Goal: Task Accomplishment & Management: Manage account settings

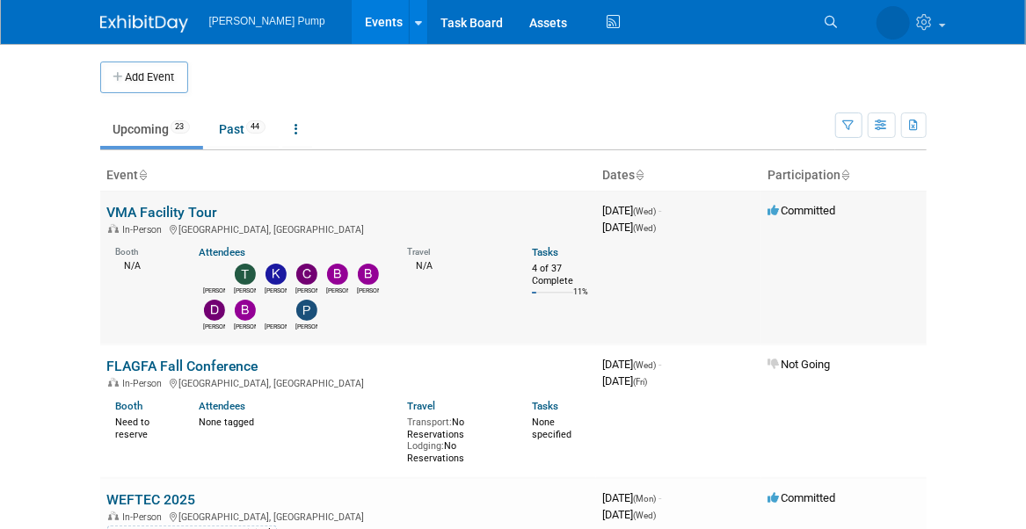
scroll to position [176, 0]
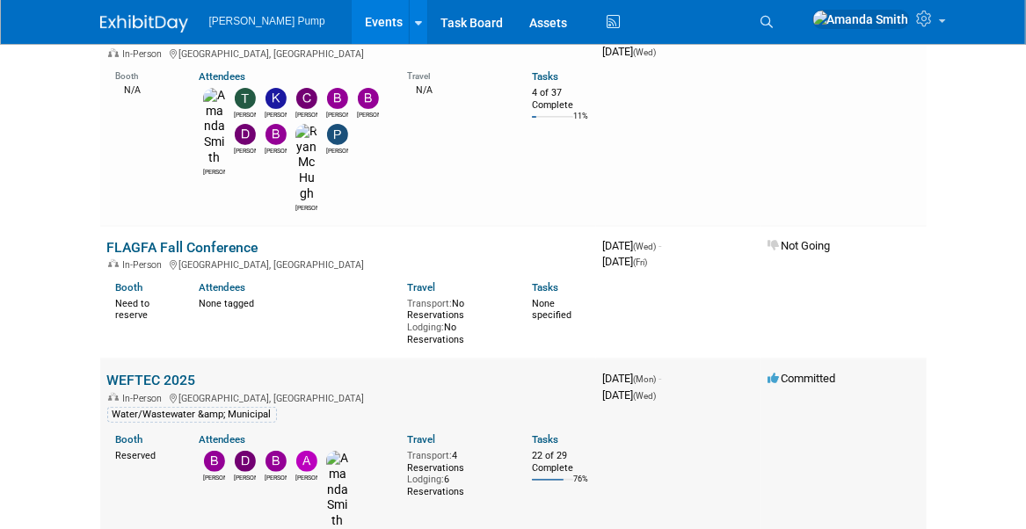
click at [155, 372] on link "WEFTEC 2025" at bounding box center [151, 380] width 89 height 17
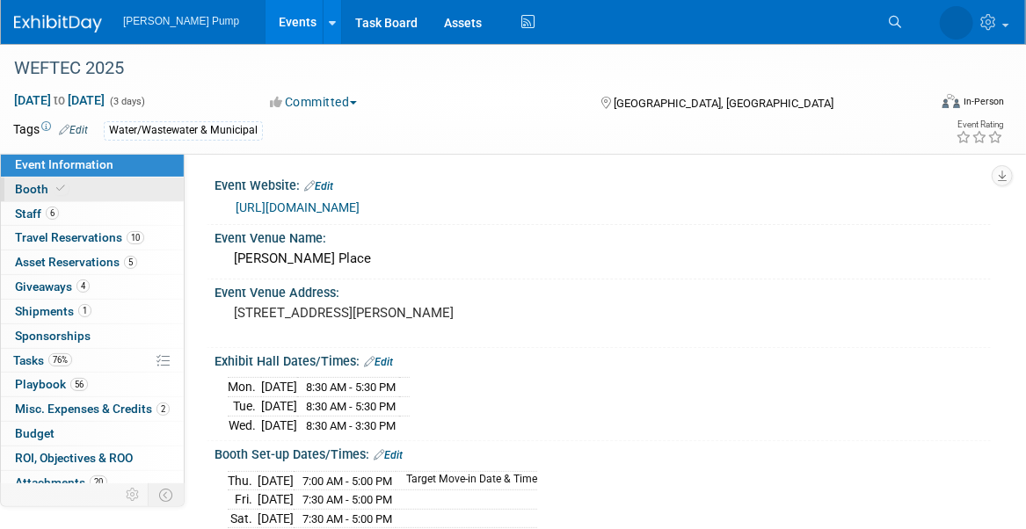
click at [29, 182] on span "Booth" at bounding box center [42, 189] width 54 height 14
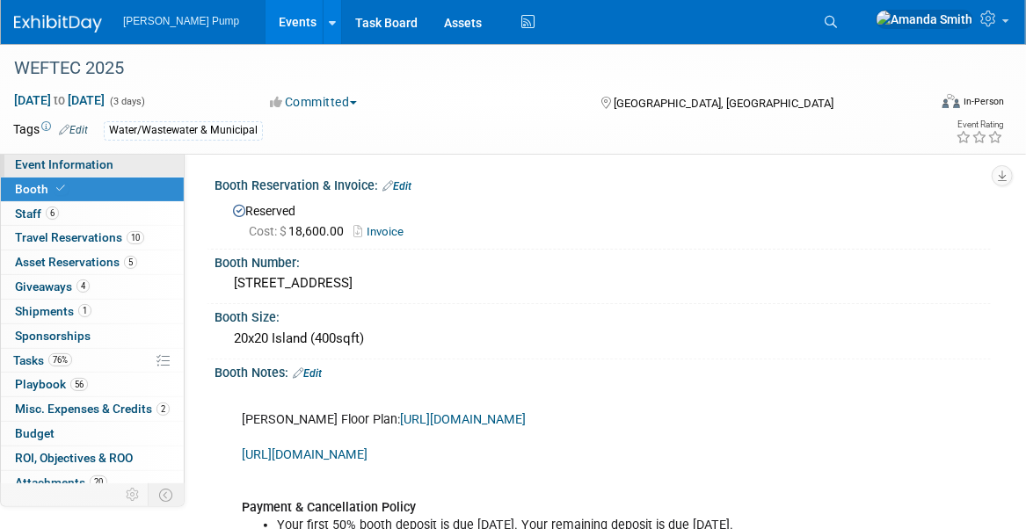
drag, startPoint x: 32, startPoint y: 165, endPoint x: 43, endPoint y: 164, distance: 11.5
click at [32, 165] on span "Event Information" at bounding box center [64, 164] width 99 height 14
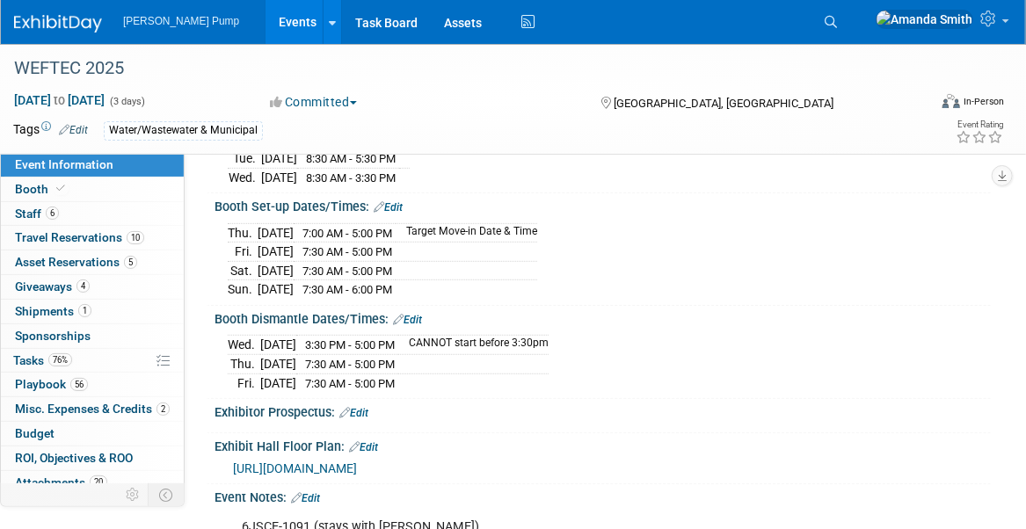
scroll to position [264, 0]
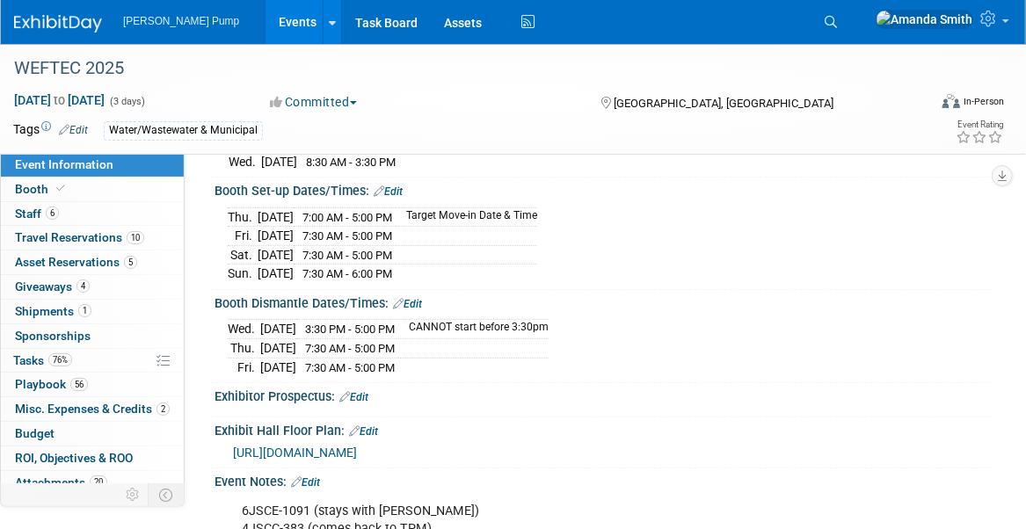
click at [266, 24] on link "Events" at bounding box center [298, 22] width 64 height 44
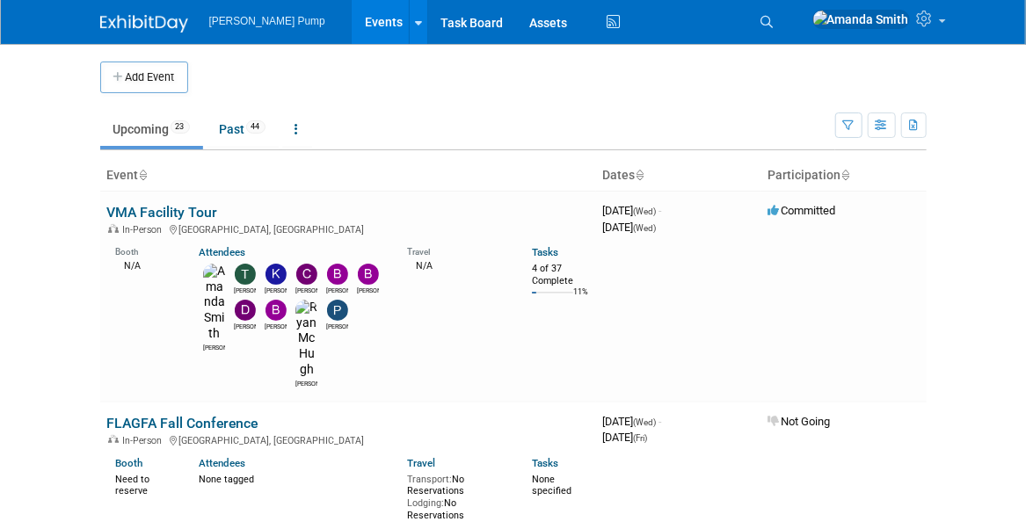
drag, startPoint x: 135, startPoint y: 209, endPoint x: 157, endPoint y: 209, distance: 22.0
click at [136, 209] on link "VMA Facility Tour" at bounding box center [162, 212] width 111 height 17
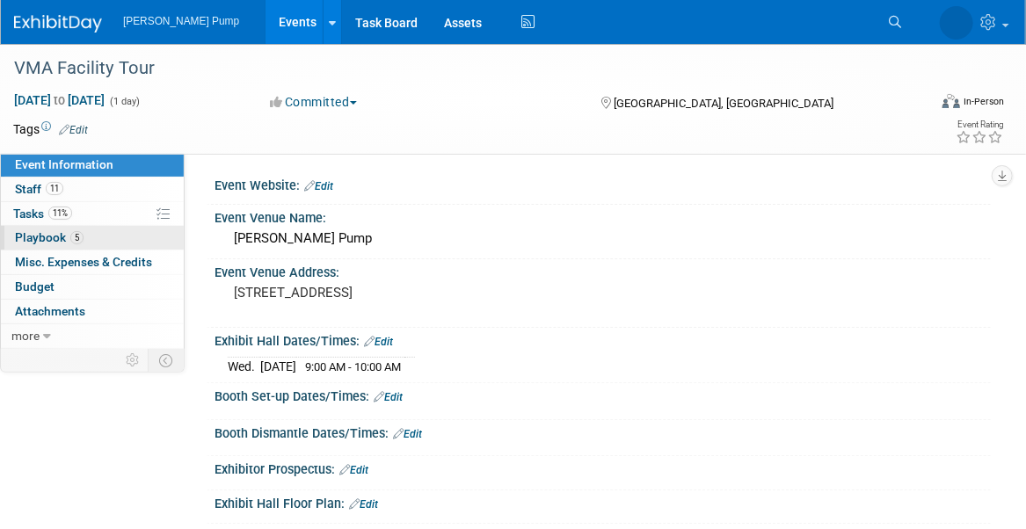
click at [50, 237] on span "Playbook 5" at bounding box center [49, 237] width 69 height 14
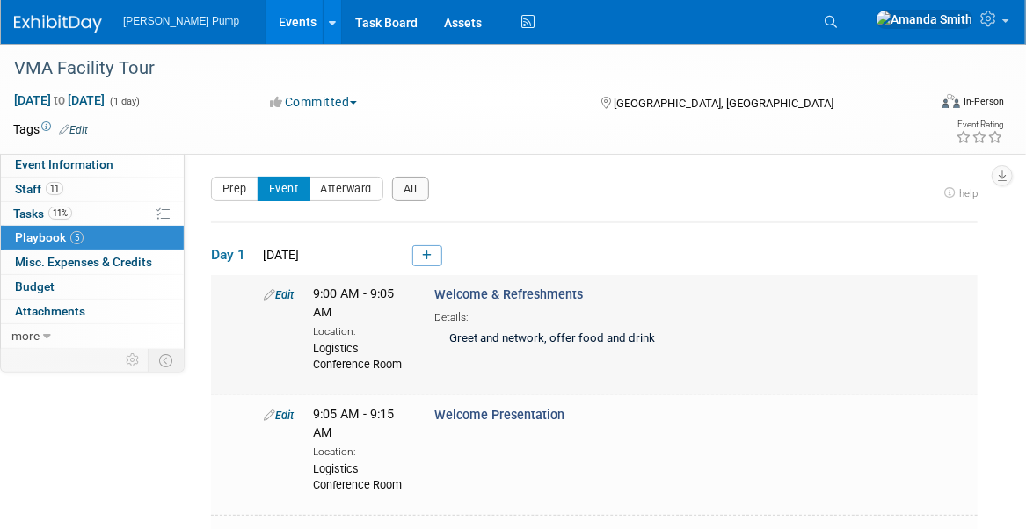
click at [292, 291] on link "Edit" at bounding box center [279, 294] width 30 height 13
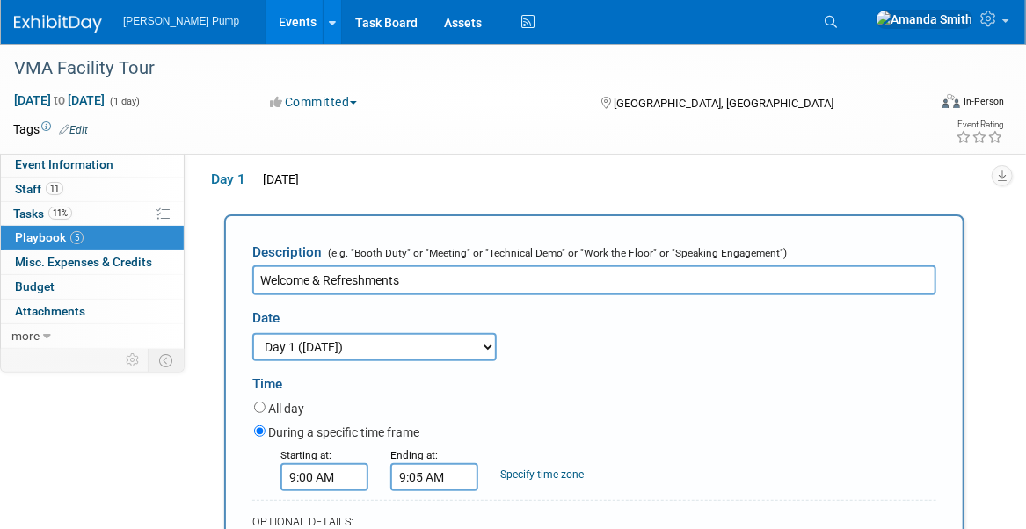
click at [292, 478] on input "9:00 AM" at bounding box center [325, 477] width 88 height 28
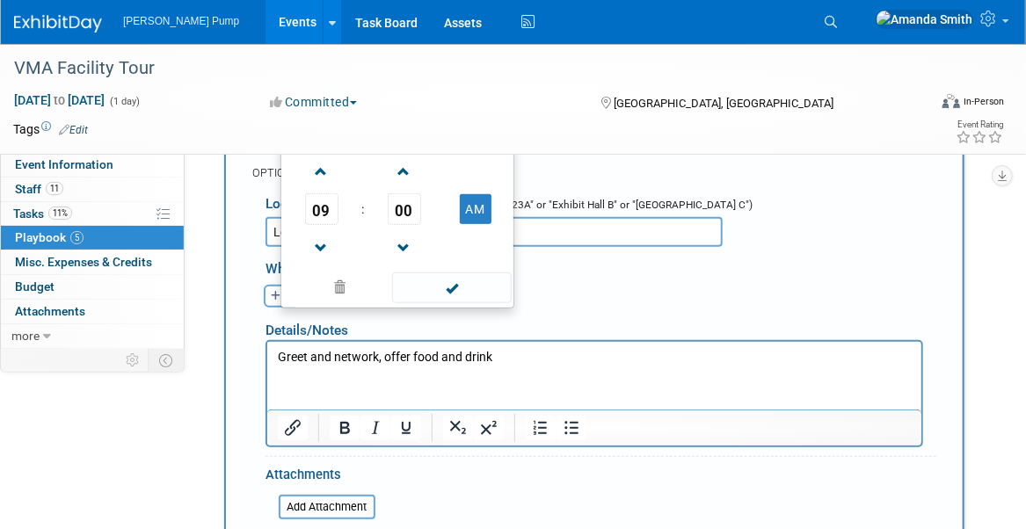
scroll to position [427, 0]
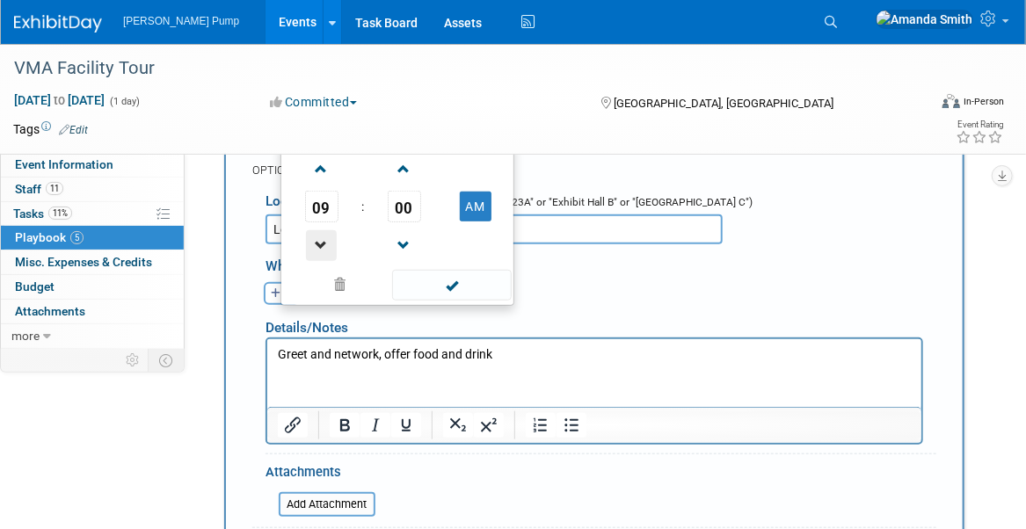
click at [314, 243] on span at bounding box center [321, 245] width 31 height 31
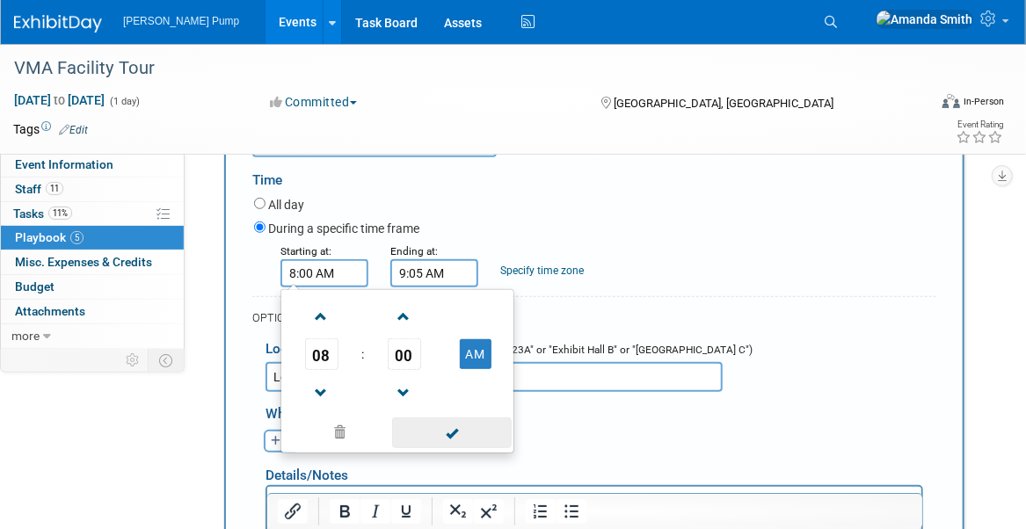
scroll to position [252, 0]
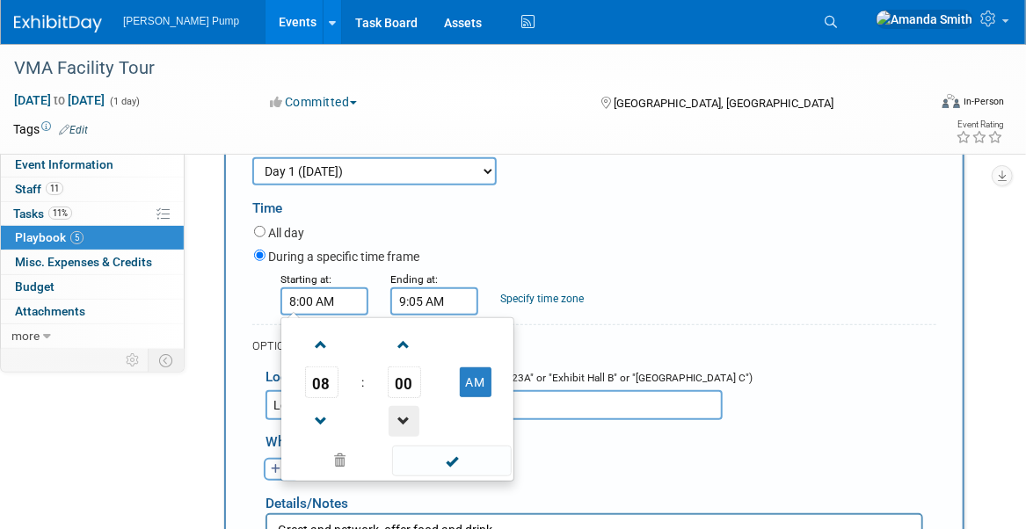
click at [405, 416] on span at bounding box center [404, 421] width 31 height 31
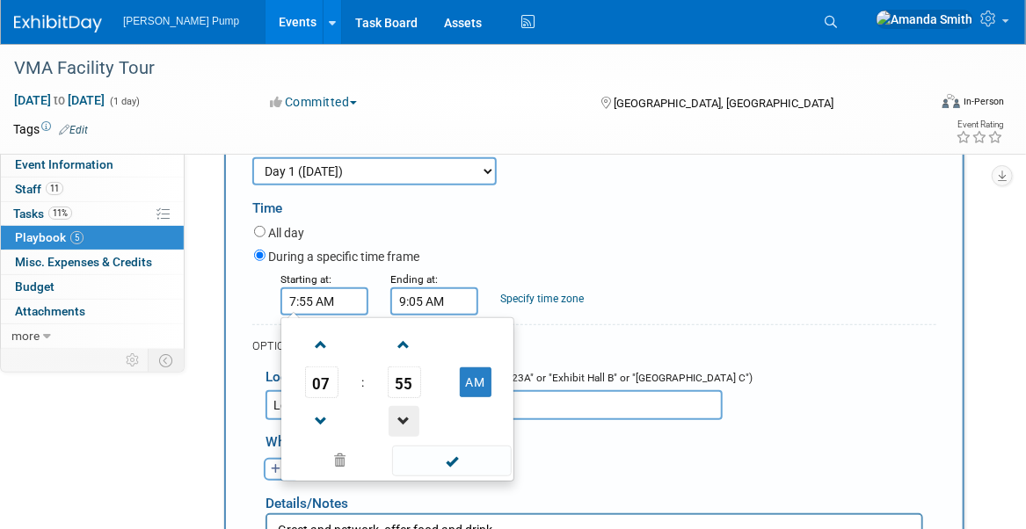
click at [404, 416] on span at bounding box center [404, 421] width 31 height 31
click at [403, 416] on span at bounding box center [404, 421] width 31 height 31
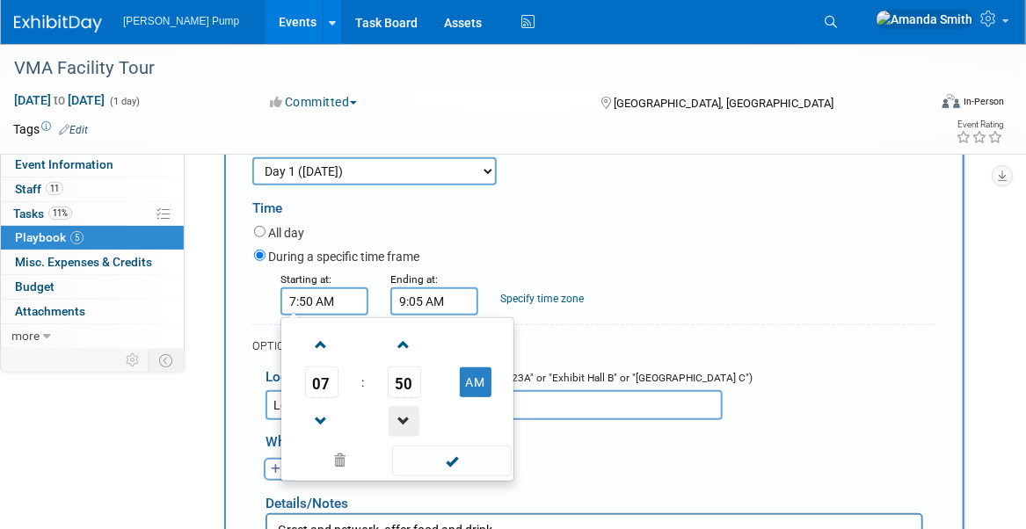
click at [403, 416] on span at bounding box center [404, 421] width 31 height 31
click at [403, 415] on span at bounding box center [404, 421] width 31 height 31
click at [403, 414] on span at bounding box center [404, 421] width 31 height 31
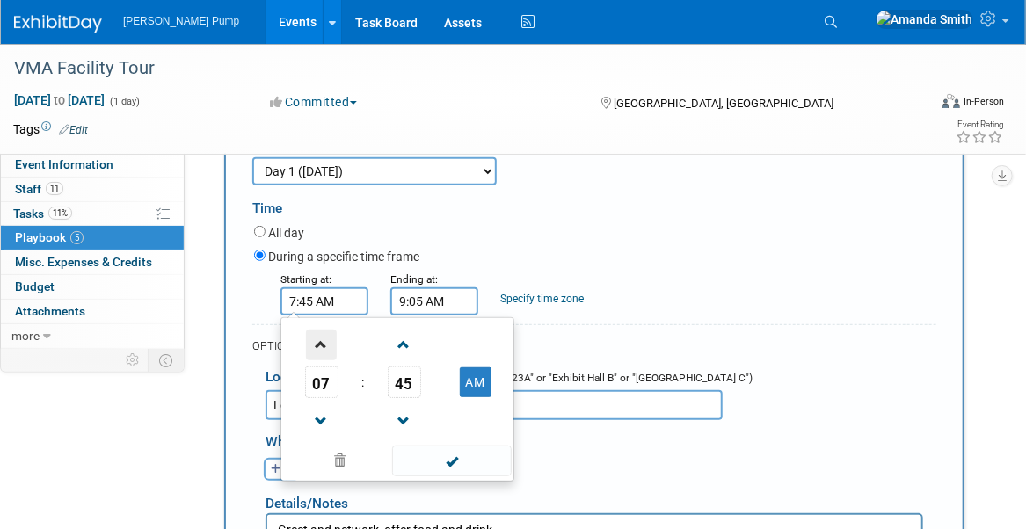
click at [327, 342] on span at bounding box center [321, 345] width 31 height 31
type input "8:45 AM"
click at [479, 449] on span at bounding box center [451, 461] width 119 height 31
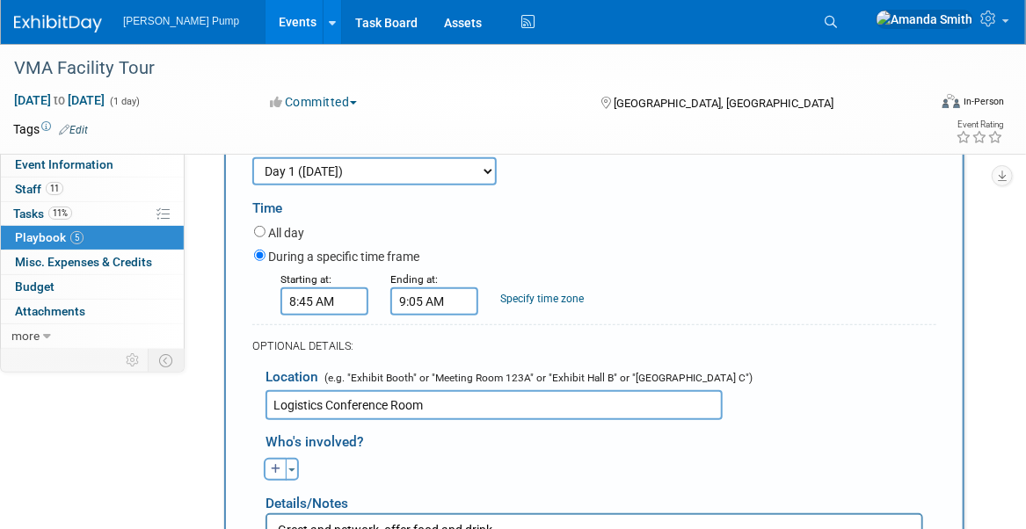
click at [434, 294] on input "9:05 AM" at bounding box center [434, 302] width 88 height 28
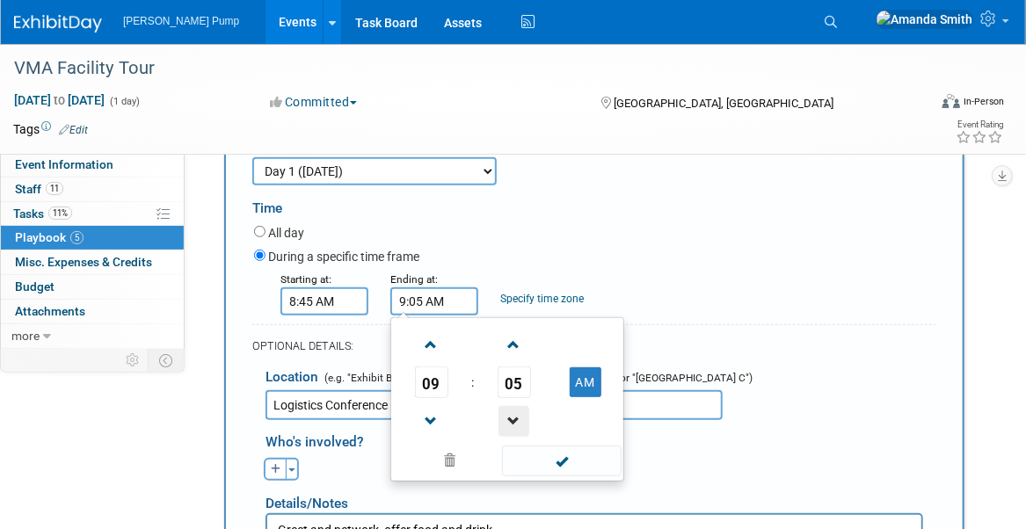
click at [516, 420] on span at bounding box center [514, 421] width 31 height 31
click at [515, 420] on span at bounding box center [514, 421] width 31 height 31
click at [514, 420] on span at bounding box center [514, 421] width 31 height 31
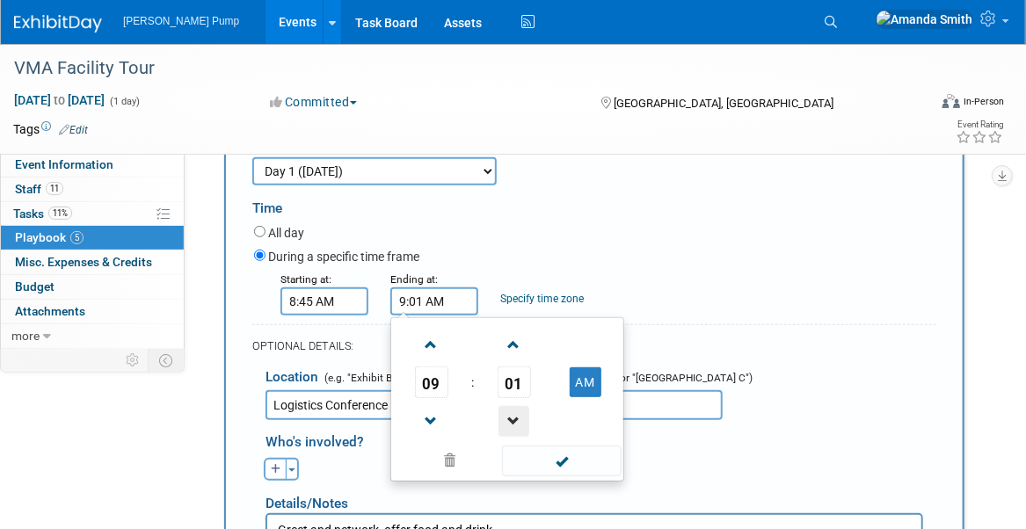
type input "9:00 AM"
click at [669, 318] on form "Description (e.g. "Booth Duty" or "Meeting" or "Technical Demo" or "Work the Fl…" at bounding box center [594, 412] width 684 height 706
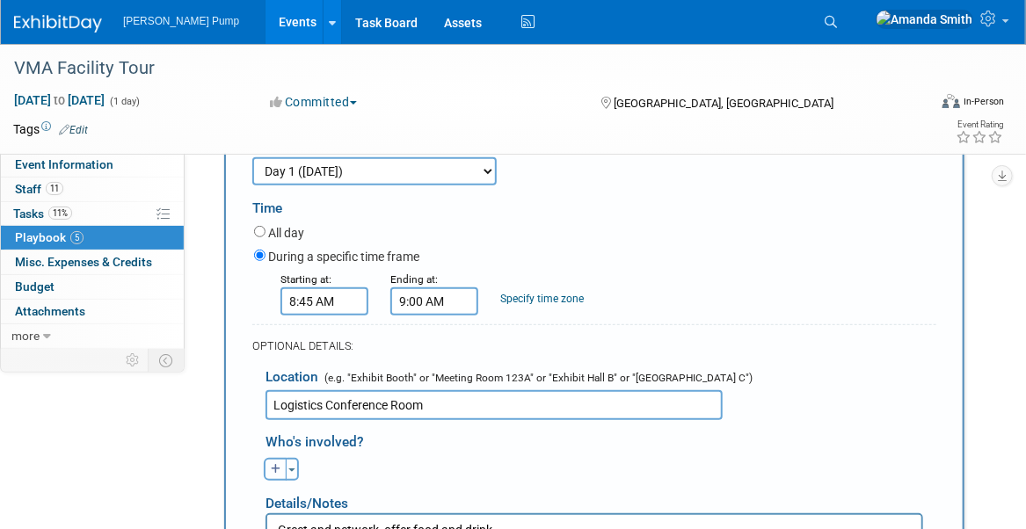
click at [272, 470] on icon "button" at bounding box center [276, 469] width 11 height 11
select select
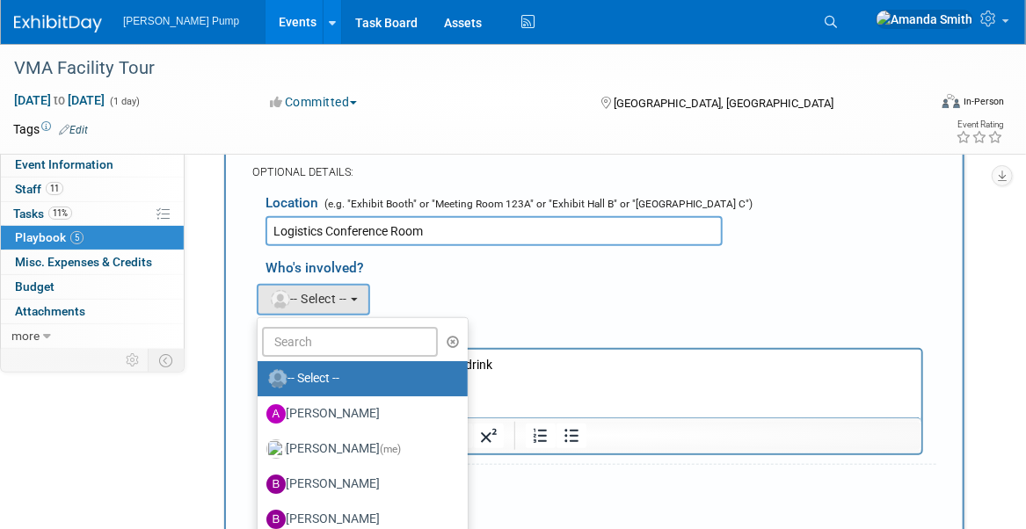
scroll to position [427, 0]
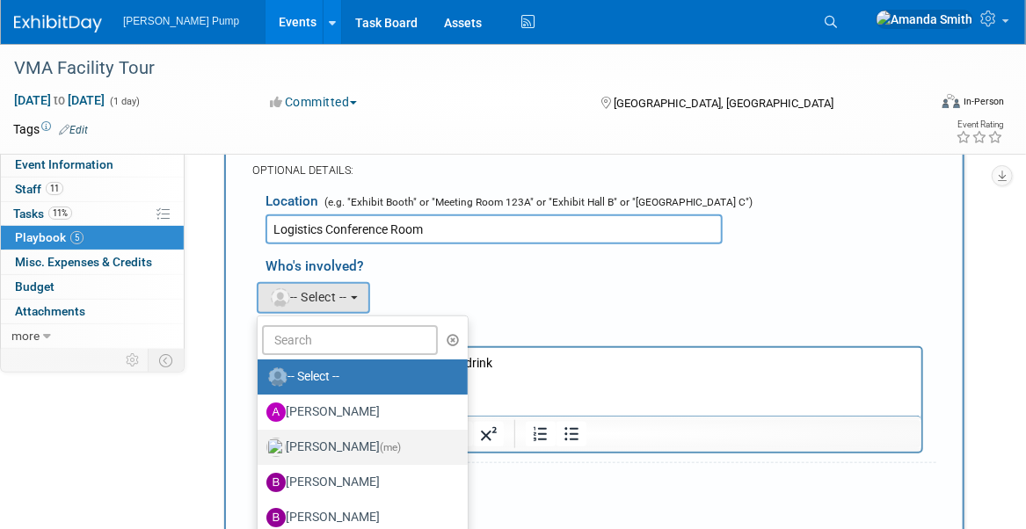
click at [334, 449] on label "Amanda Smith (me)" at bounding box center [358, 448] width 184 height 28
click at [260, 449] on input "Amanda Smith (me)" at bounding box center [254, 445] width 11 height 11
select select "498b8e7a-004b-40fd-bfca-d11e74525cf6"
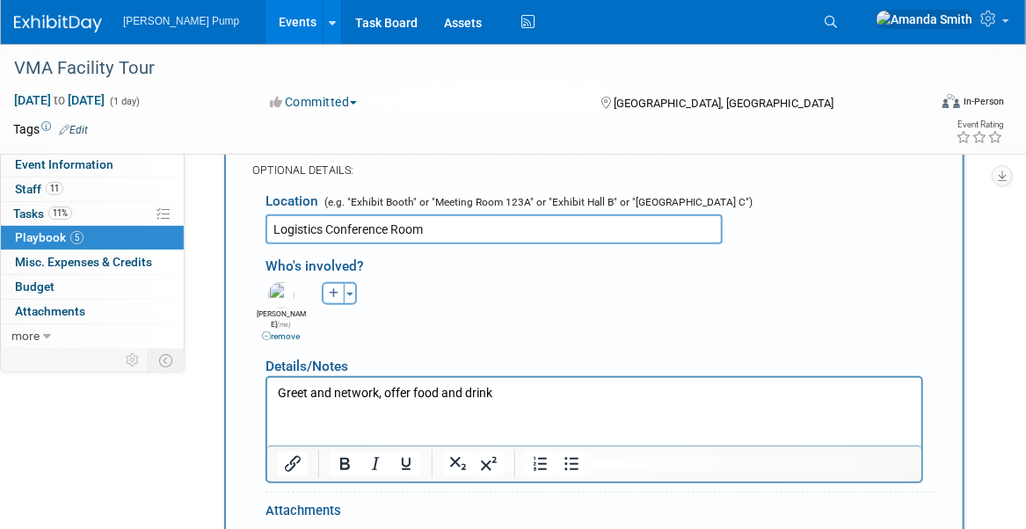
click at [332, 294] on icon "button" at bounding box center [334, 293] width 11 height 11
select select
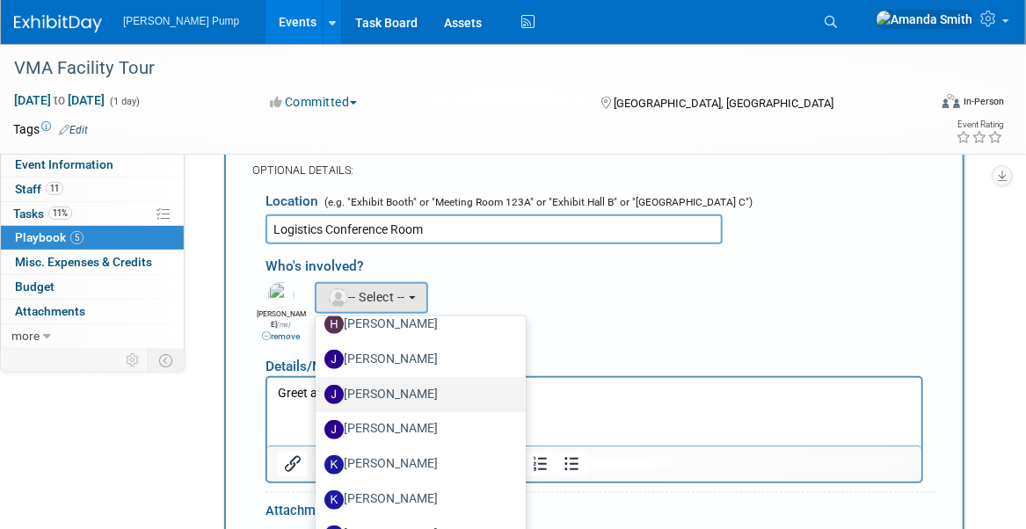
scroll to position [528, 0]
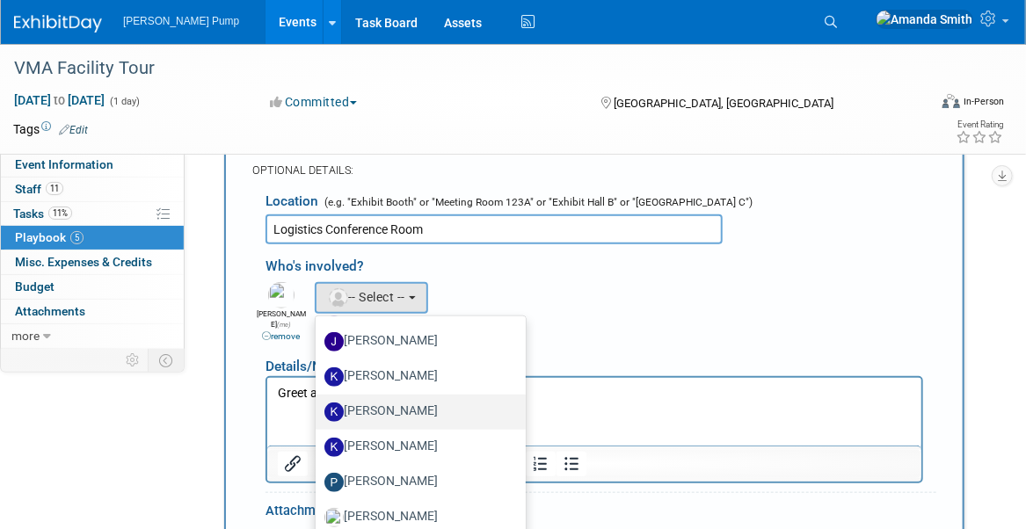
click at [409, 402] on label "[PERSON_NAME]" at bounding box center [417, 412] width 184 height 28
click at [318, 405] on input "[PERSON_NAME]" at bounding box center [312, 410] width 11 height 11
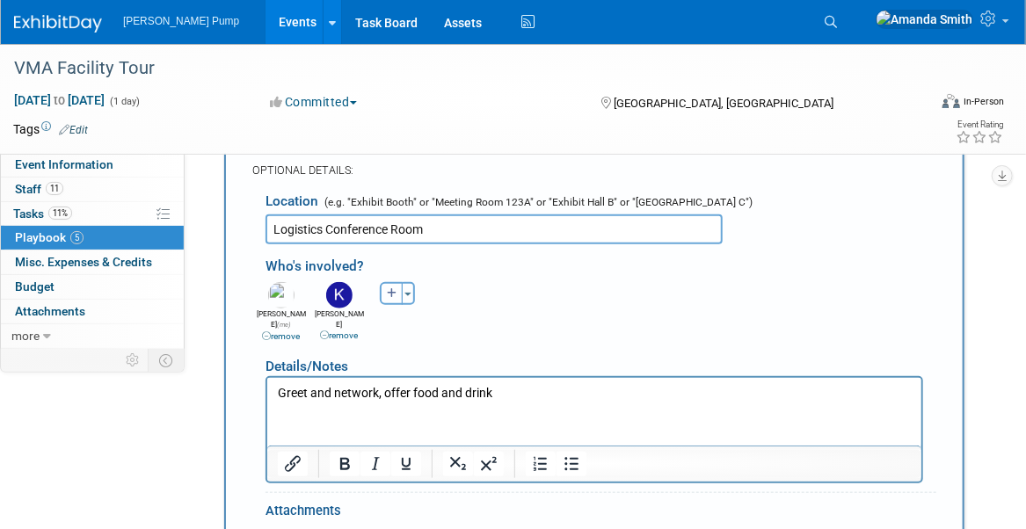
click at [390, 288] on icon "button" at bounding box center [392, 293] width 11 height 11
select select
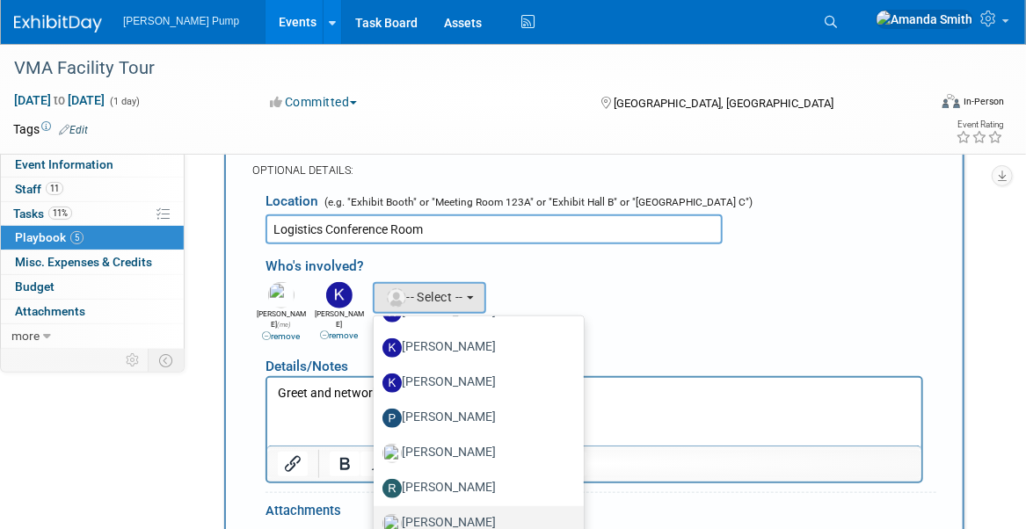
scroll to position [699, 0]
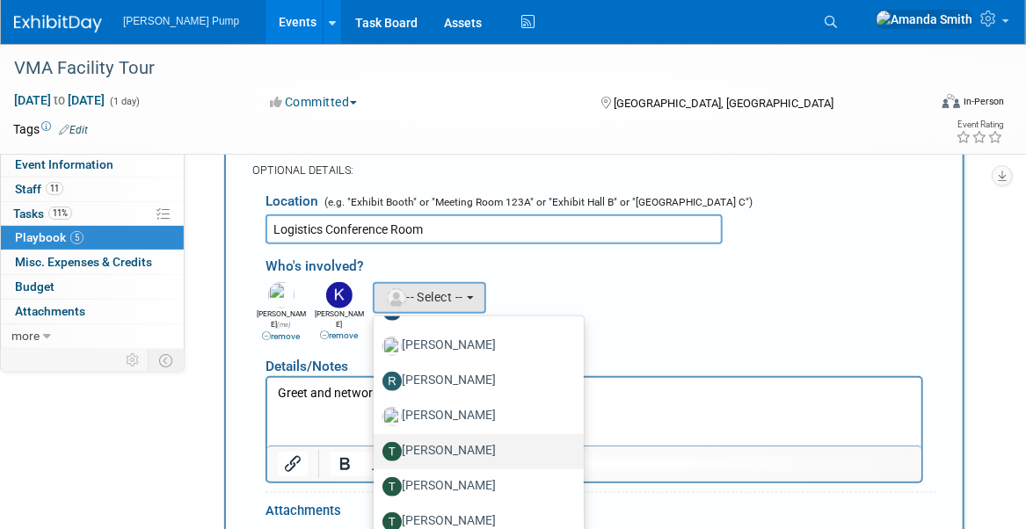
click at [484, 439] on label "Teri Beth Perkins" at bounding box center [475, 452] width 184 height 28
click at [376, 444] on input "Teri Beth Perkins" at bounding box center [370, 449] width 11 height 11
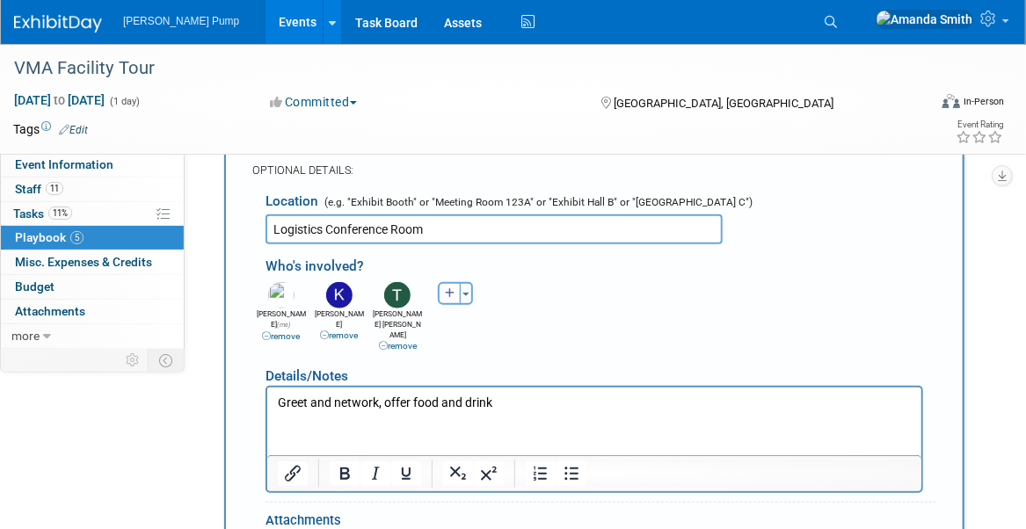
click at [578, 303] on div "Allan remove Amanda (me) remove Bobby remove remove remove" at bounding box center [600, 315] width 697 height 75
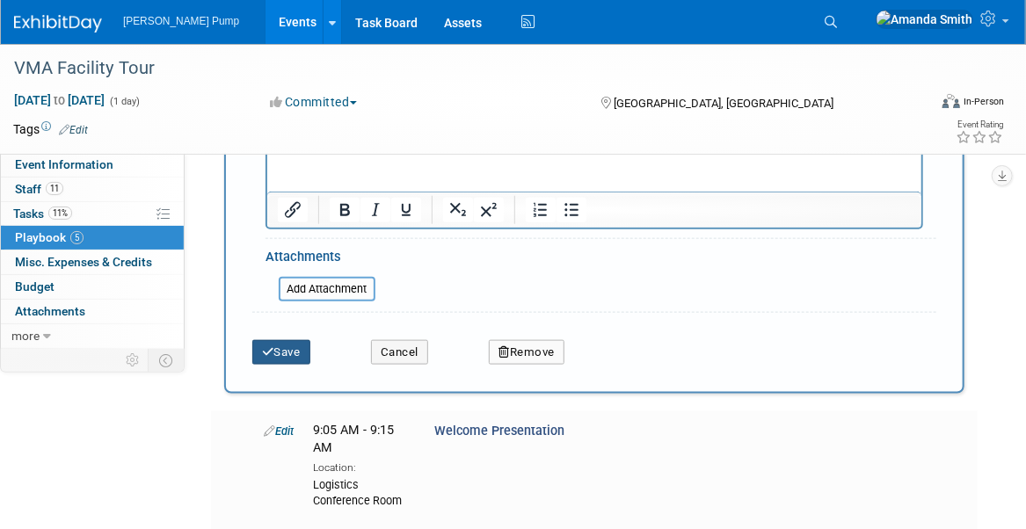
click at [303, 340] on button "Save" at bounding box center [281, 352] width 58 height 25
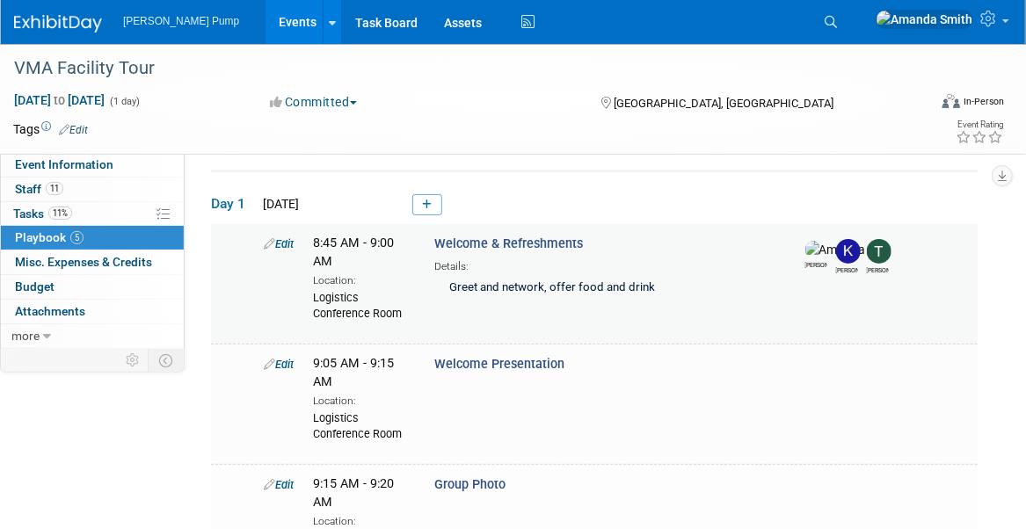
scroll to position [55, 0]
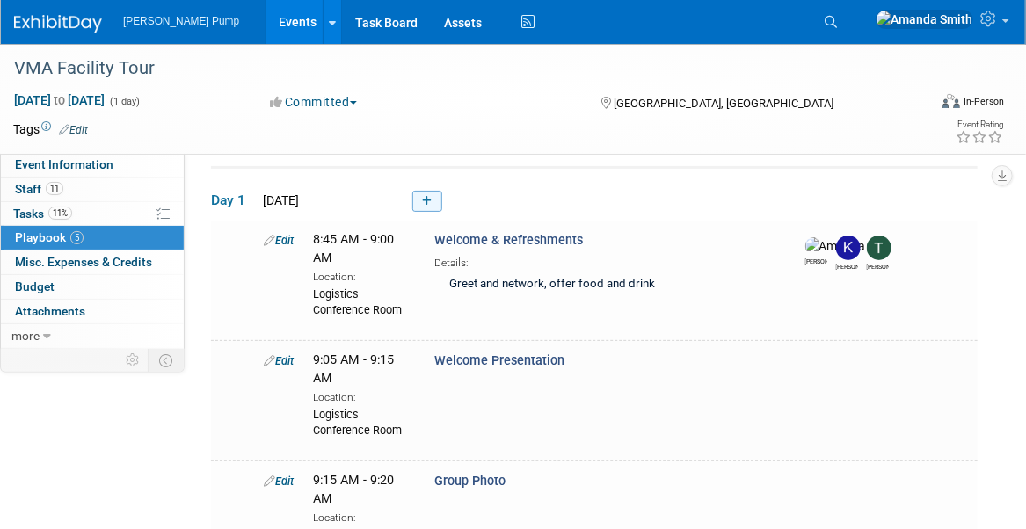
click at [427, 201] on icon at bounding box center [427, 201] width 10 height 11
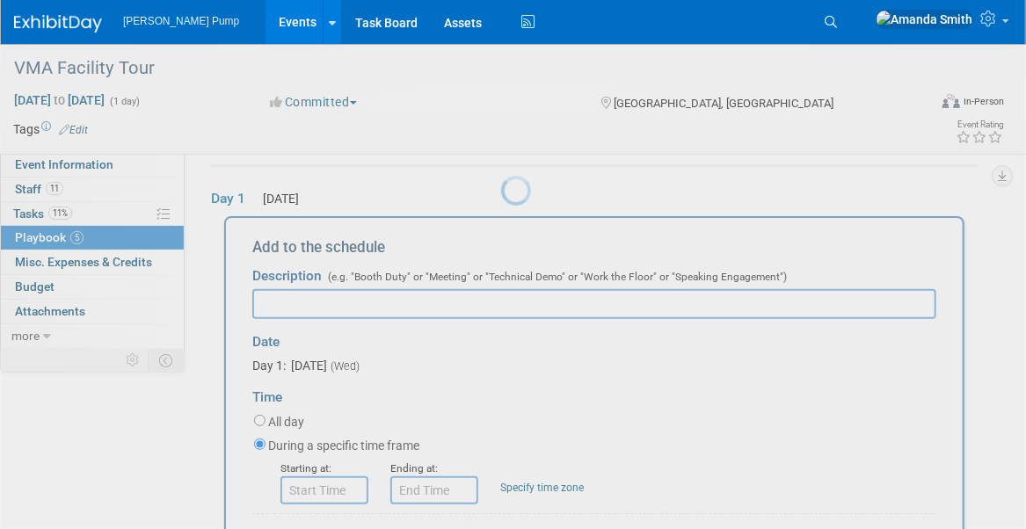
scroll to position [57, 0]
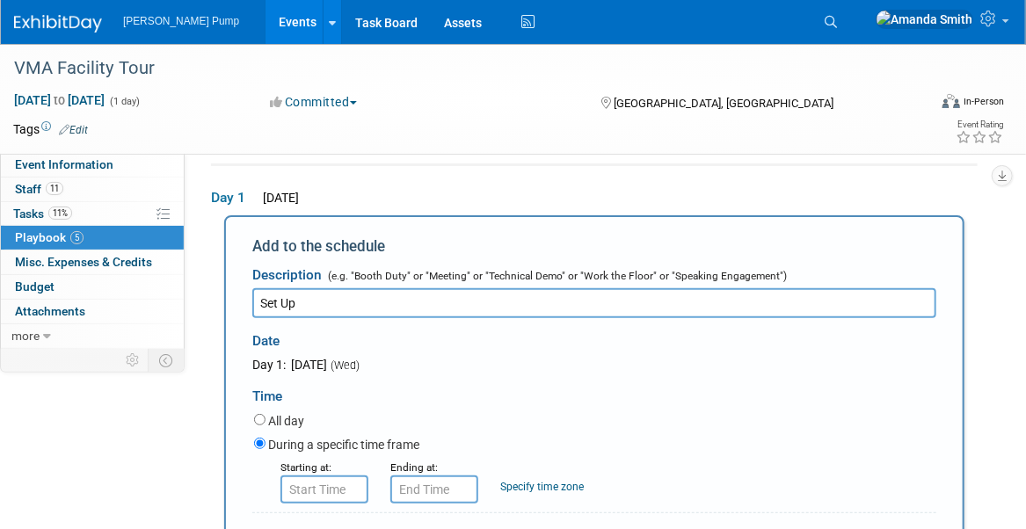
type input "Set Up"
type input "8:00 AM"
click at [320, 484] on input "8:00 AM" at bounding box center [325, 490] width 88 height 28
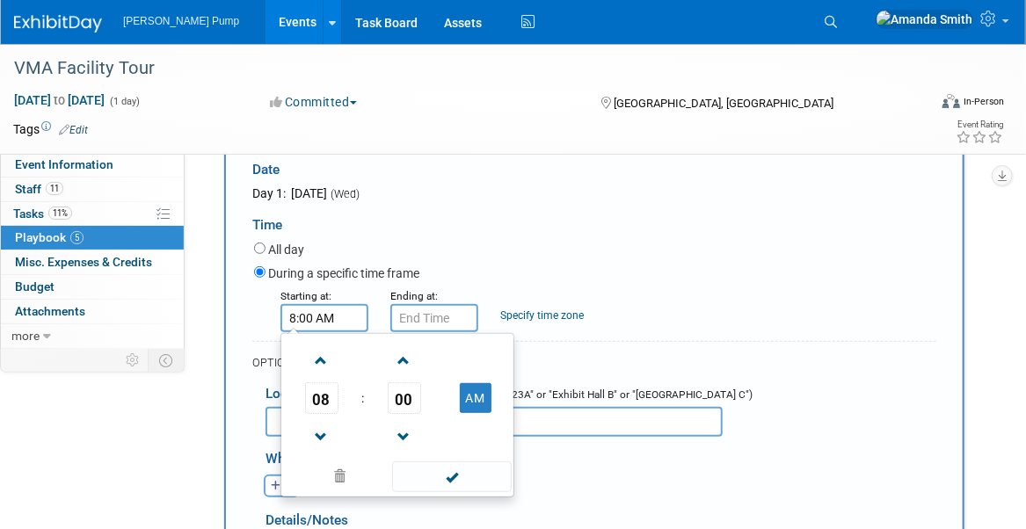
scroll to position [233, 0]
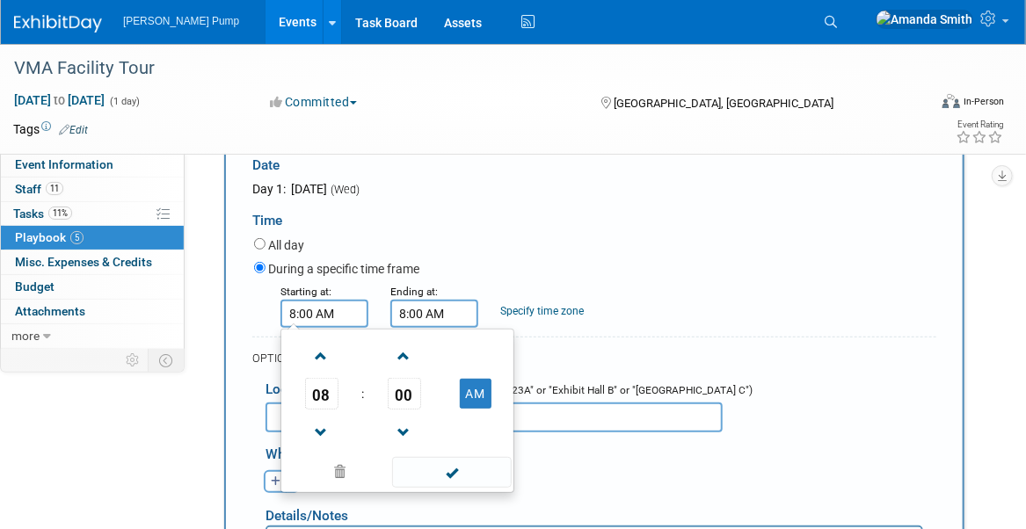
click at [461, 316] on input "8:00 AM" at bounding box center [434, 314] width 88 height 28
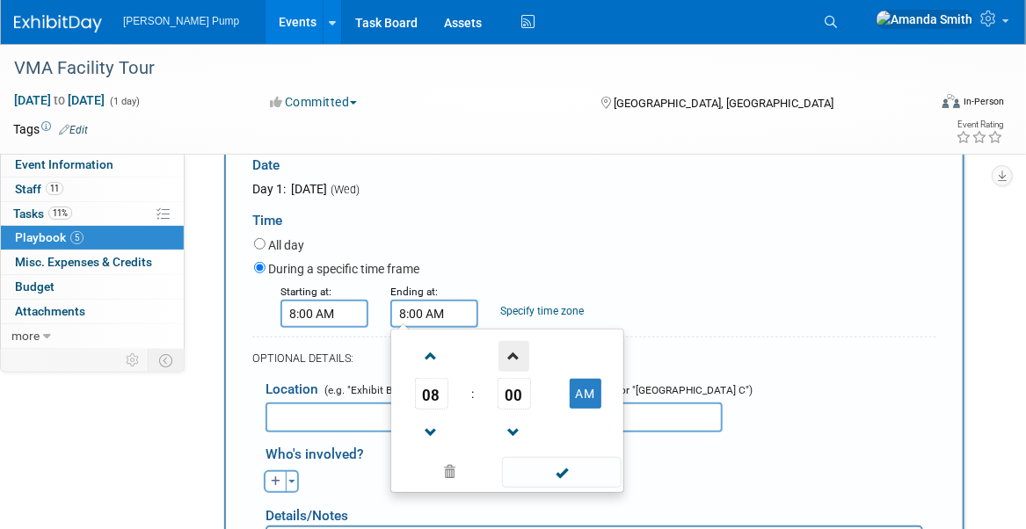
click at [514, 354] on span at bounding box center [514, 356] width 31 height 31
click at [507, 421] on span at bounding box center [514, 433] width 31 height 31
click at [507, 422] on span at bounding box center [514, 433] width 31 height 31
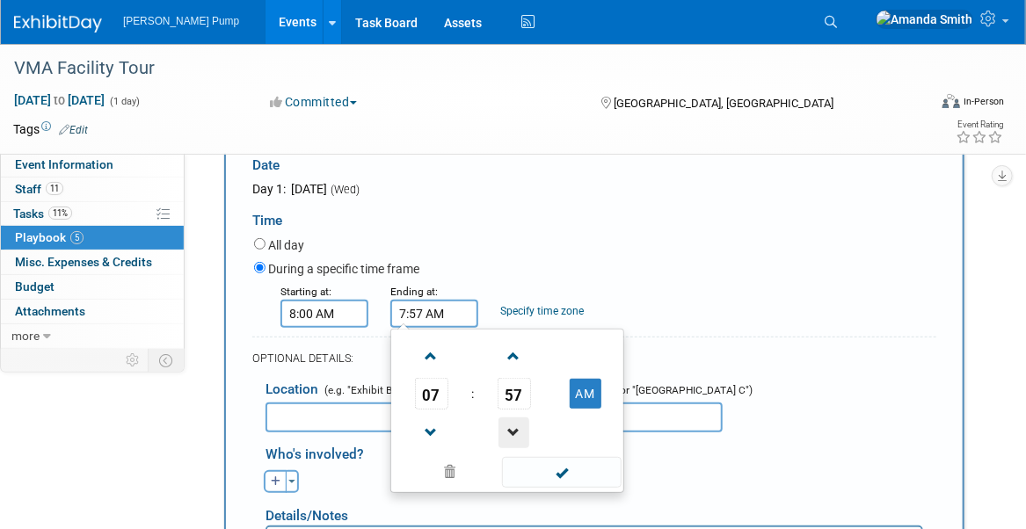
click at [507, 422] on span at bounding box center [514, 433] width 31 height 31
click at [507, 423] on span at bounding box center [514, 433] width 31 height 31
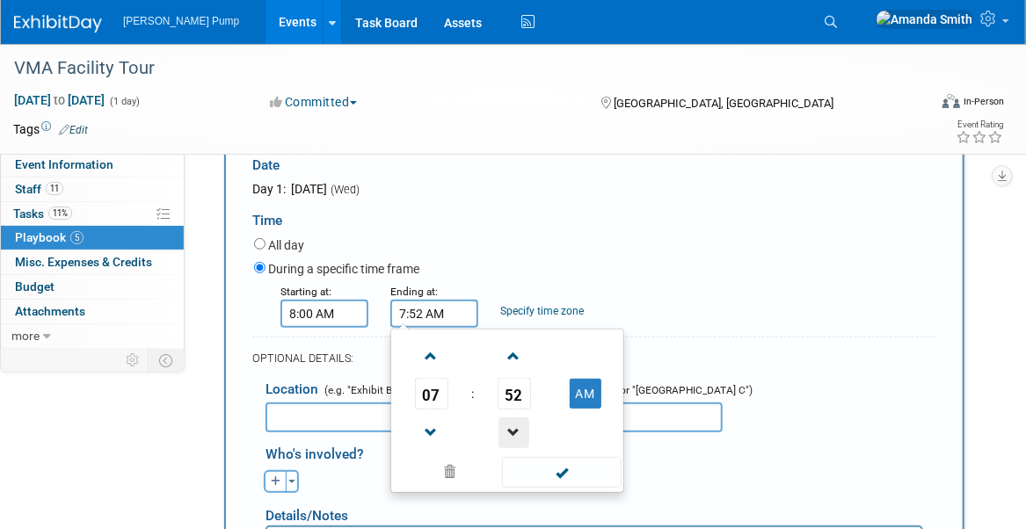
click at [507, 423] on span at bounding box center [514, 433] width 31 height 31
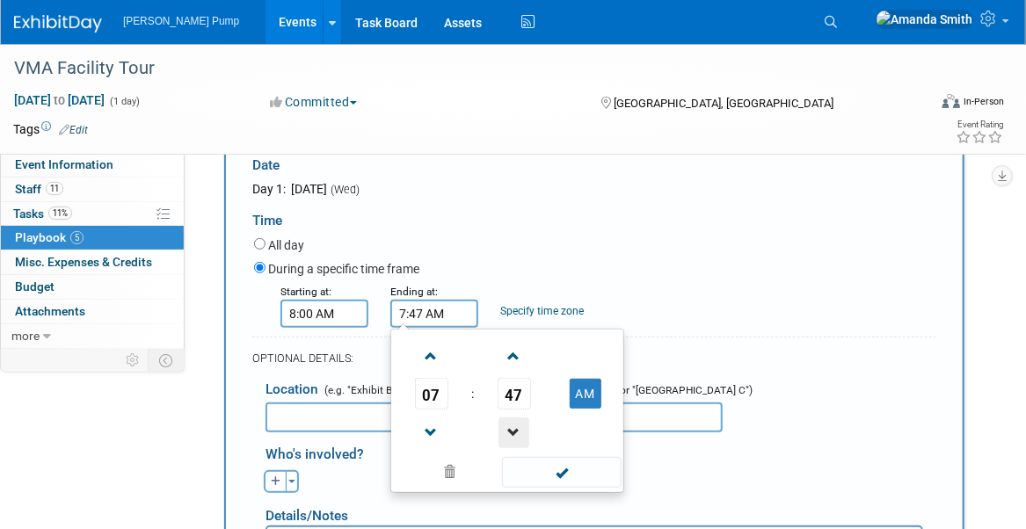
click at [507, 423] on span at bounding box center [514, 433] width 31 height 31
click at [434, 360] on span at bounding box center [431, 356] width 31 height 31
type input "8:45 AM"
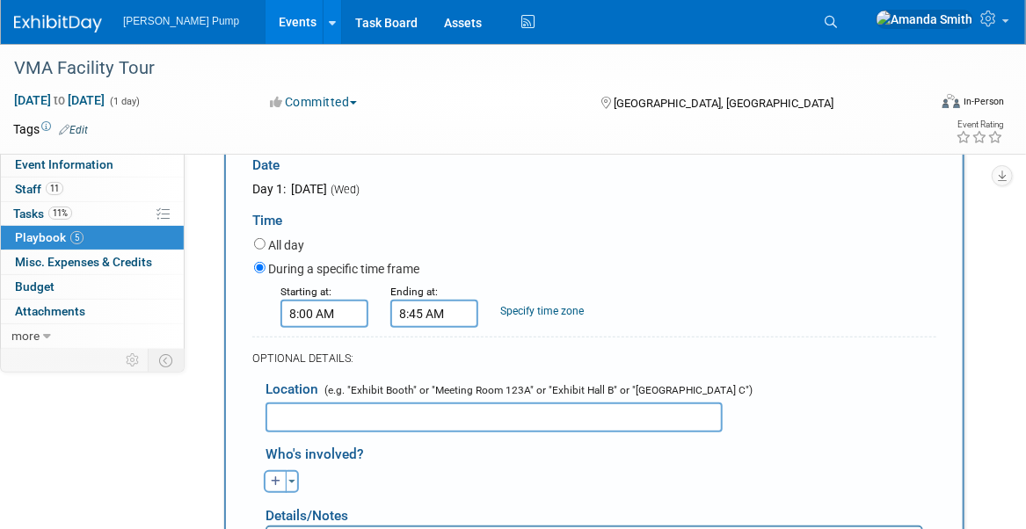
click at [658, 259] on div "During a specific time frame" at bounding box center [595, 271] width 682 height 24
click at [379, 407] on input "text" at bounding box center [494, 418] width 457 height 30
type input "Logistics Conference Room"
click at [270, 482] on button "button" at bounding box center [275, 482] width 23 height 23
select select
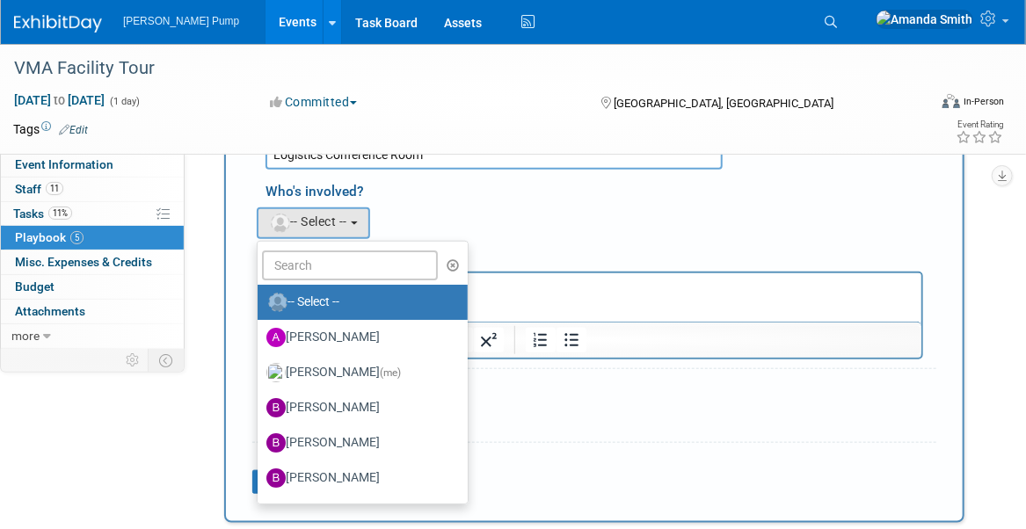
scroll to position [496, 0]
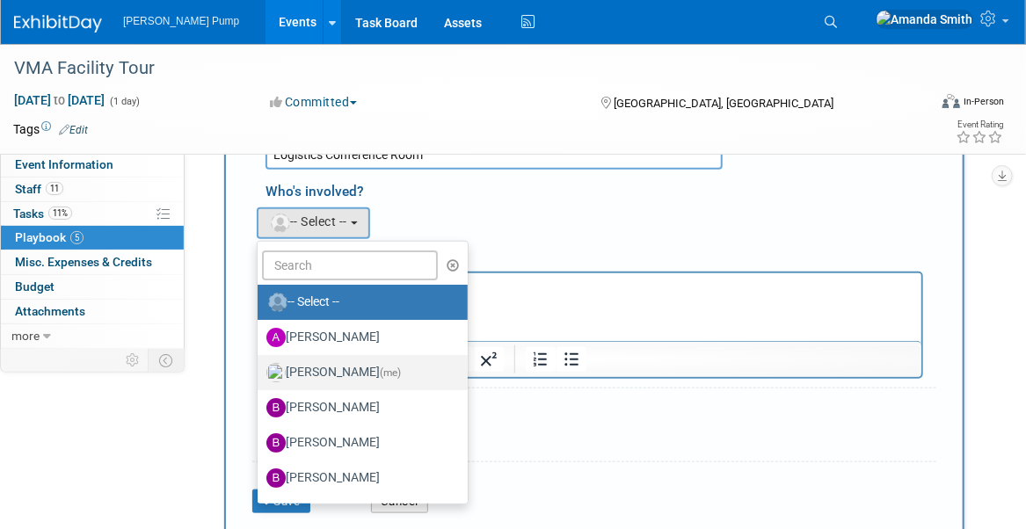
click at [343, 372] on label "Amanda Smith (me)" at bounding box center [358, 373] width 184 height 28
click at [260, 372] on input "Amanda Smith (me)" at bounding box center [254, 370] width 11 height 11
select select "498b8e7a-004b-40fd-bfca-d11e74525cf6"
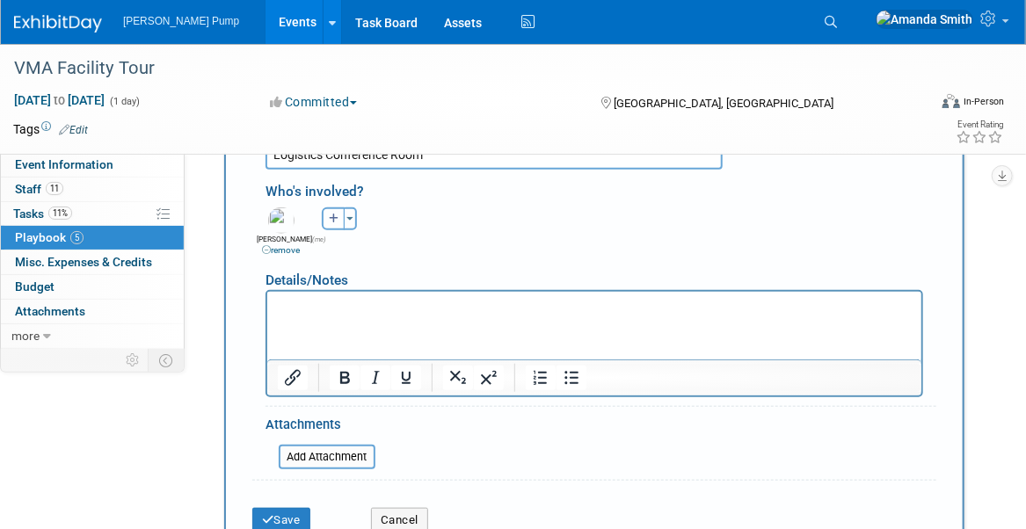
click at [332, 223] on button "button" at bounding box center [333, 219] width 23 height 23
select select
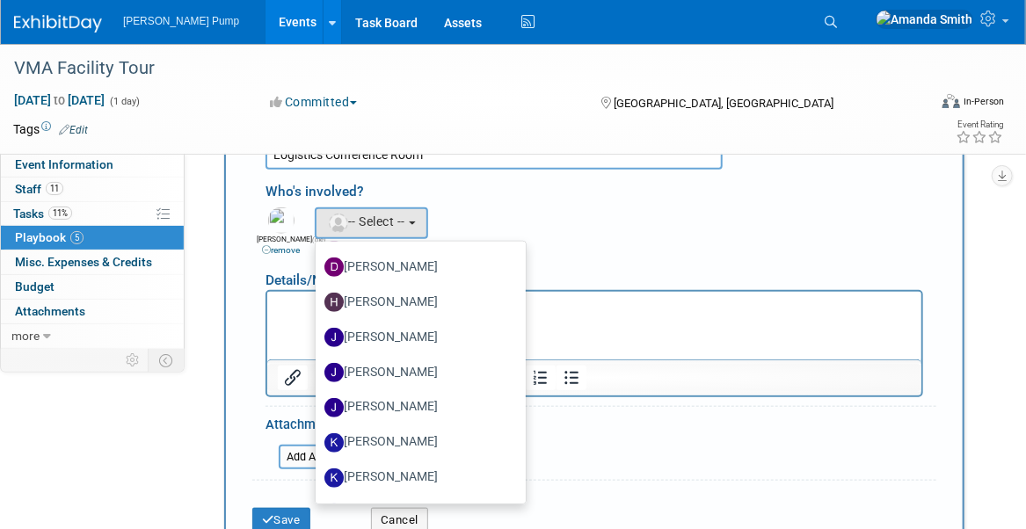
scroll to position [440, 0]
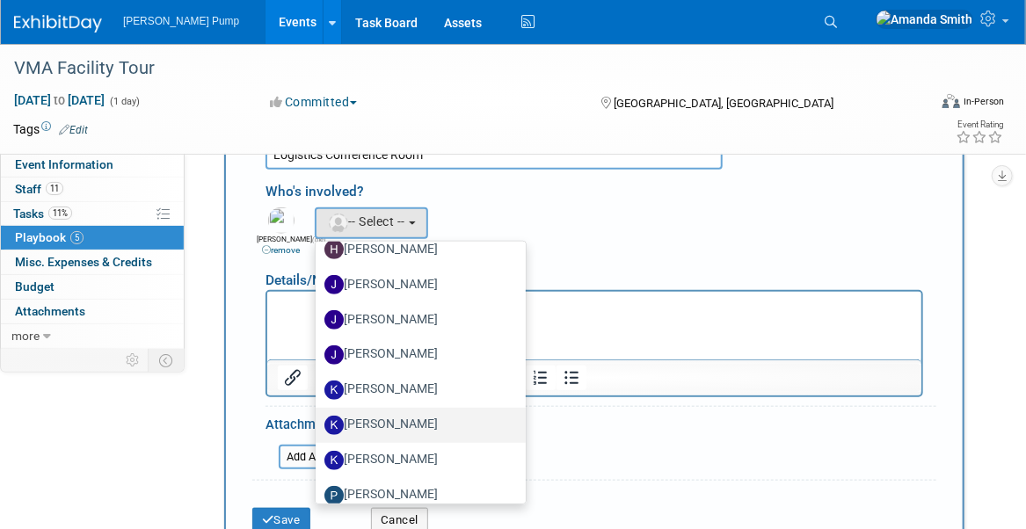
click at [400, 414] on label "Kelly Seliga" at bounding box center [417, 426] width 184 height 28
click at [318, 418] on input "Kelly Seliga" at bounding box center [312, 423] width 11 height 11
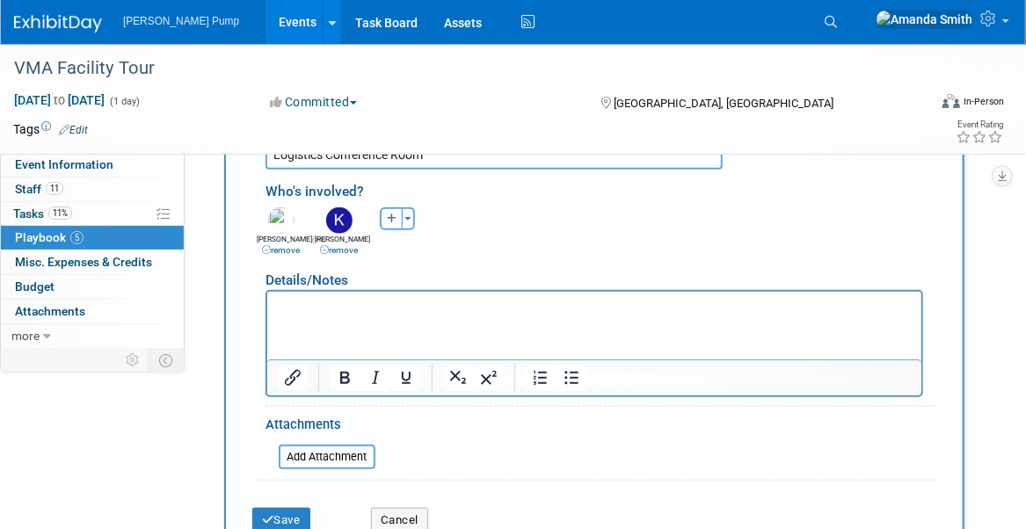
click at [395, 222] on button "button" at bounding box center [391, 219] width 23 height 23
select select
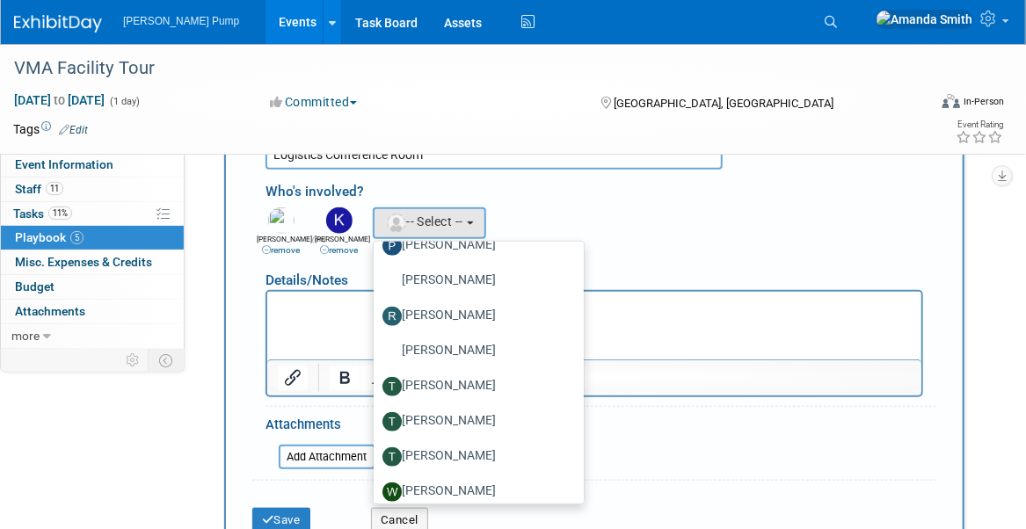
scroll to position [699, 0]
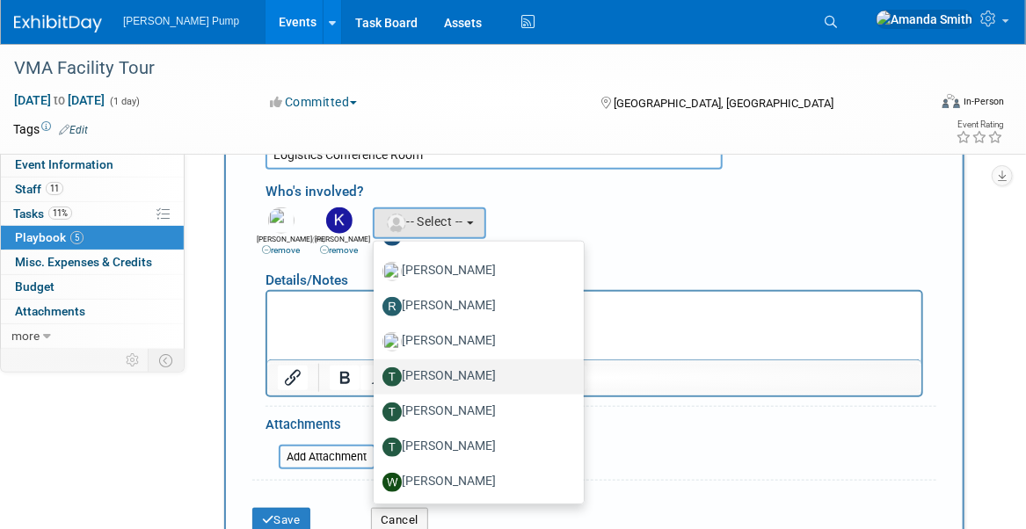
click at [495, 371] on label "Teri Beth Perkins" at bounding box center [475, 377] width 184 height 28
click at [376, 371] on input "Teri Beth Perkins" at bounding box center [370, 374] width 11 height 11
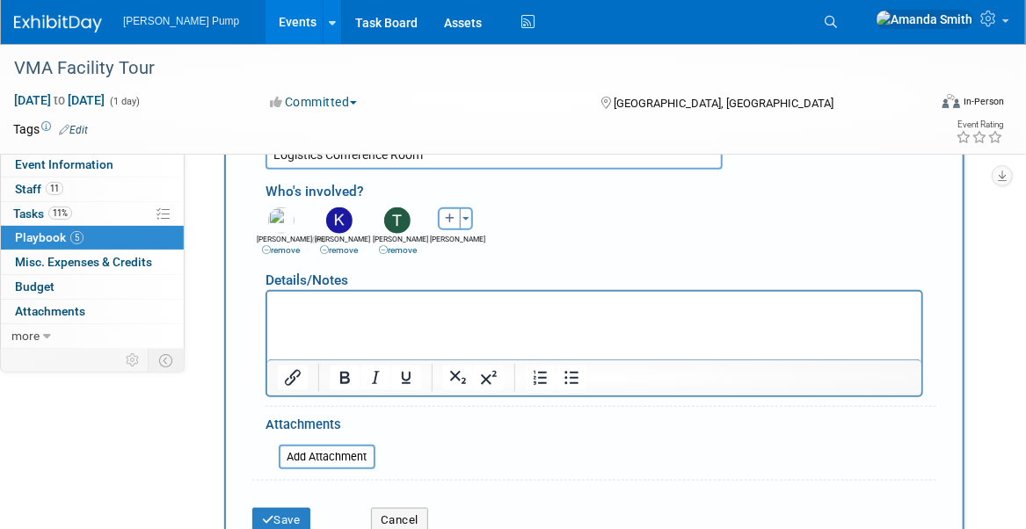
click at [665, 203] on div "Allan remove Amanda (me) remove Bobby remove remove remove" at bounding box center [600, 230] width 697 height 55
click at [287, 508] on button "Save" at bounding box center [281, 520] width 58 height 25
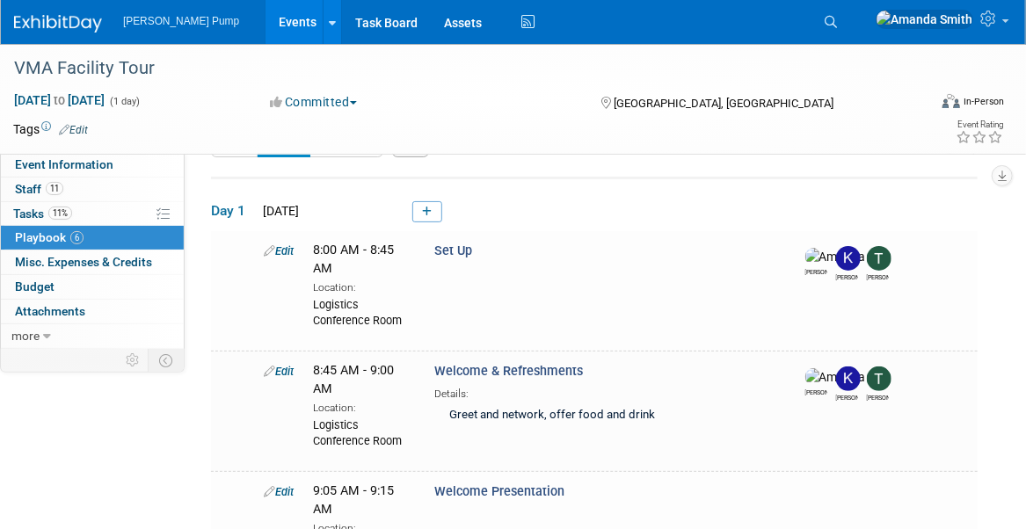
scroll to position [55, 0]
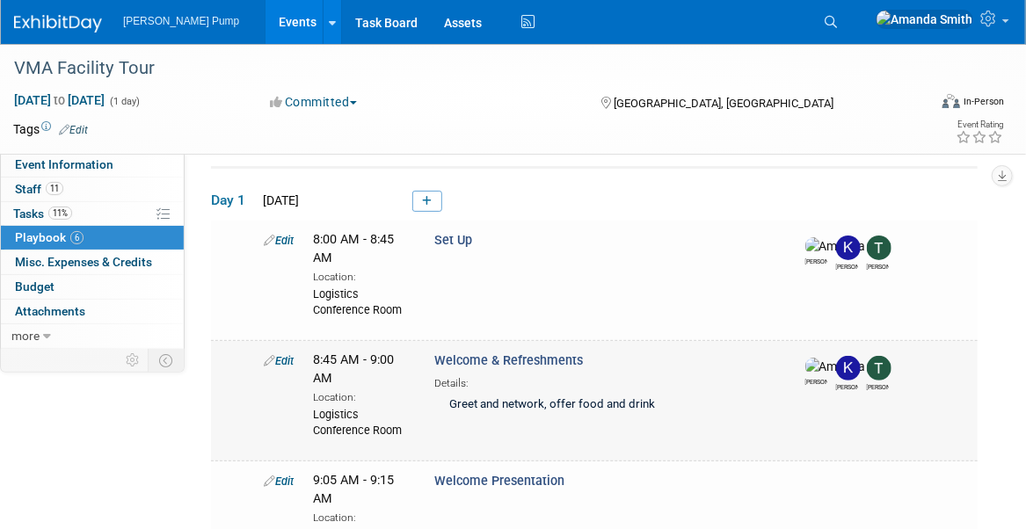
click at [288, 358] on link "Edit" at bounding box center [279, 360] width 30 height 13
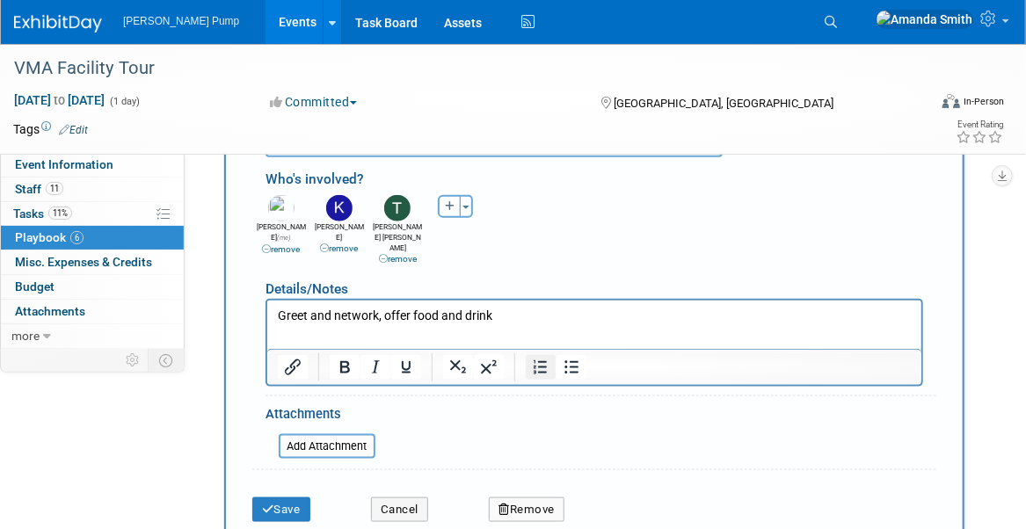
scroll to position [636, 0]
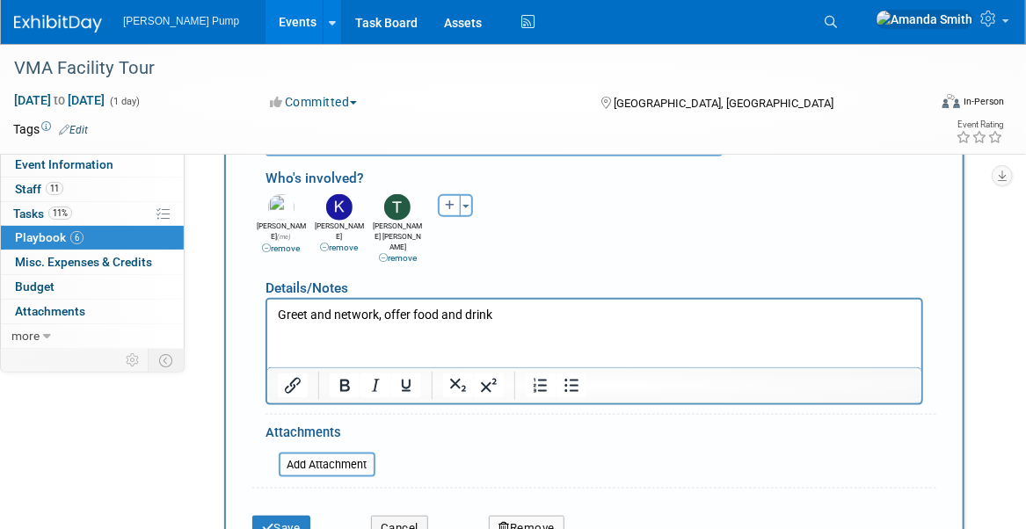
click at [375, 313] on p "Greet and network, offer food and drink" at bounding box center [594, 315] width 634 height 18
click at [526, 310] on p "Greet, give name badges, offer food and drink & make sure they have on closed-t…" at bounding box center [594, 315] width 634 height 18
click at [287, 516] on button "Save" at bounding box center [281, 528] width 58 height 25
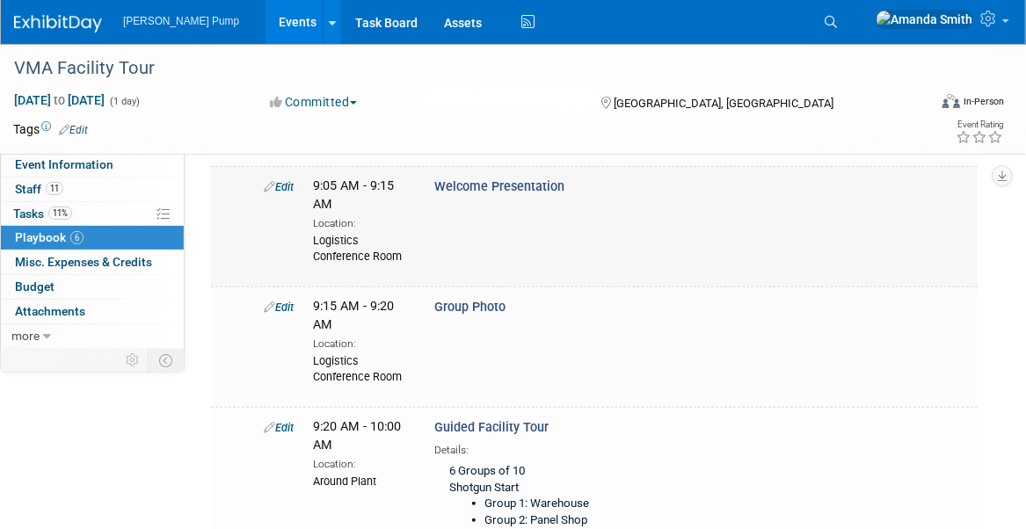
scroll to position [350, 0]
click at [291, 184] on link "Edit" at bounding box center [279, 185] width 30 height 13
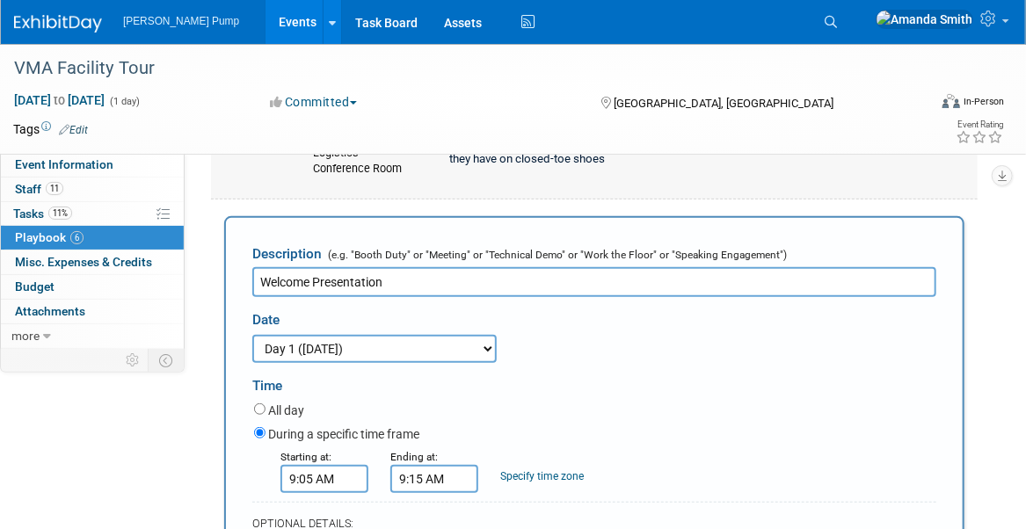
scroll to position [0, 0]
click at [338, 480] on input "9:05 AM" at bounding box center [325, 479] width 88 height 28
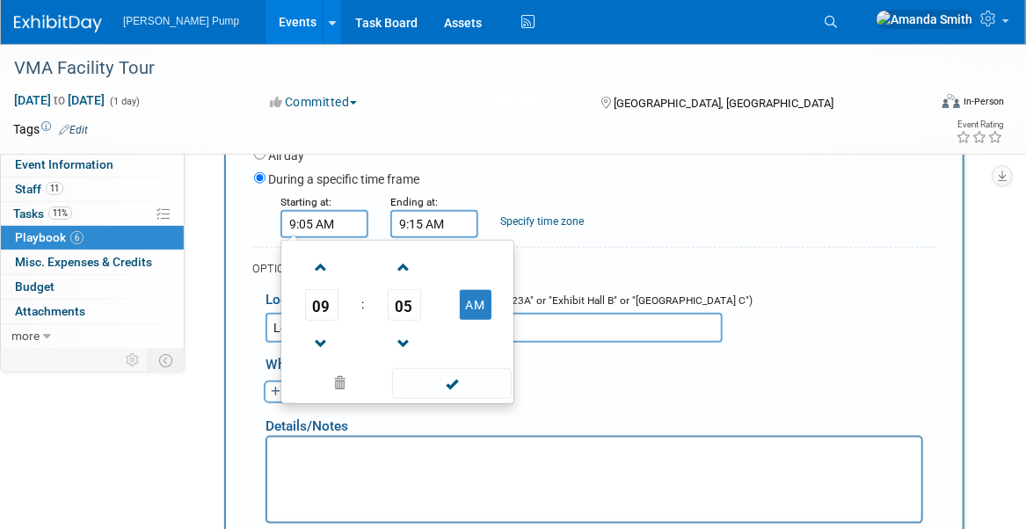
scroll to position [579, 0]
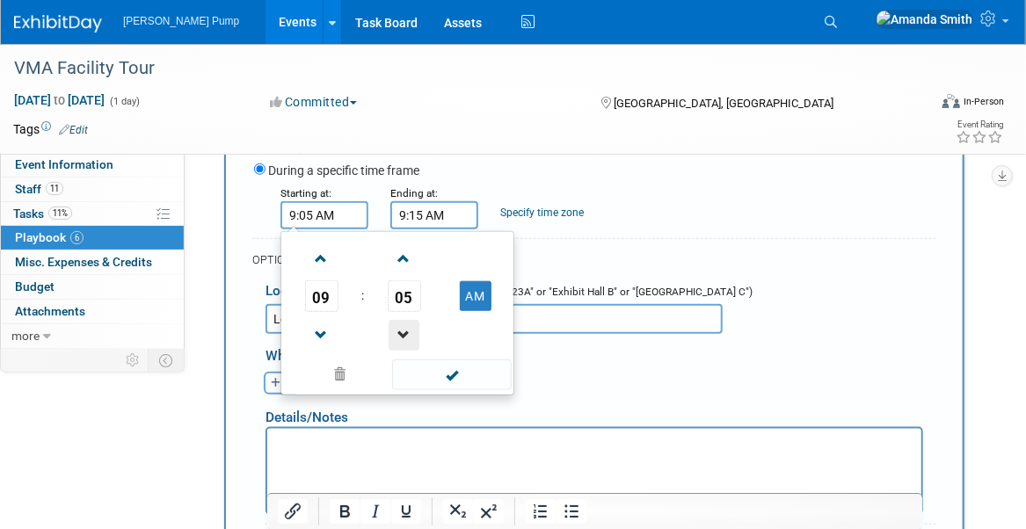
click at [400, 334] on span at bounding box center [404, 335] width 31 height 31
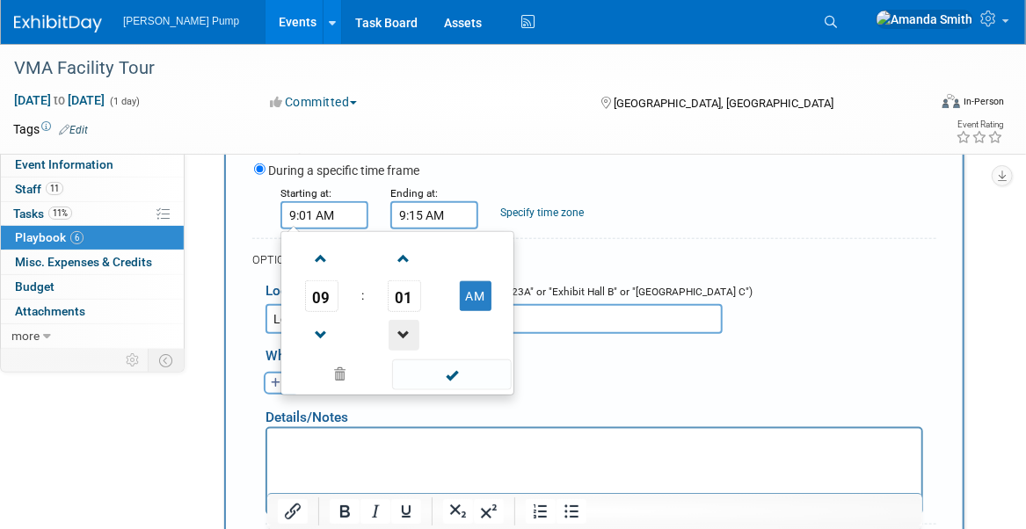
type input "9:00 AM"
click at [752, 213] on div "Starting at: 9:00 AM 09 : 00 AM 12 01 02 03 04 05 06 07 08 09 10 11 00 05 10 15…" at bounding box center [595, 207] width 709 height 46
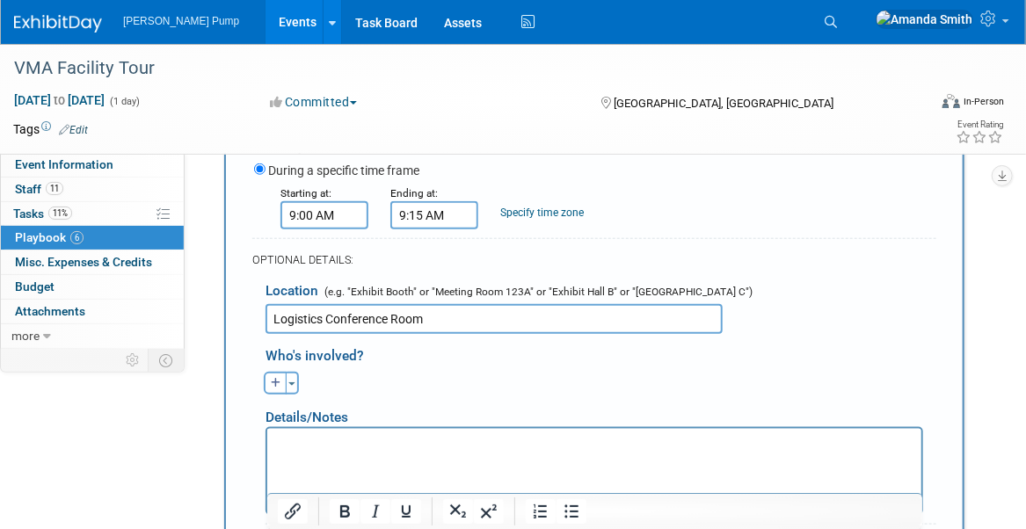
click at [427, 204] on input "9:15 AM" at bounding box center [434, 215] width 88 height 28
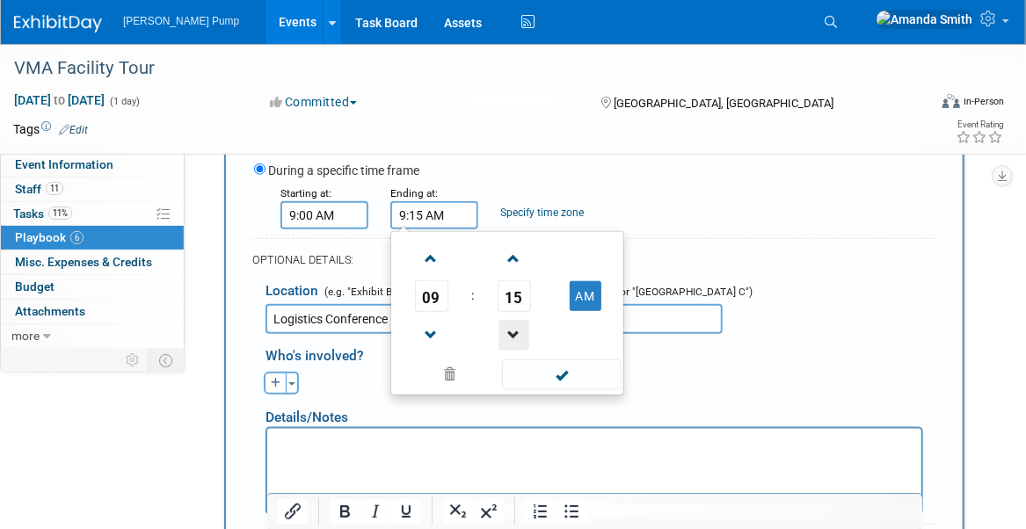
click at [513, 322] on span at bounding box center [514, 335] width 31 height 31
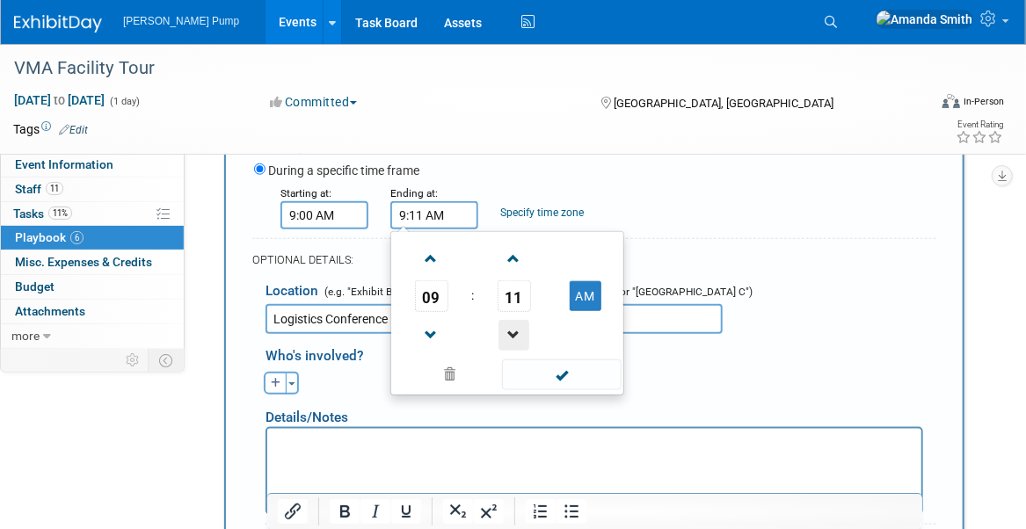
type input "9:10 AM"
click at [729, 201] on div "Starting at: 9:00 AM Ending at: 9:10 AM 09 : 10 AM 12 01 02 03 04 05 06 07 08 0…" at bounding box center [595, 207] width 709 height 46
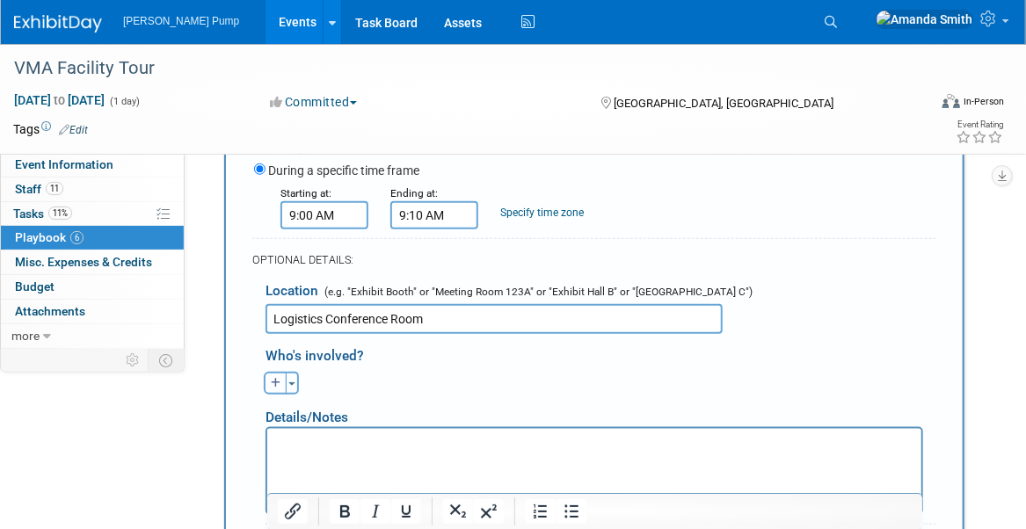
click at [278, 381] on icon "button" at bounding box center [276, 383] width 11 height 11
select select
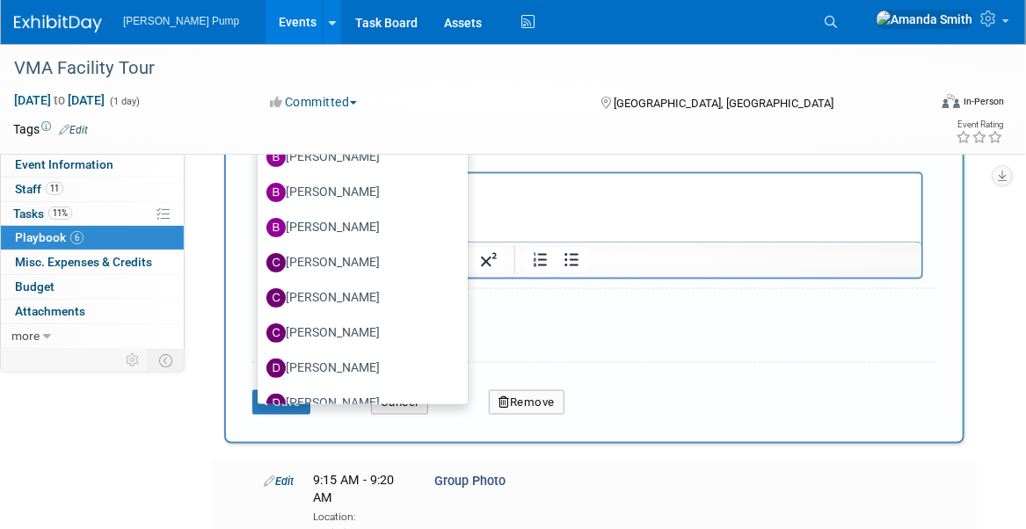
scroll to position [88, 0]
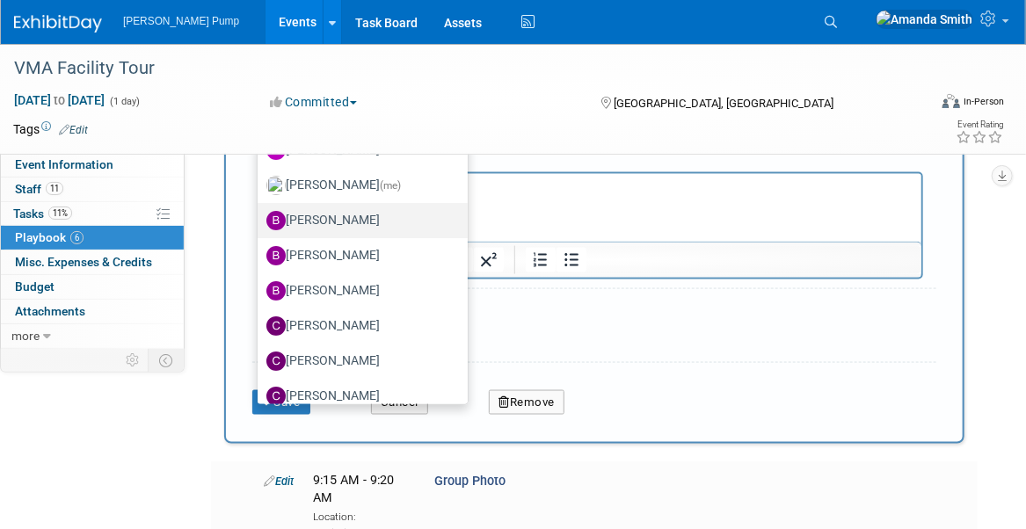
drag, startPoint x: 330, startPoint y: 217, endPoint x: 72, endPoint y: 24, distance: 322.2
click at [330, 217] on label "Bobby Zitzka" at bounding box center [358, 221] width 184 height 28
click at [260, 217] on input "Bobby Zitzka" at bounding box center [254, 218] width 11 height 11
select select "c6377090-0479-432f-884c-13933d729982"
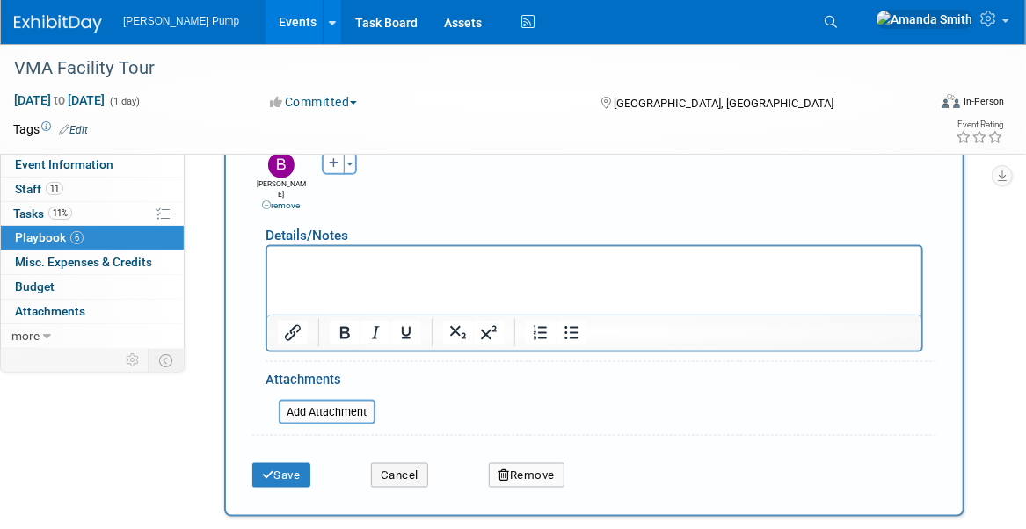
scroll to position [755, 0]
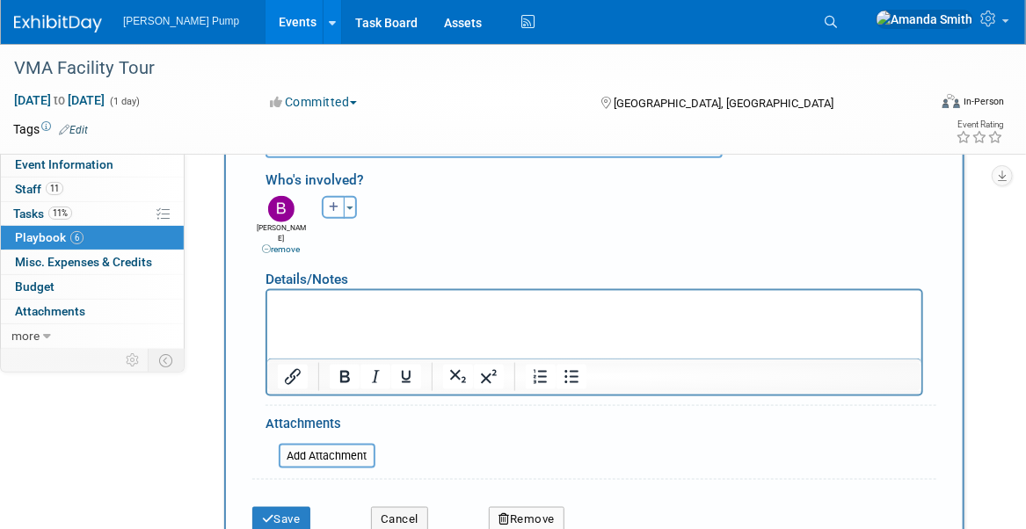
click at [327, 201] on button "button" at bounding box center [333, 207] width 23 height 23
select select
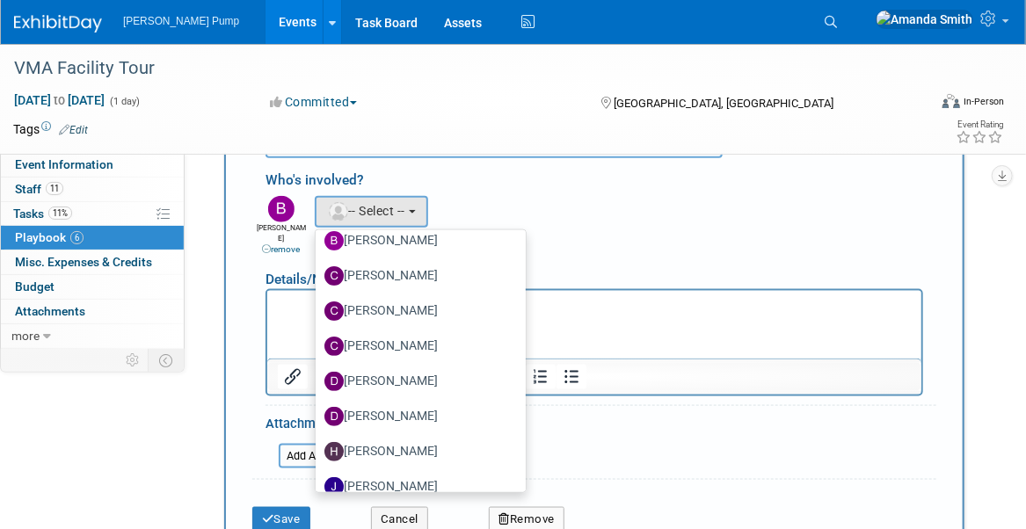
scroll to position [264, 0]
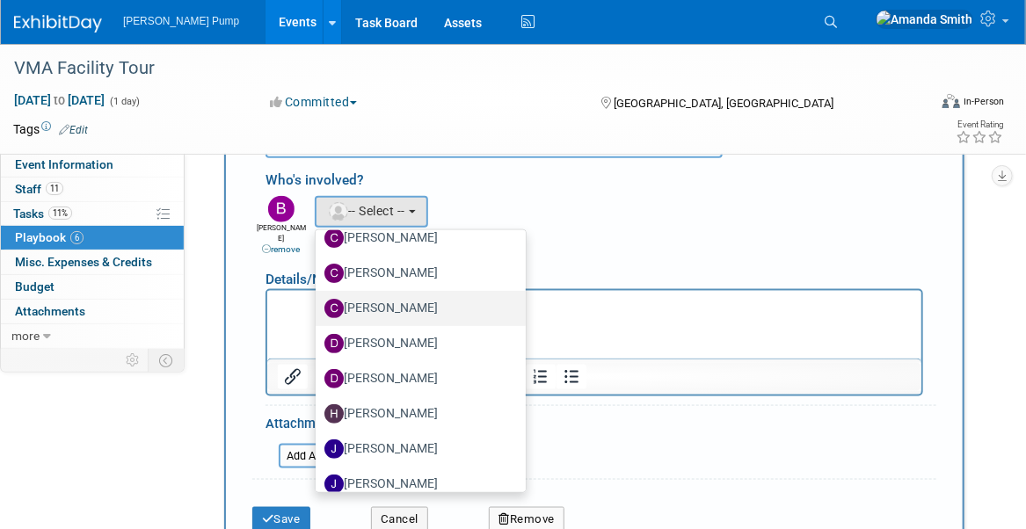
click at [395, 311] on label "Christopher Thompson" at bounding box center [417, 309] width 184 height 28
click at [318, 311] on input "Christopher Thompson" at bounding box center [312, 306] width 11 height 11
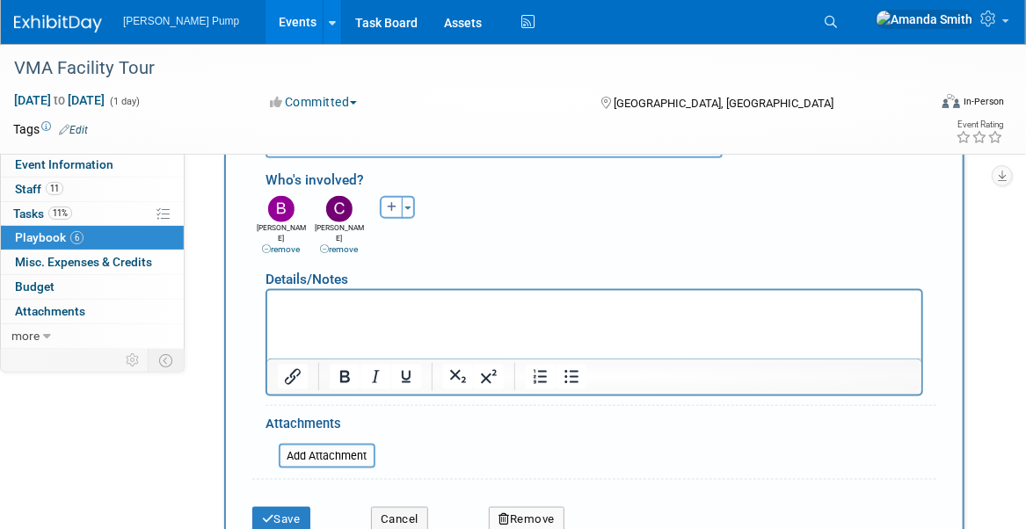
click at [615, 212] on div "Allan remove Amanda (me) remove Bobby remove remove remove" at bounding box center [600, 224] width 697 height 64
click at [294, 507] on button "Save" at bounding box center [281, 519] width 58 height 25
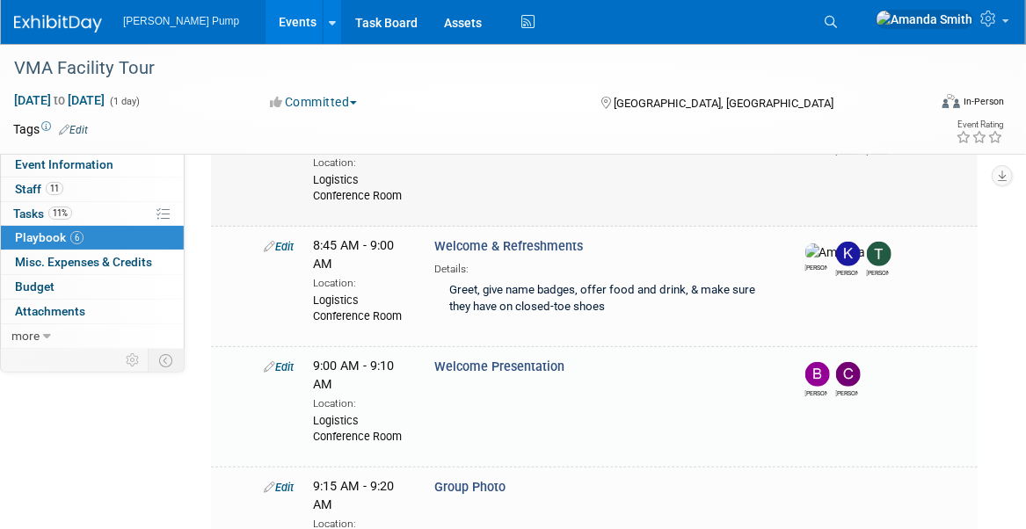
scroll to position [294, 0]
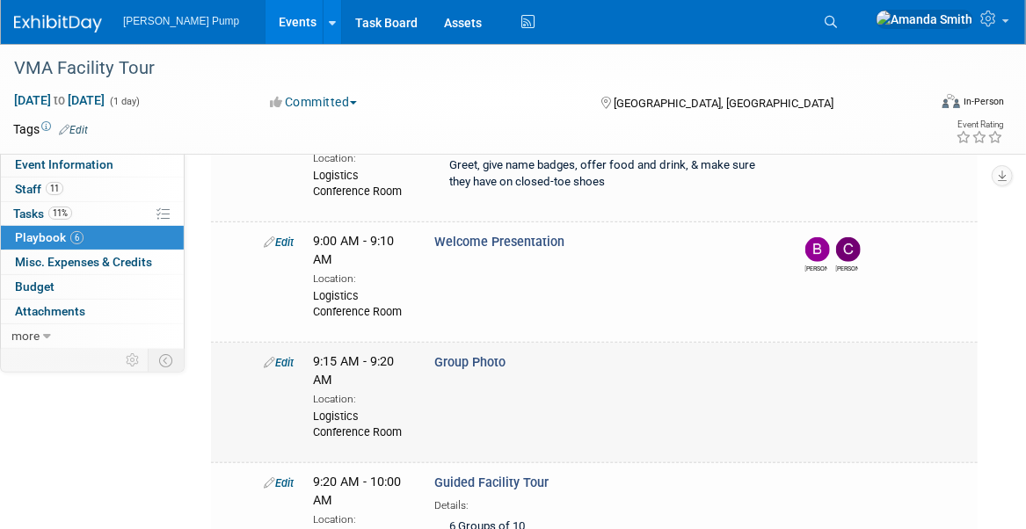
click at [289, 359] on link "Edit" at bounding box center [279, 362] width 30 height 13
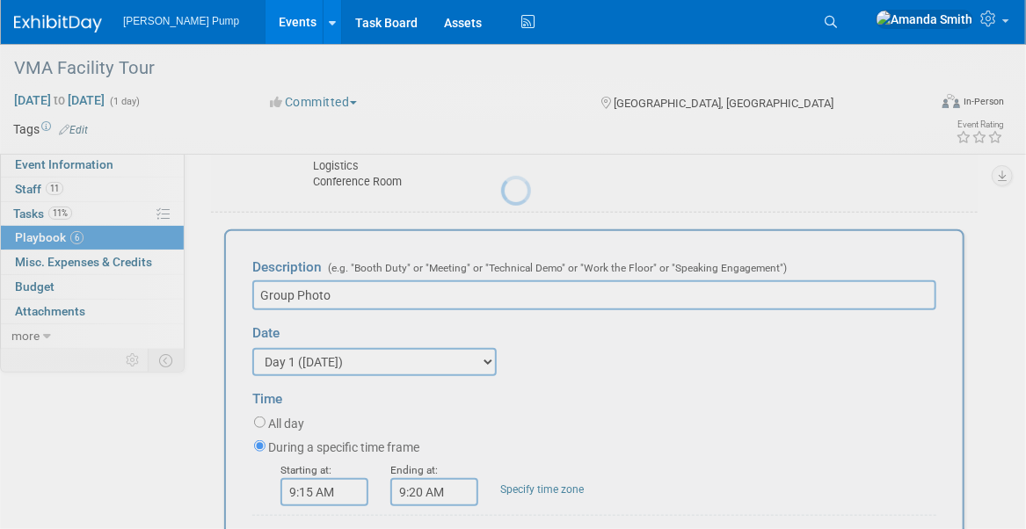
scroll to position [435, 0]
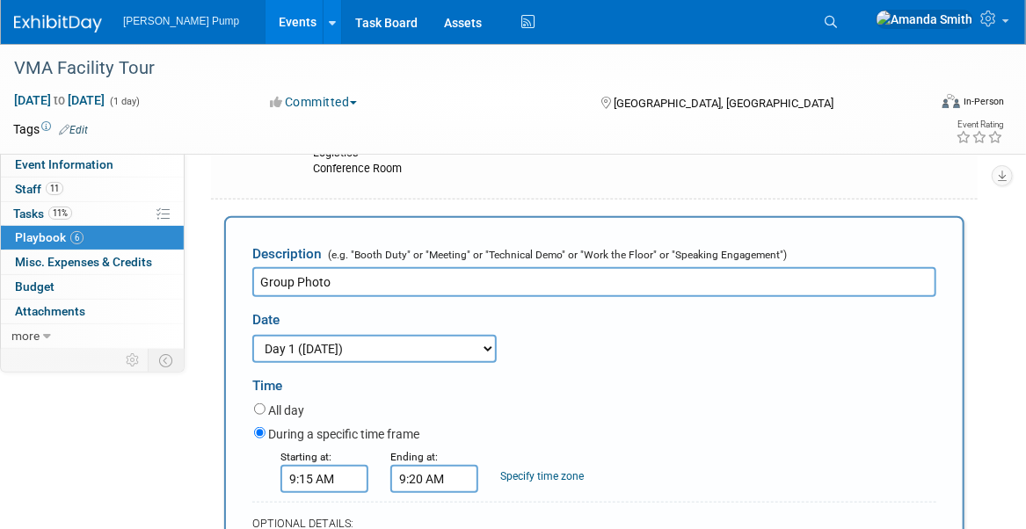
click at [310, 478] on input "9:15 AM" at bounding box center [325, 479] width 88 height 28
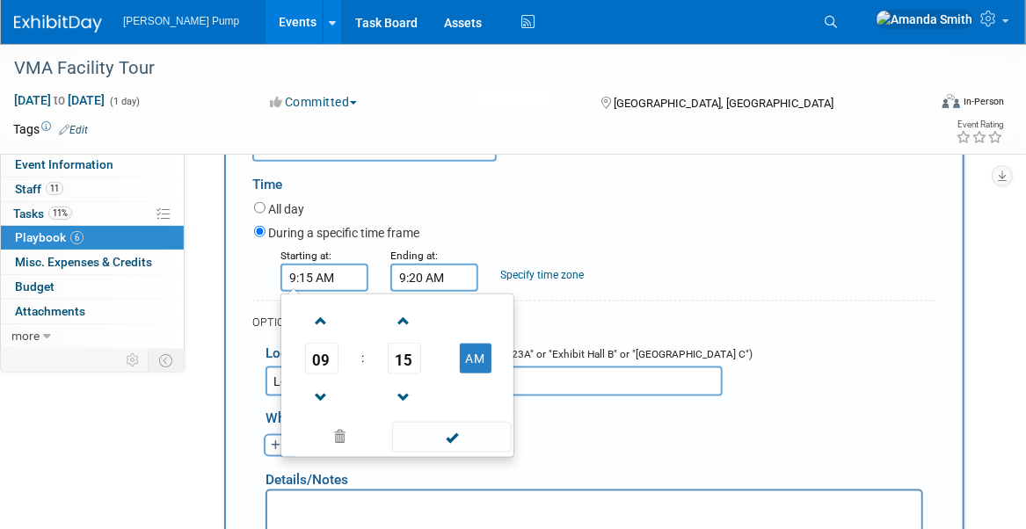
scroll to position [699, 0]
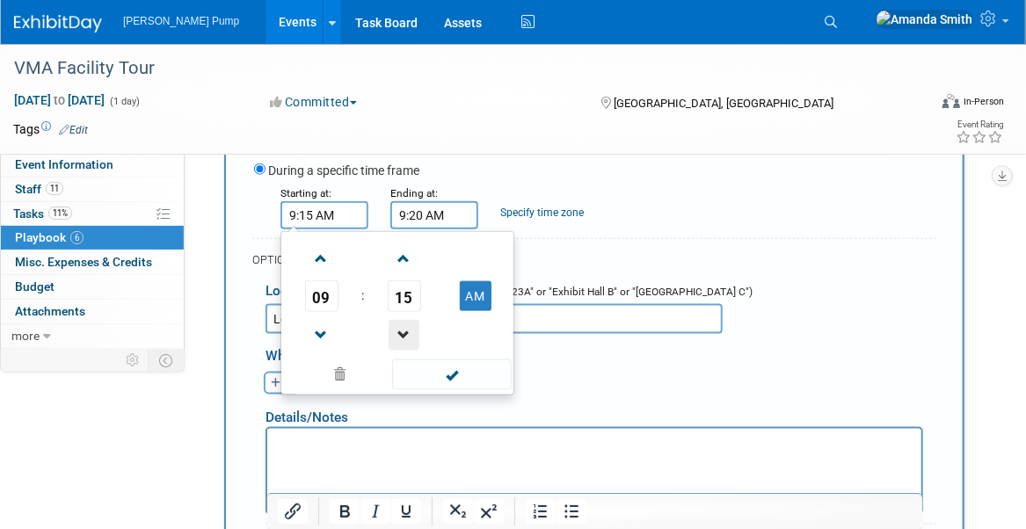
click at [409, 332] on span at bounding box center [404, 335] width 31 height 31
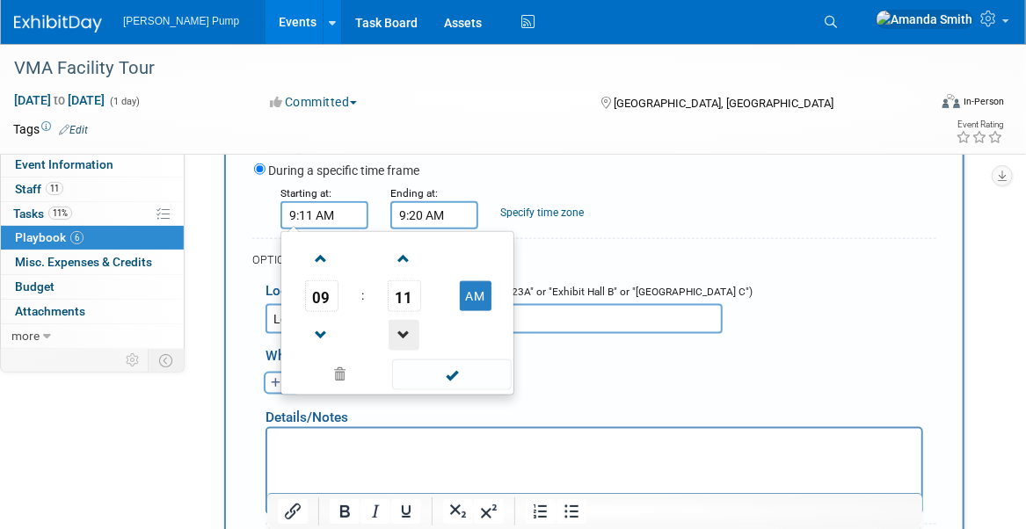
type input "9:10 AM"
click at [454, 208] on input "9:20 AM" at bounding box center [434, 215] width 88 height 28
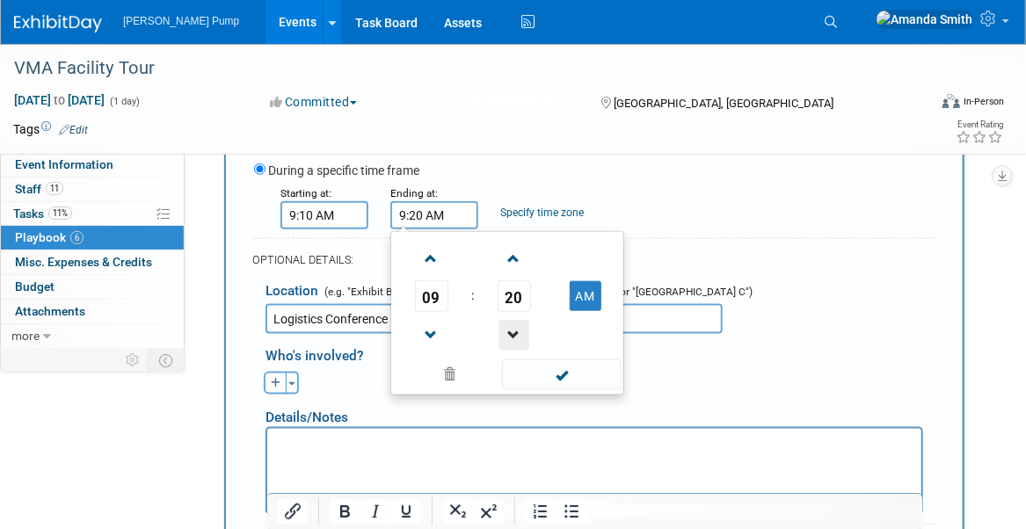
click at [516, 320] on span at bounding box center [514, 335] width 31 height 31
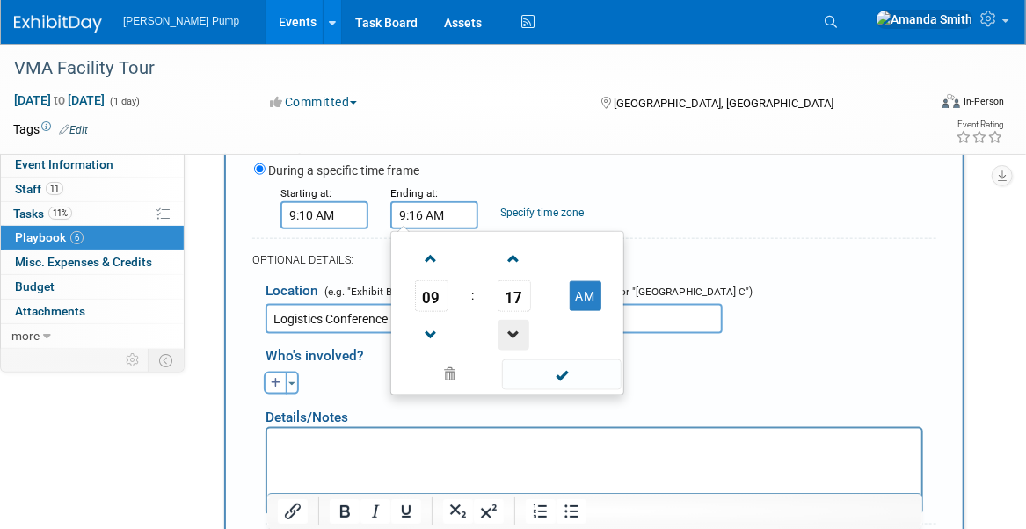
type input "9:15 AM"
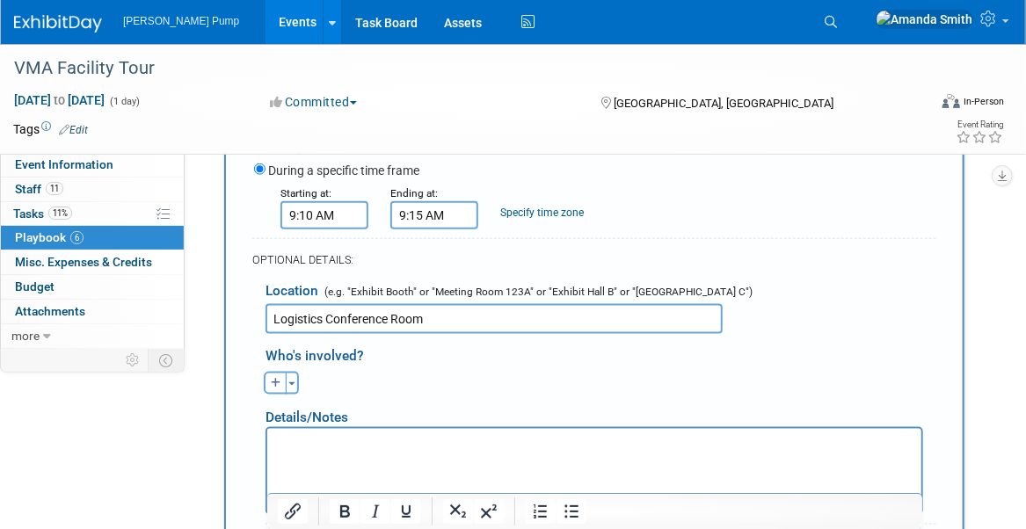
click at [679, 213] on div "Starting at: 9:10 AM Ending at: 9:15 AM Specify time zone Time zone:" at bounding box center [595, 207] width 709 height 46
click at [279, 382] on icon "button" at bounding box center [276, 383] width 11 height 11
select select
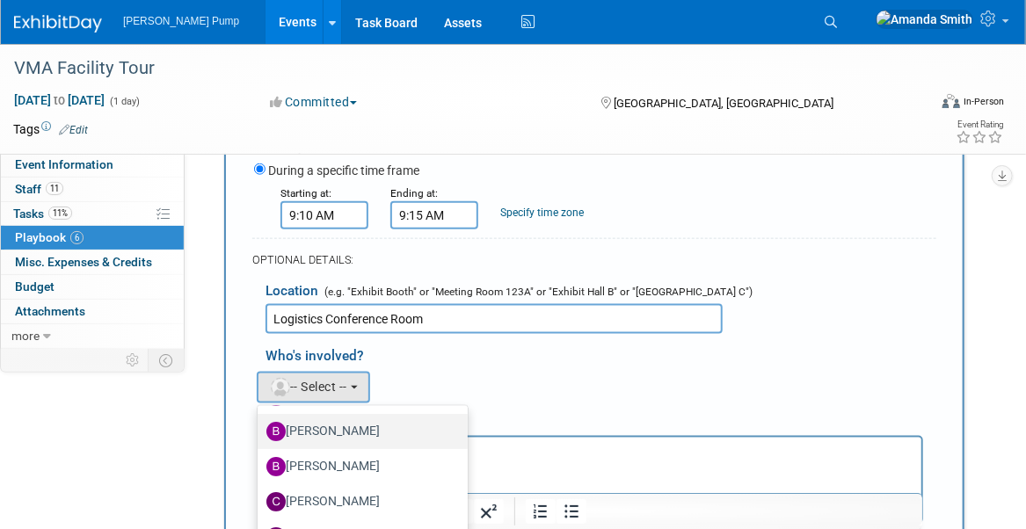
scroll to position [88, 0]
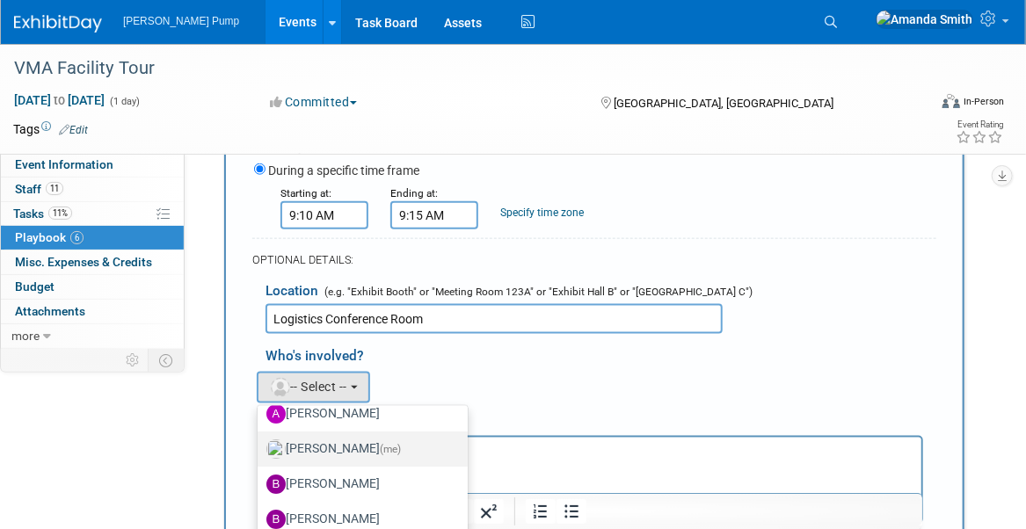
click at [340, 444] on label "Amanda Smith (me)" at bounding box center [358, 449] width 184 height 28
click at [260, 444] on input "Amanda Smith (me)" at bounding box center [254, 446] width 11 height 11
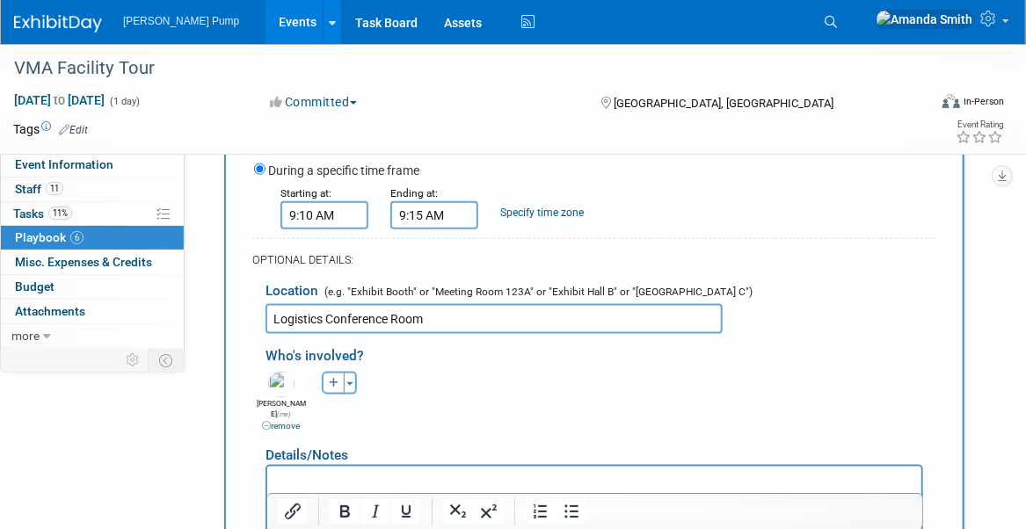
click at [537, 357] on div "Who's involved?" at bounding box center [601, 353] width 671 height 29
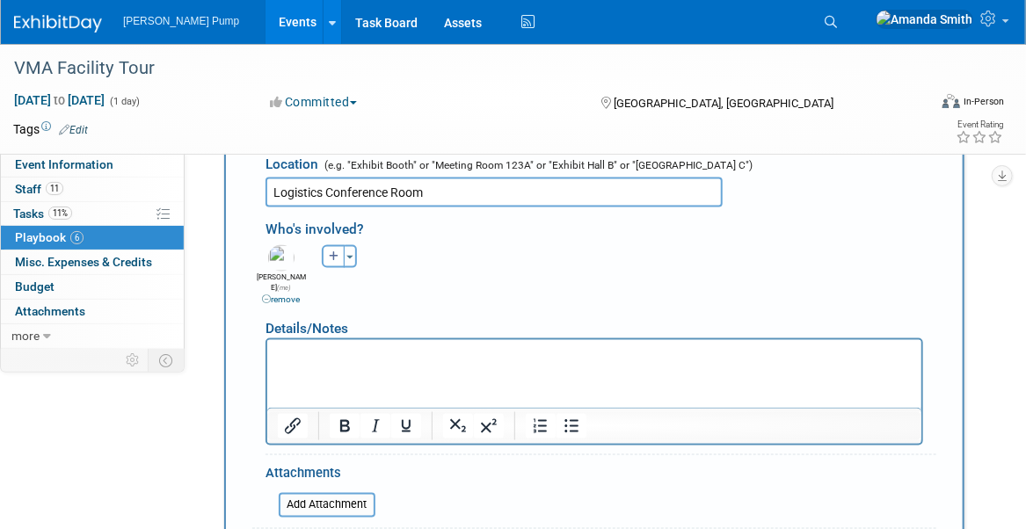
scroll to position [963, 0]
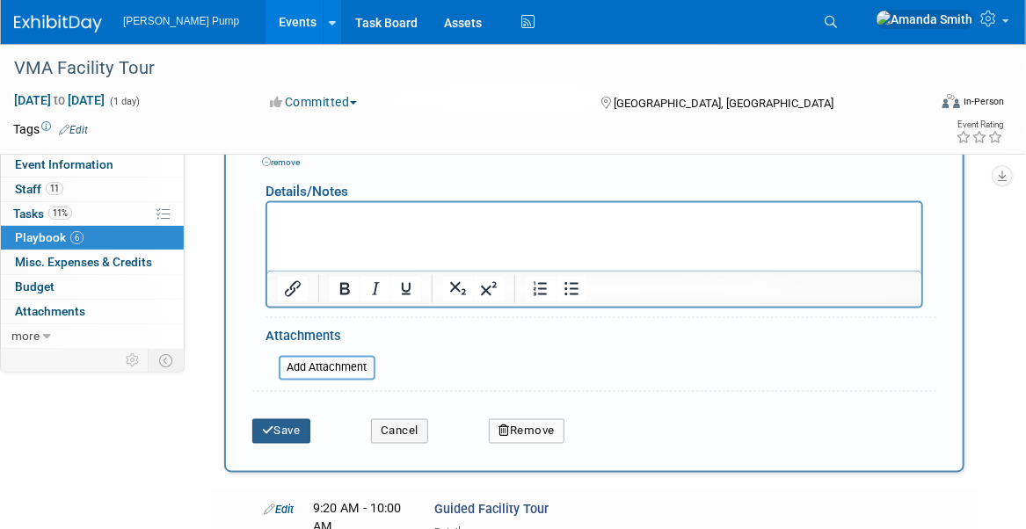
click at [287, 420] on button "Save" at bounding box center [281, 432] width 58 height 25
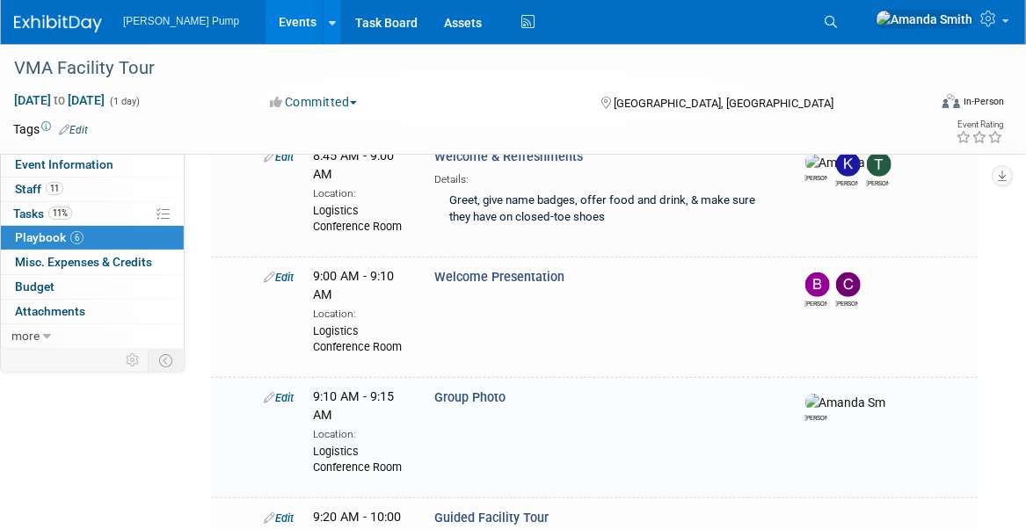
scroll to position [414, 0]
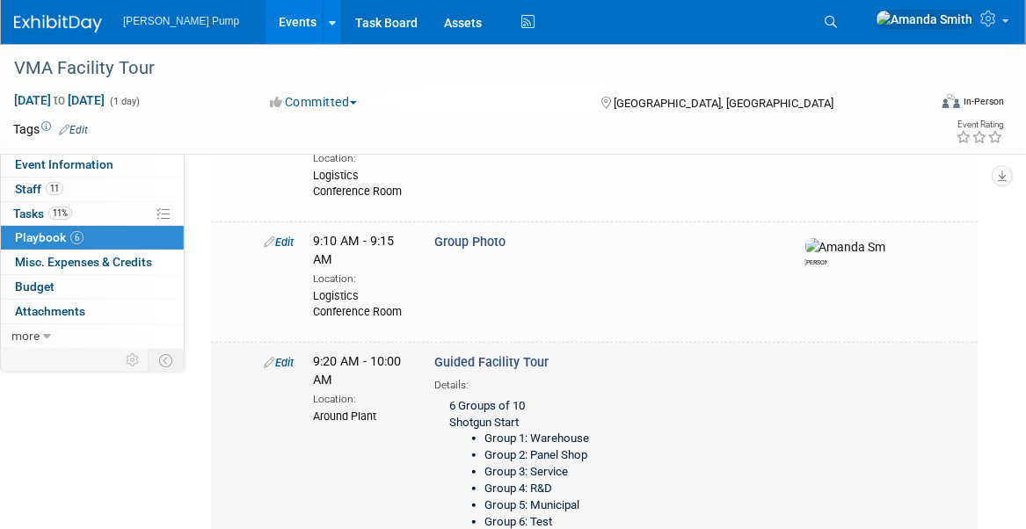
click at [287, 359] on link "Edit" at bounding box center [279, 362] width 30 height 13
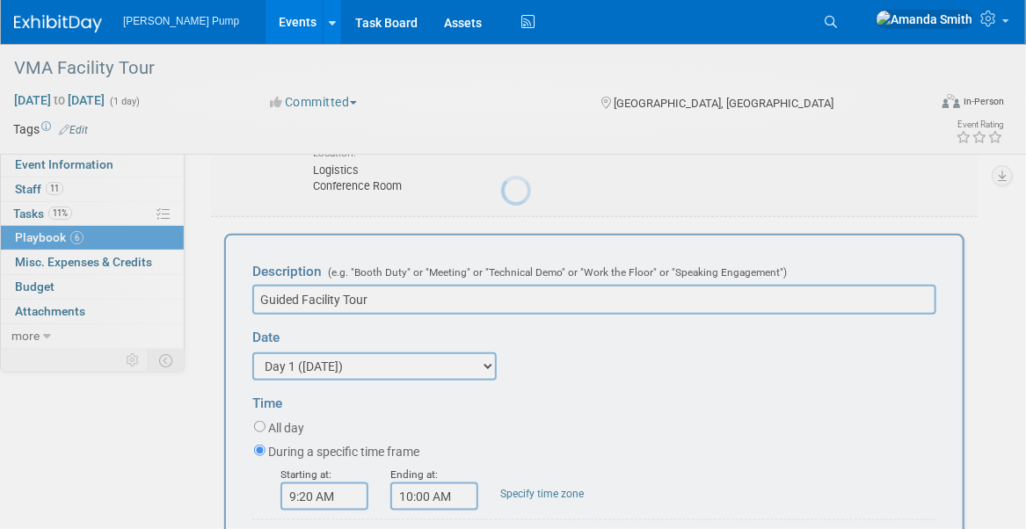
scroll to position [556, 0]
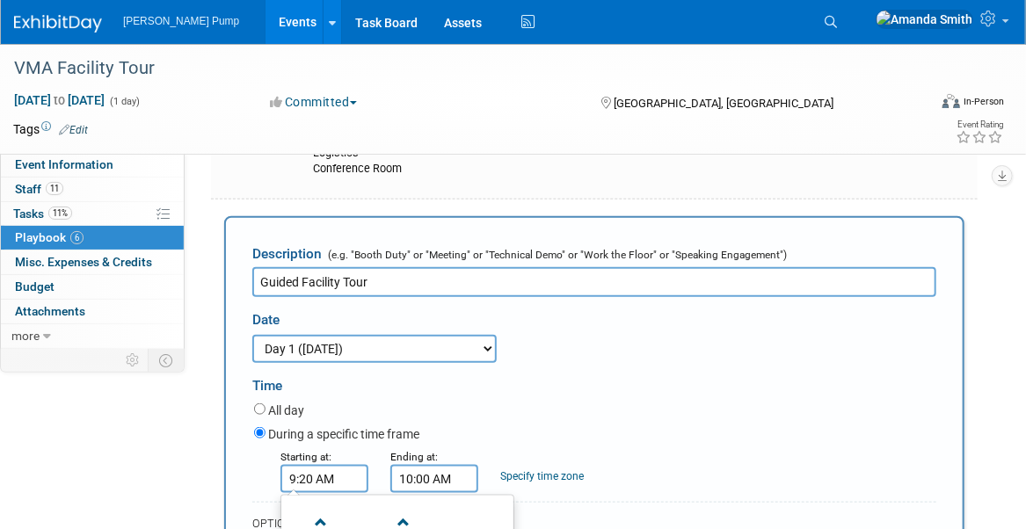
click at [317, 485] on input "9:20 AM" at bounding box center [325, 479] width 88 height 28
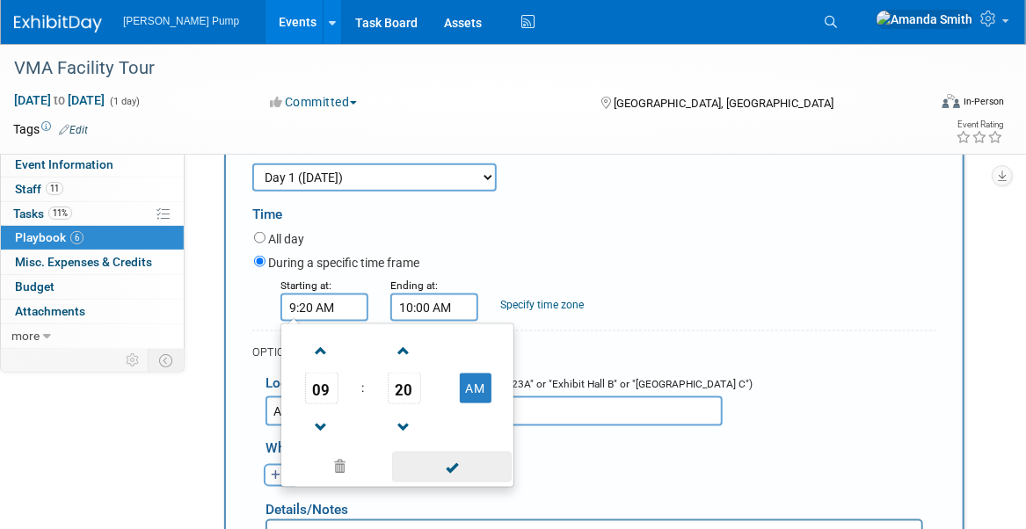
scroll to position [732, 0]
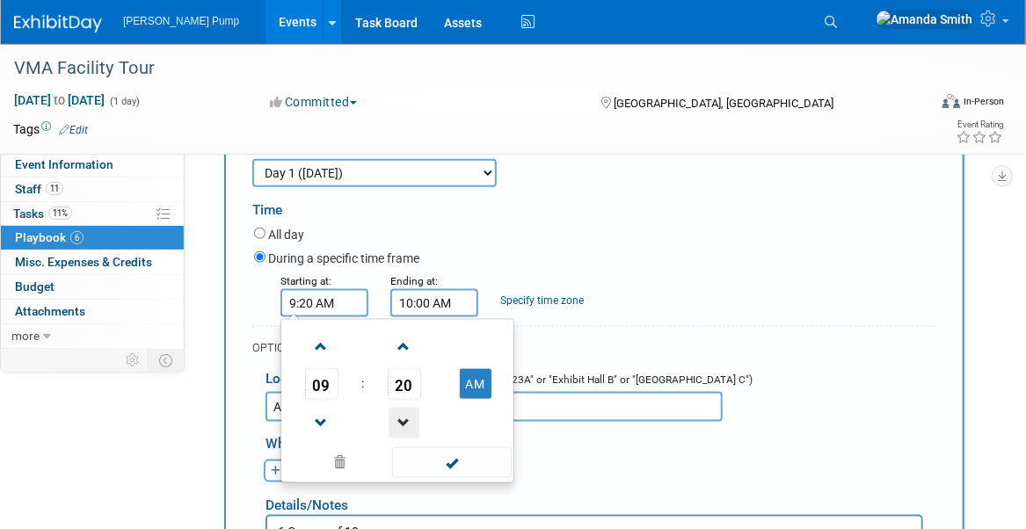
click at [397, 415] on span at bounding box center [404, 423] width 31 height 31
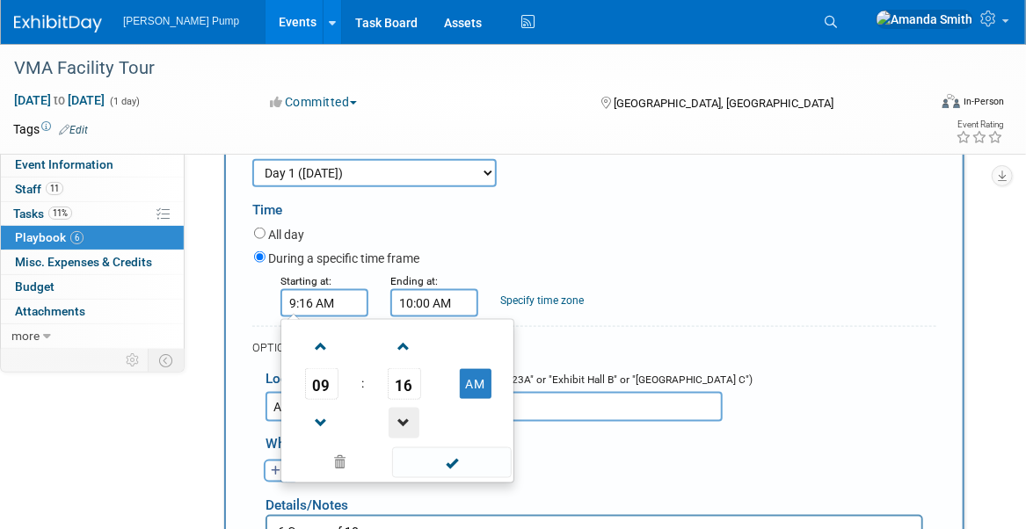
type input "9:15 AM"
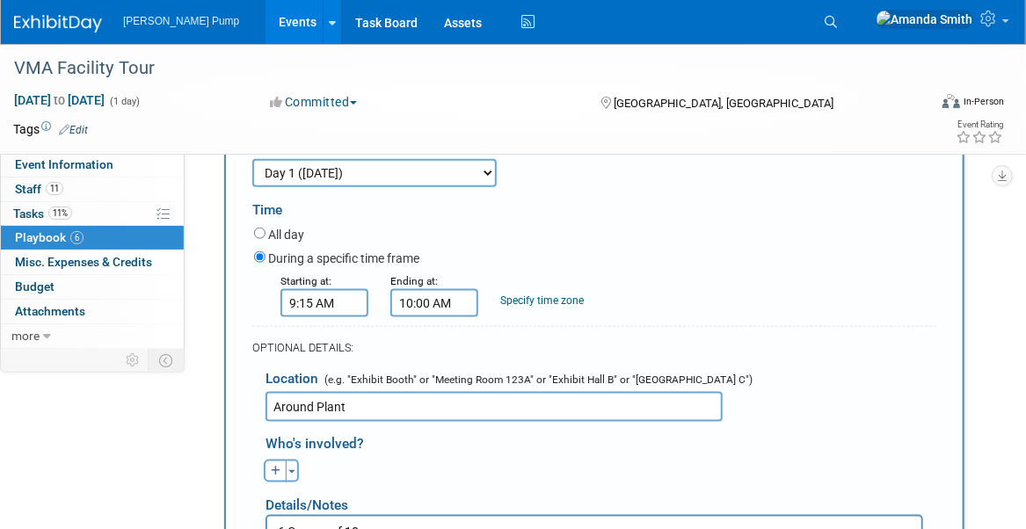
click at [733, 302] on div "Starting at: 9:15 AM Ending at: 10:00 AM Specify time zone Time zone:" at bounding box center [595, 295] width 709 height 46
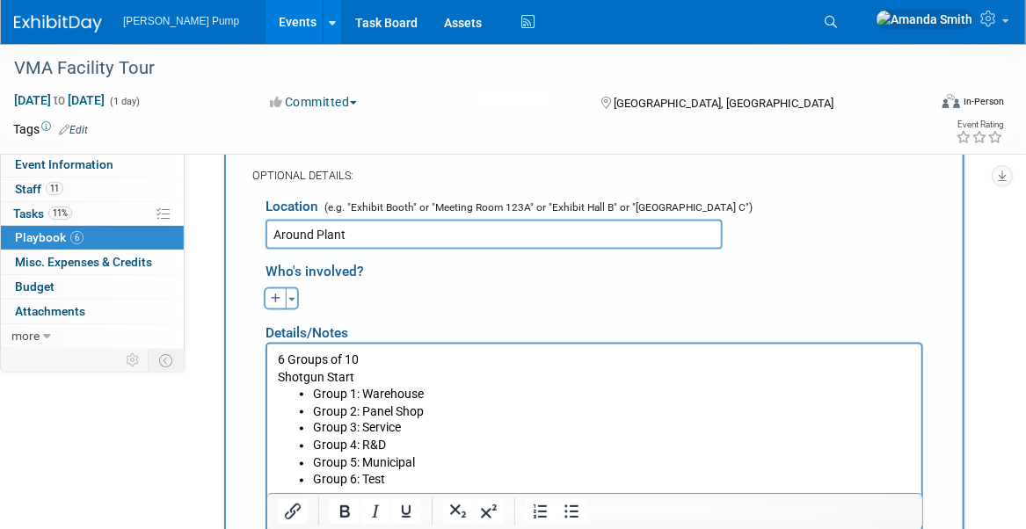
scroll to position [908, 0]
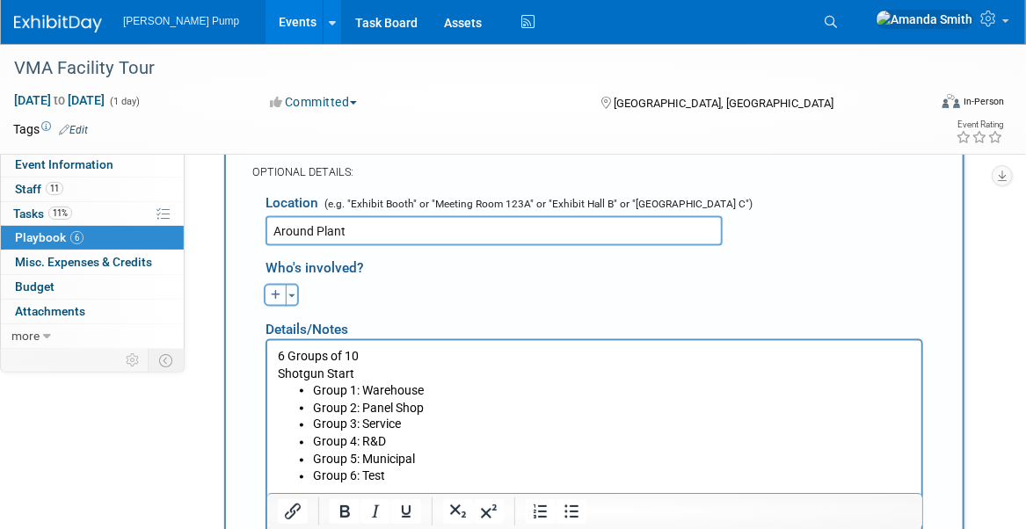
click at [274, 296] on icon "button" at bounding box center [276, 295] width 11 height 11
select select
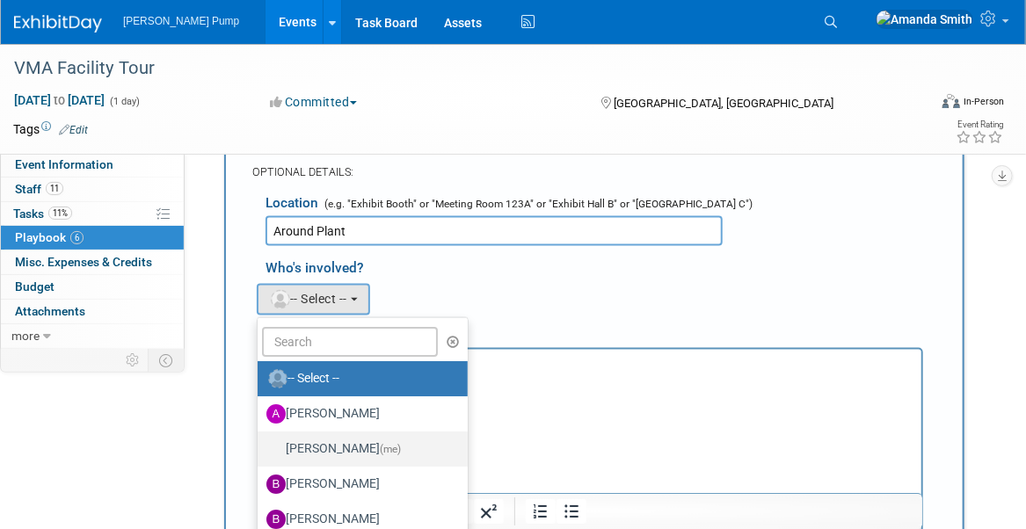
click at [376, 437] on label "Amanda Smith (me)" at bounding box center [358, 449] width 184 height 28
click at [260, 441] on input "Amanda Smith (me)" at bounding box center [254, 446] width 11 height 11
select select "498b8e7a-004b-40fd-bfca-d11e74525cf6"
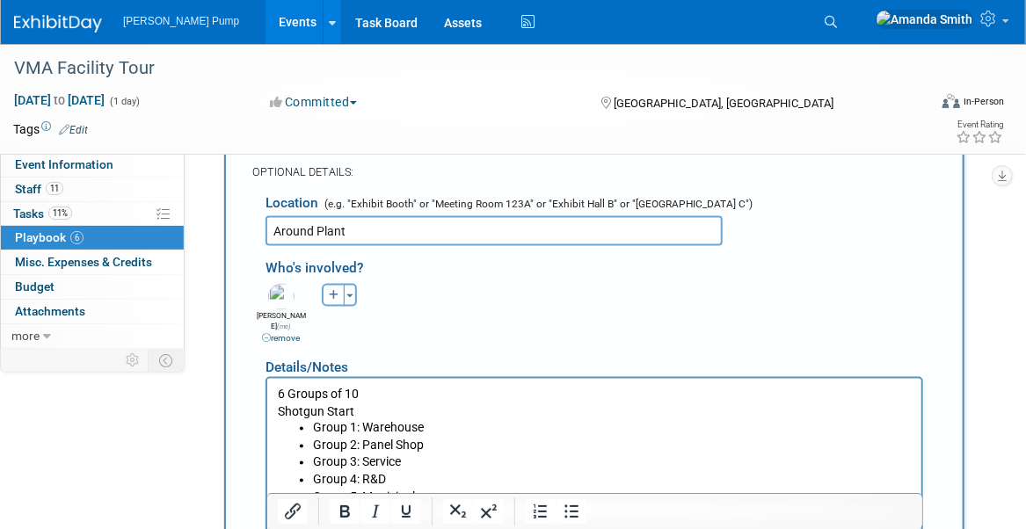
click at [329, 298] on button "button" at bounding box center [333, 295] width 23 height 23
select select
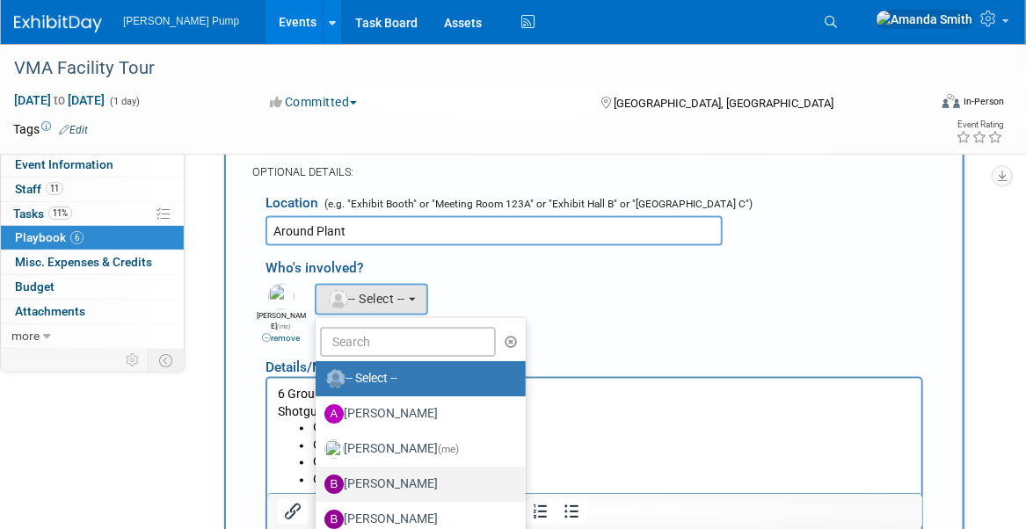
click at [388, 479] on label "Bobby Zitzka" at bounding box center [417, 485] width 184 height 28
click at [318, 479] on input "Bobby Zitzka" at bounding box center [312, 482] width 11 height 11
select select "c6377090-0479-432f-884c-13933d729982"
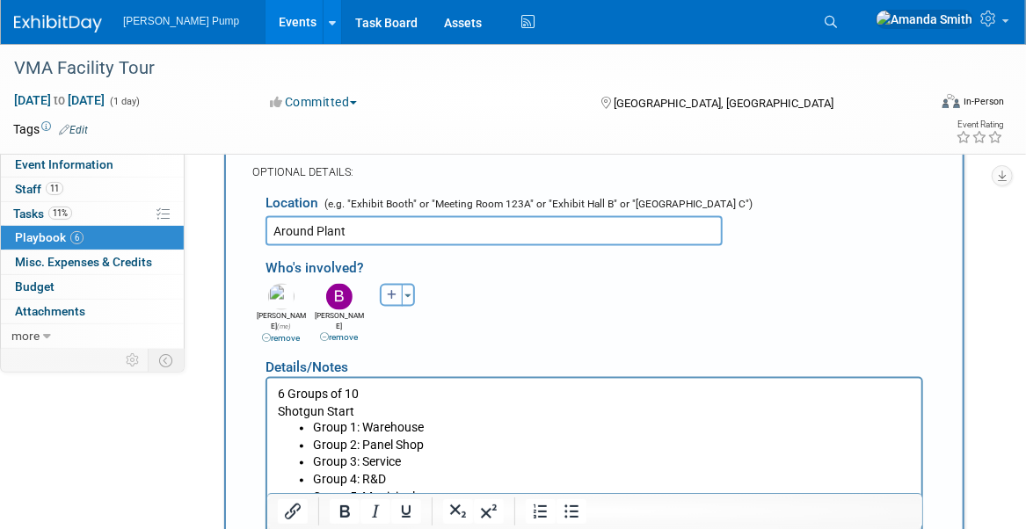
click at [394, 297] on button "button" at bounding box center [391, 295] width 23 height 23
select select
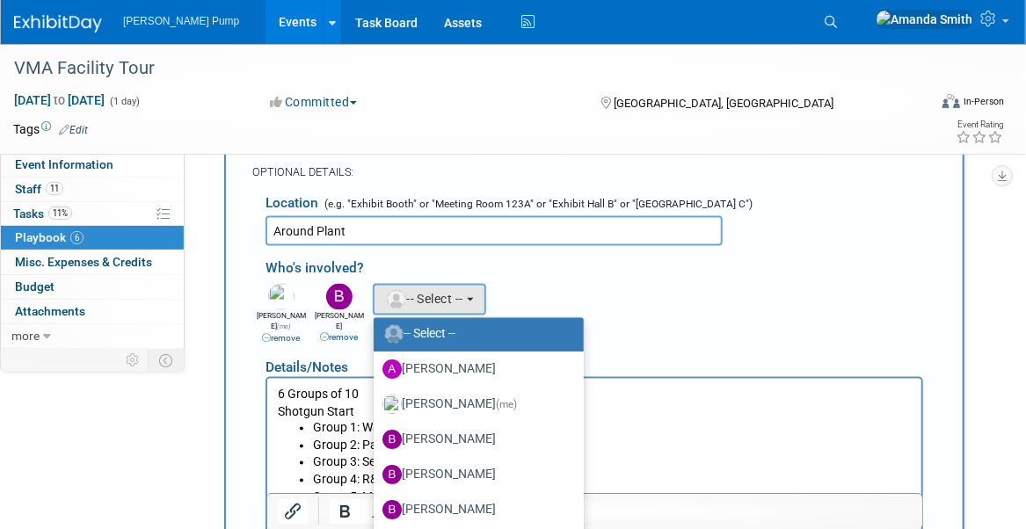
scroll to position [88, 0]
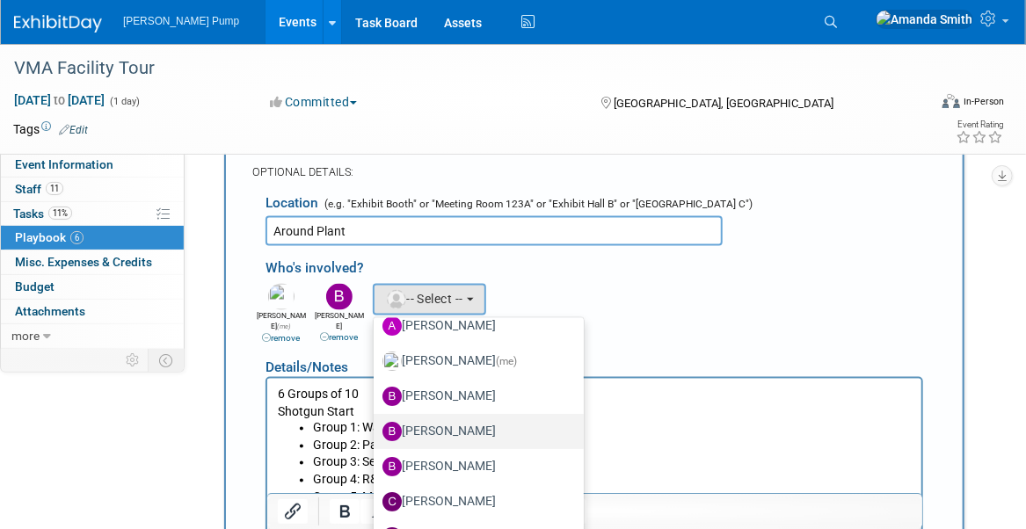
click at [427, 427] on label "Brian Lee" at bounding box center [475, 432] width 184 height 28
click at [376, 427] on input "Brian Lee" at bounding box center [370, 429] width 11 height 11
select select "02627190-0cf3-4a39-a42b-2a46e22abdcd"
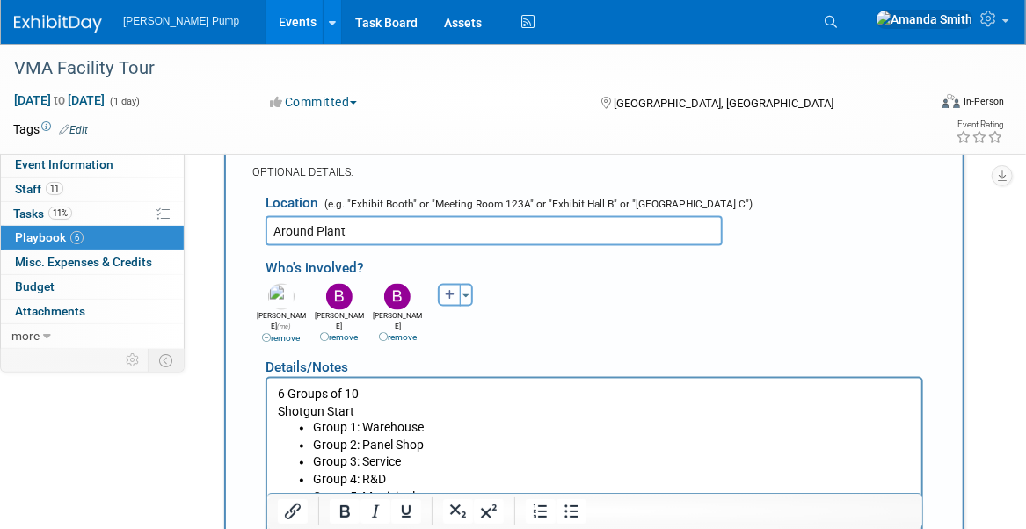
click at [449, 293] on icon "button" at bounding box center [450, 295] width 11 height 11
select select
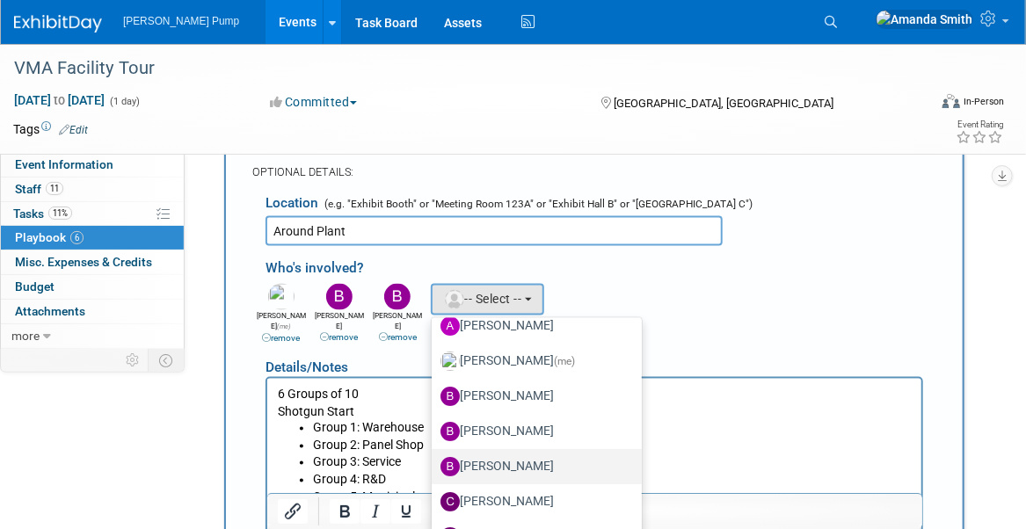
click at [488, 467] on label "Brian Peek" at bounding box center [533, 467] width 184 height 28
click at [434, 467] on input "Brian Peek" at bounding box center [428, 464] width 11 height 11
select select "a83c599d-42bc-4eba-83d7-7c1f4eea9920"
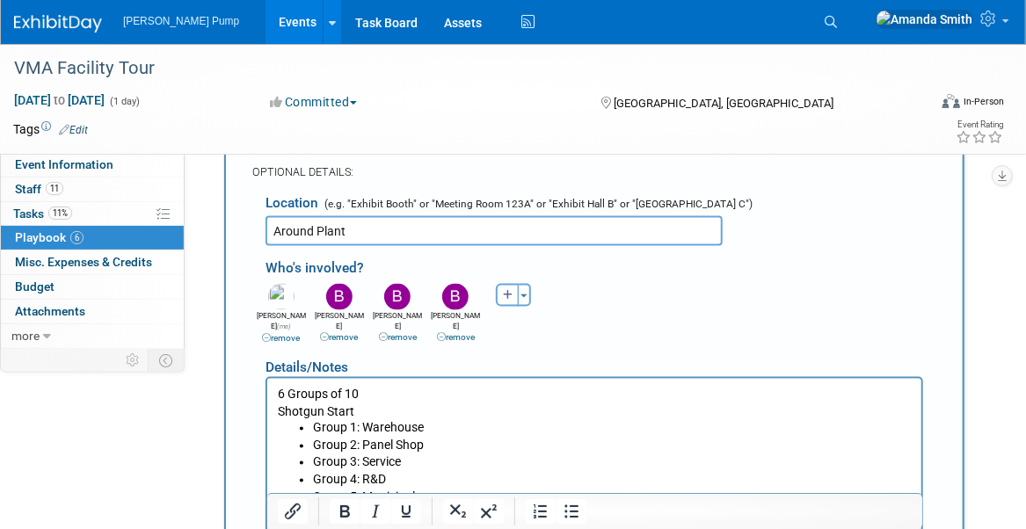
click at [506, 297] on button "button" at bounding box center [507, 295] width 23 height 23
select select
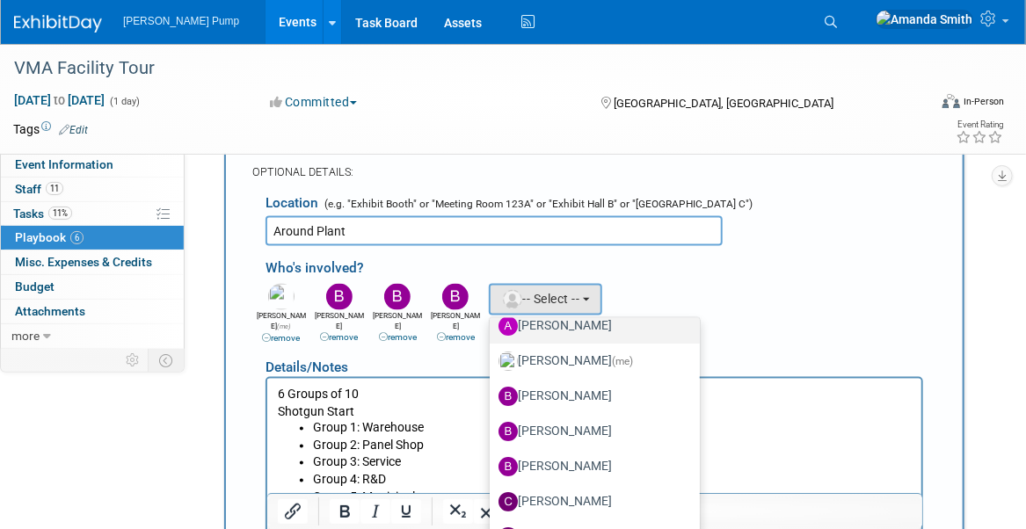
scroll to position [176, 0]
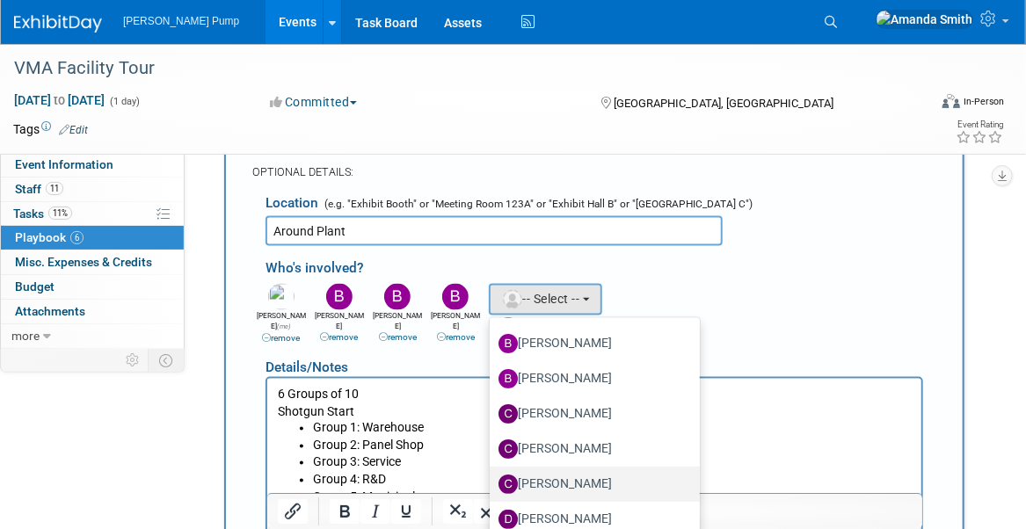
click at [533, 479] on label "Christopher Thompson" at bounding box center [591, 485] width 184 height 28
click at [493, 479] on input "Christopher Thompson" at bounding box center [486, 482] width 11 height 11
select select "d9f3c46f-5835-4ef3-8dc8-4cee1f058589"
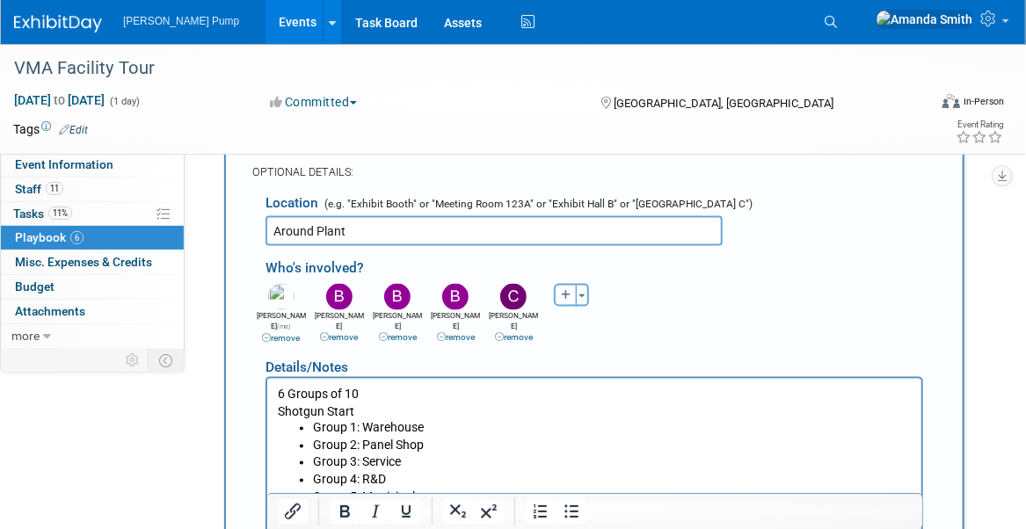
click at [565, 292] on icon "button" at bounding box center [566, 295] width 11 height 11
select select
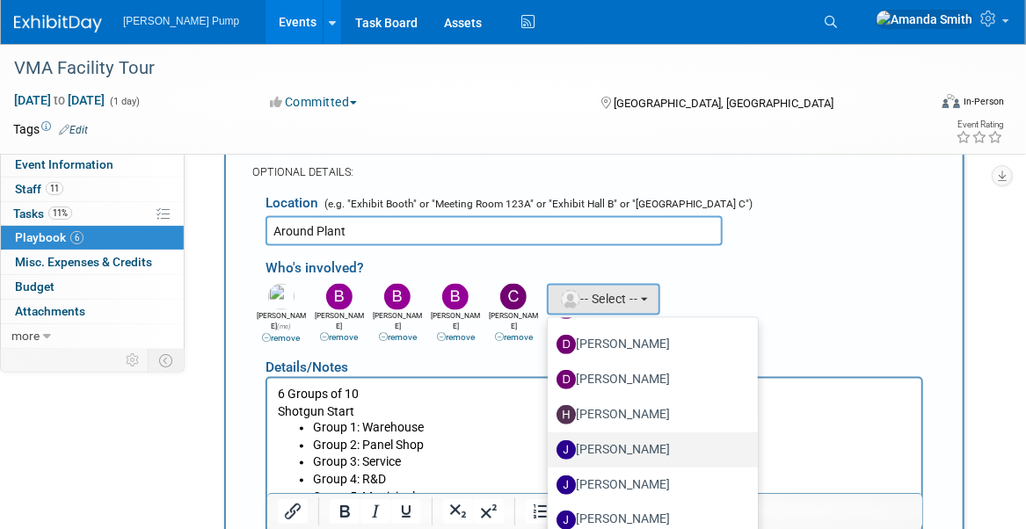
scroll to position [352, 0]
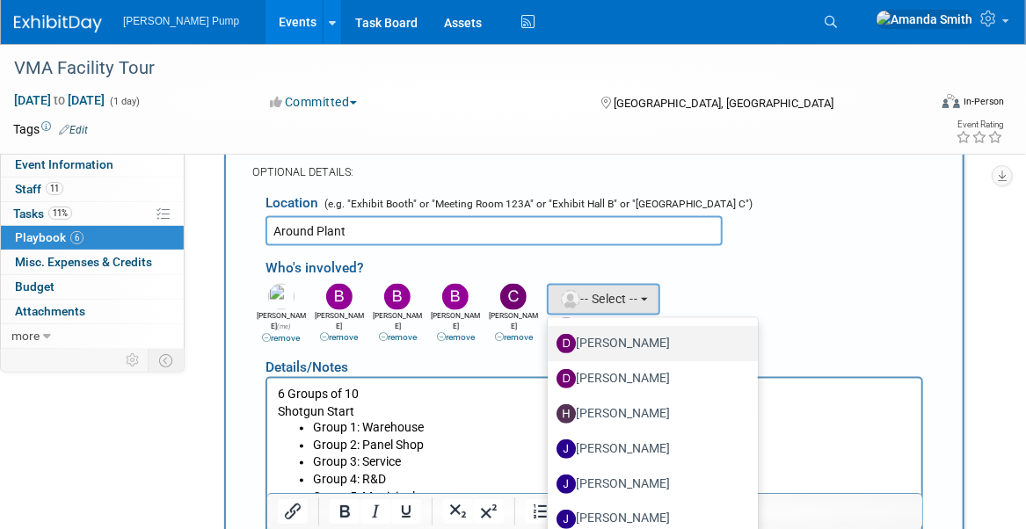
click at [616, 340] on label "David Perry" at bounding box center [649, 344] width 184 height 28
click at [551, 340] on input "David Perry" at bounding box center [544, 341] width 11 height 11
select select "b713f332-9393-483c-a8f0-cfecc99e9683"
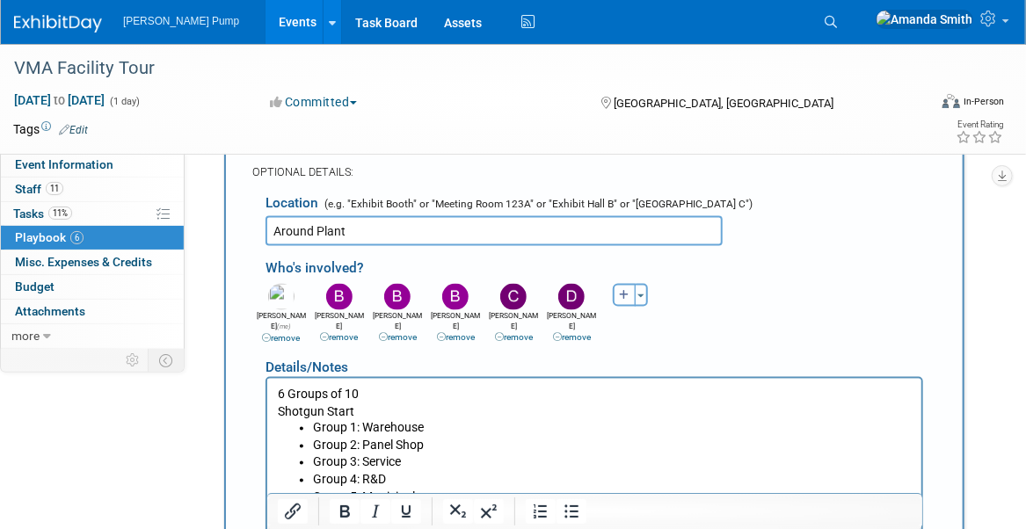
click at [620, 296] on icon "button" at bounding box center [624, 295] width 11 height 11
select select
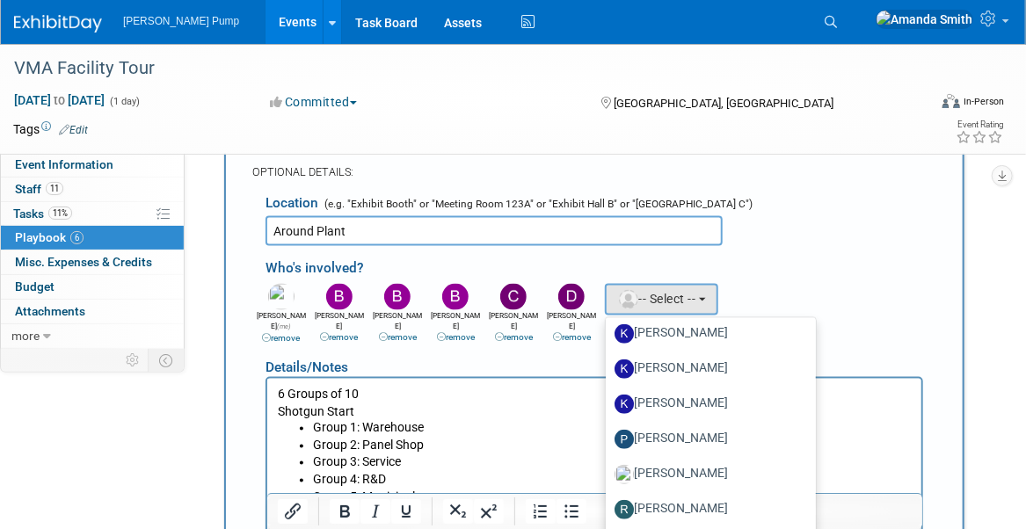
scroll to position [616, 0]
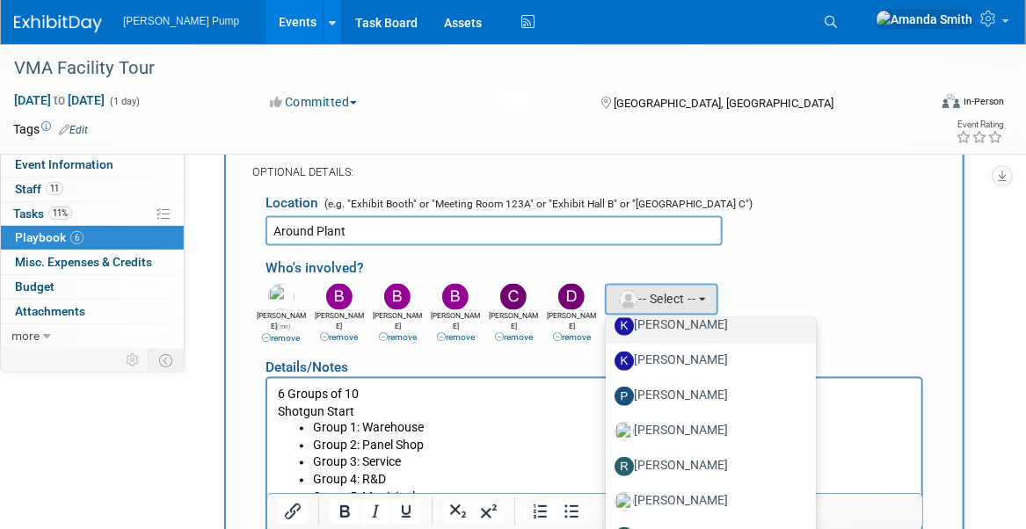
click at [647, 320] on label "Kelly Seliga" at bounding box center [707, 326] width 184 height 28
click at [609, 320] on input "Kelly Seliga" at bounding box center [602, 323] width 11 height 11
select select "3568111d-b0f8-466c-bad4-ee91cdbc7451"
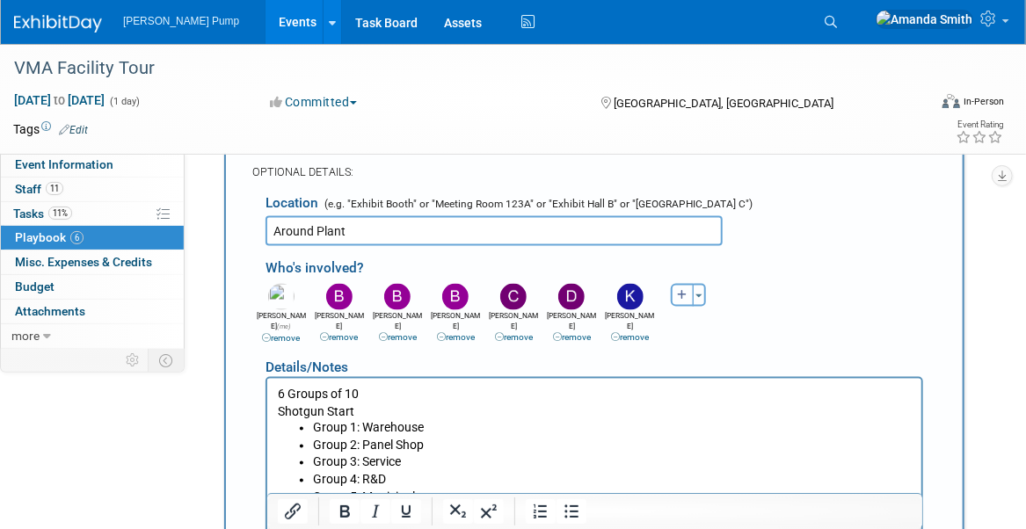
click at [690, 292] on button "button" at bounding box center [682, 295] width 23 height 23
select select
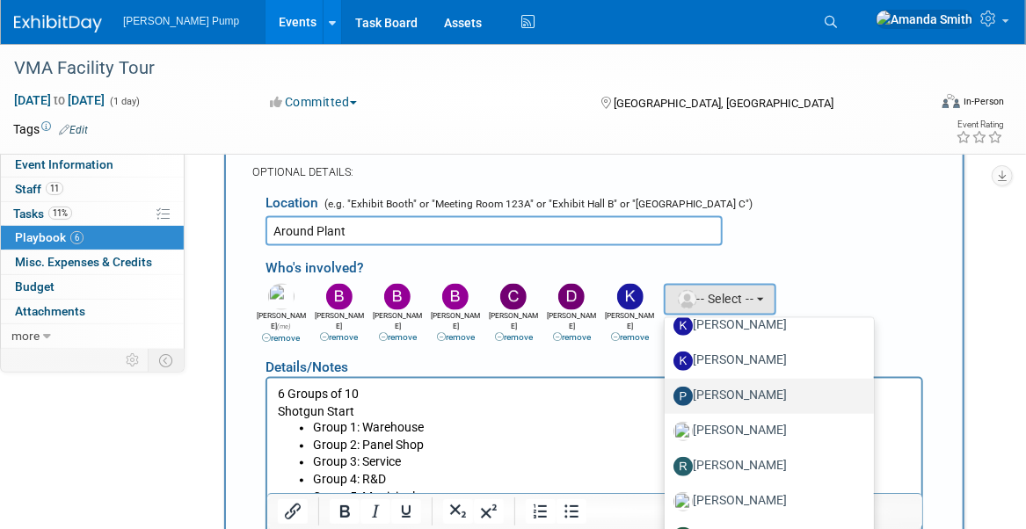
click at [727, 393] on label "Patrick Champagne" at bounding box center [766, 397] width 184 height 28
click at [668, 393] on input "Patrick Champagne" at bounding box center [661, 394] width 11 height 11
select select "0363b888-0321-46b9-914b-98f70a82bc50"
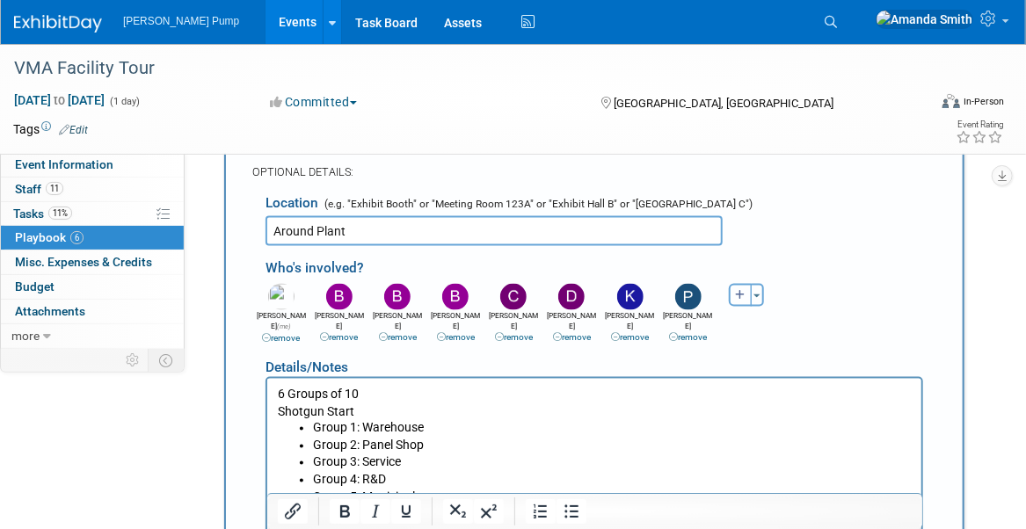
click at [739, 291] on icon "button" at bounding box center [740, 295] width 11 height 11
select select
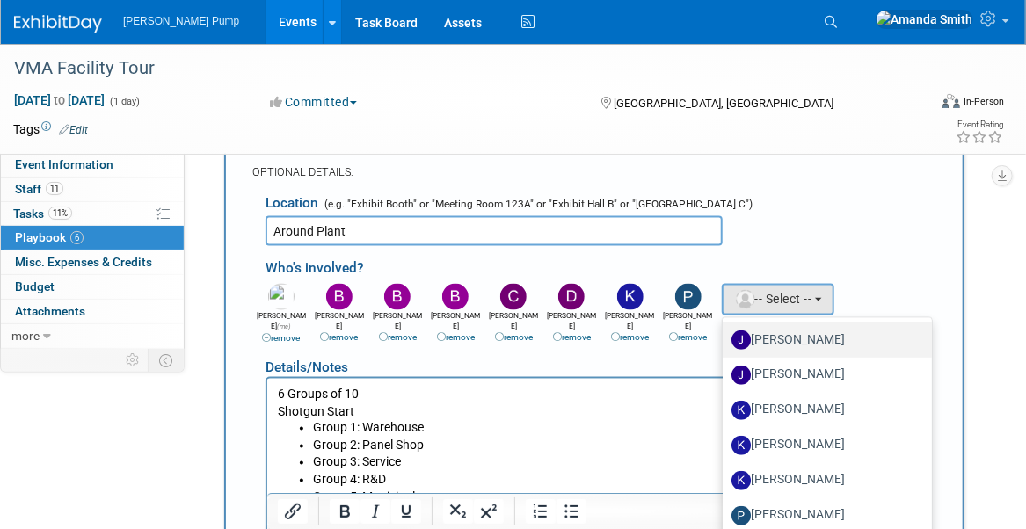
scroll to position [528, 0]
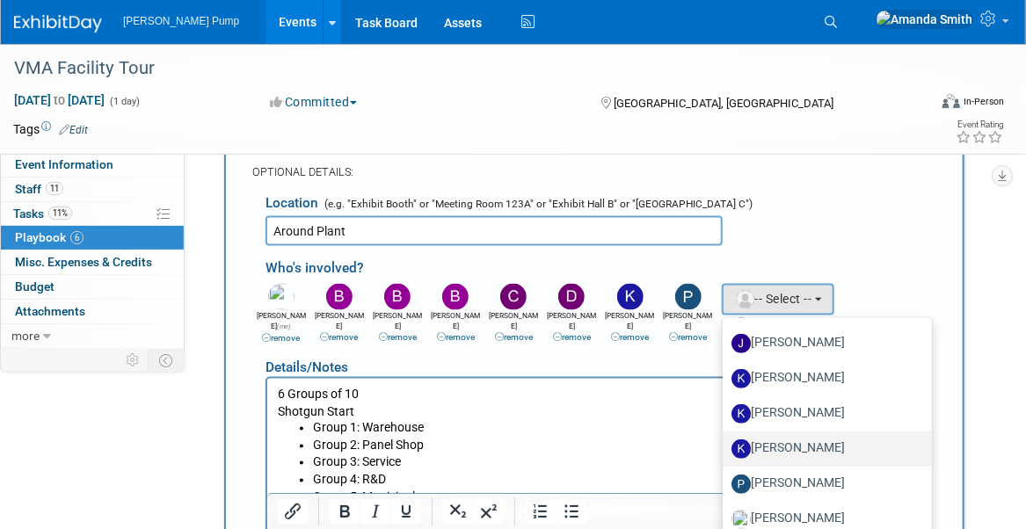
click at [770, 446] on label "Kim M" at bounding box center [824, 449] width 184 height 28
click at [726, 446] on input "Kim M" at bounding box center [719, 446] width 11 height 11
select select "aad0d4df-f882-4631-aede-11a4f81eeed1"
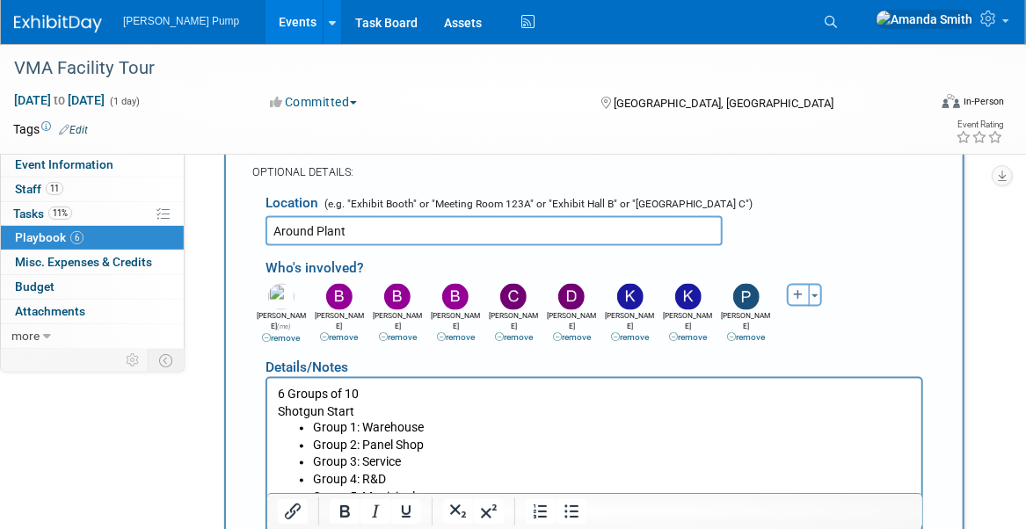
click at [801, 292] on icon "button" at bounding box center [798, 295] width 11 height 11
select select
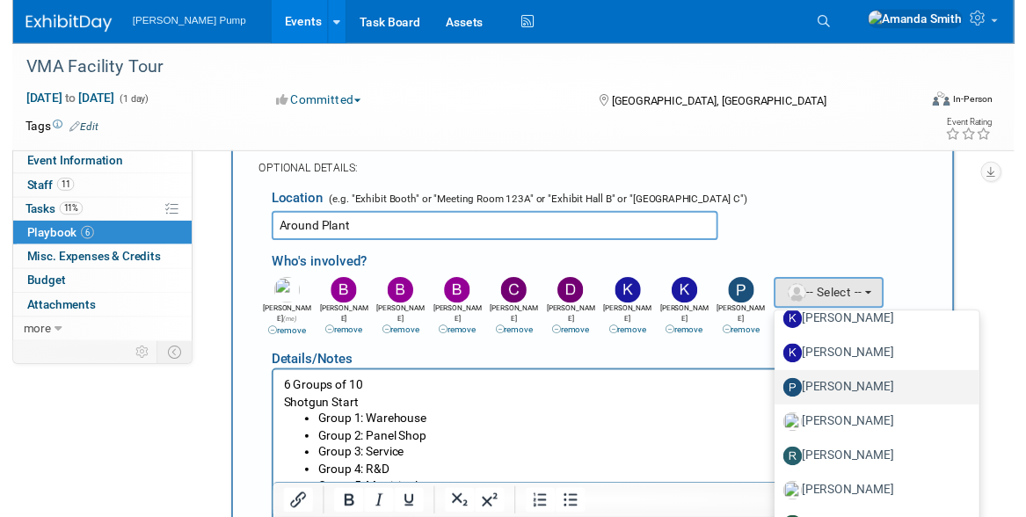
scroll to position [699, 0]
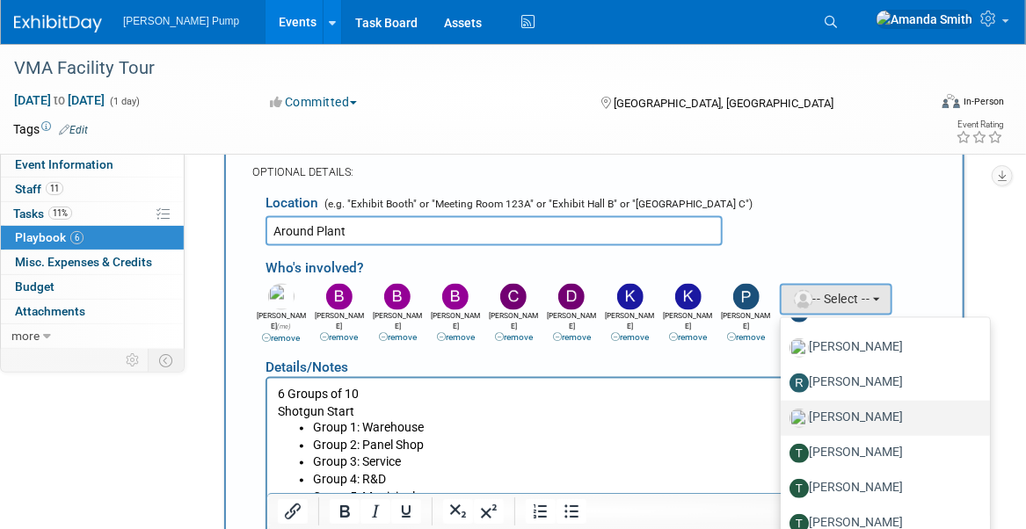
click at [813, 412] on label "Ryan McHugh" at bounding box center [882, 419] width 184 height 28
click at [784, 412] on input "Ryan McHugh" at bounding box center [777, 416] width 11 height 11
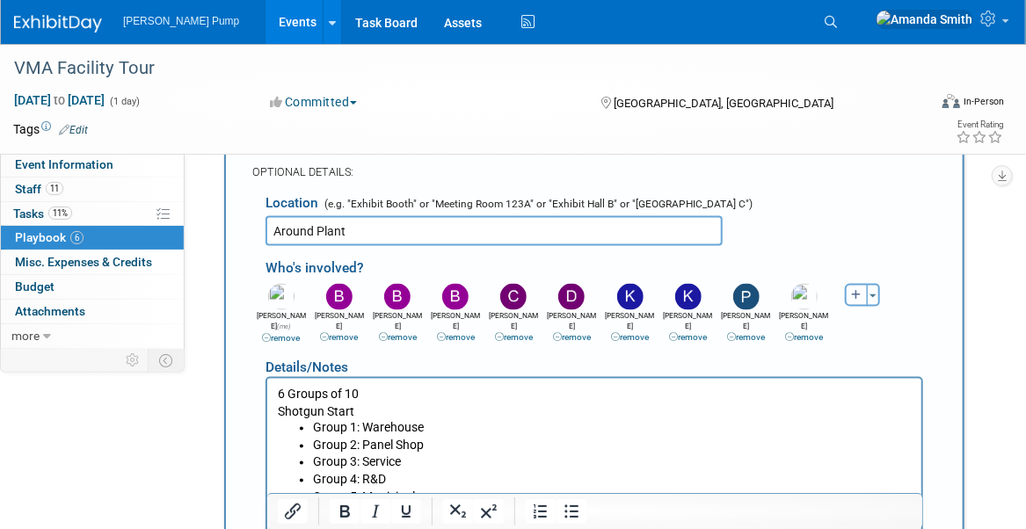
click at [849, 289] on button "button" at bounding box center [856, 295] width 23 height 23
select select
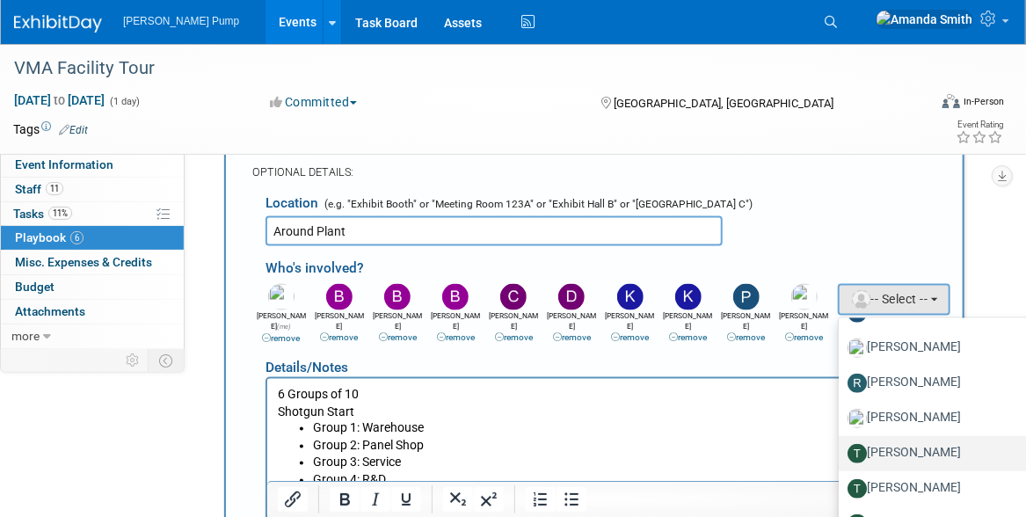
click at [887, 444] on label "Teri Beth Perkins" at bounding box center [940, 454] width 184 height 28
click at [842, 446] on input "Teri Beth Perkins" at bounding box center [835, 451] width 11 height 11
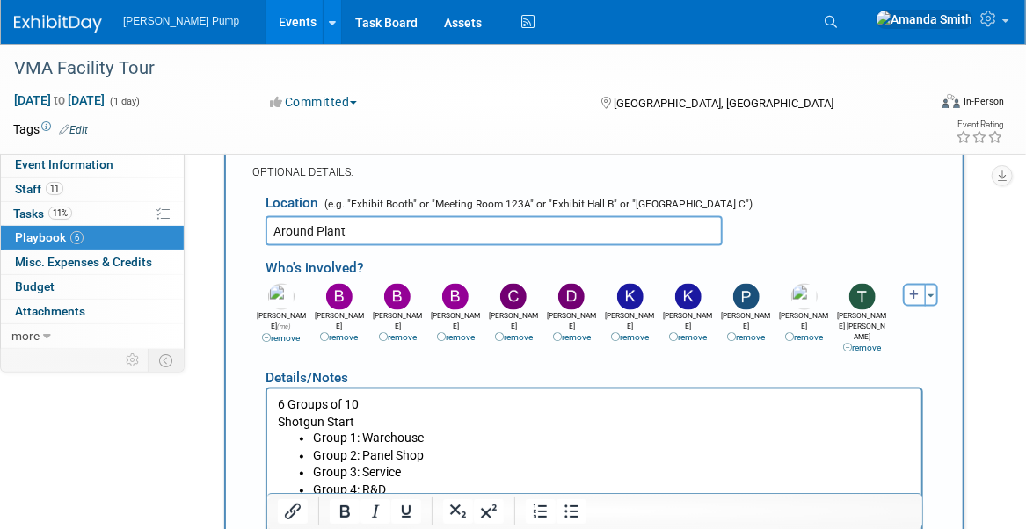
click at [911, 290] on icon "button" at bounding box center [915, 295] width 11 height 11
select select
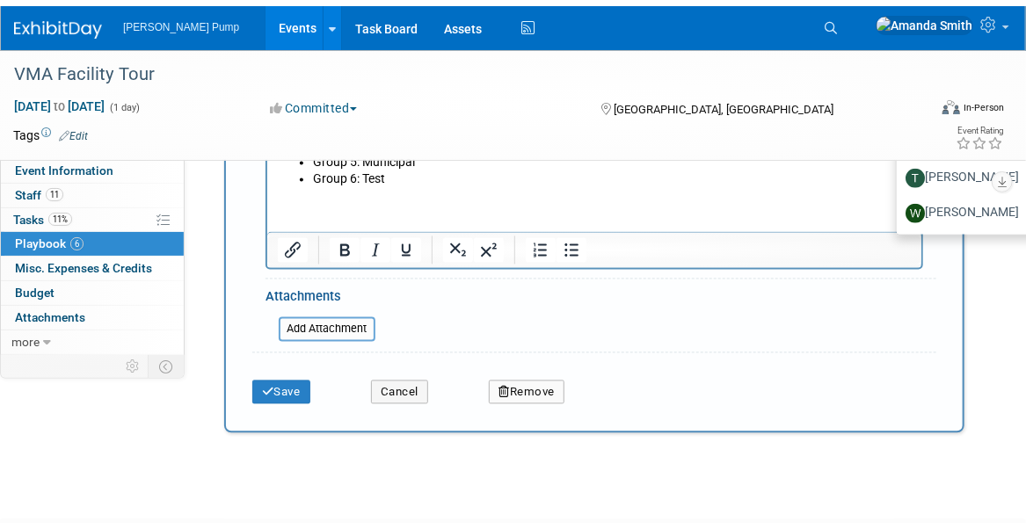
scroll to position [1171, 0]
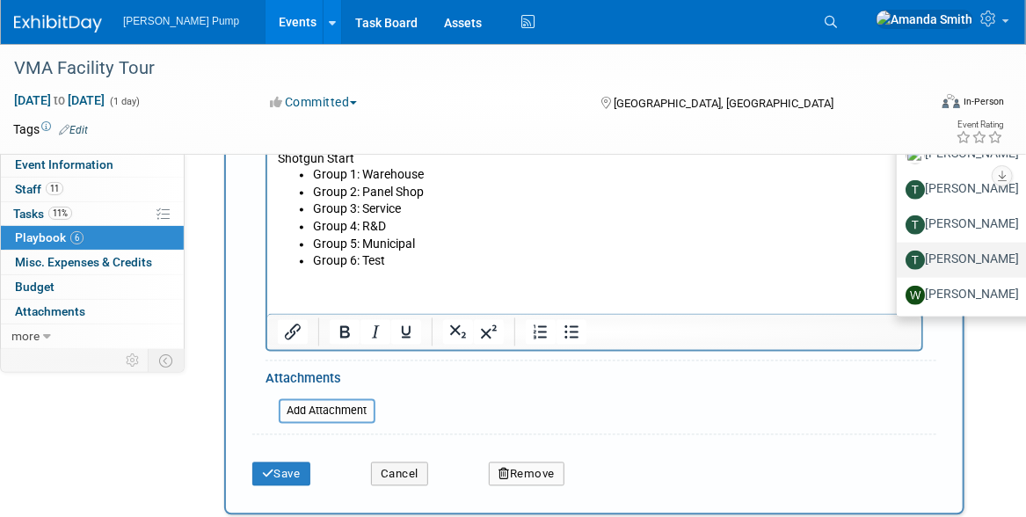
click at [957, 259] on label "Tony Lewis" at bounding box center [998, 260] width 184 height 28
click at [900, 259] on input "Tony Lewis" at bounding box center [893, 257] width 11 height 11
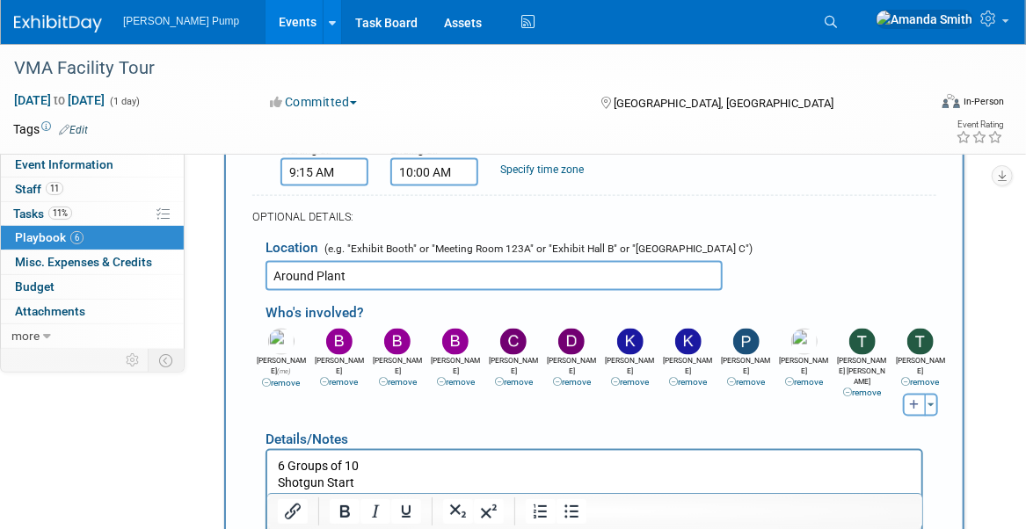
scroll to position [908, 0]
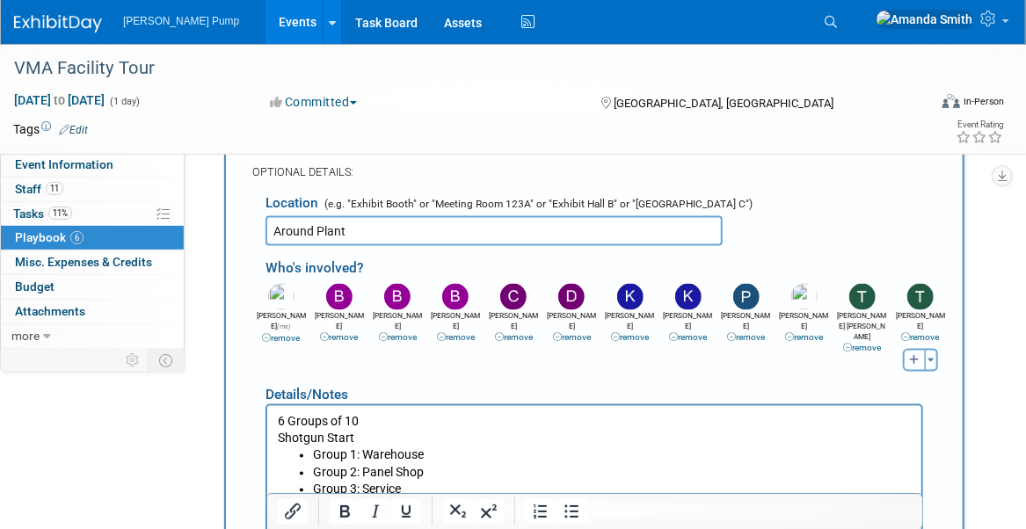
click at [910, 355] on icon "button" at bounding box center [915, 360] width 11 height 11
select select
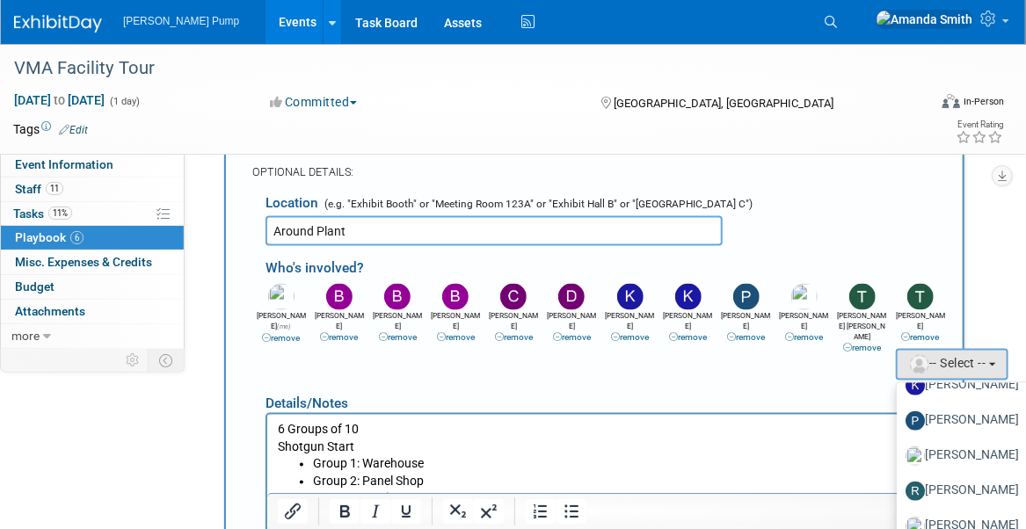
scroll to position [699, 0]
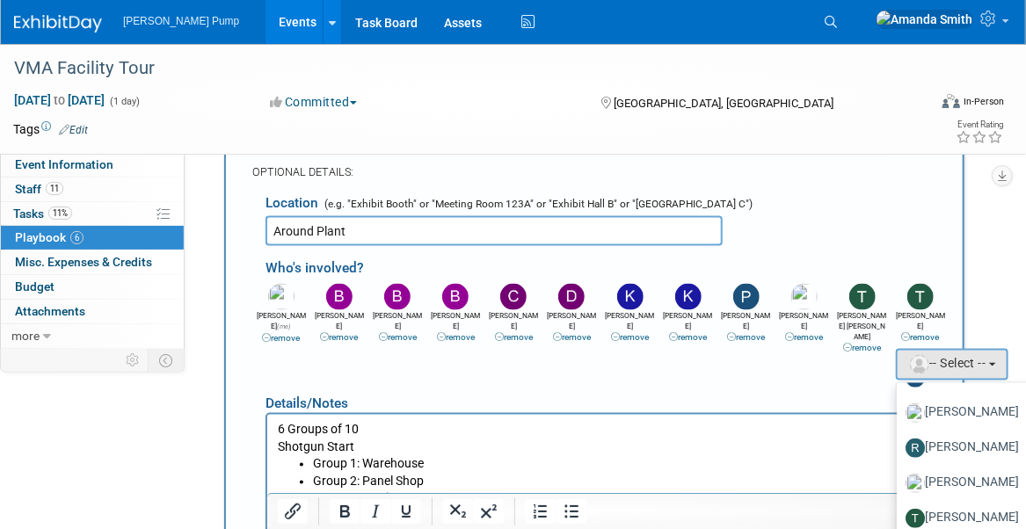
click at [620, 363] on div "Allan remove Amanda (me) remove Bobby remove remove remove" at bounding box center [600, 330] width 697 height 100
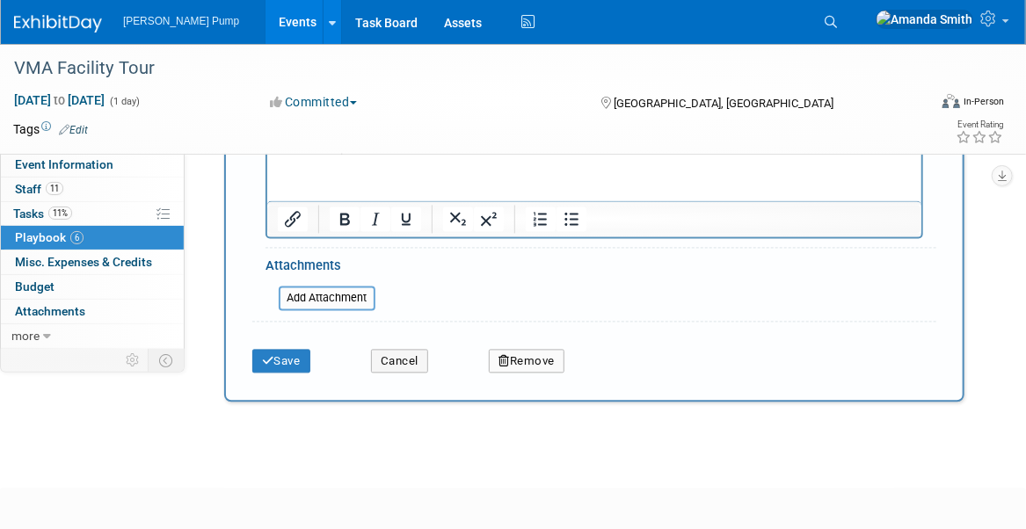
scroll to position [1347, 0]
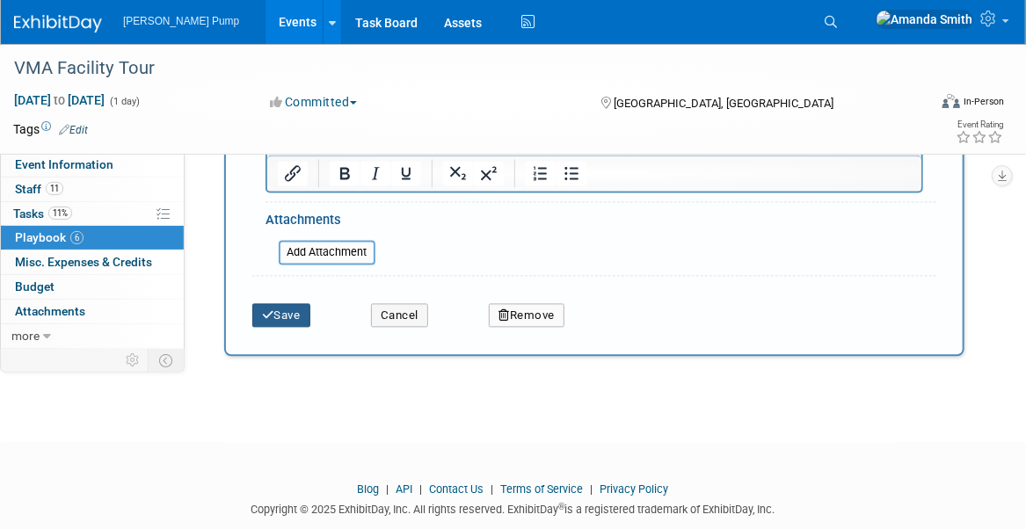
click at [271, 310] on icon "submit" at bounding box center [268, 315] width 12 height 11
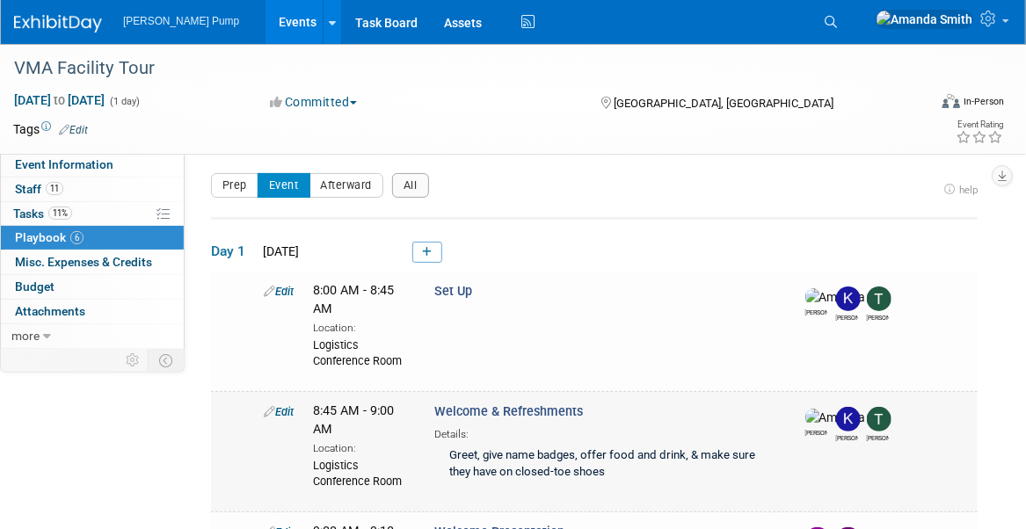
scroll to position [0, 0]
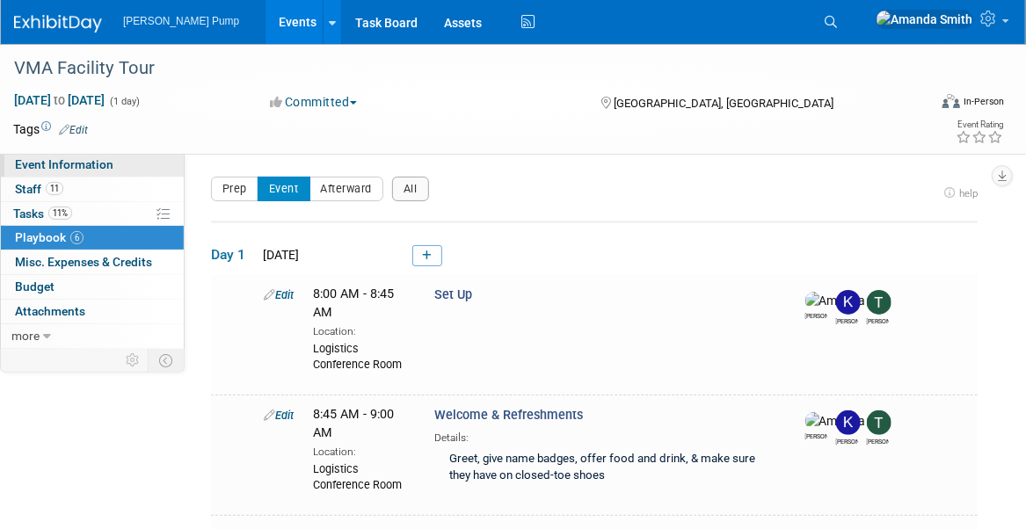
click at [37, 168] on span "Event Information" at bounding box center [64, 164] width 99 height 14
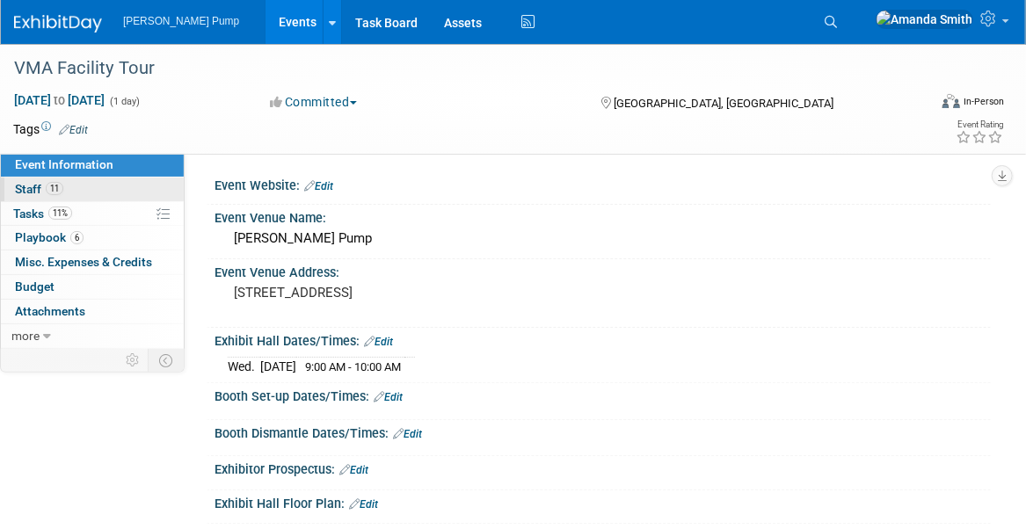
click at [33, 182] on span "Staff 11" at bounding box center [39, 189] width 48 height 14
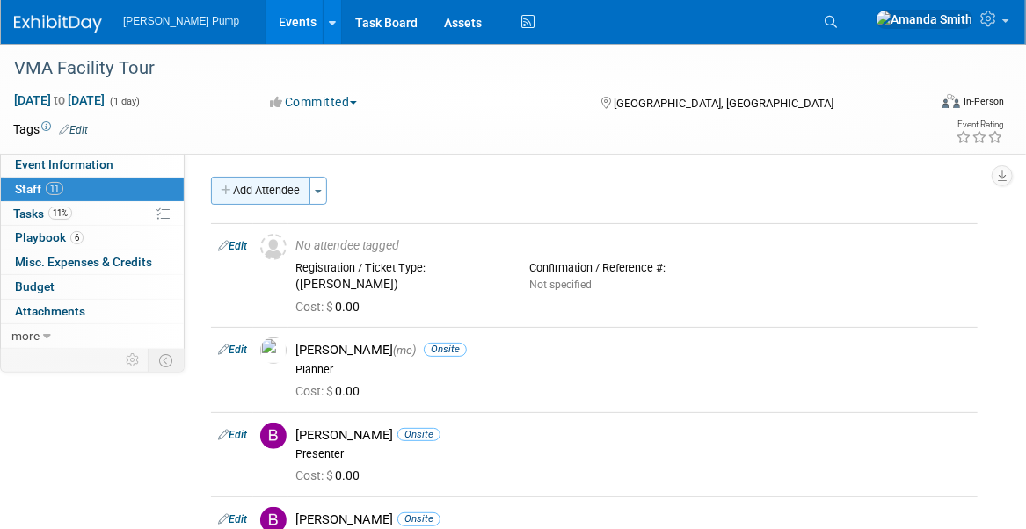
click at [274, 191] on button "Add Attendee" at bounding box center [260, 191] width 99 height 28
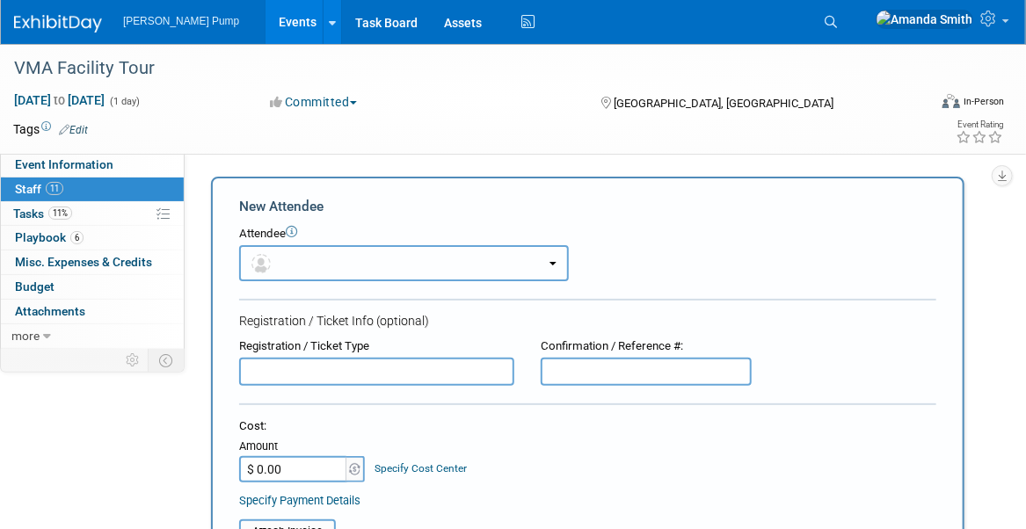
click at [358, 276] on button "button" at bounding box center [404, 263] width 330 height 36
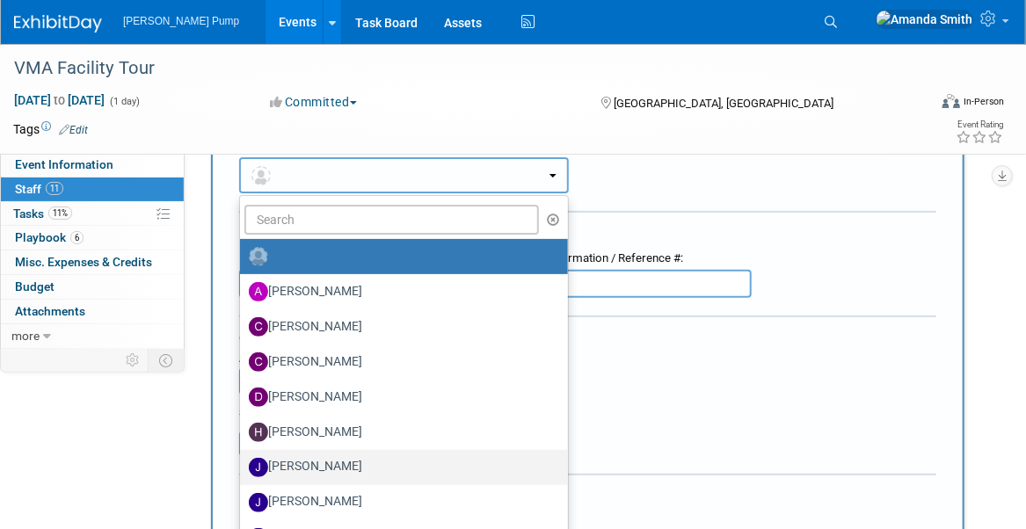
scroll to position [176, 0]
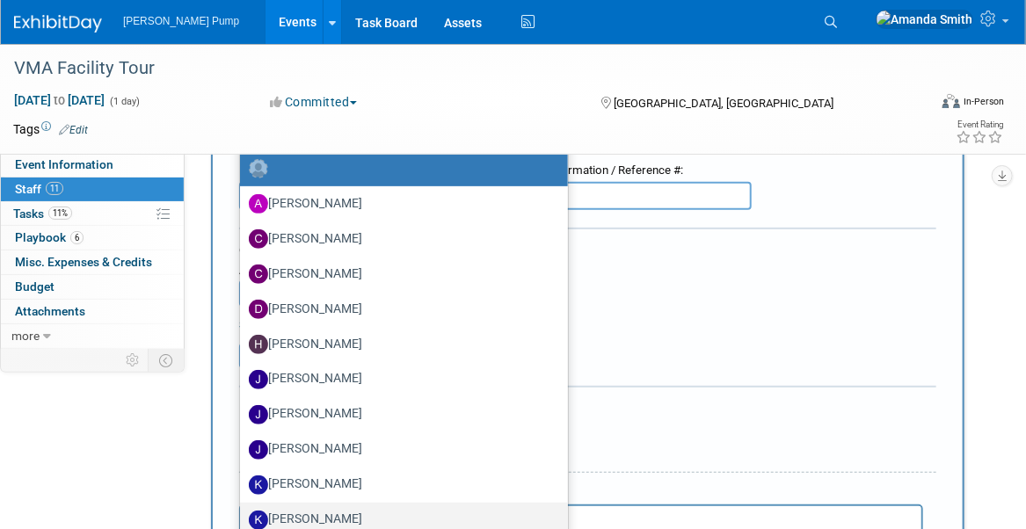
drag, startPoint x: 303, startPoint y: 516, endPoint x: 61, endPoint y: 9, distance: 562.1
click at [303, 516] on label "Kim M" at bounding box center [400, 521] width 302 height 28
click at [243, 516] on input "Kim M" at bounding box center [236, 518] width 11 height 11
select select "aad0d4df-f882-4631-aede-11a4f81eeed1"
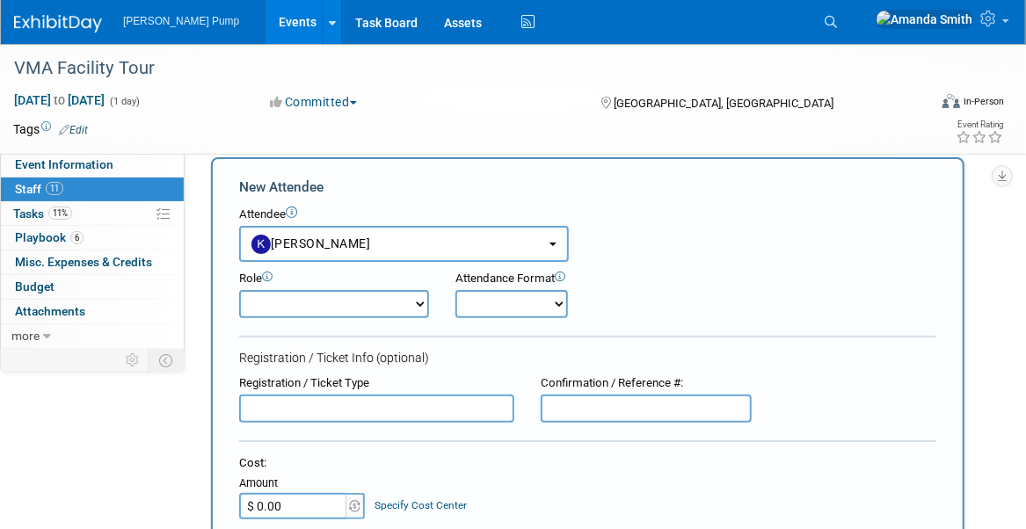
scroll to position [0, 0]
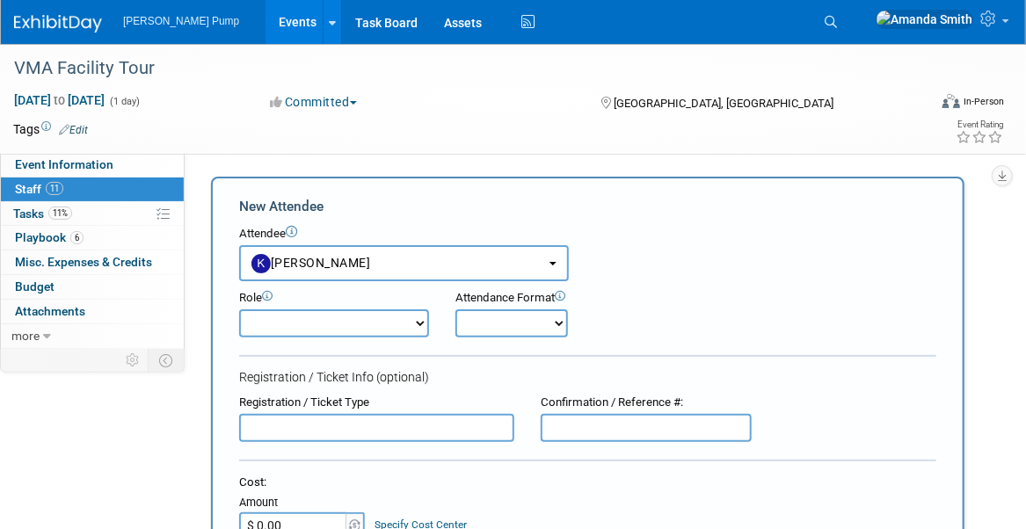
click at [324, 325] on select "Demonstrator Host Planner Presenter Sales Representative Set-up/Dismantle Crew …" at bounding box center [334, 324] width 190 height 28
select select "8"
click at [239, 310] on select "Demonstrator Host Planner Presenter Sales Representative Set-up/Dismantle Crew …" at bounding box center [334, 324] width 190 height 28
click at [481, 325] on select "Onsite Remote" at bounding box center [512, 324] width 113 height 28
select select "1"
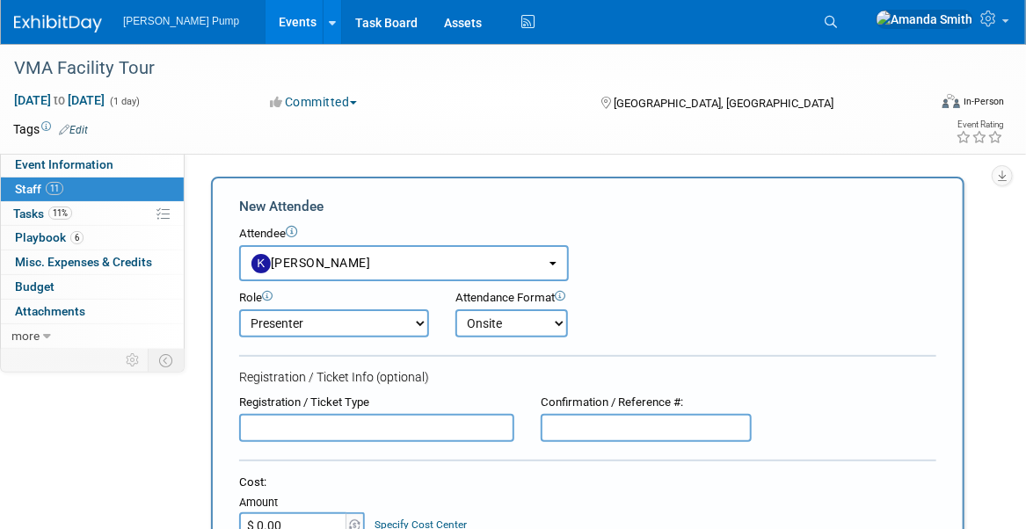
click at [456, 310] on select "Onsite Remote" at bounding box center [512, 324] width 113 height 28
click at [657, 322] on div "Role Demonstrator Host Planner Presenter Sales Representative" at bounding box center [588, 309] width 724 height 56
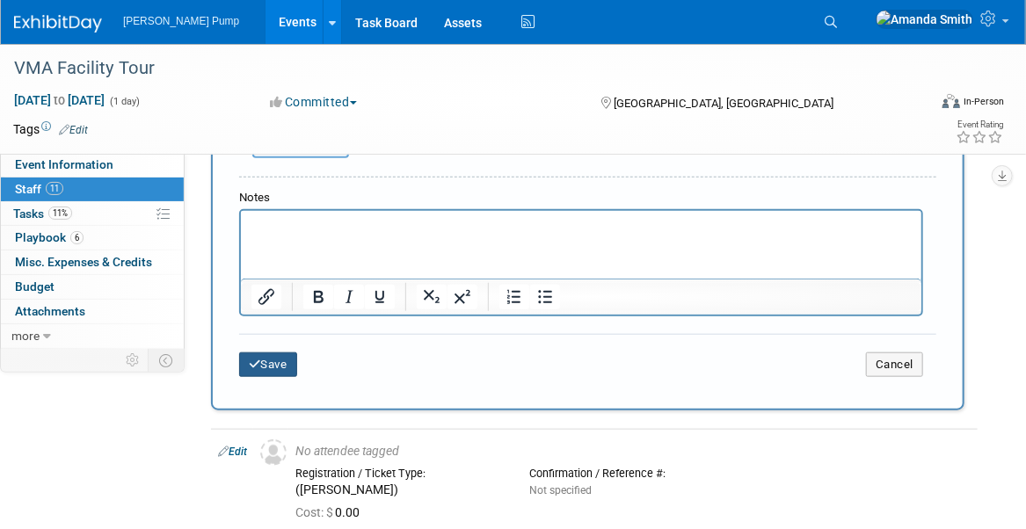
click at [260, 365] on button "Save" at bounding box center [268, 365] width 58 height 25
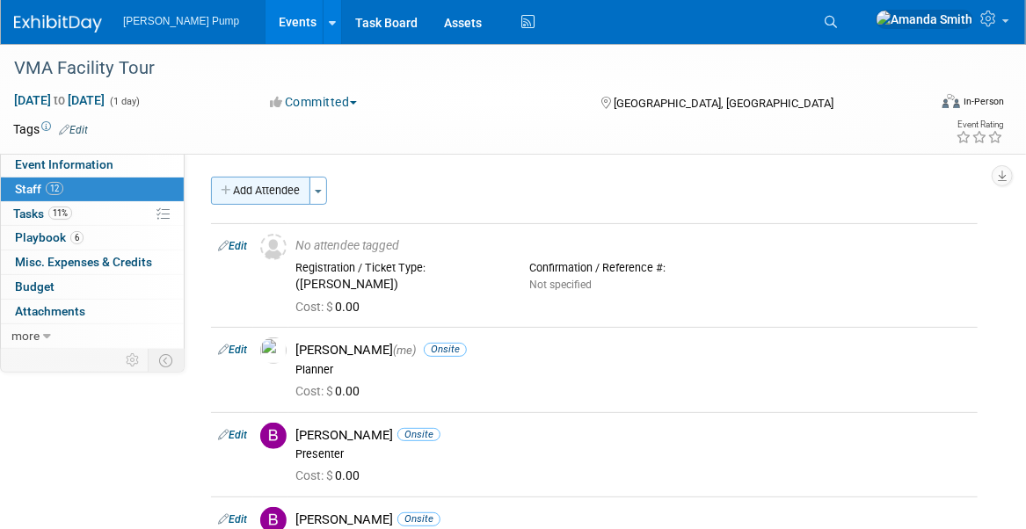
click at [269, 186] on button "Add Attendee" at bounding box center [260, 191] width 99 height 28
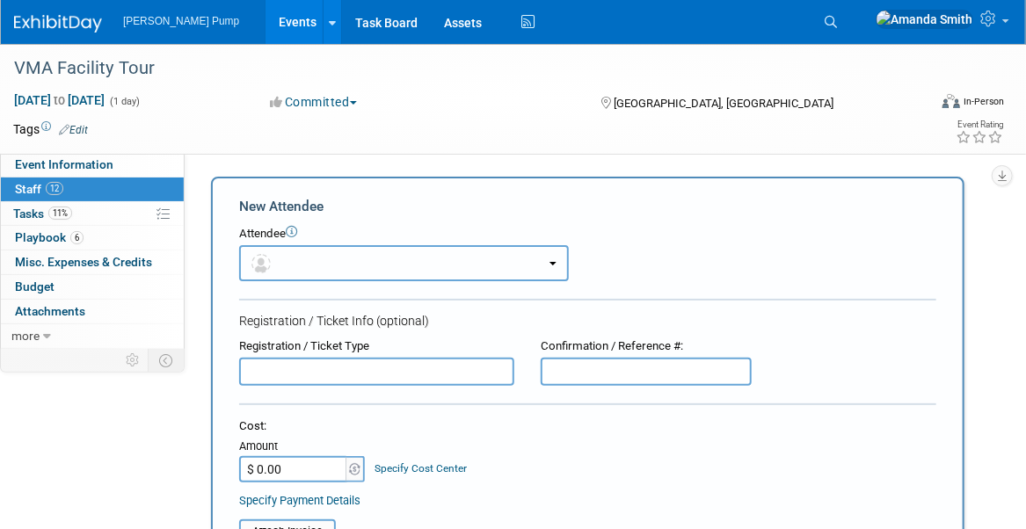
click at [391, 257] on button "button" at bounding box center [404, 263] width 330 height 36
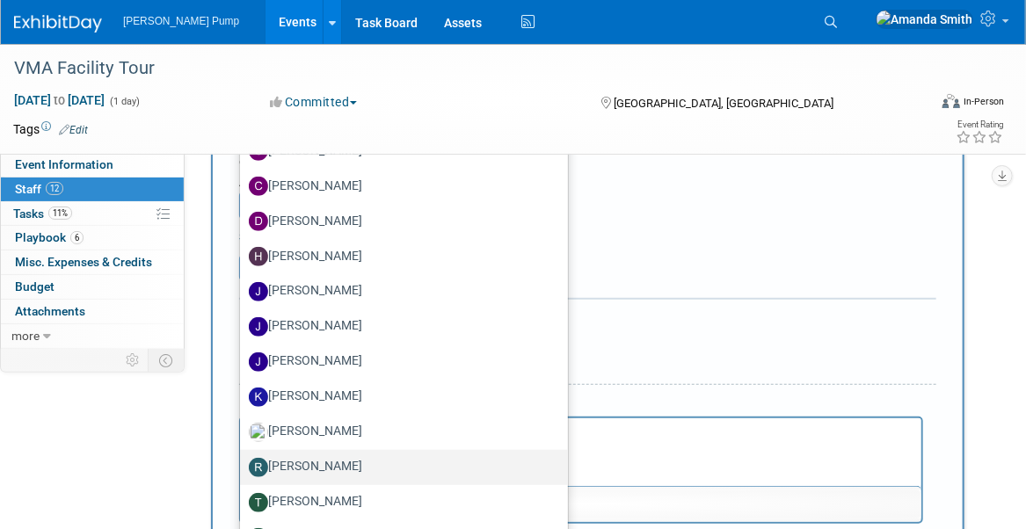
scroll to position [352, 0]
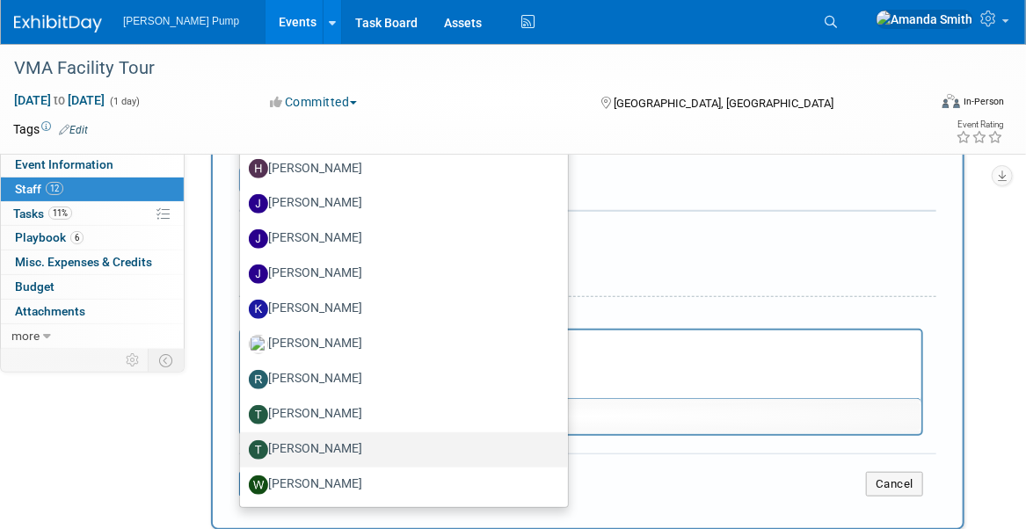
click at [336, 446] on label "Tony Lewis" at bounding box center [400, 450] width 302 height 28
click at [243, 446] on input "Tony Lewis" at bounding box center [236, 447] width 11 height 11
select select "a11571ea-4879-4ca6-b160-4b0e55536fb4"
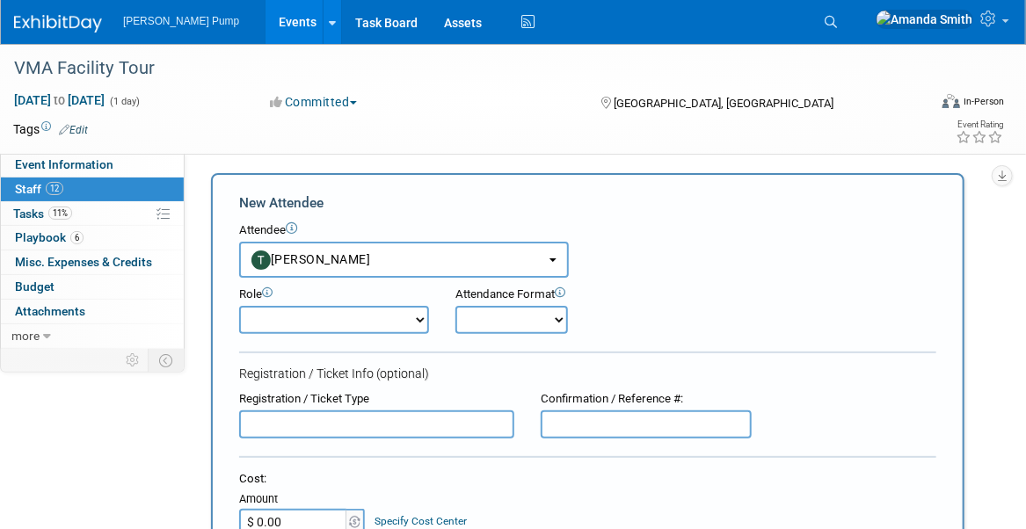
scroll to position [0, 0]
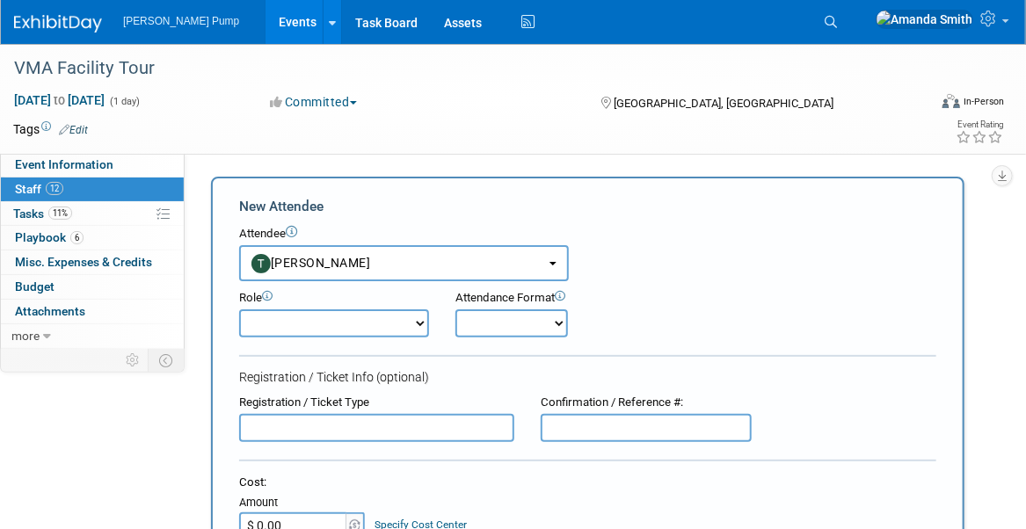
click at [306, 321] on select "Demonstrator Host Planner Presenter Sales Representative Set-up/Dismantle Crew …" at bounding box center [334, 324] width 190 height 28
select select "8"
click at [239, 310] on select "Demonstrator Host Planner Presenter Sales Representative Set-up/Dismantle Crew …" at bounding box center [334, 324] width 190 height 28
click at [529, 323] on select "Onsite Remote" at bounding box center [512, 324] width 113 height 28
select select "1"
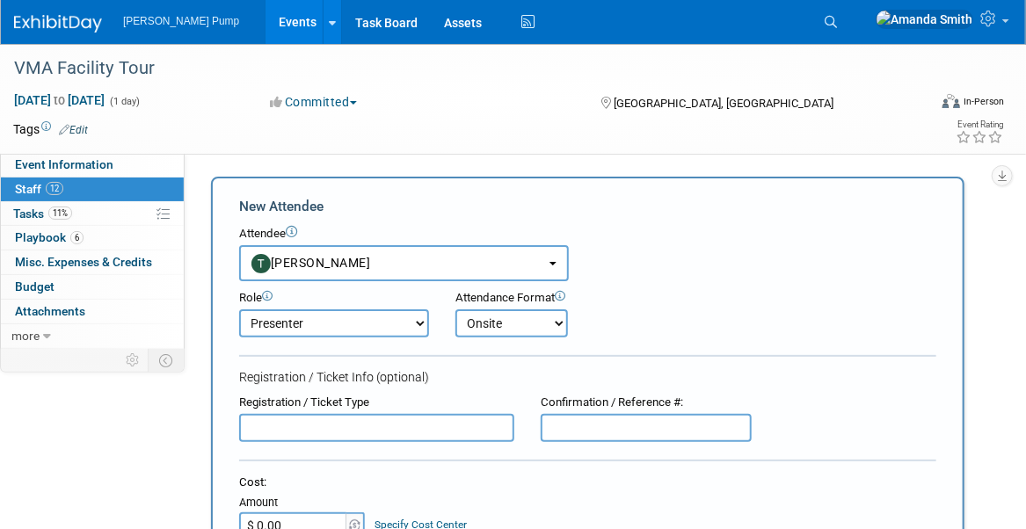
click at [456, 310] on select "Onsite Remote" at bounding box center [512, 324] width 113 height 28
click at [635, 317] on div "Role Demonstrator Host Planner Presenter Sales Representative" at bounding box center [588, 309] width 724 height 56
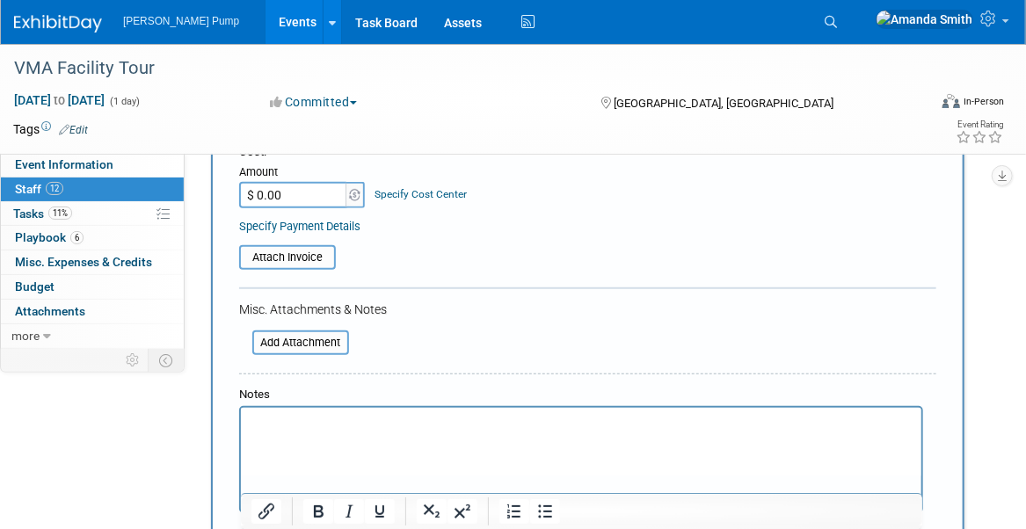
scroll to position [440, 0]
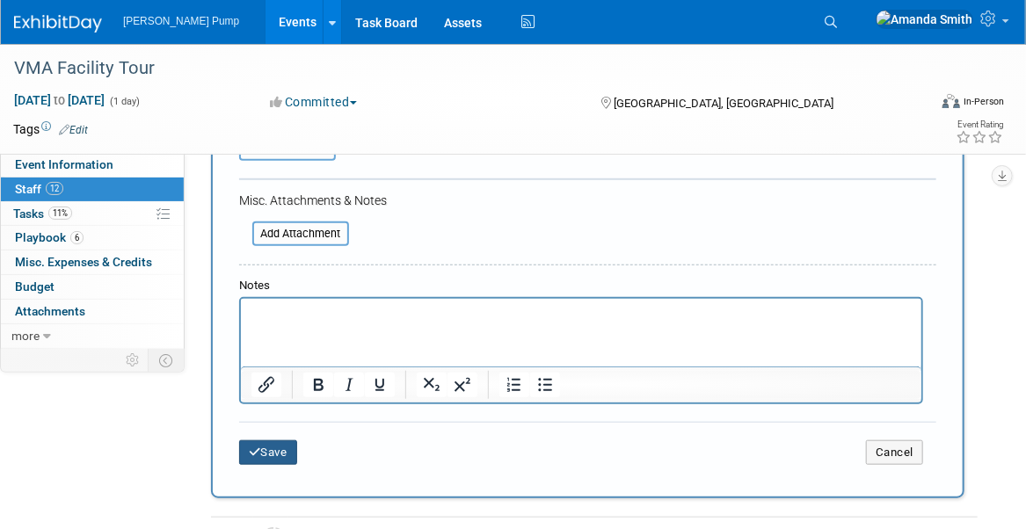
click at [285, 454] on button "Save" at bounding box center [268, 453] width 58 height 25
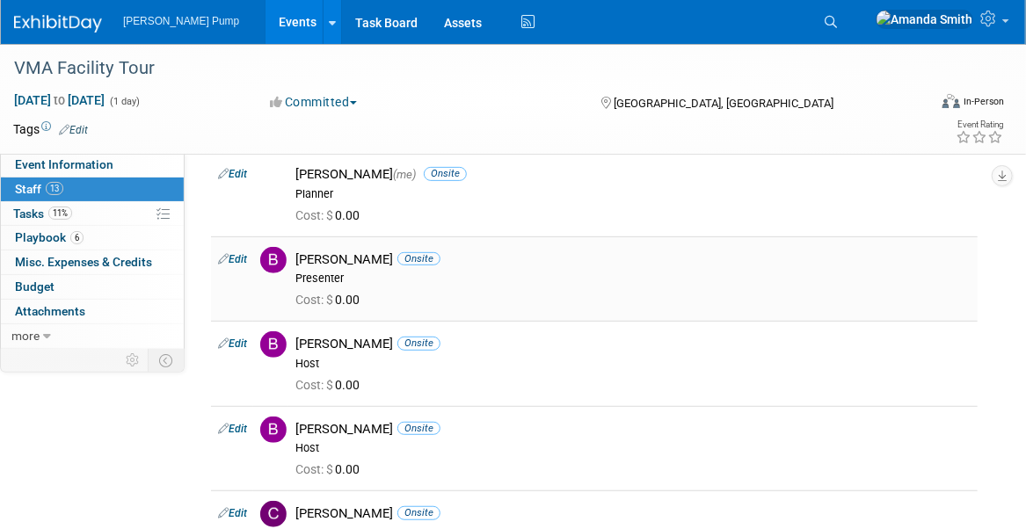
scroll to position [0, 0]
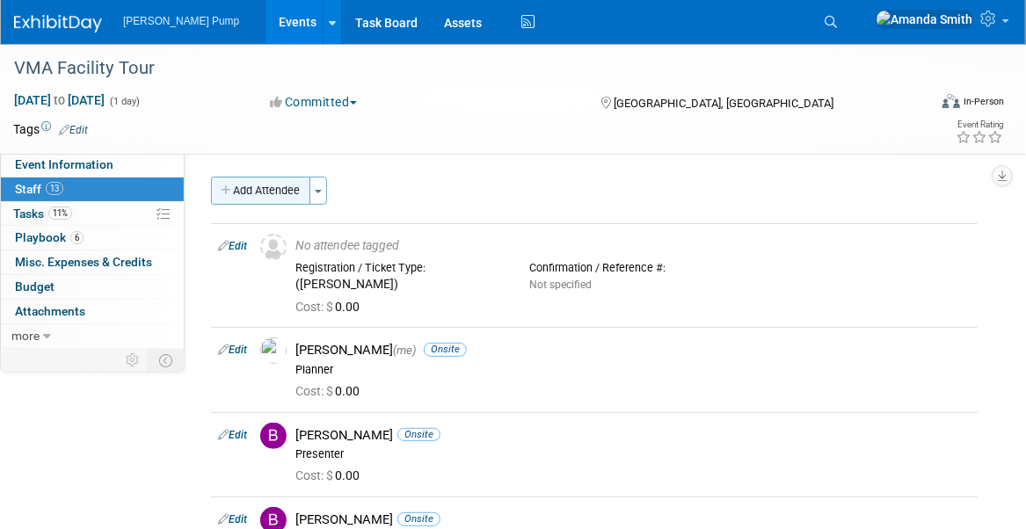
click at [271, 188] on button "Add Attendee" at bounding box center [260, 191] width 99 height 28
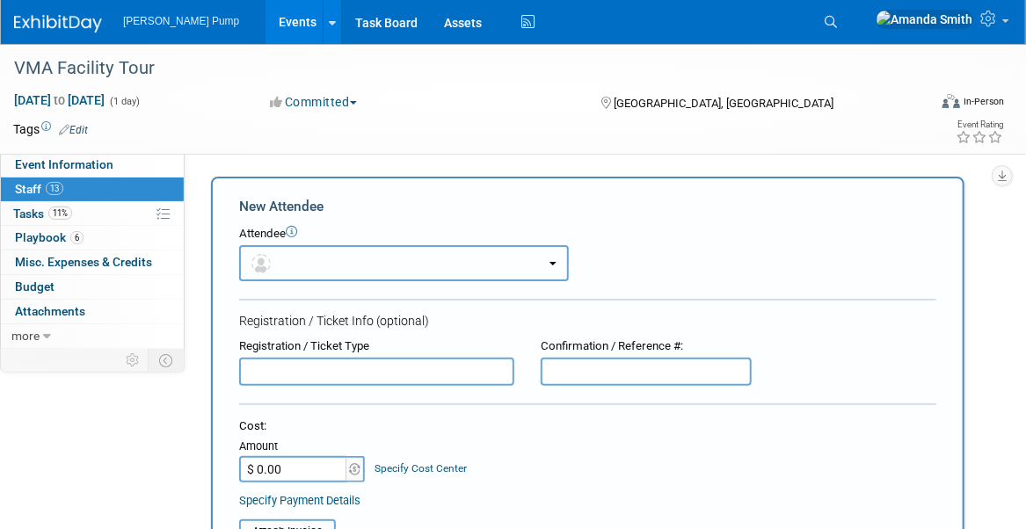
click at [305, 260] on button "button" at bounding box center [404, 263] width 330 height 36
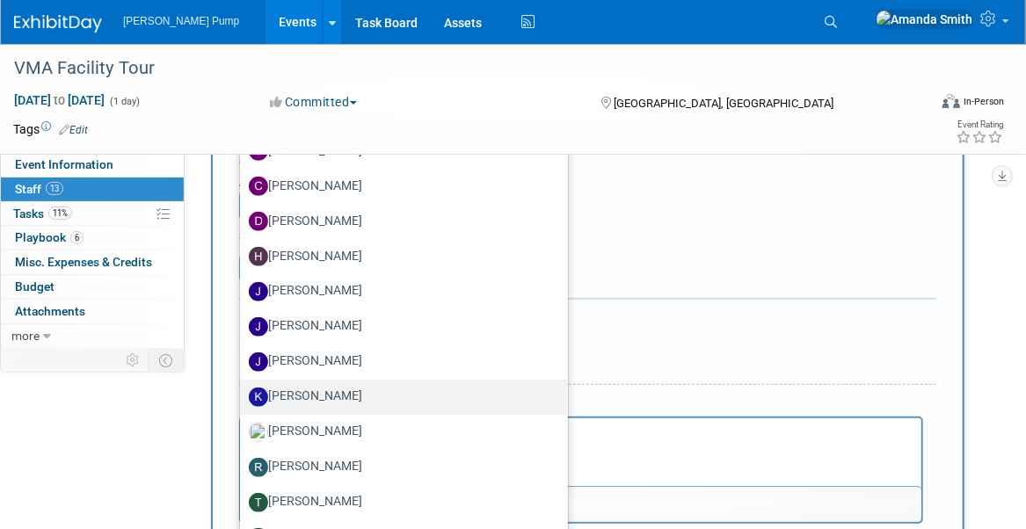
scroll to position [352, 0]
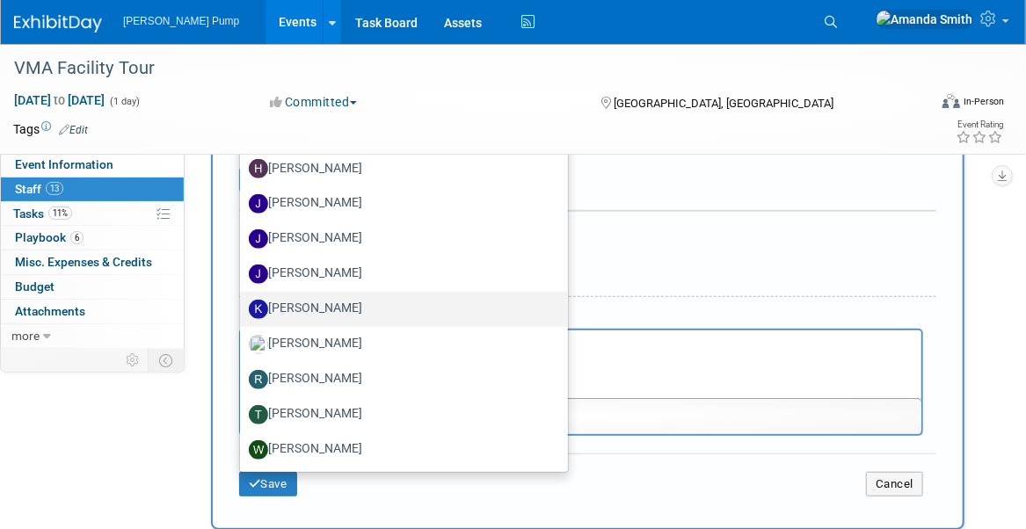
click at [318, 303] on label "Karrin Scott" at bounding box center [400, 310] width 302 height 28
click at [243, 303] on input "Karrin Scott" at bounding box center [236, 307] width 11 height 11
select select "3ace27f3-cfdd-4602-baea-9b99c521b817"
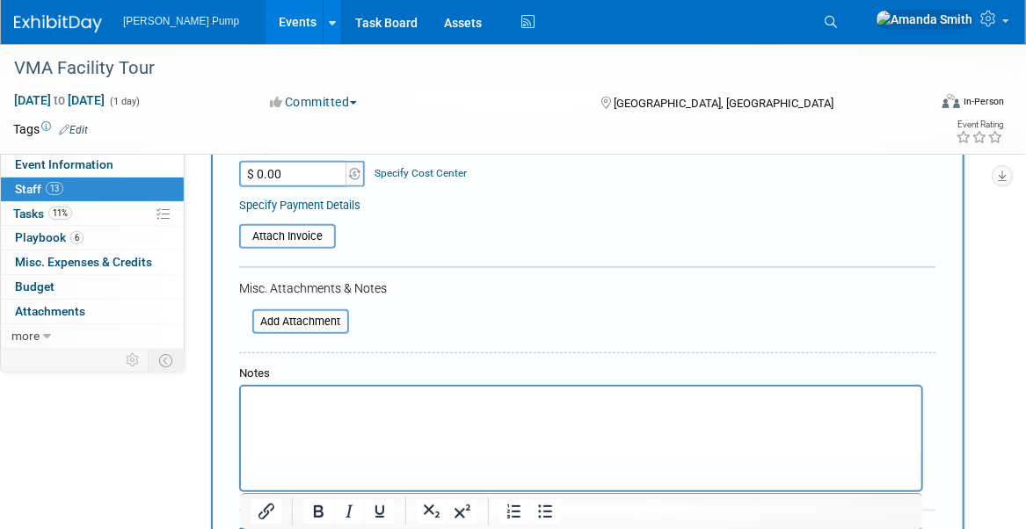
scroll to position [232, 0]
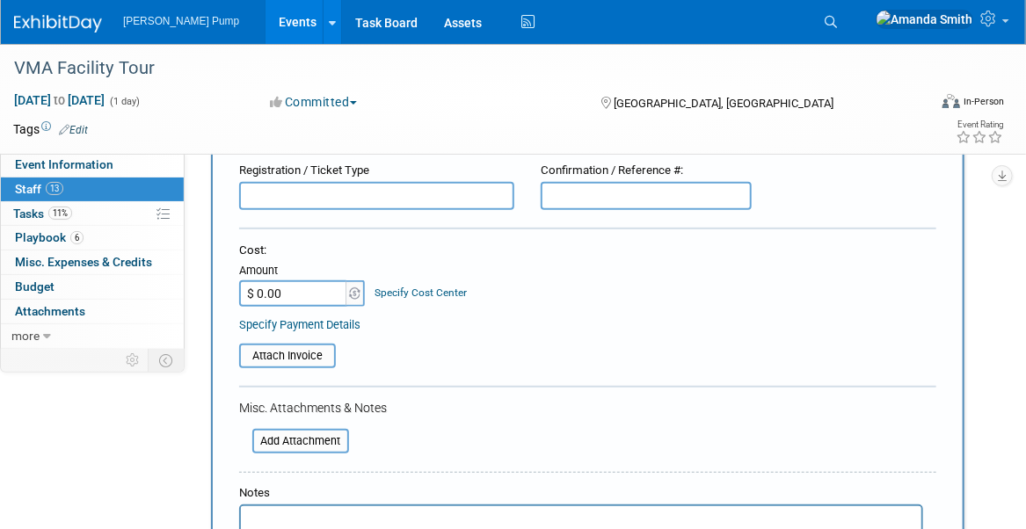
click at [333, 200] on input "text" at bounding box center [376, 196] width 275 height 28
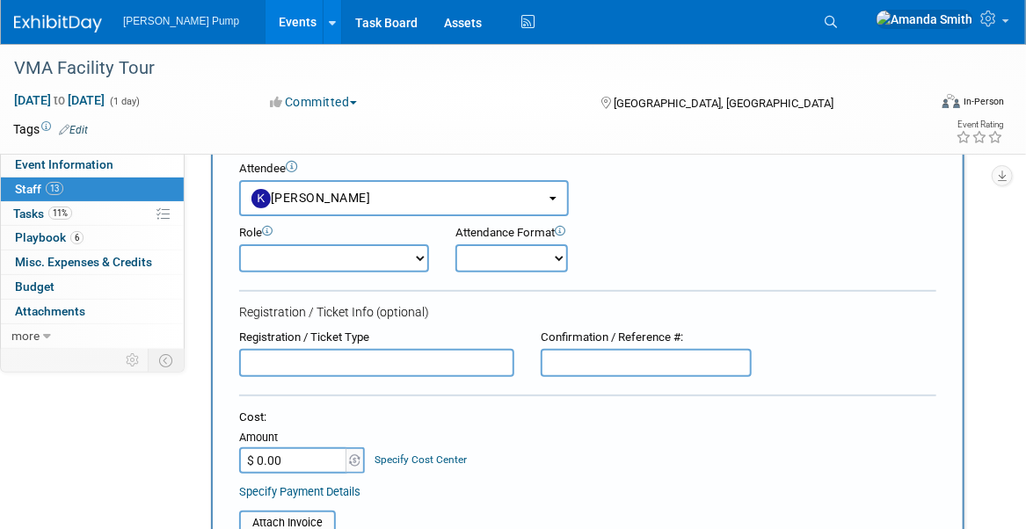
scroll to position [56, 0]
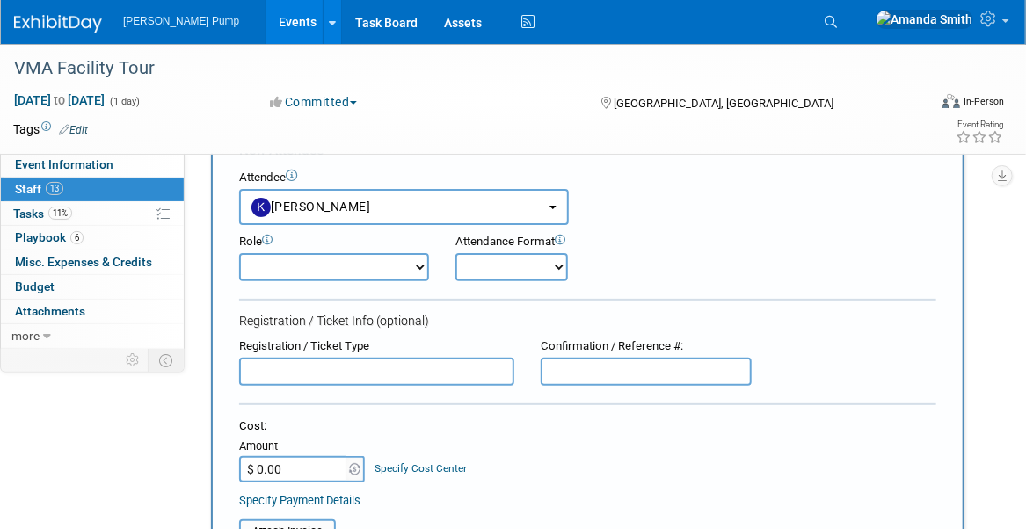
click at [339, 266] on select "Demonstrator Host Planner Presenter Sales Representative Set-up/Dismantle Crew …" at bounding box center [334, 267] width 190 height 28
select select "8"
click at [239, 253] on select "Demonstrator Host Planner Presenter Sales Representative Set-up/Dismantle Crew …" at bounding box center [334, 267] width 190 height 28
click at [524, 264] on select "Onsite Remote" at bounding box center [512, 267] width 113 height 28
select select "1"
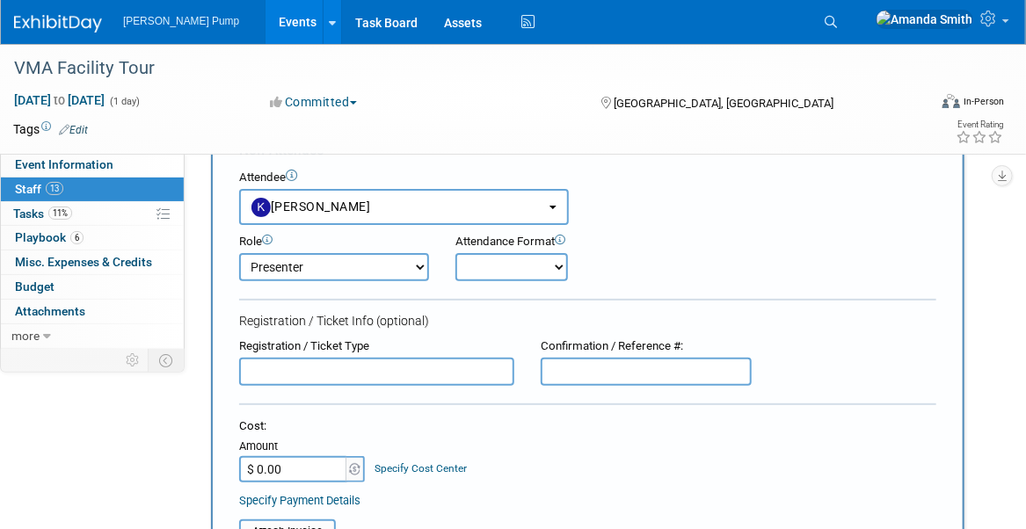
click at [456, 253] on select "Onsite Remote" at bounding box center [512, 267] width 113 height 28
click at [651, 290] on form "New Attendee Attendee <img src="https://www.exhibitday.com/Images/Unassigned-Us…" at bounding box center [587, 501] width 697 height 721
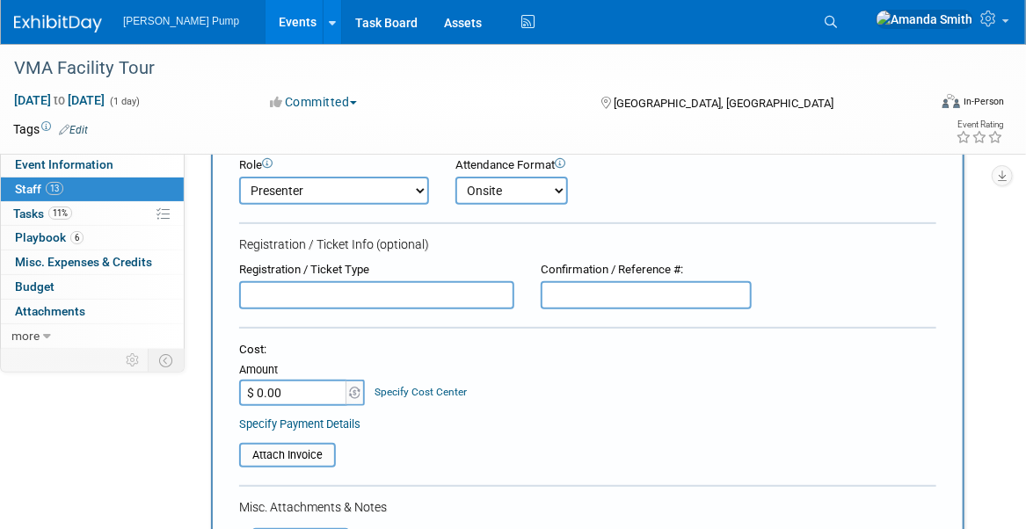
scroll to position [408, 0]
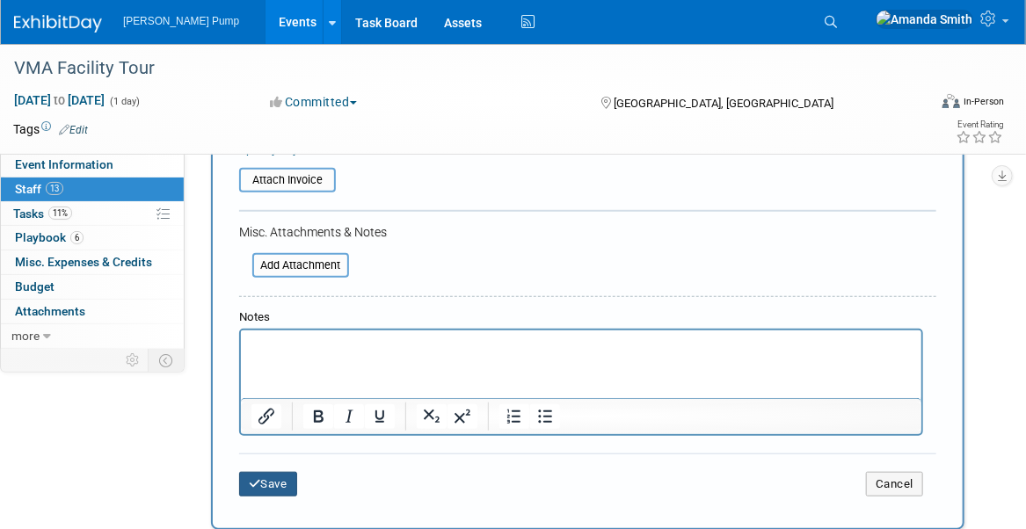
click at [270, 478] on button "Save" at bounding box center [268, 484] width 58 height 25
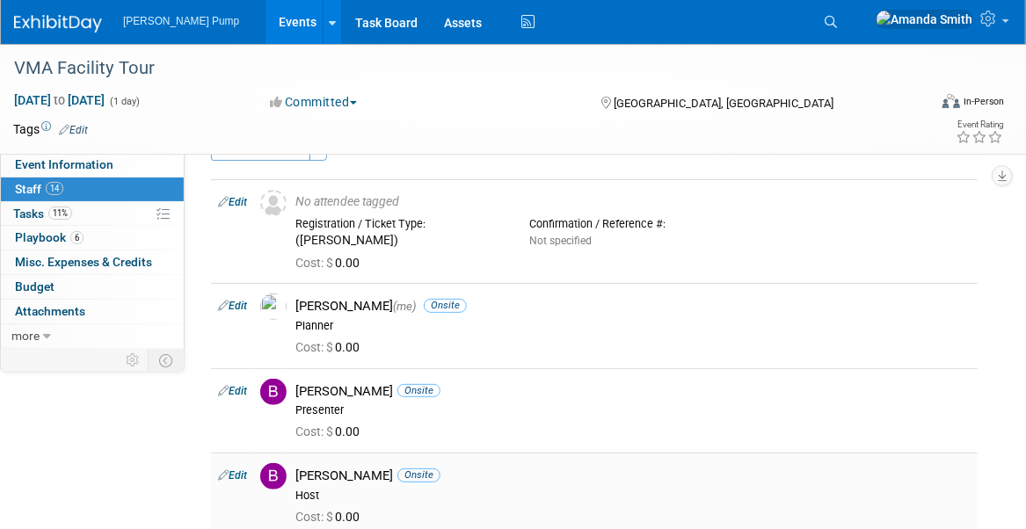
scroll to position [0, 0]
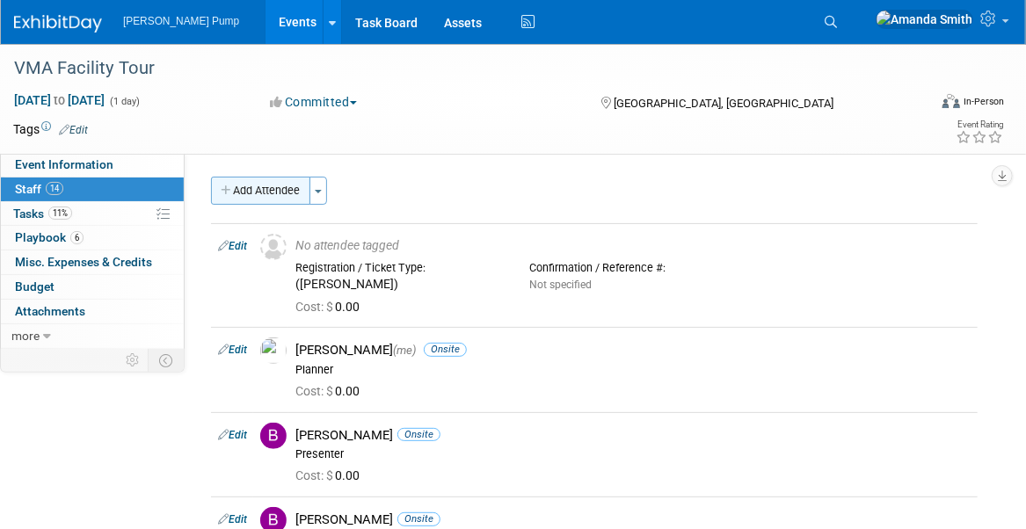
click at [278, 185] on button "Add Attendee" at bounding box center [260, 191] width 99 height 28
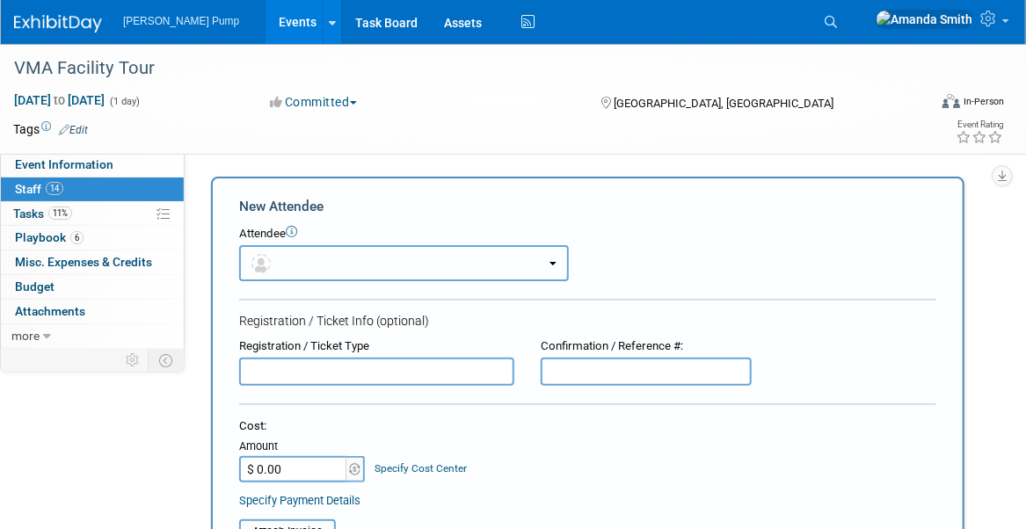
click at [333, 268] on button "button" at bounding box center [404, 263] width 330 height 36
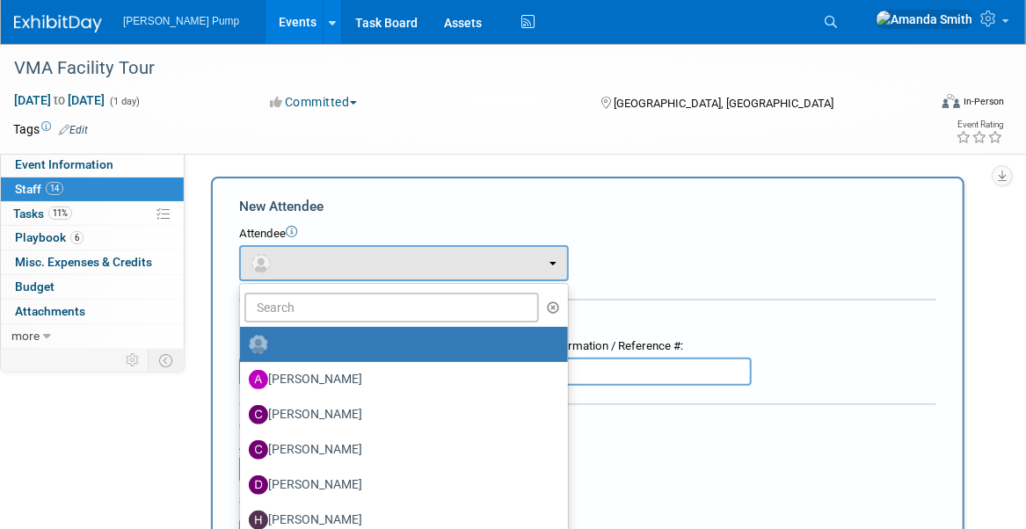
click at [727, 440] on div "Cost: Amount $ 0.00 Specify Cost Center Cost Center -- Not Specified --" at bounding box center [587, 451] width 697 height 64
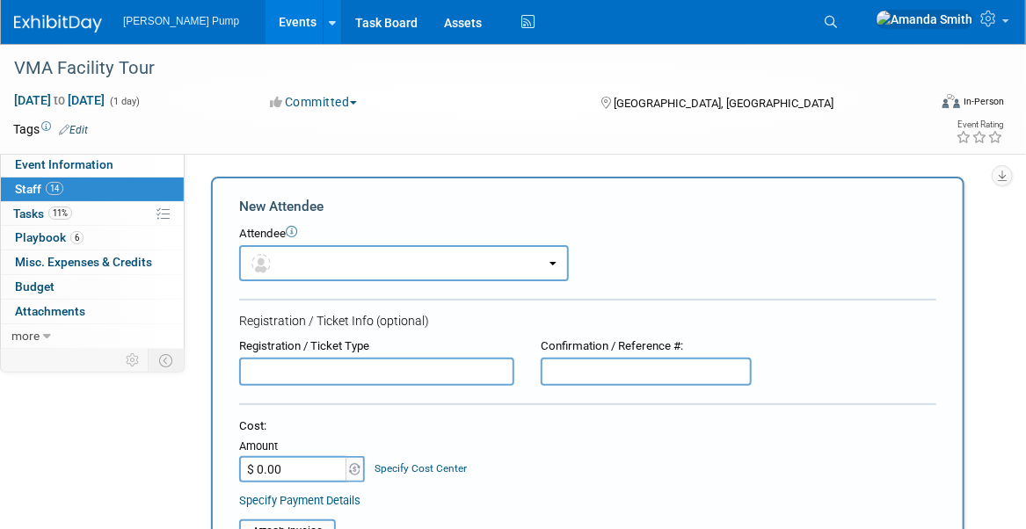
click at [792, 212] on div "New Attendee" at bounding box center [587, 206] width 697 height 19
click at [128, 166] on link "Event Information" at bounding box center [92, 165] width 183 height 24
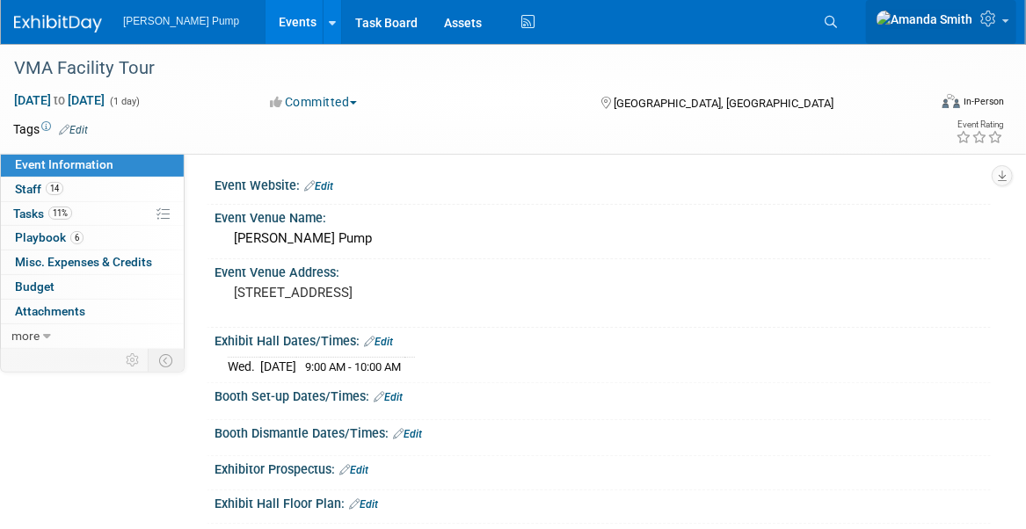
click at [995, 26] on icon at bounding box center [991, 19] width 20 height 16
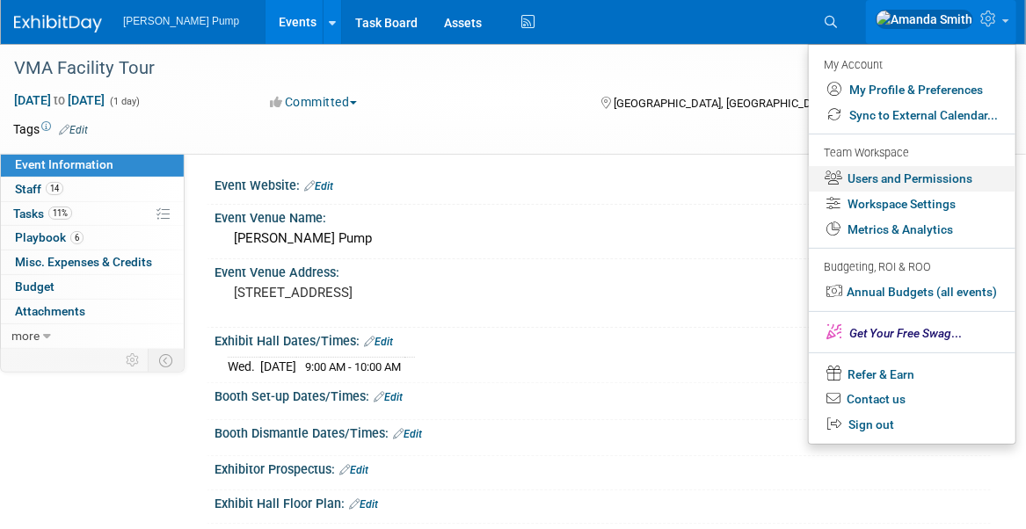
click at [897, 181] on link "Users and Permissions" at bounding box center [912, 179] width 207 height 26
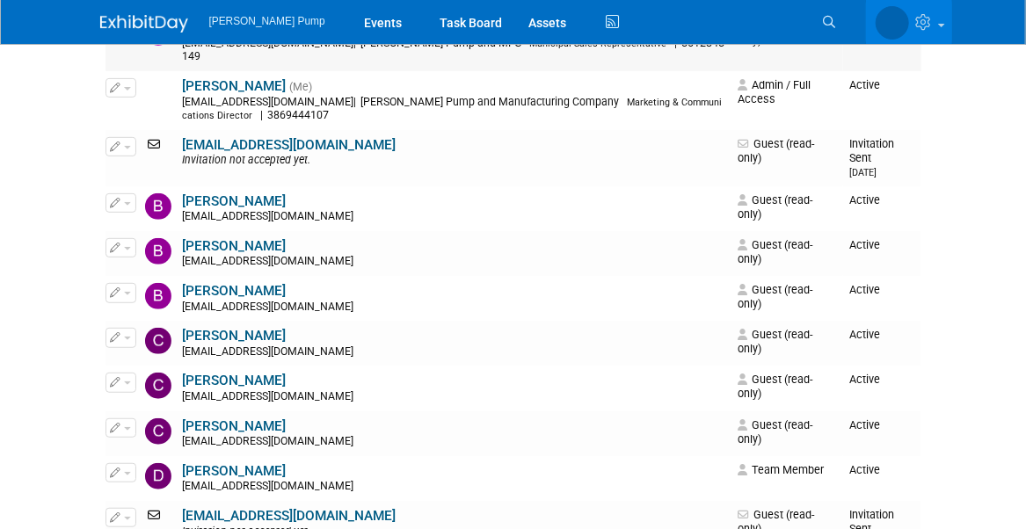
scroll to position [264, 0]
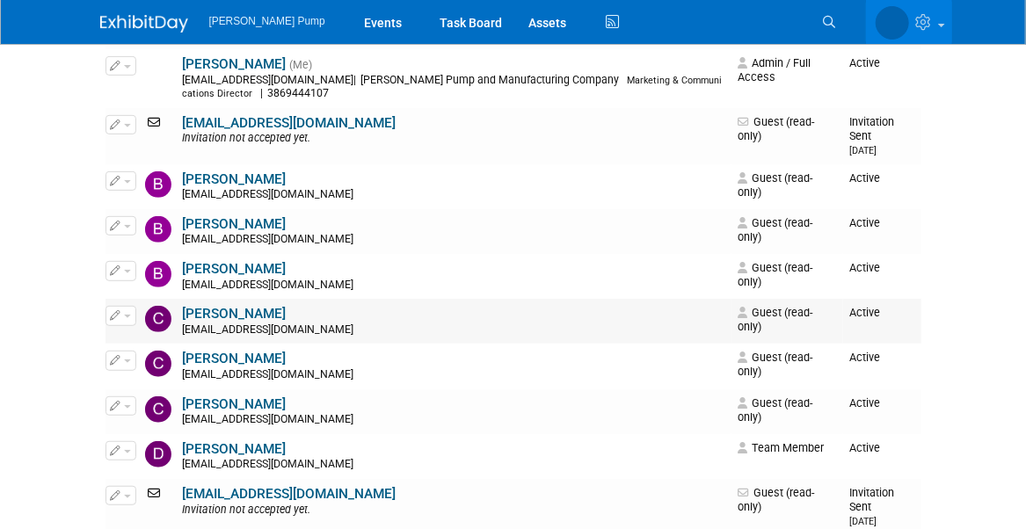
click at [115, 310] on icon "button" at bounding box center [116, 315] width 11 height 10
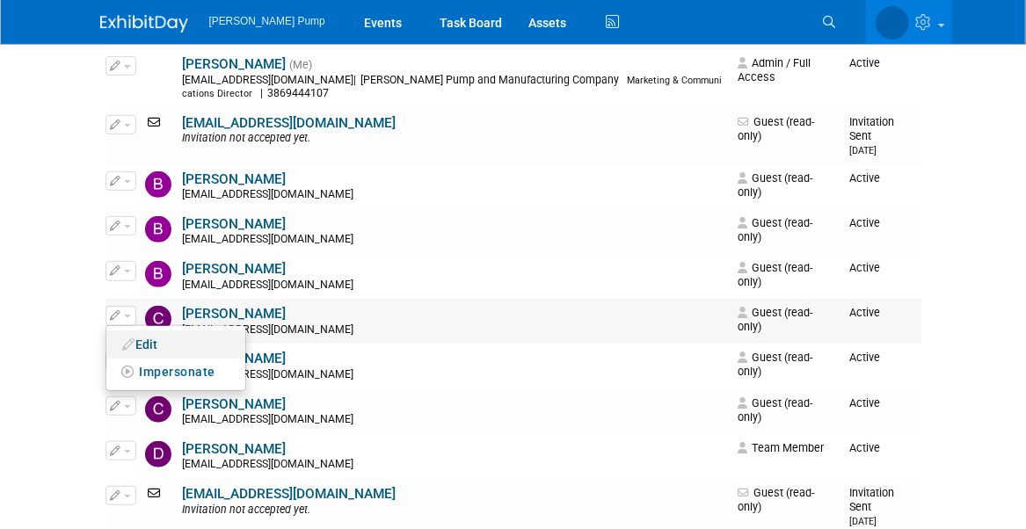
click at [183, 332] on link "Edit" at bounding box center [175, 344] width 139 height 25
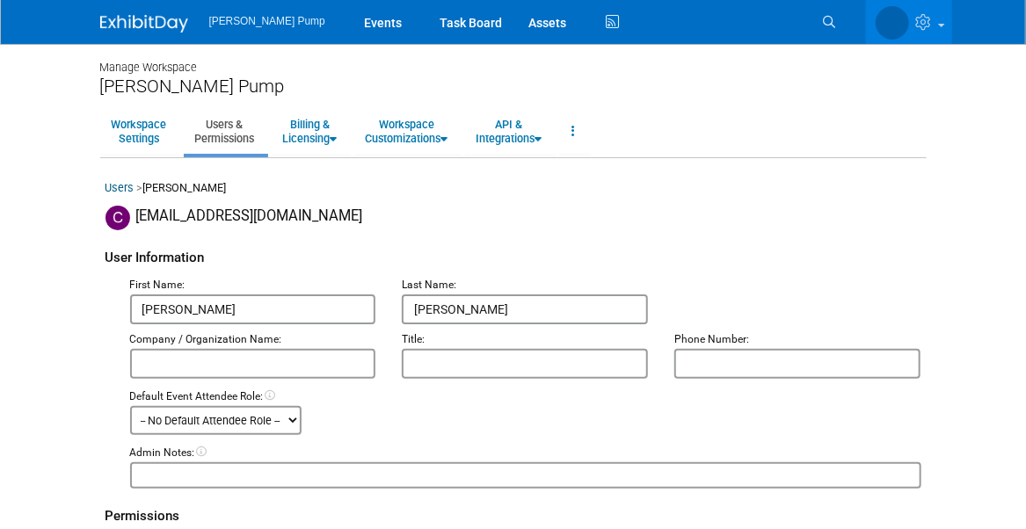
drag, startPoint x: 179, startPoint y: 309, endPoint x: 106, endPoint y: 309, distance: 73.0
click at [106, 309] on div "First Name: [PERSON_NAME] Last Name: [PERSON_NAME] Company / Organization Name:…" at bounding box center [514, 382] width 816 height 213
type input "[PERSON_NAME]"
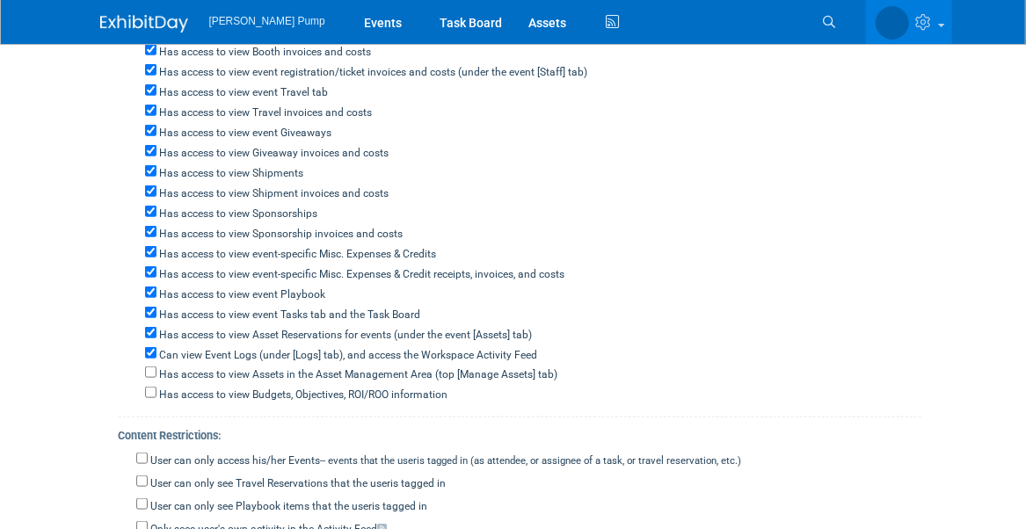
scroll to position [792, 0]
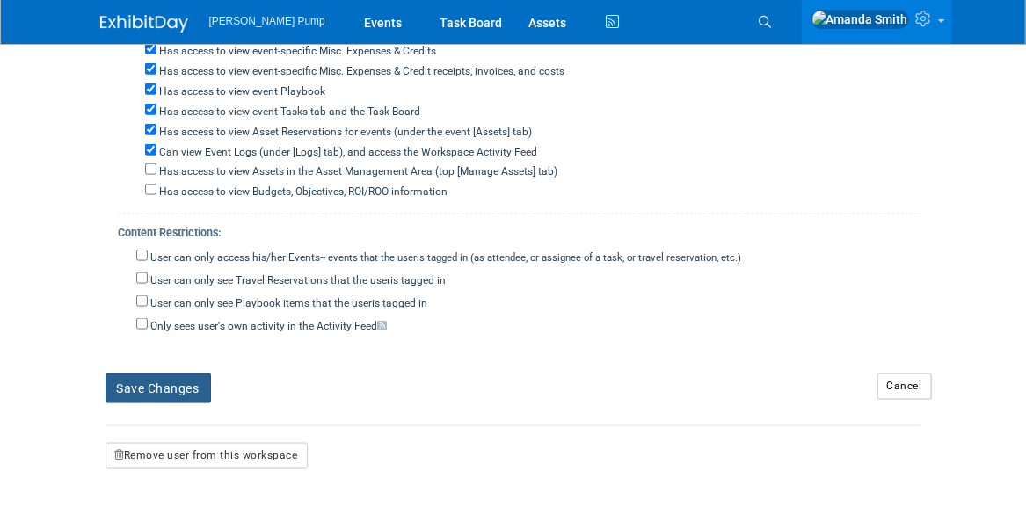
click at [180, 374] on button "Save Changes" at bounding box center [159, 389] width 106 height 30
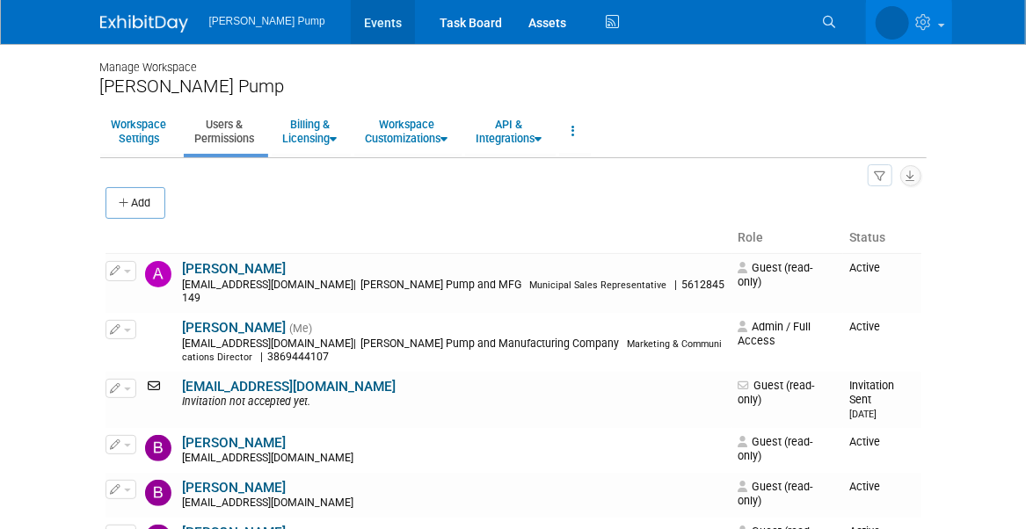
click at [356, 29] on link "Events" at bounding box center [383, 22] width 64 height 44
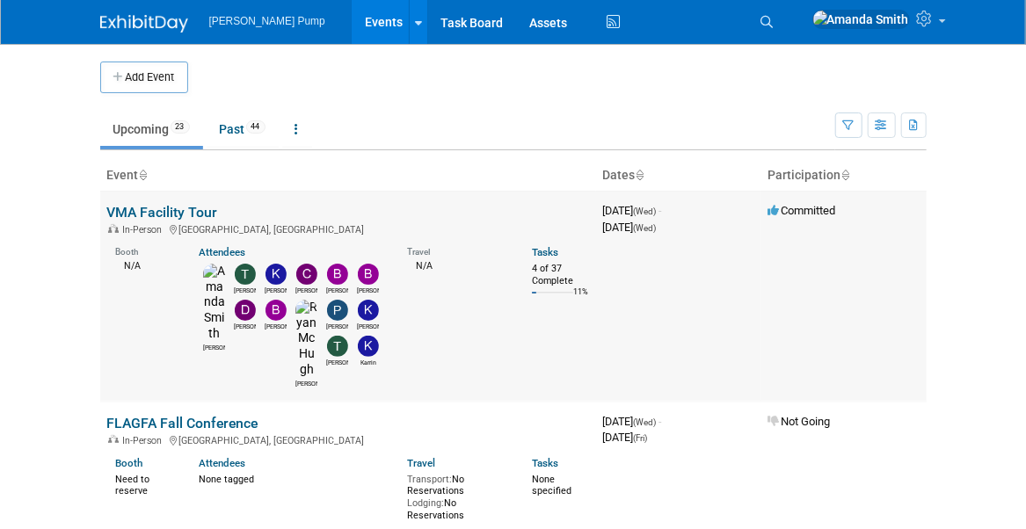
click at [146, 222] on div "In-Person Port Orange, FL" at bounding box center [348, 229] width 482 height 14
click at [148, 212] on link "VMA Facility Tour" at bounding box center [162, 212] width 111 height 17
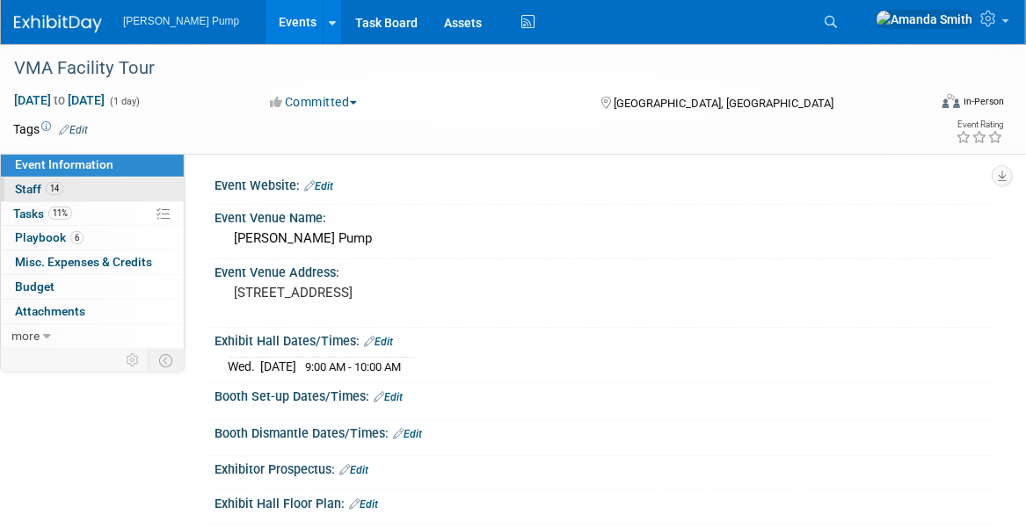
click at [36, 191] on span "Staff 14" at bounding box center [39, 189] width 48 height 14
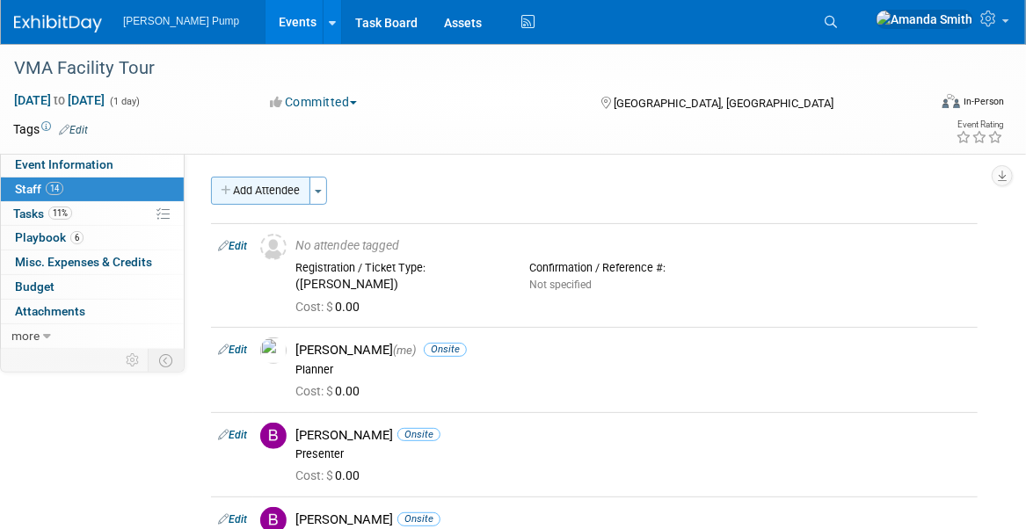
click at [259, 186] on button "Add Attendee" at bounding box center [260, 191] width 99 height 28
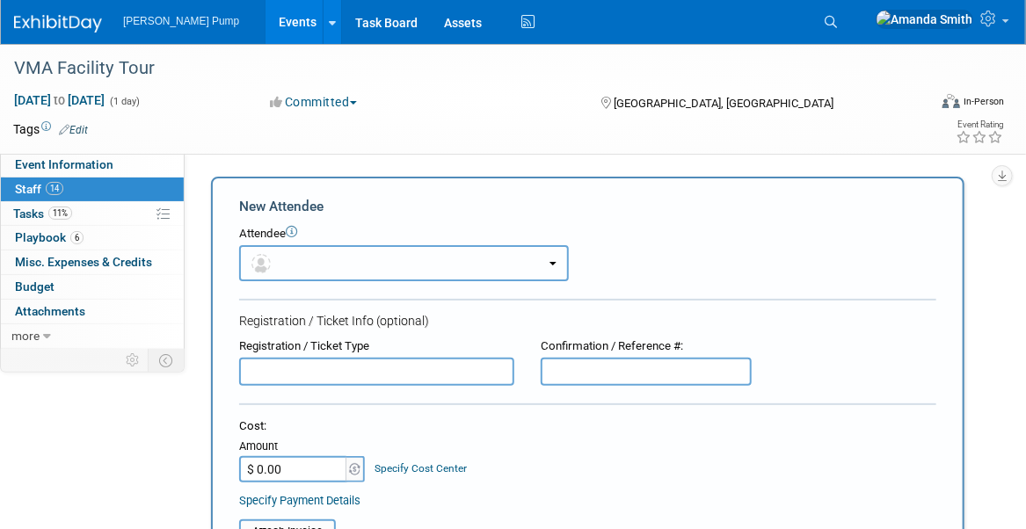
click at [303, 261] on button "button" at bounding box center [404, 263] width 330 height 36
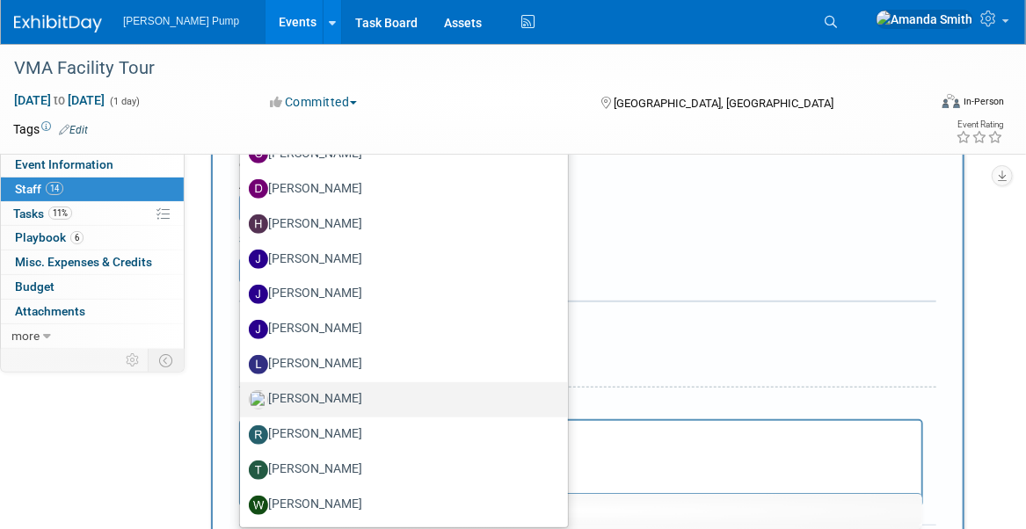
scroll to position [264, 0]
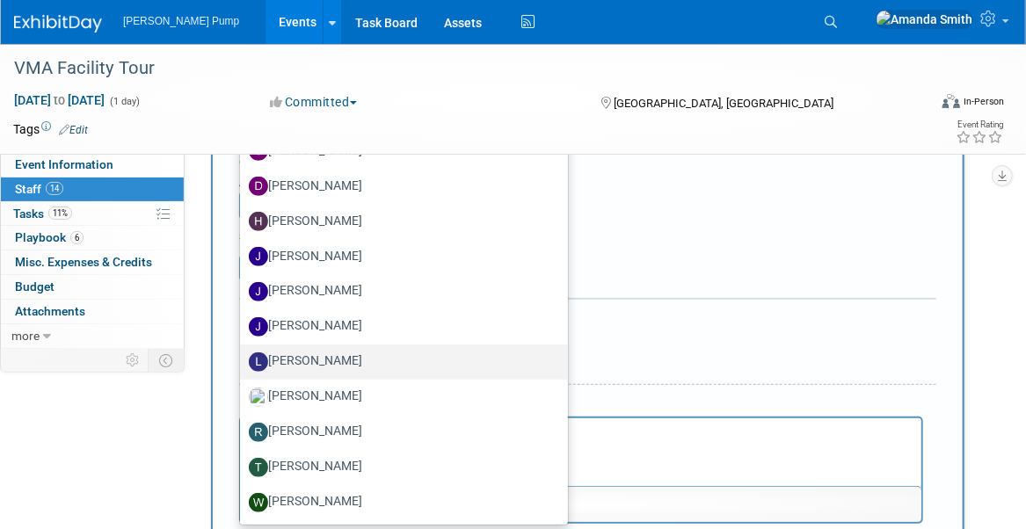
click at [317, 361] on label "Lee Feeser" at bounding box center [400, 362] width 302 height 28
click at [243, 361] on input "[PERSON_NAME]" at bounding box center [236, 359] width 11 height 11
select select "cfb71e11-01ed-42a3-bf83-19f753525b1a"
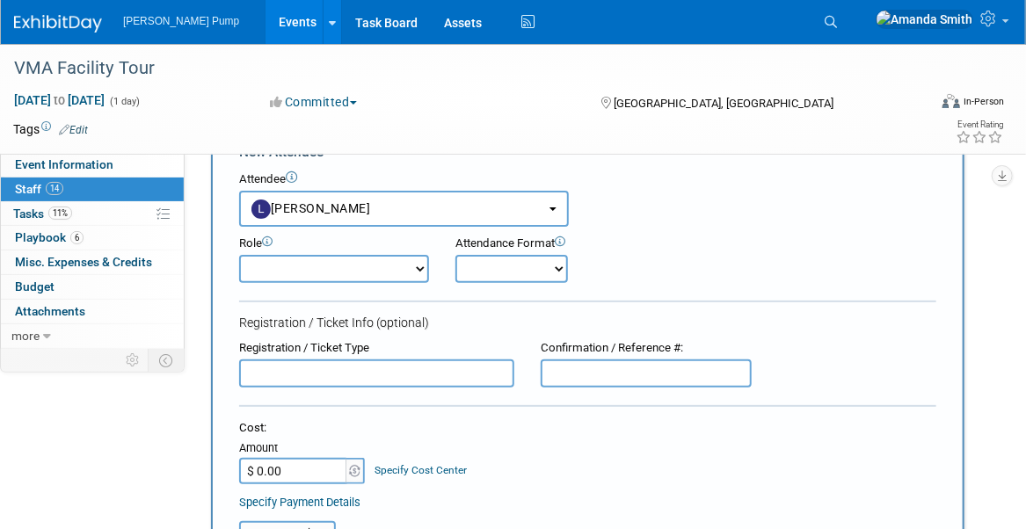
scroll to position [0, 0]
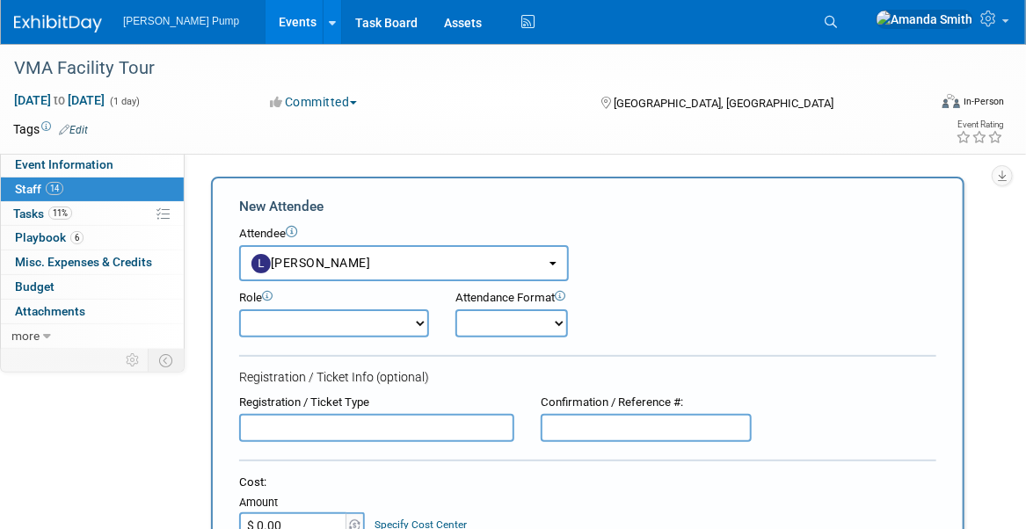
click at [281, 320] on select "Demonstrator Host Planner Presenter Sales Representative Set-up/Dismantle Crew …" at bounding box center [334, 324] width 190 height 28
select select "8"
click at [239, 310] on select "Demonstrator Host Planner Presenter Sales Representative Set-up/Dismantle Crew …" at bounding box center [334, 324] width 190 height 28
click at [486, 325] on select "Onsite Remote" at bounding box center [512, 324] width 113 height 28
select select "1"
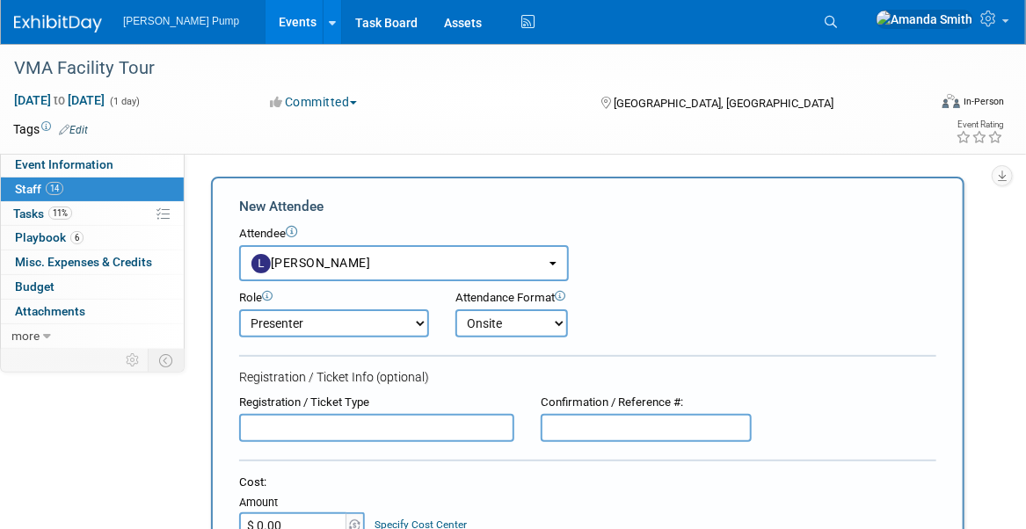
click at [456, 310] on select "Onsite Remote" at bounding box center [512, 324] width 113 height 28
click at [704, 281] on div "Role Demonstrator Host Planner Presenter Sales Representative" at bounding box center [588, 309] width 724 height 56
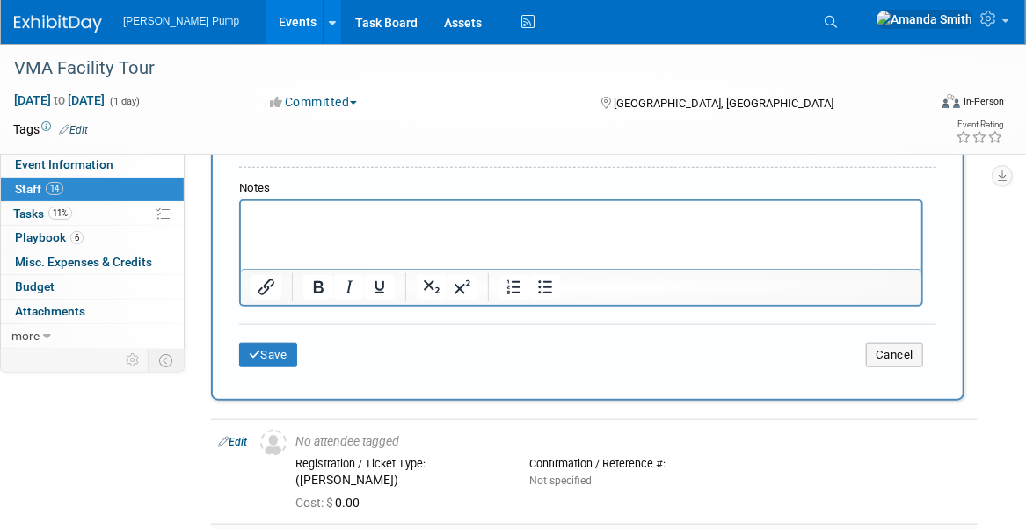
scroll to position [704, 0]
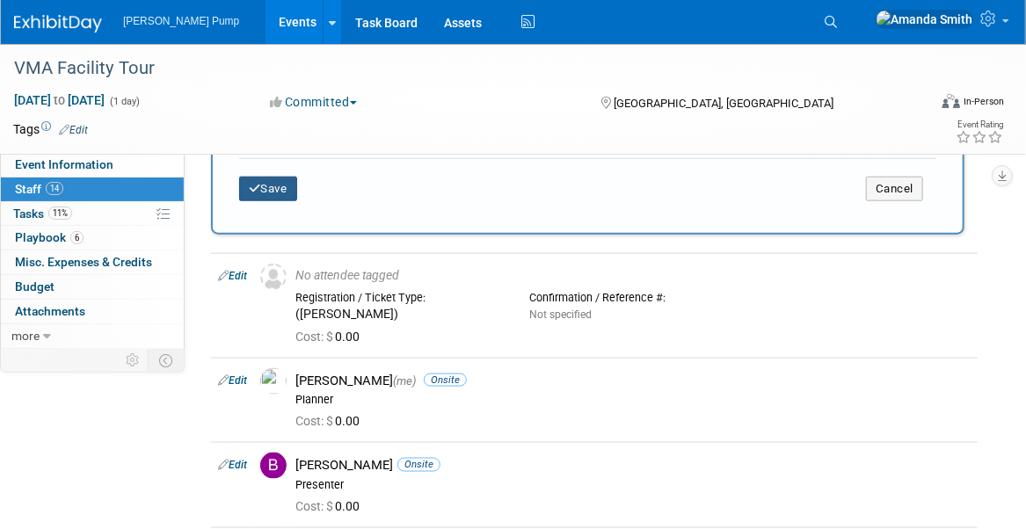
click at [274, 186] on button "Save" at bounding box center [268, 189] width 58 height 25
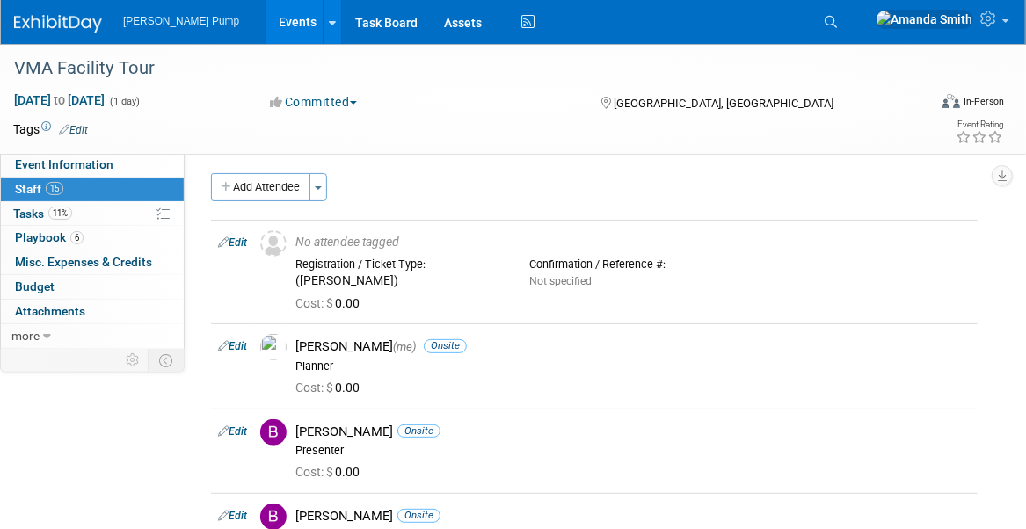
scroll to position [0, 0]
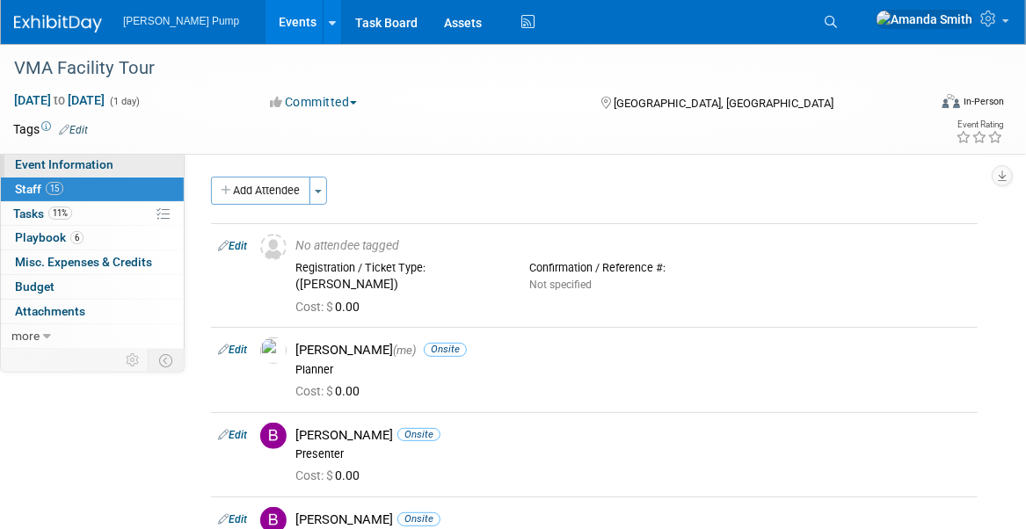
click at [64, 162] on span "Event Information" at bounding box center [64, 164] width 99 height 14
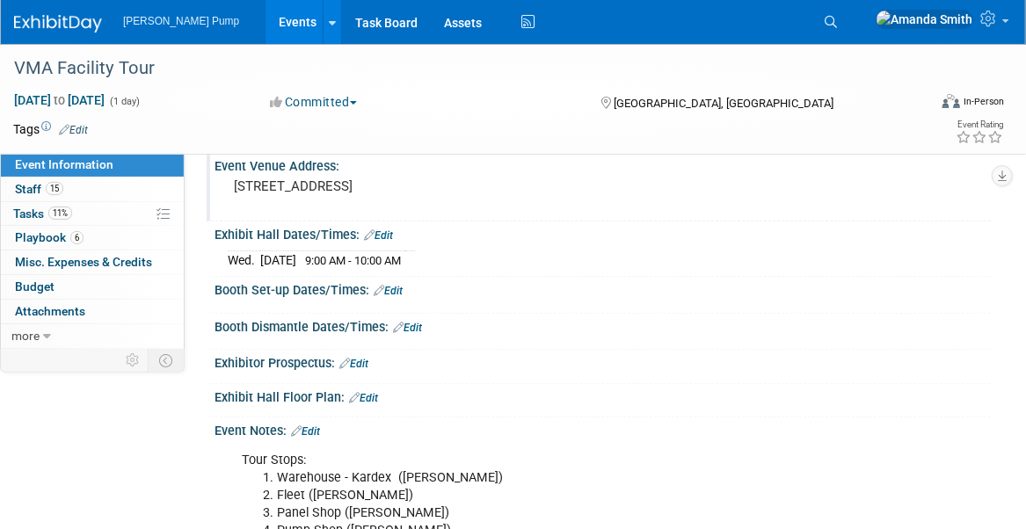
scroll to position [352, 0]
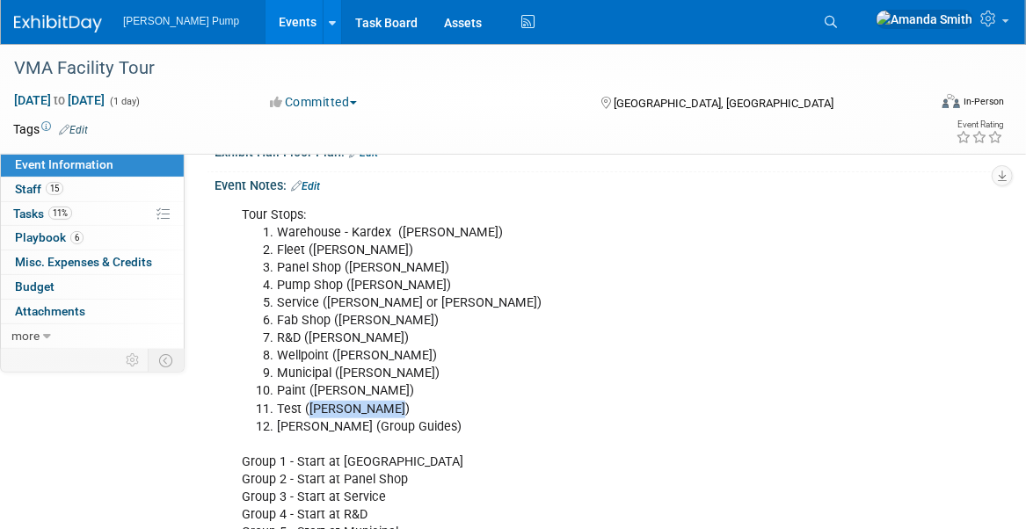
drag, startPoint x: 381, startPoint y: 403, endPoint x: 310, endPoint y: 410, distance: 70.7
click at [310, 410] on li "Test (Mark Starling)" at bounding box center [550, 410] width 547 height 18
click at [403, 412] on li "Test (Mark Starling)" at bounding box center [550, 410] width 547 height 18
click at [277, 332] on li "R&D (Travis Durfee)" at bounding box center [550, 339] width 547 height 18
click at [317, 173] on div "Event Notes: Edit" at bounding box center [603, 183] width 777 height 23
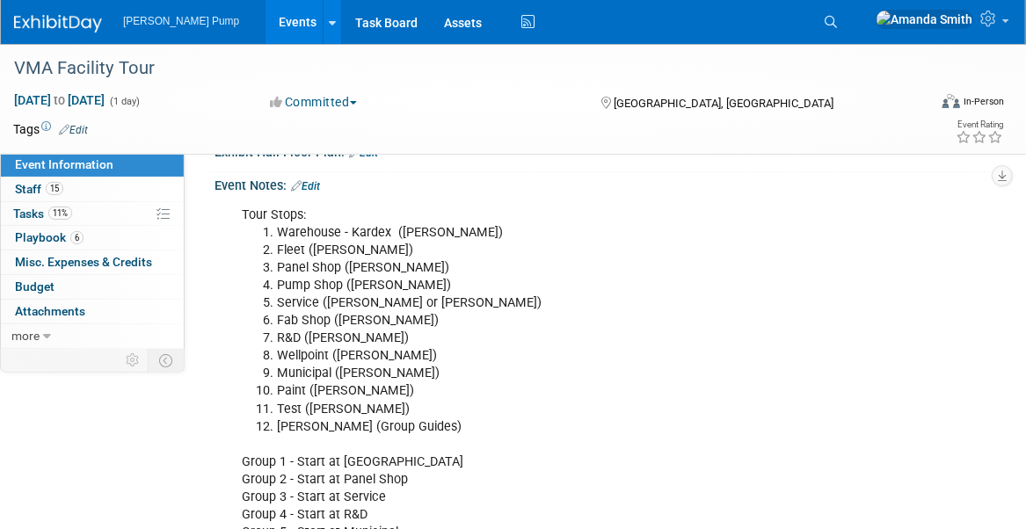
click at [316, 184] on link "Edit" at bounding box center [305, 186] width 29 height 12
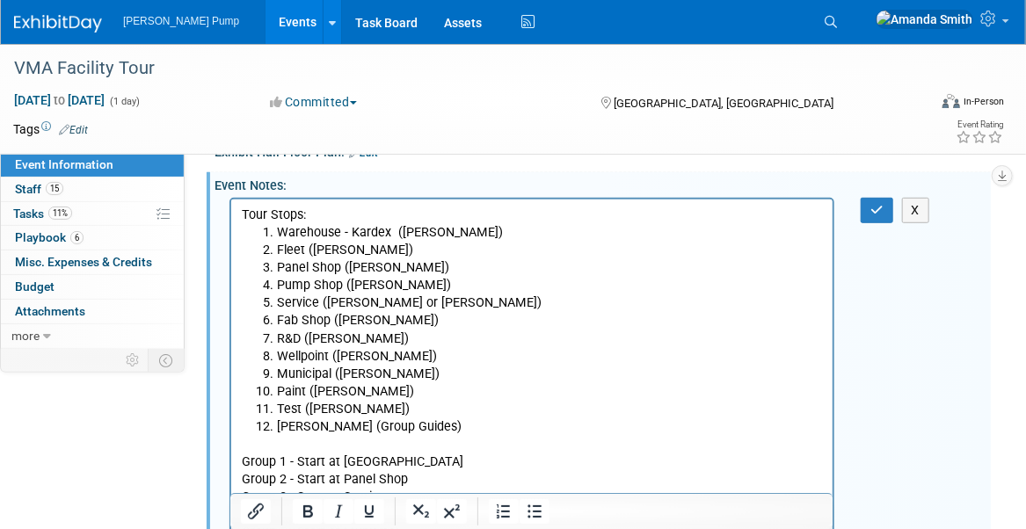
scroll to position [0, 0]
click at [276, 334] on li "R&D (Travis Durfee)" at bounding box center [549, 339] width 546 height 18
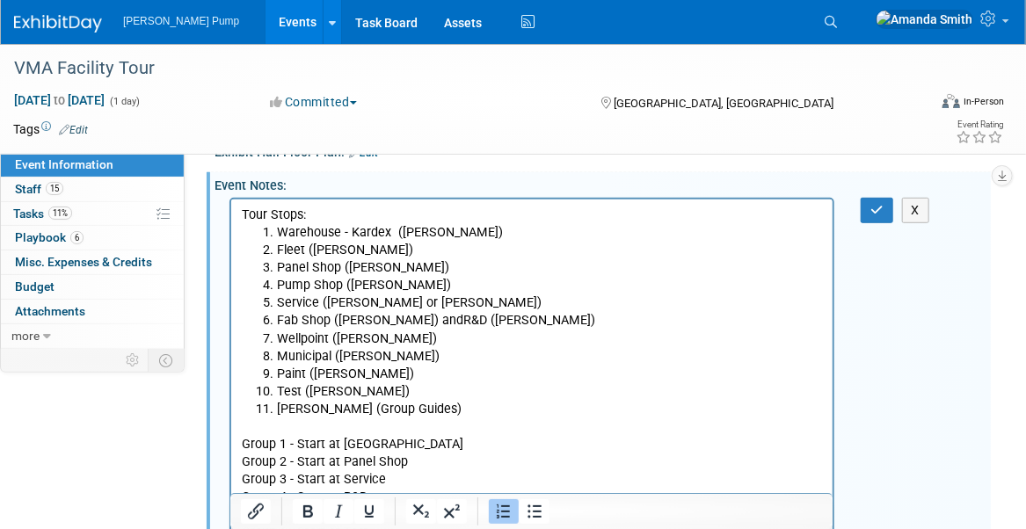
click at [278, 409] on li "Lake George (Group Guides)" at bounding box center [549, 409] width 546 height 18
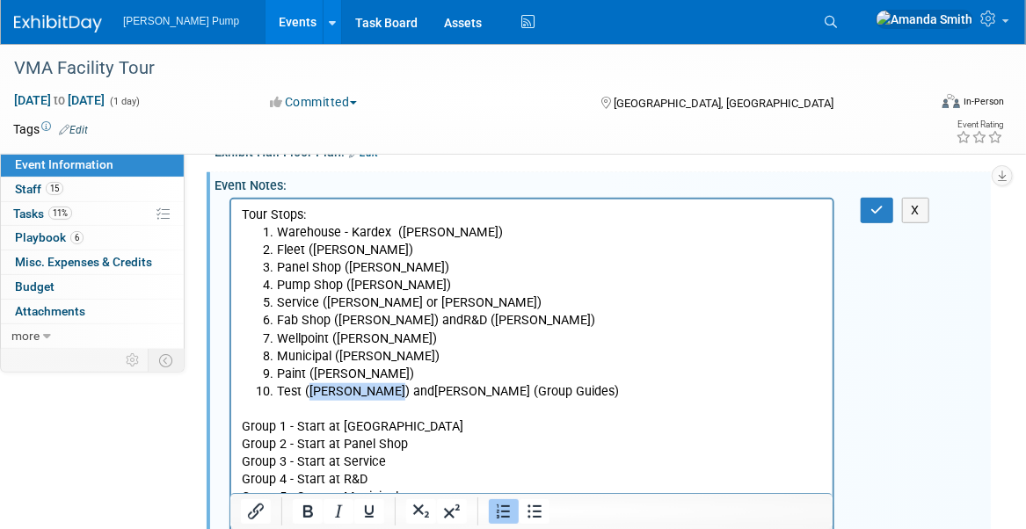
drag, startPoint x: 380, startPoint y: 390, endPoint x: 310, endPoint y: 390, distance: 69.5
click at [310, 390] on li "Test (Mark Starling) and Lake George (Group Guides)" at bounding box center [549, 392] width 546 height 18
click at [631, 399] on body "Tour Stops: Warehouse - Kardex (Mike Sumner) Fleet (Troy Caton) Panel Shop (Tim…" at bounding box center [531, 364] width 583 height 317
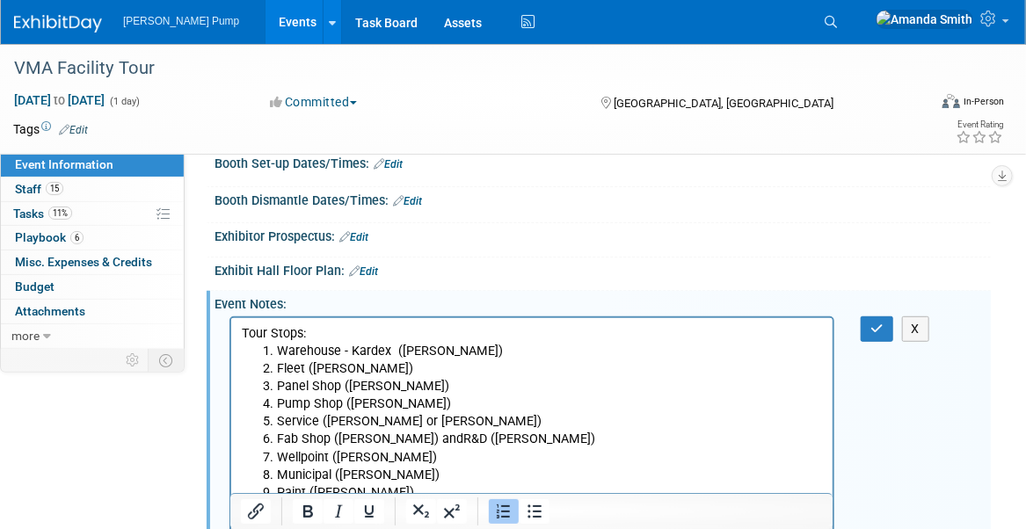
scroll to position [264, 0]
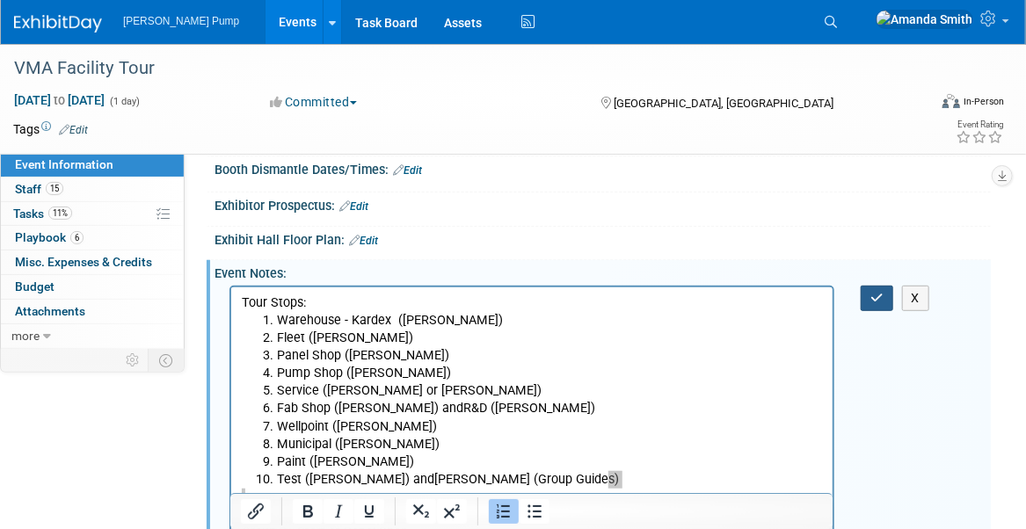
click at [870, 292] on button "button" at bounding box center [877, 299] width 33 height 26
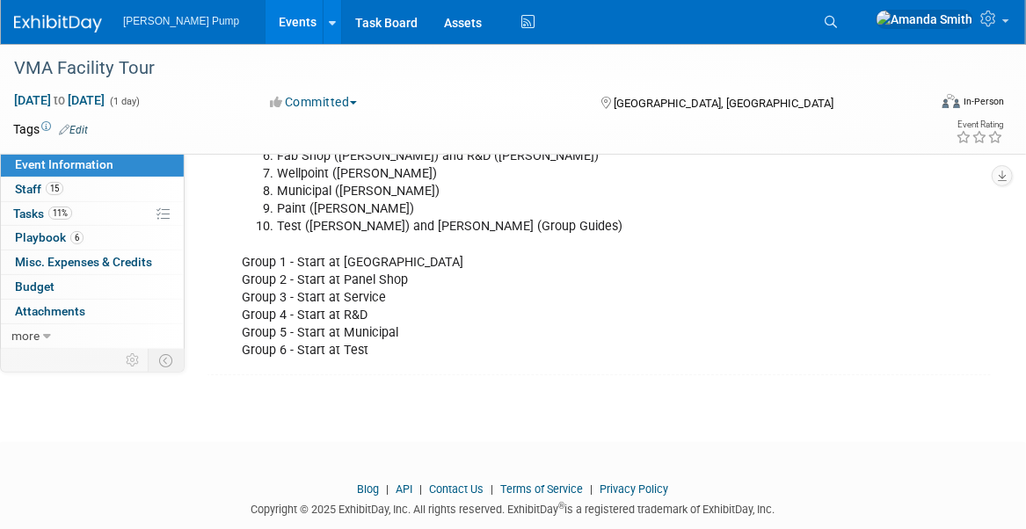
scroll to position [528, 0]
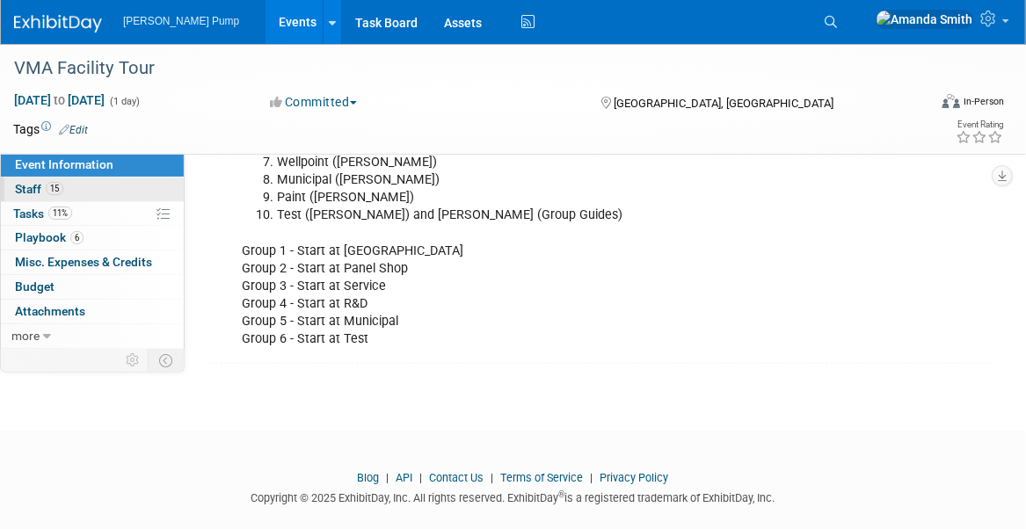
click at [25, 190] on span "Staff 15" at bounding box center [39, 189] width 48 height 14
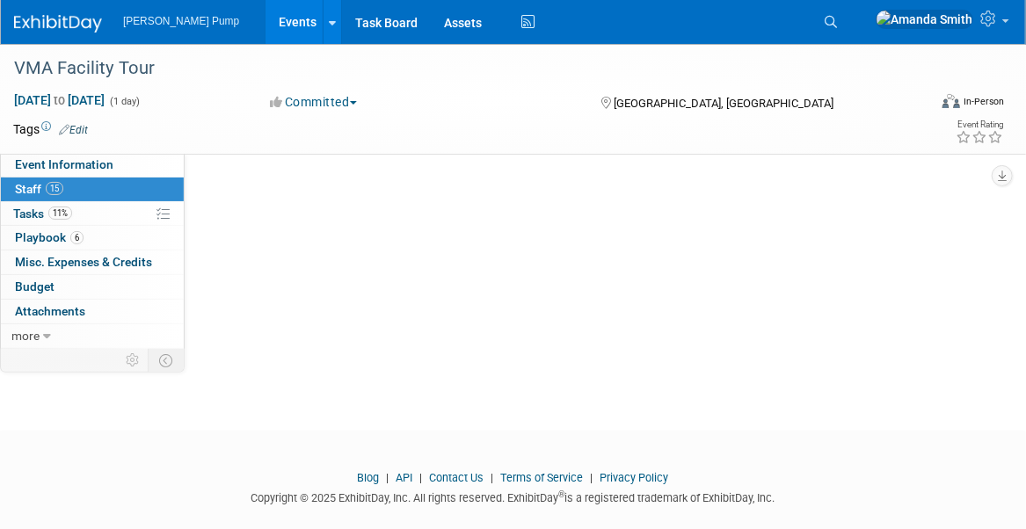
scroll to position [0, 0]
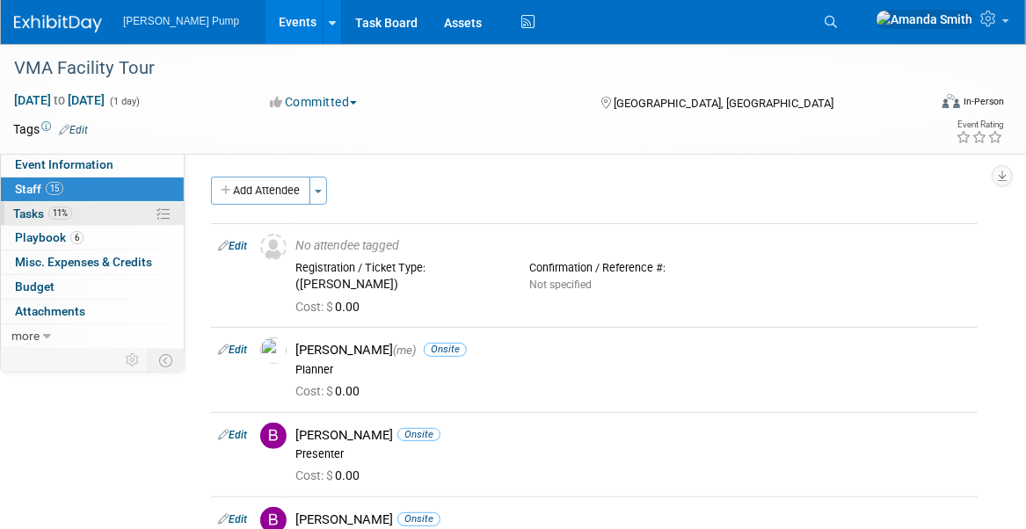
click at [28, 207] on span "Tasks 11%" at bounding box center [42, 214] width 59 height 14
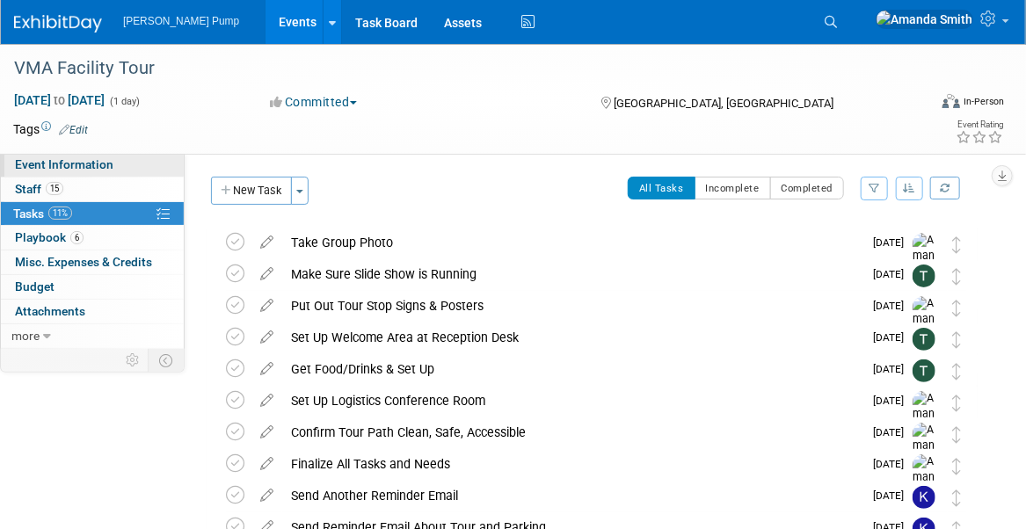
click at [26, 168] on span "Event Information" at bounding box center [64, 164] width 99 height 14
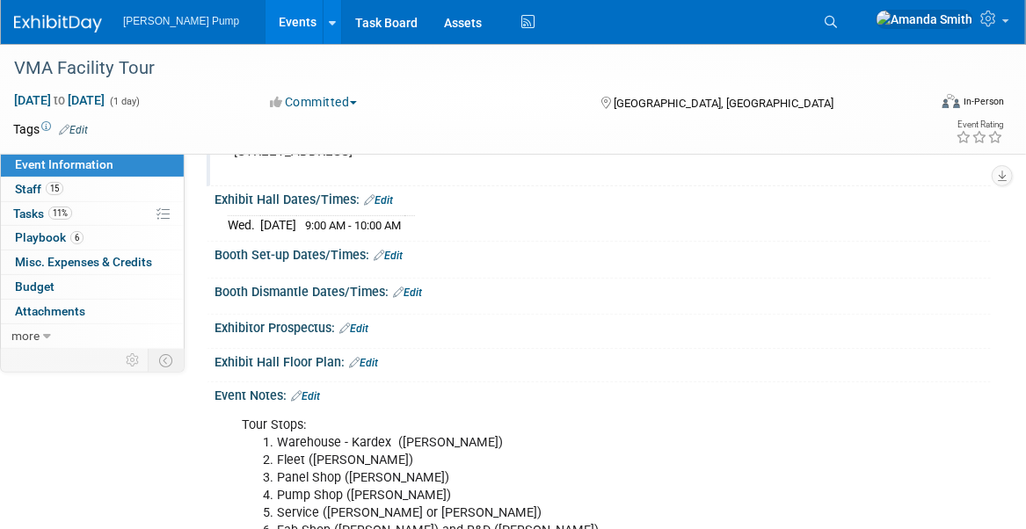
scroll to position [176, 0]
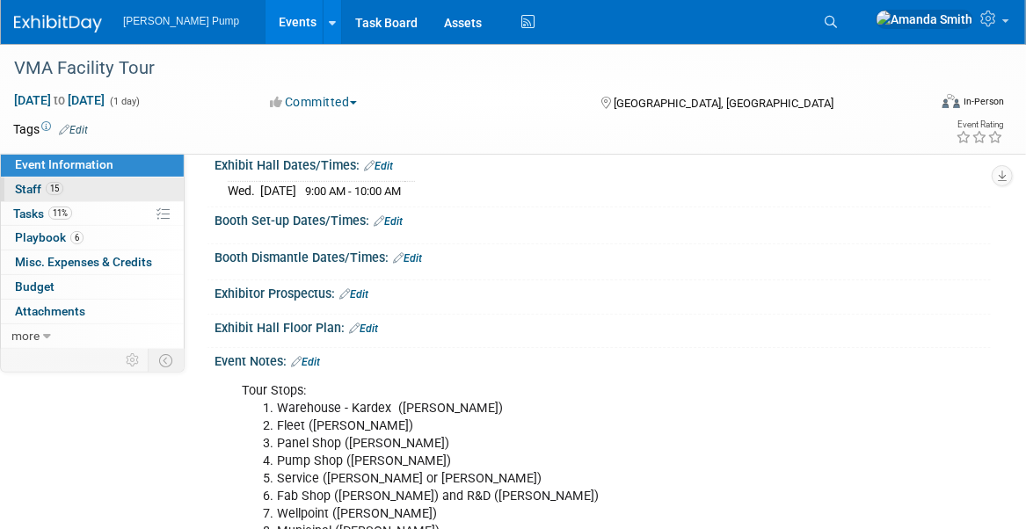
click at [35, 186] on span "Staff 15" at bounding box center [39, 189] width 48 height 14
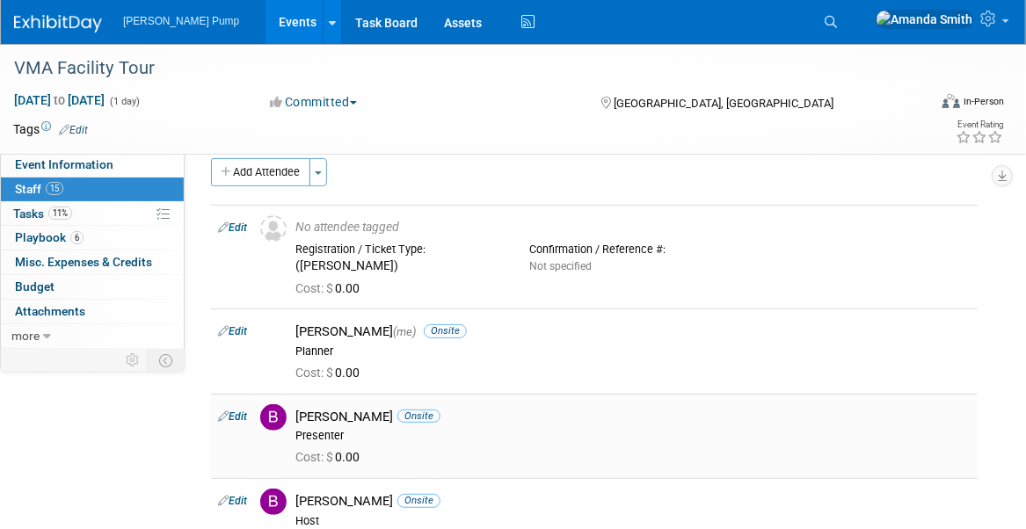
scroll to position [0, 0]
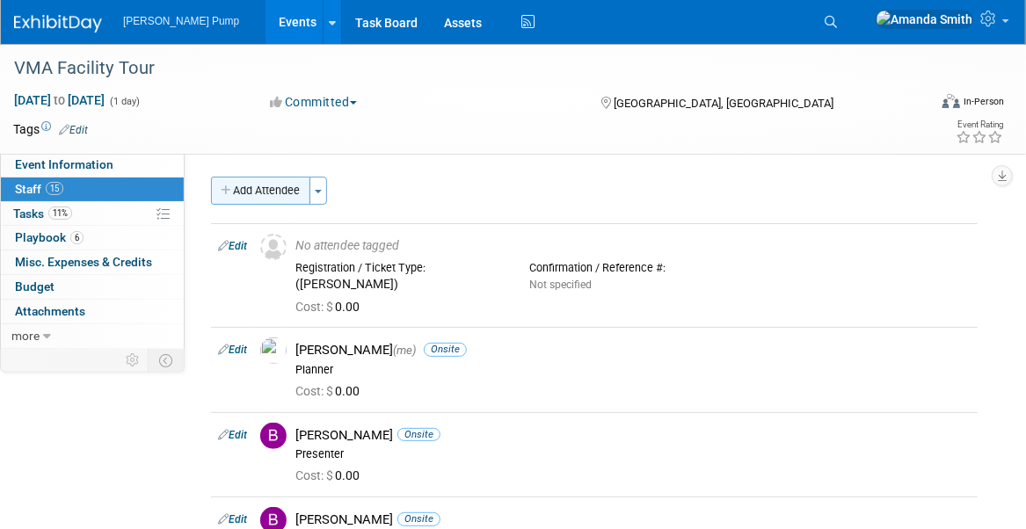
click at [260, 189] on button "Add Attendee" at bounding box center [260, 191] width 99 height 28
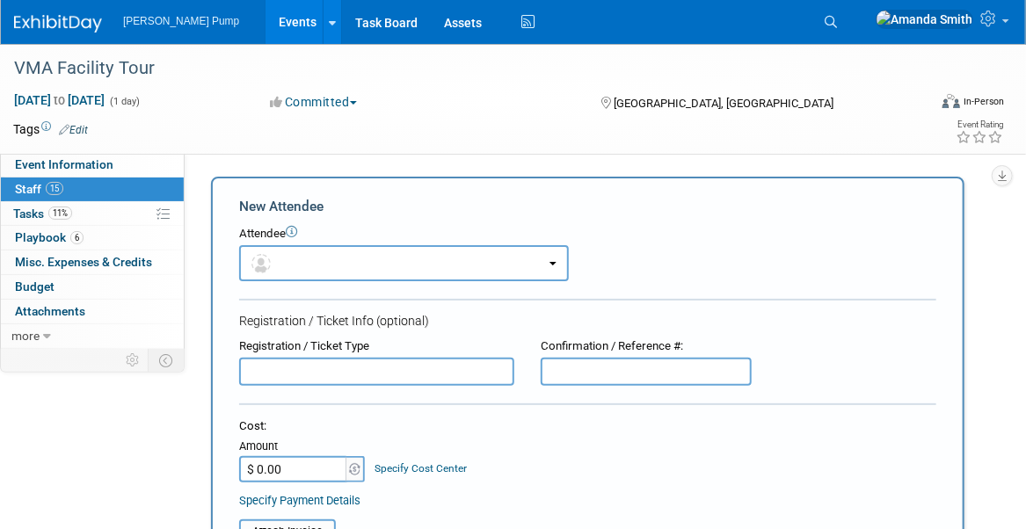
click at [345, 369] on input "text" at bounding box center [376, 372] width 275 height 28
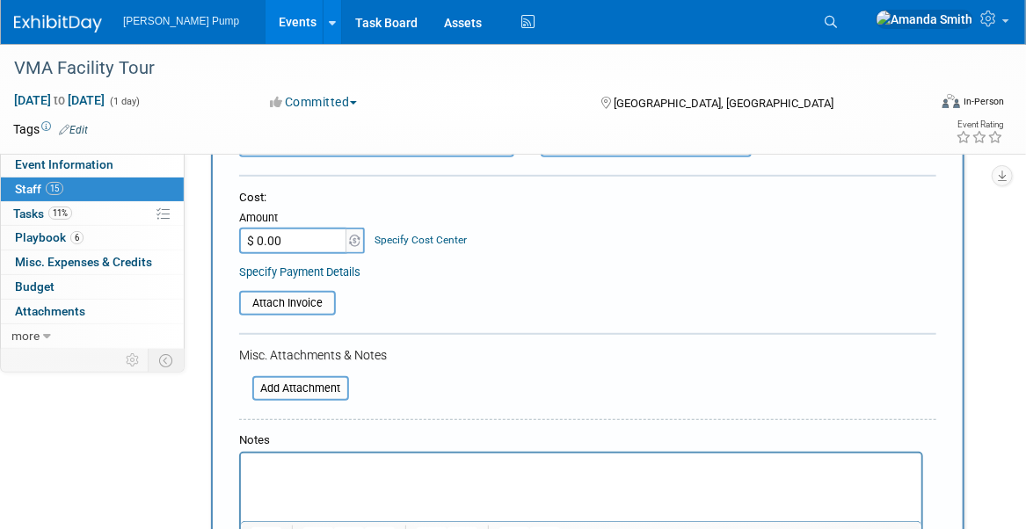
scroll to position [352, 0]
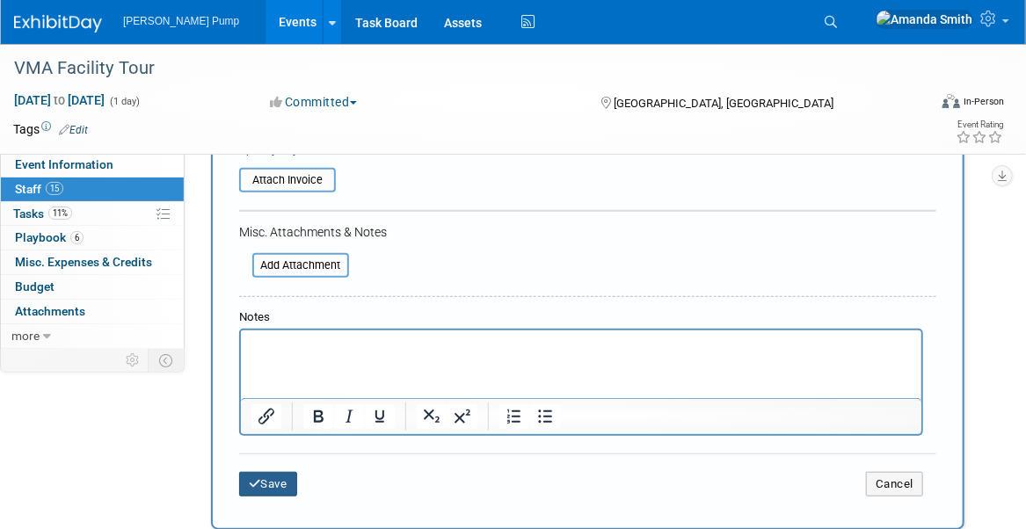
type input "(Dave Burton)"
click at [282, 472] on button "Save" at bounding box center [268, 484] width 58 height 25
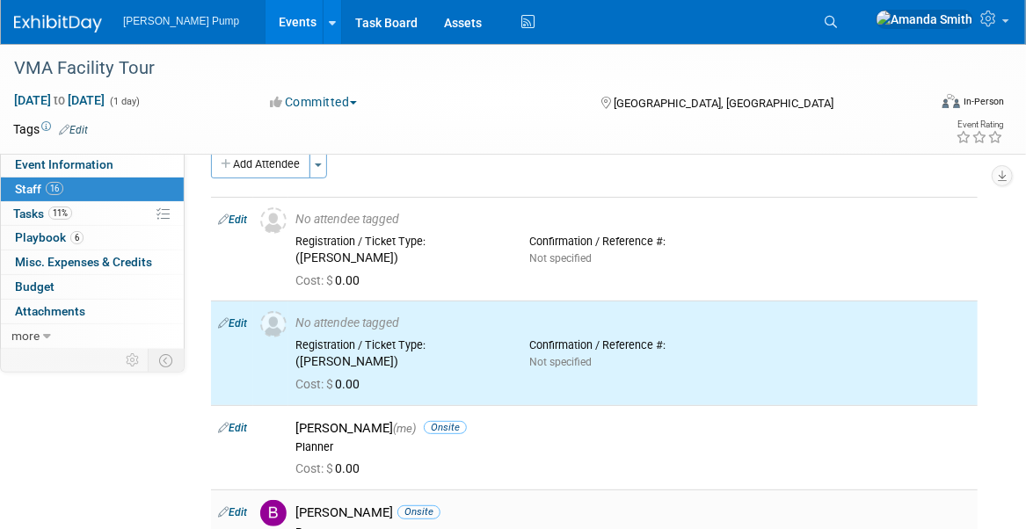
scroll to position [0, 0]
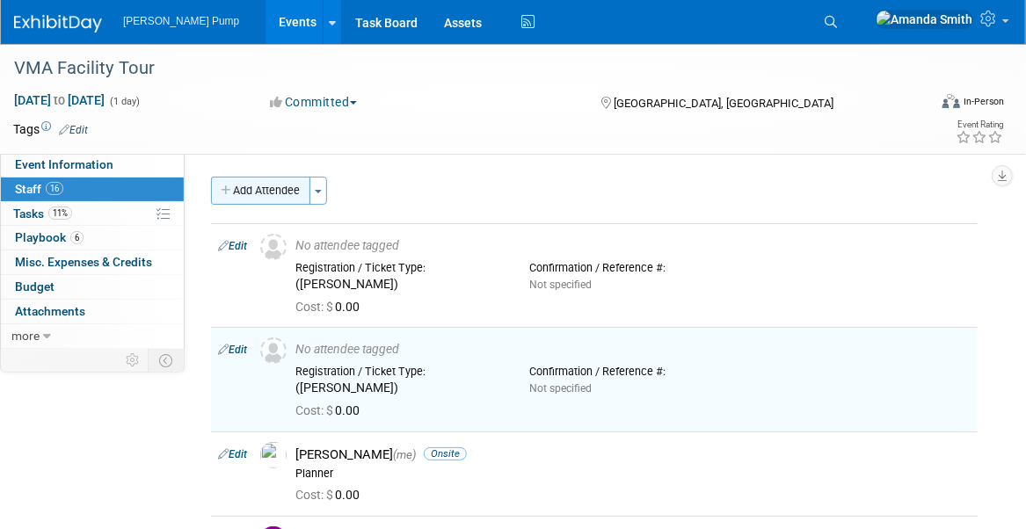
click at [266, 192] on button "Add Attendee" at bounding box center [260, 191] width 99 height 28
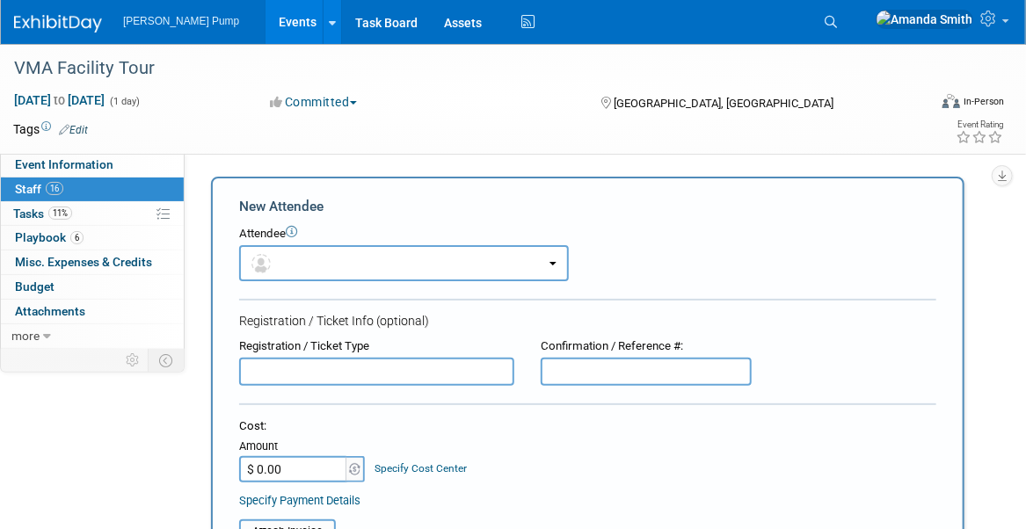
click at [324, 371] on input "text" at bounding box center [376, 372] width 275 height 28
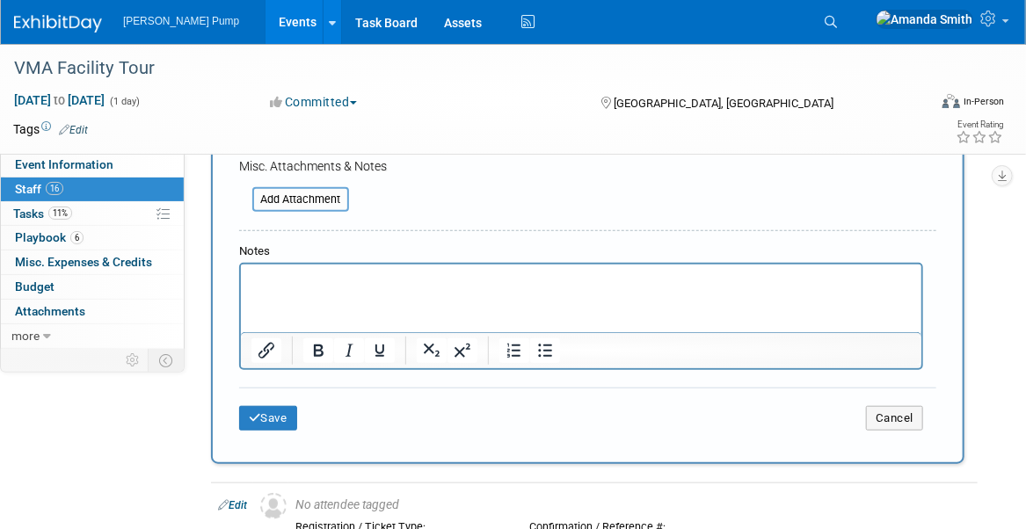
scroll to position [528, 0]
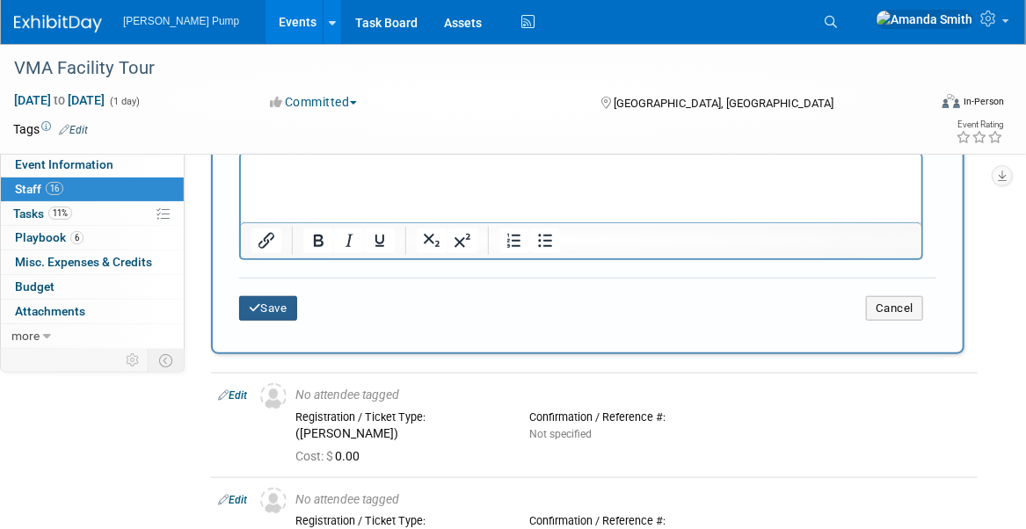
type input "(Gary Stout)"
click at [284, 296] on button "Save" at bounding box center [268, 308] width 58 height 25
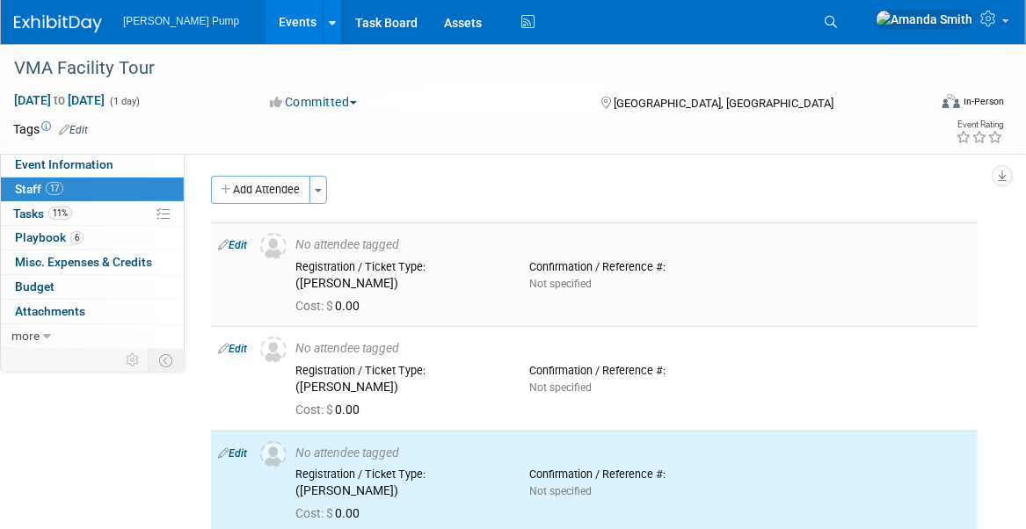
scroll to position [0, 0]
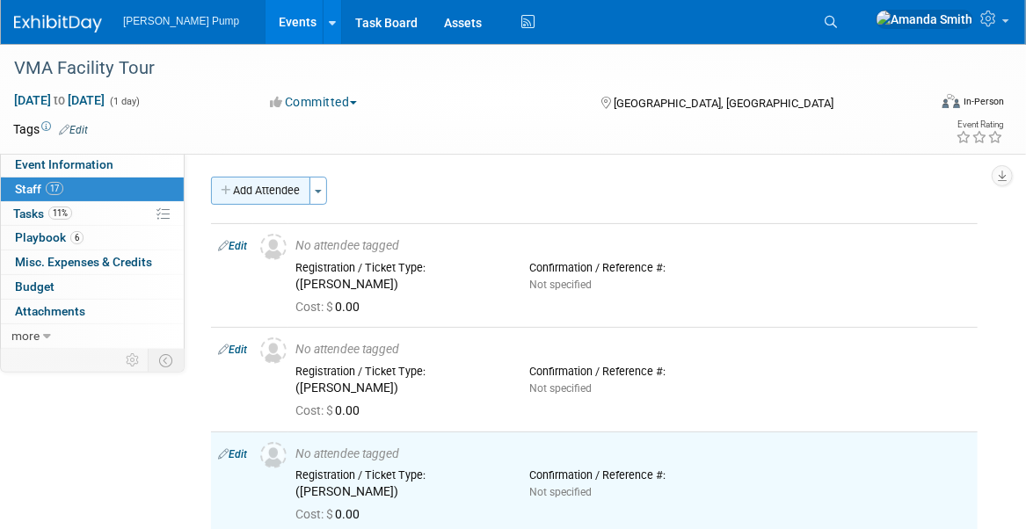
click at [243, 191] on button "Add Attendee" at bounding box center [260, 191] width 99 height 28
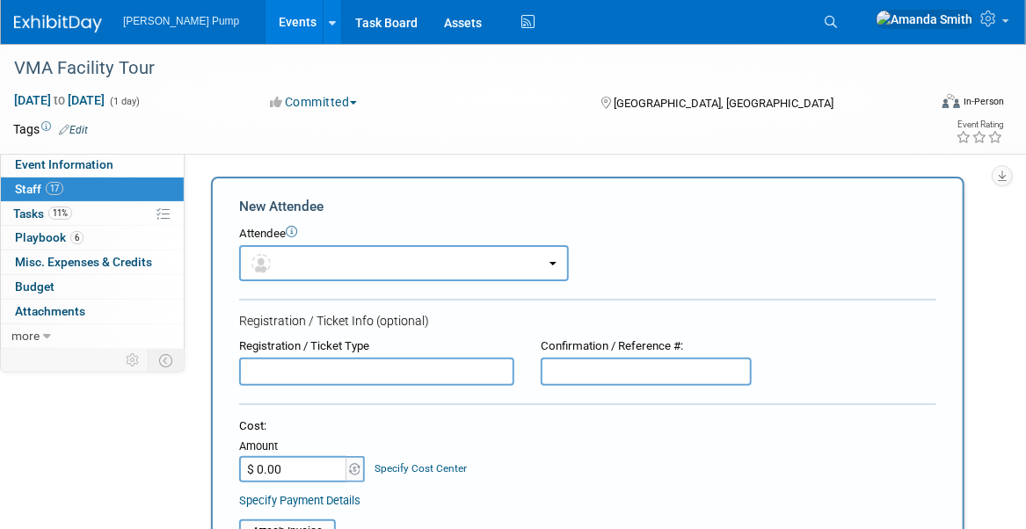
click at [325, 361] on input "text" at bounding box center [376, 372] width 275 height 28
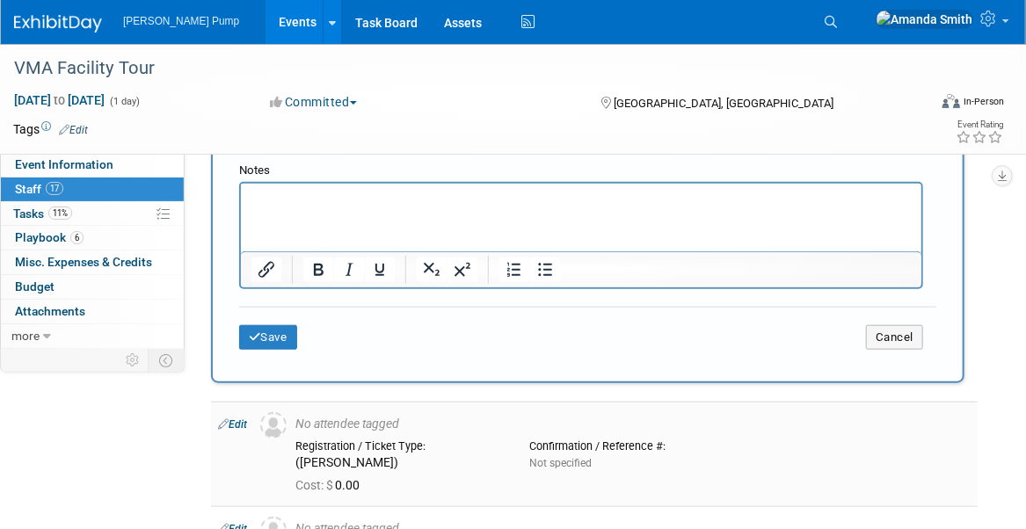
scroll to position [616, 0]
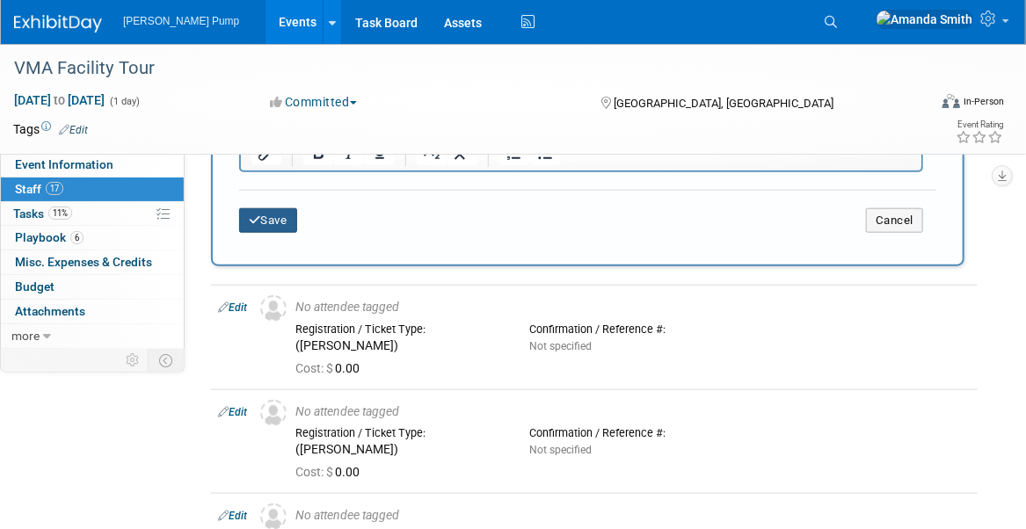
type input "(Bobby Thompson)"
click at [266, 214] on button "Save" at bounding box center [268, 220] width 58 height 25
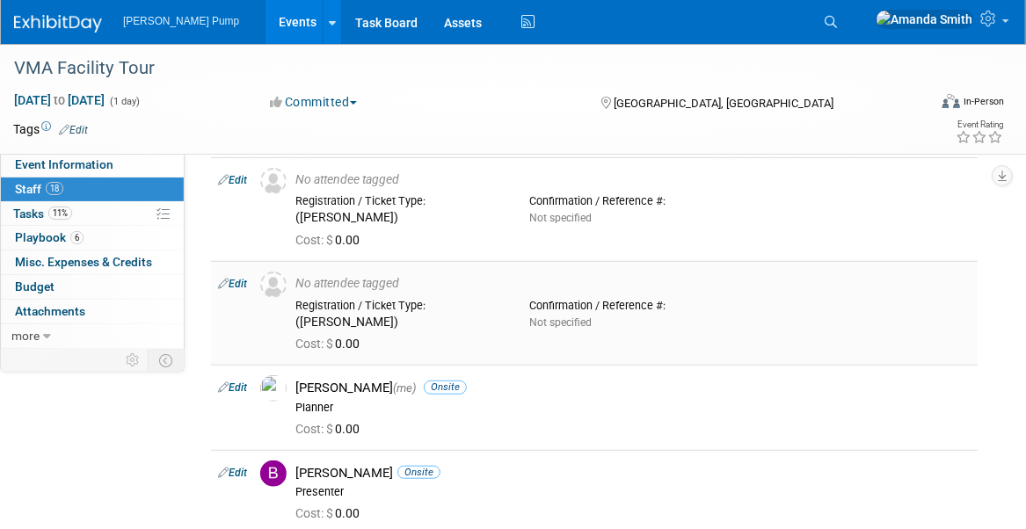
scroll to position [0, 0]
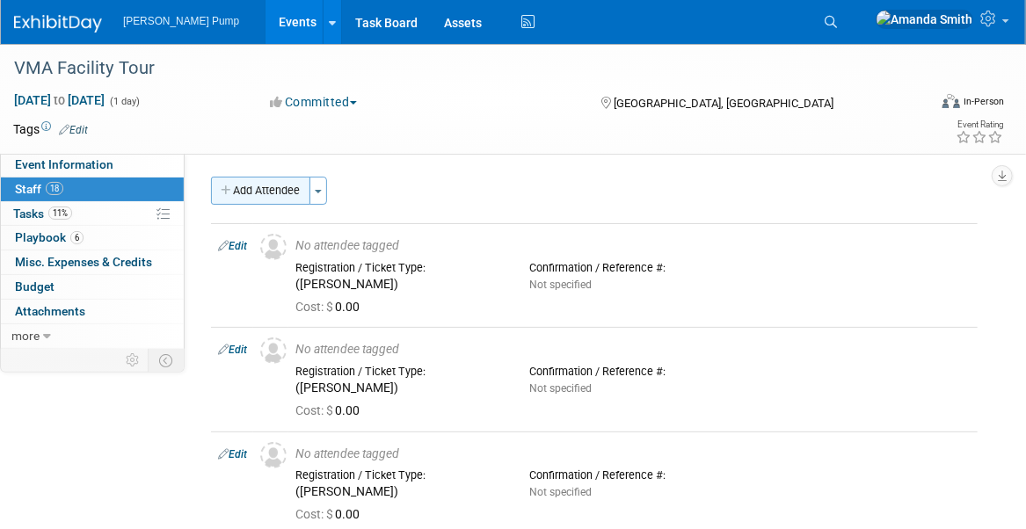
click at [235, 198] on button "Add Attendee" at bounding box center [260, 191] width 99 height 28
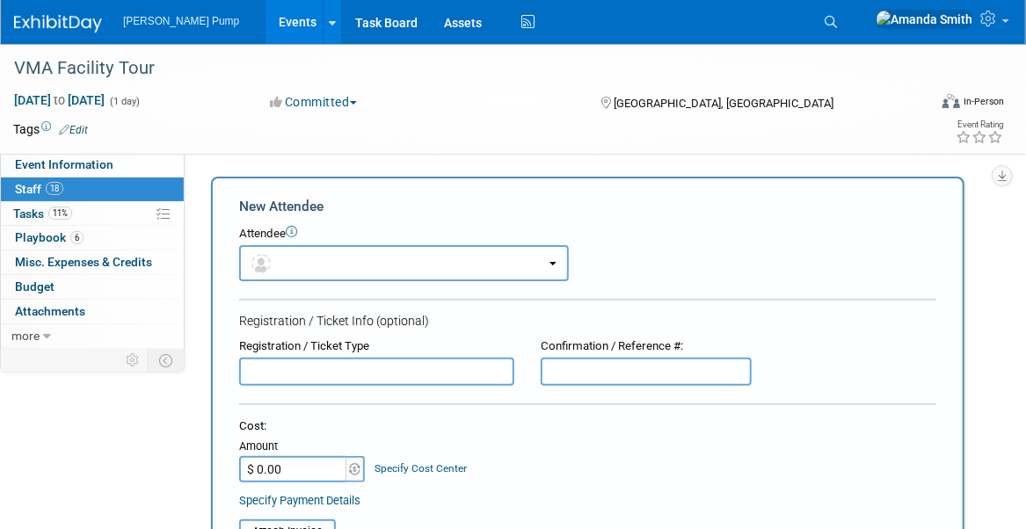
click at [315, 369] on input "text" at bounding box center [376, 372] width 275 height 28
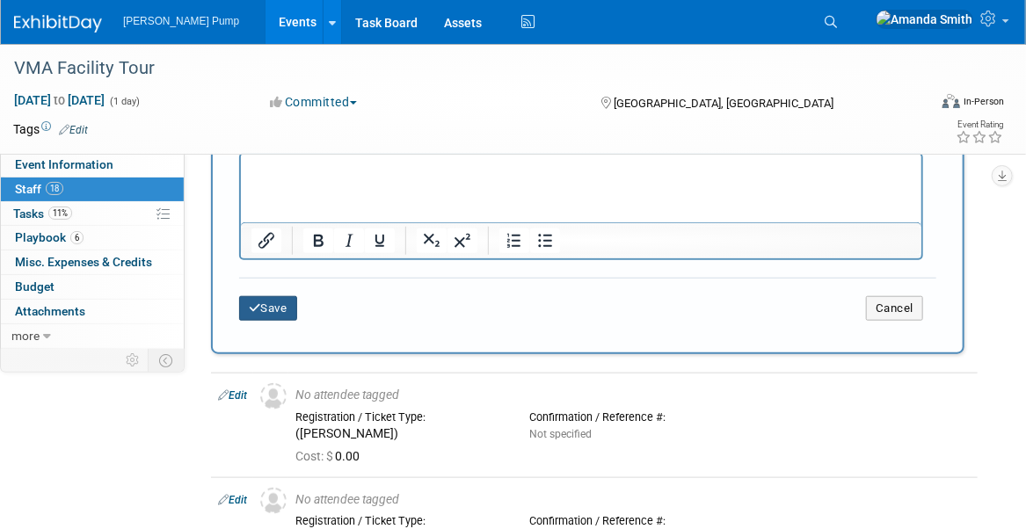
type input "(Victor Nadeau)"
click at [273, 308] on button "Save" at bounding box center [268, 308] width 58 height 25
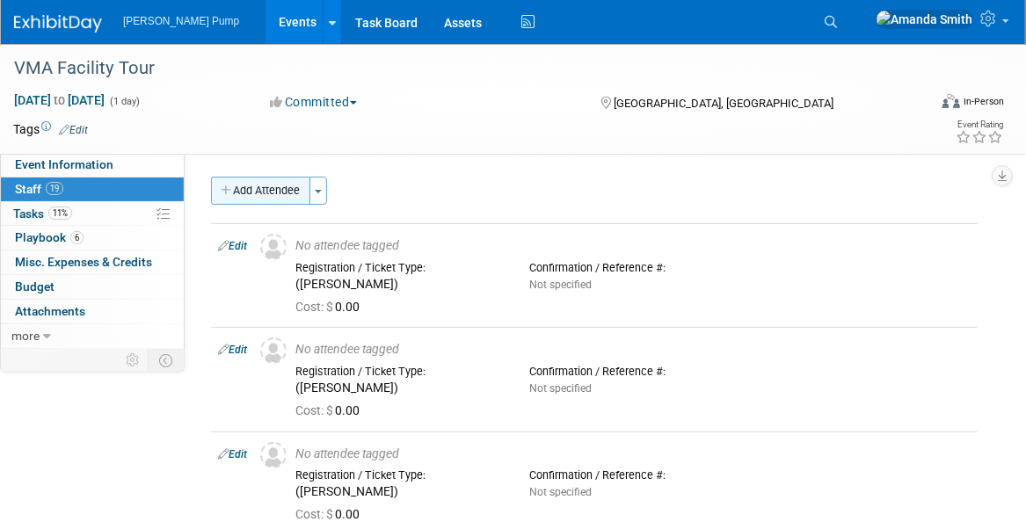
click at [244, 188] on button "Add Attendee" at bounding box center [260, 191] width 99 height 28
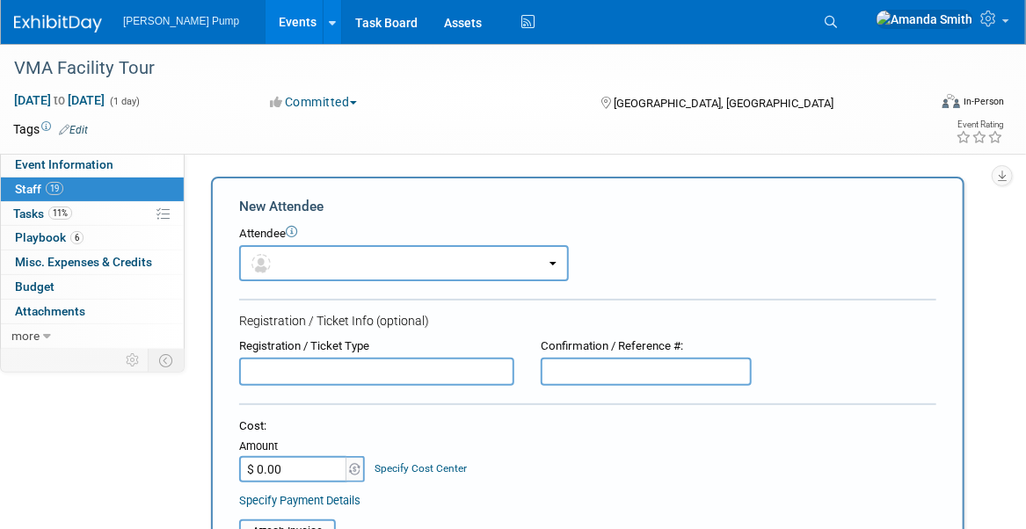
click at [319, 377] on input "text" at bounding box center [376, 372] width 275 height 28
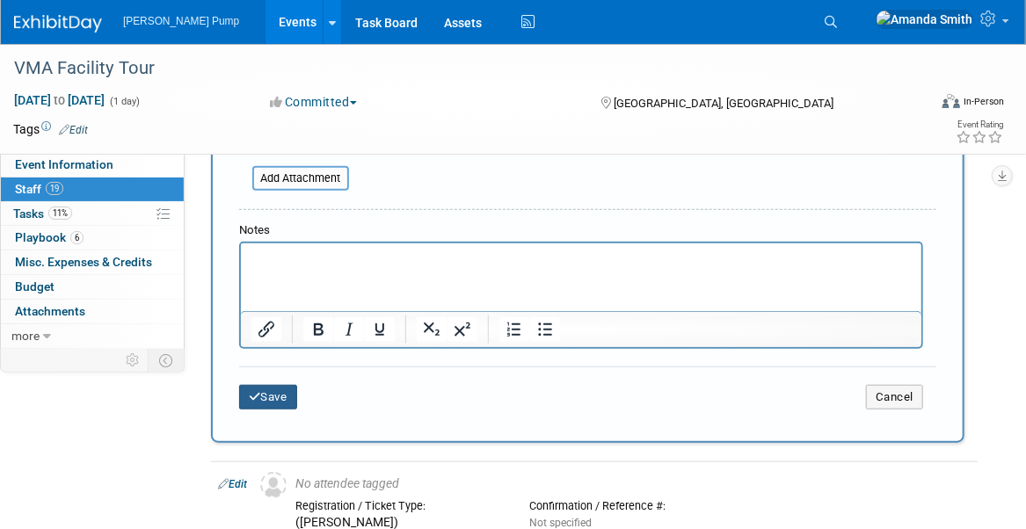
scroll to position [440, 0]
type input "(Mike Sumner)"
click at [262, 396] on button "Save" at bounding box center [268, 396] width 58 height 25
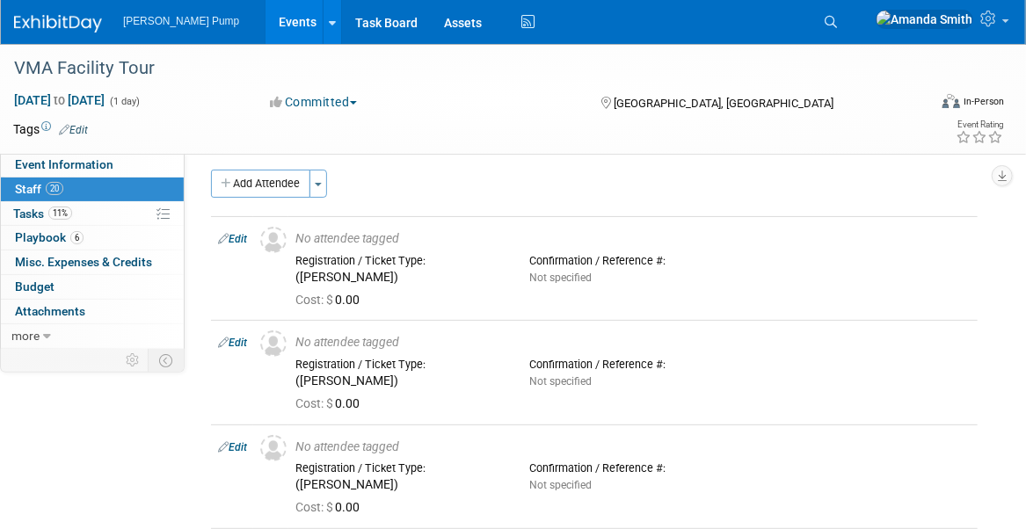
scroll to position [0, 0]
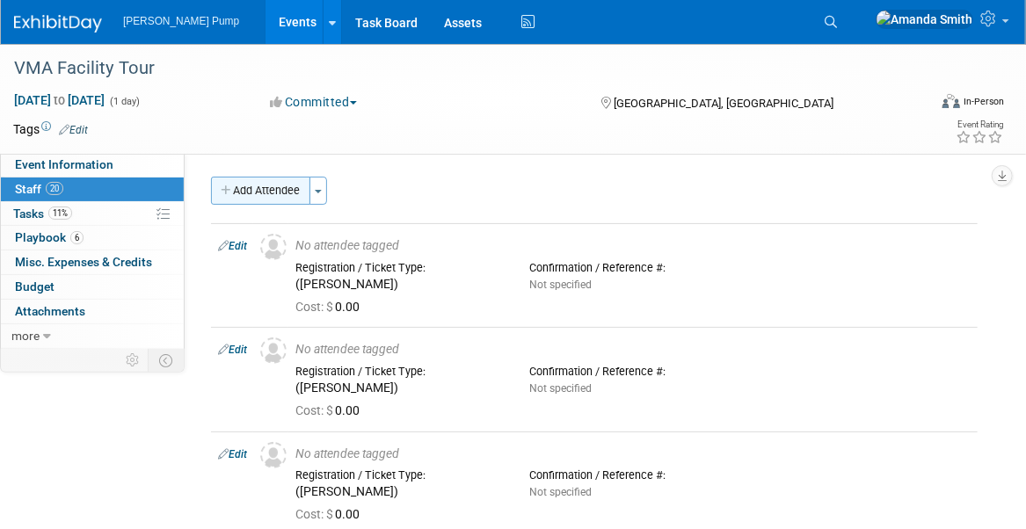
click at [261, 193] on button "Add Attendee" at bounding box center [260, 191] width 99 height 28
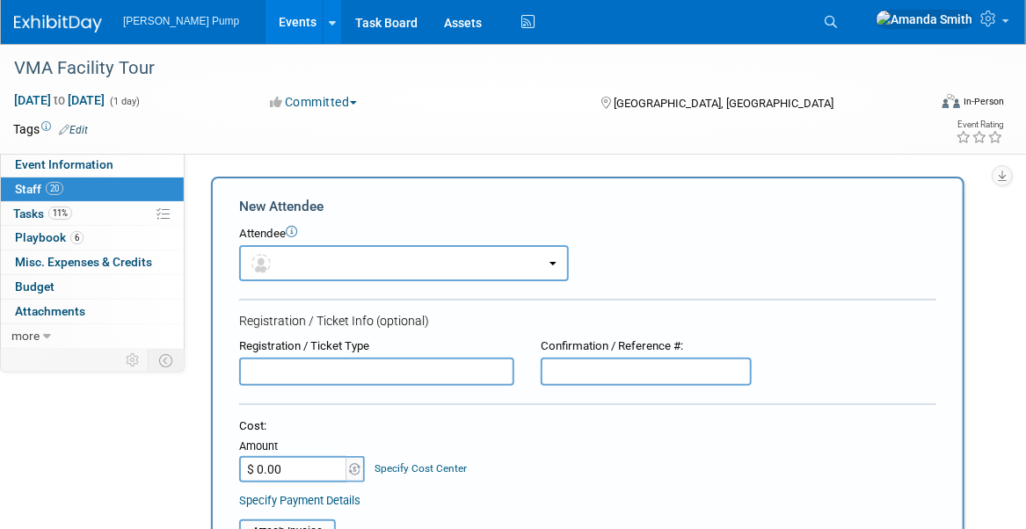
click at [314, 372] on input "text" at bounding box center [376, 372] width 275 height 28
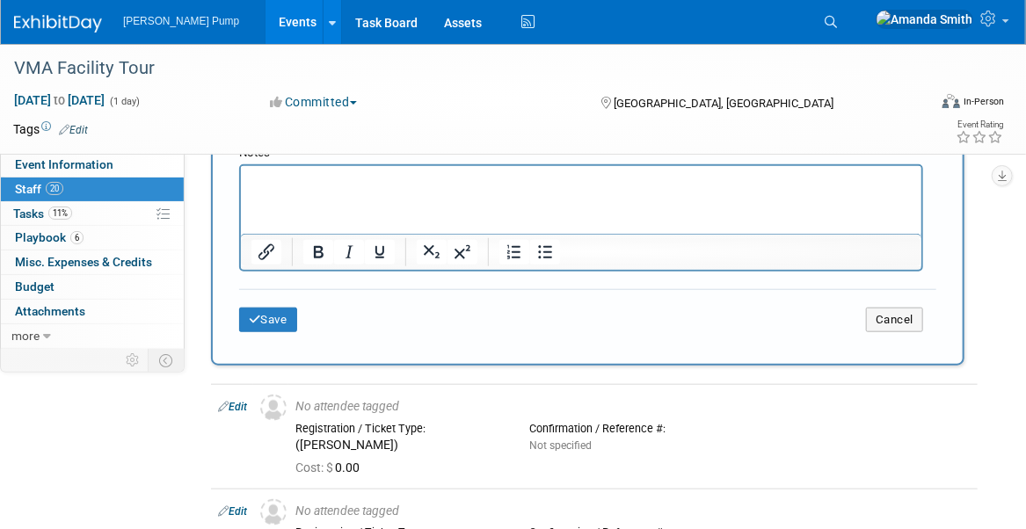
scroll to position [528, 0]
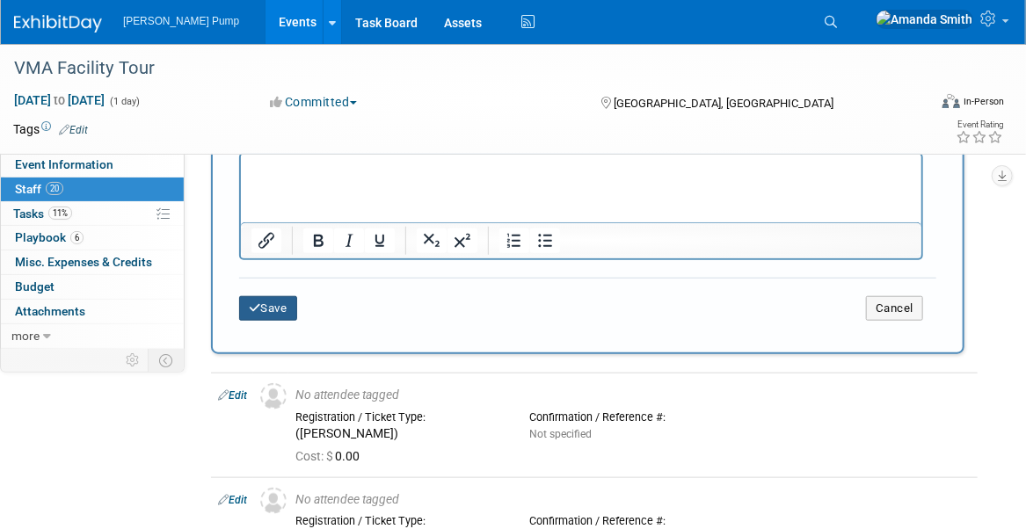
type input "(Troy Caton)"
click at [284, 303] on button "Save" at bounding box center [268, 308] width 58 height 25
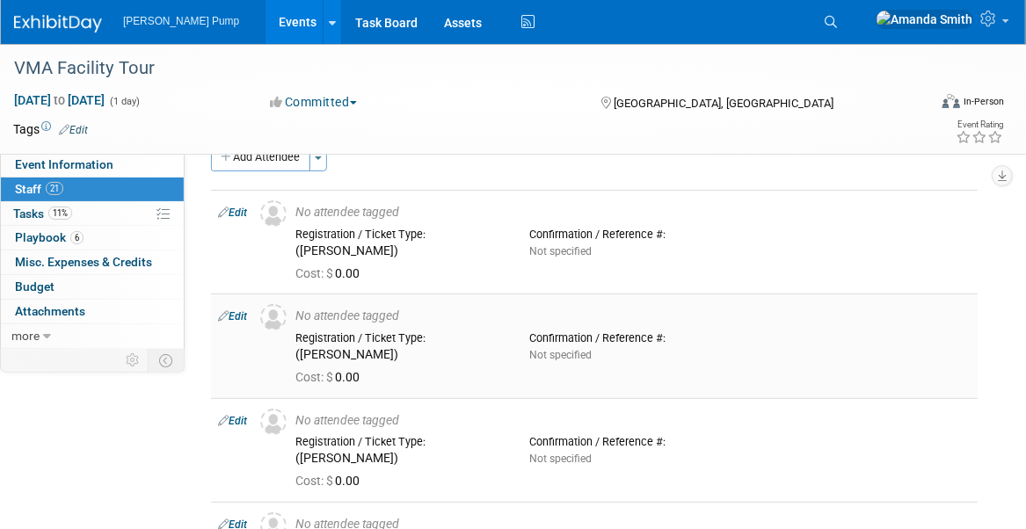
scroll to position [0, 0]
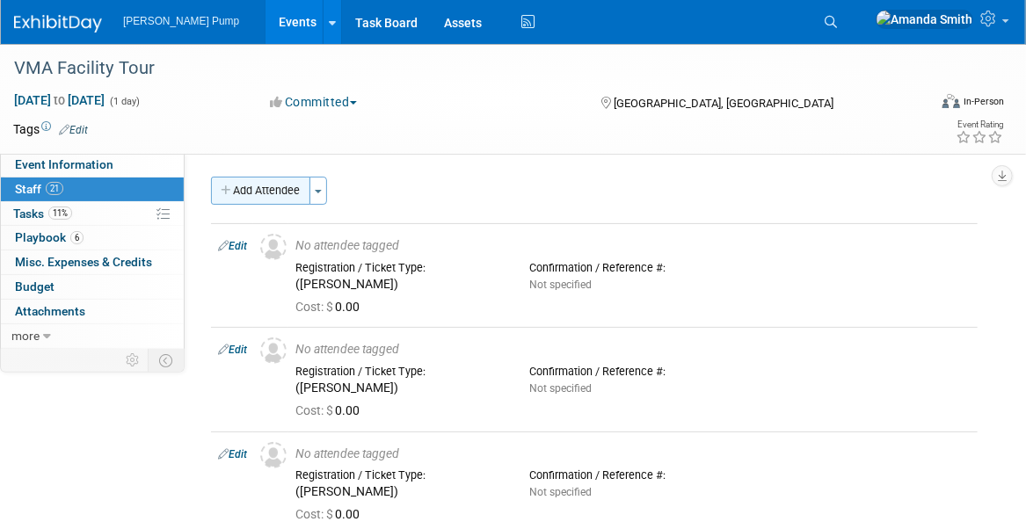
click at [266, 195] on button "Add Attendee" at bounding box center [260, 191] width 99 height 28
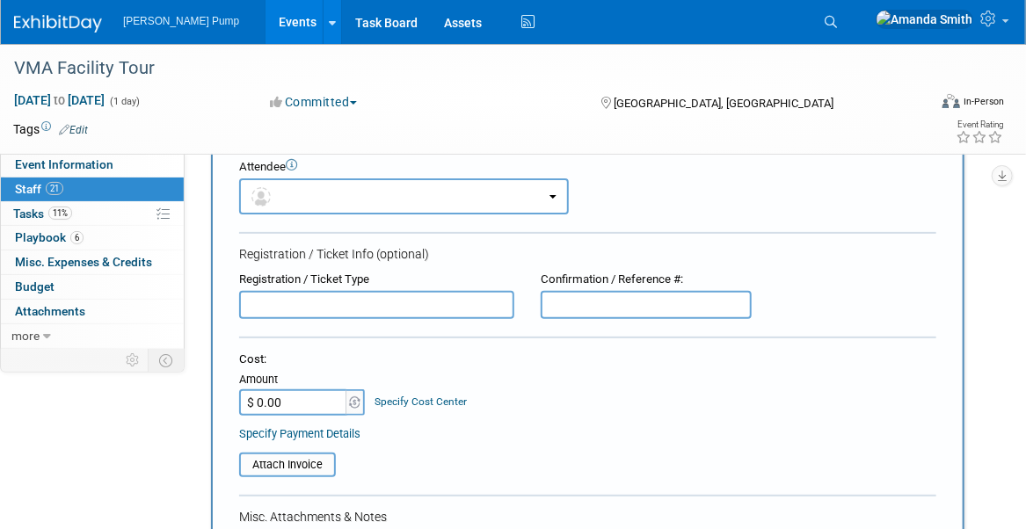
scroll to position [88, 0]
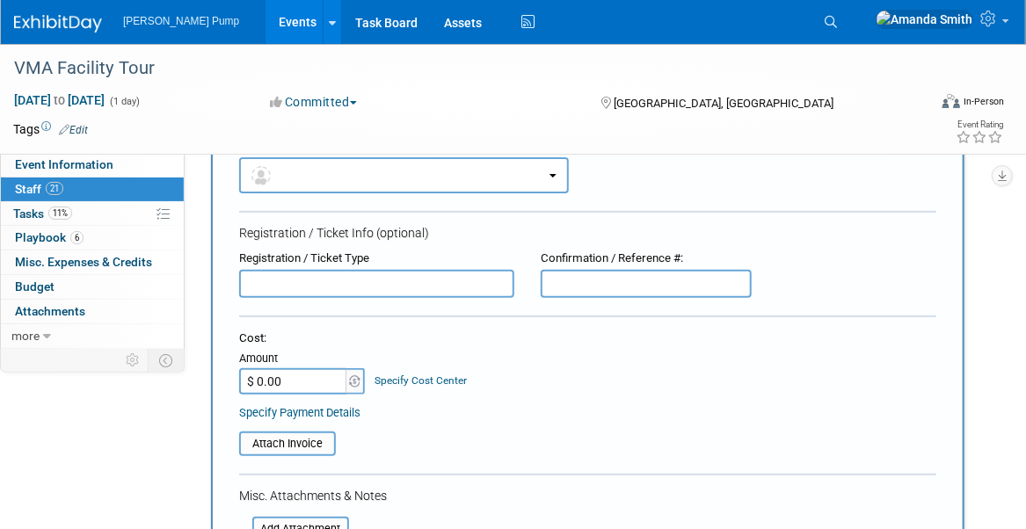
click at [317, 286] on input "text" at bounding box center [376, 284] width 275 height 28
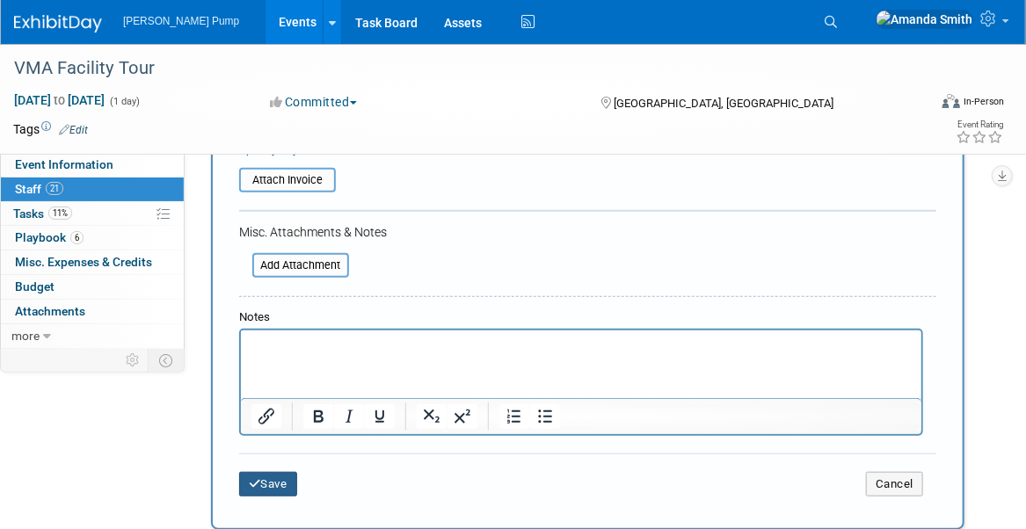
type input "(Tim Meinhold)"
click at [271, 475] on button "Save" at bounding box center [268, 484] width 58 height 25
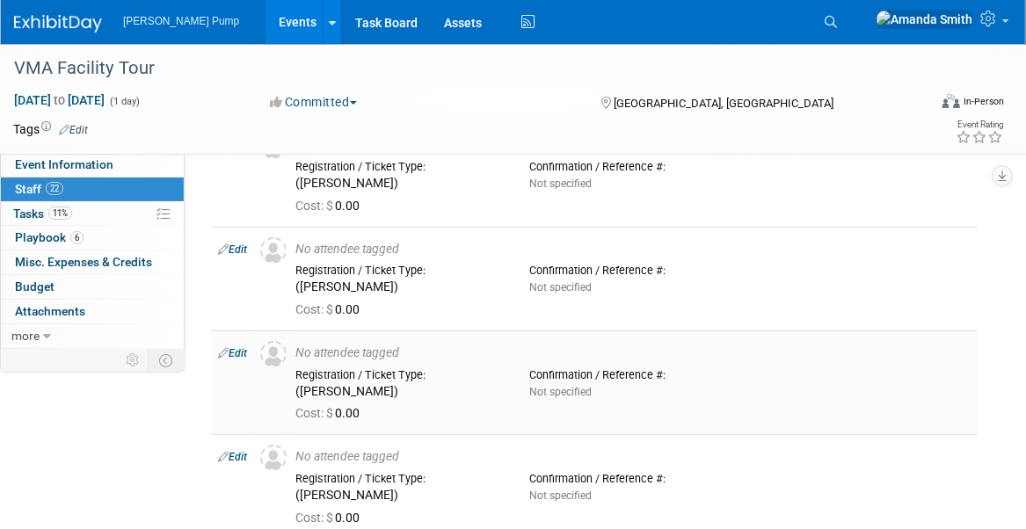
scroll to position [0, 0]
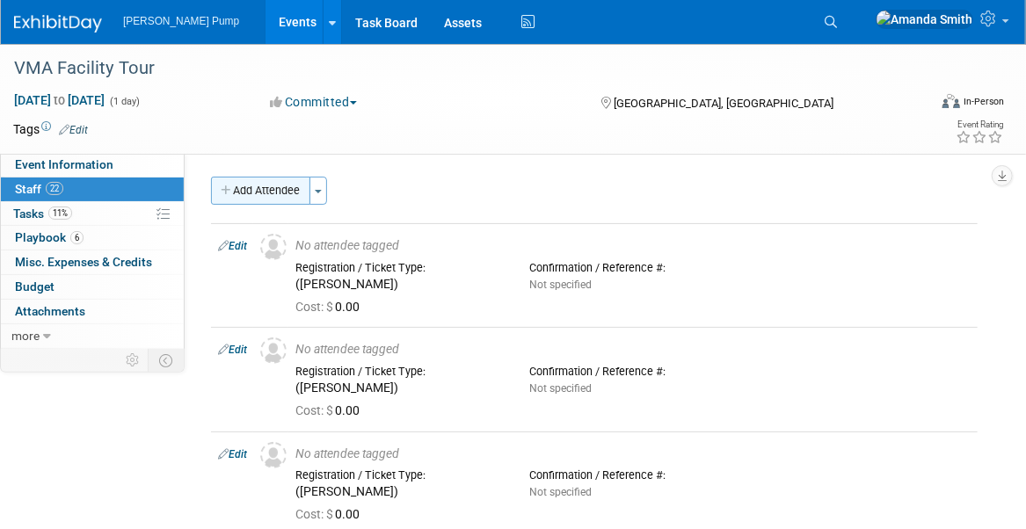
click at [273, 189] on button "Add Attendee" at bounding box center [260, 191] width 99 height 28
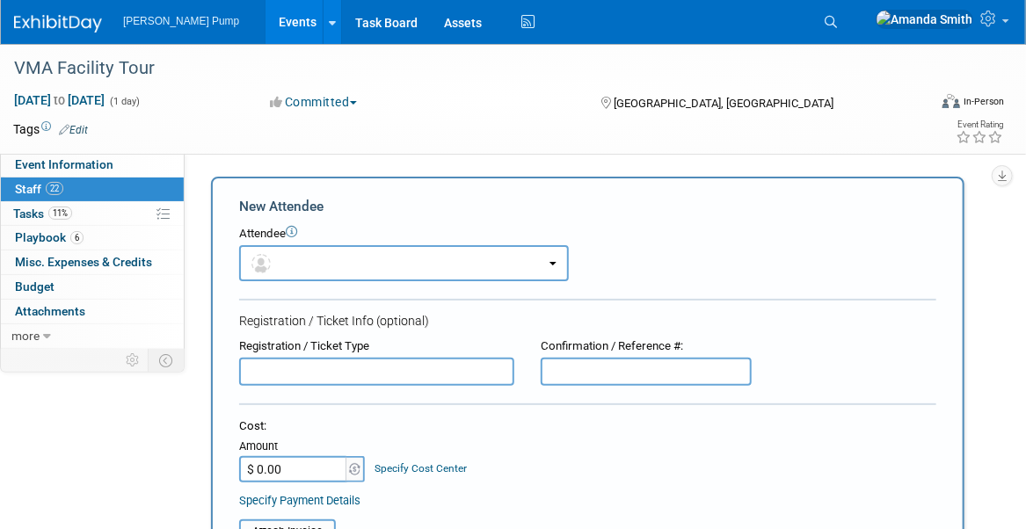
click at [350, 381] on input "text" at bounding box center [376, 372] width 275 height 28
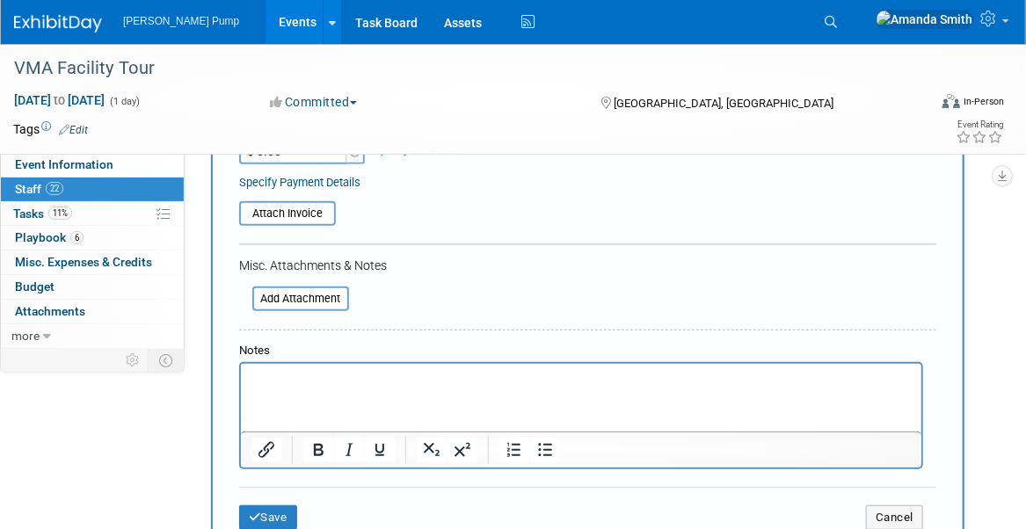
scroll to position [440, 0]
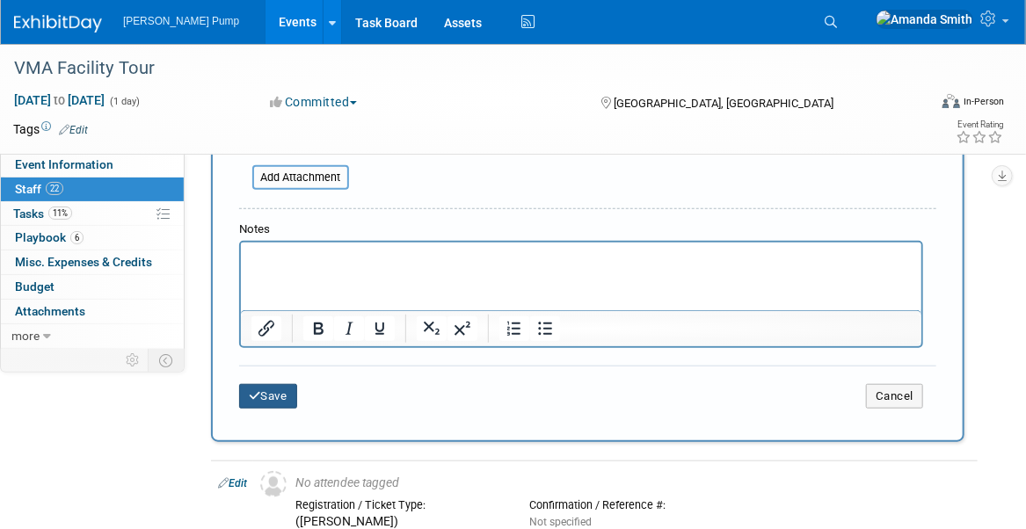
type input "(Dauna Killam)"
click at [288, 397] on button "Save" at bounding box center [268, 396] width 58 height 25
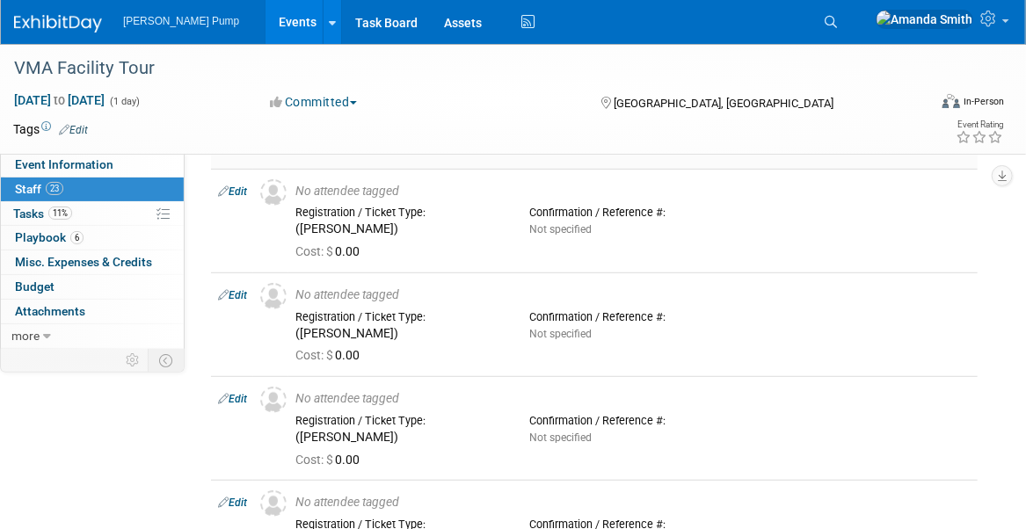
scroll to position [0, 0]
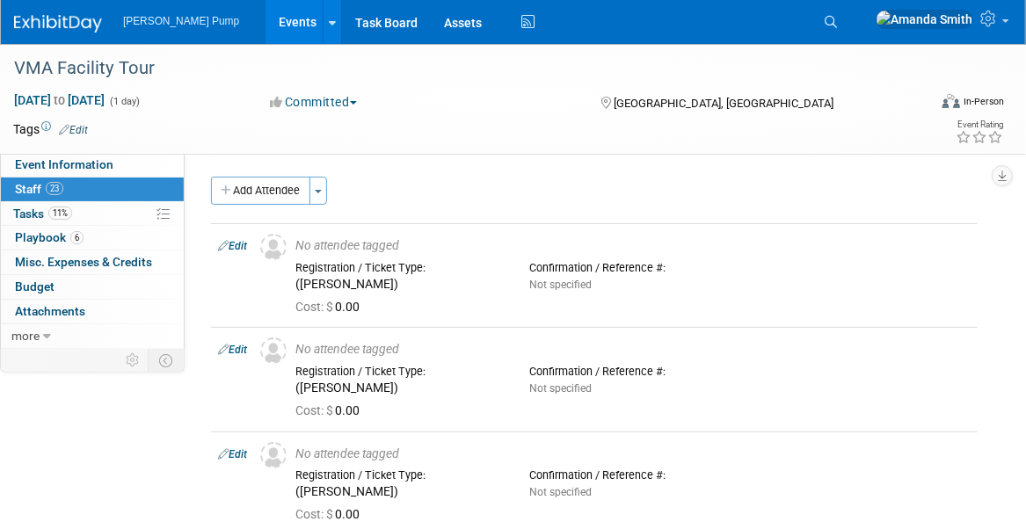
click at [278, 192] on button "Add Attendee" at bounding box center [260, 191] width 99 height 28
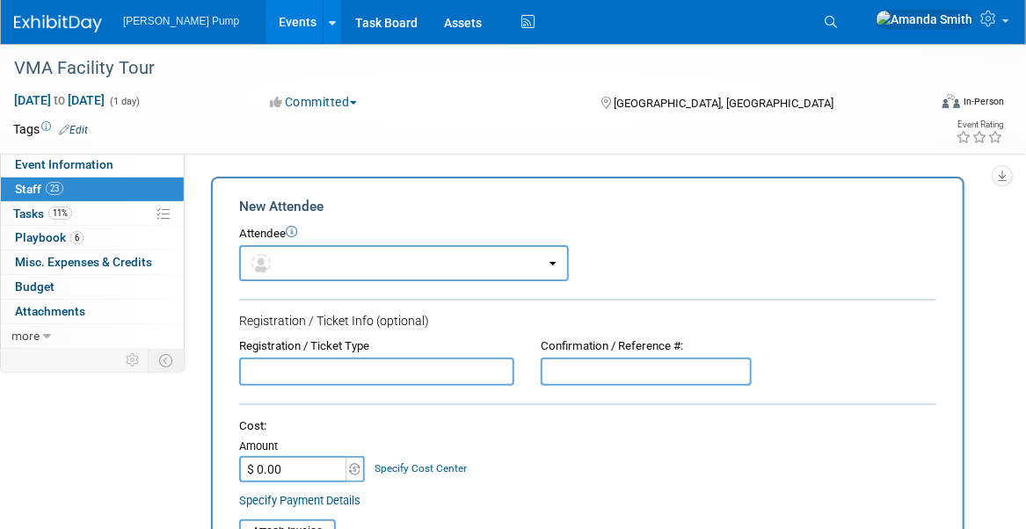
click at [317, 376] on input "text" at bounding box center [376, 372] width 275 height 28
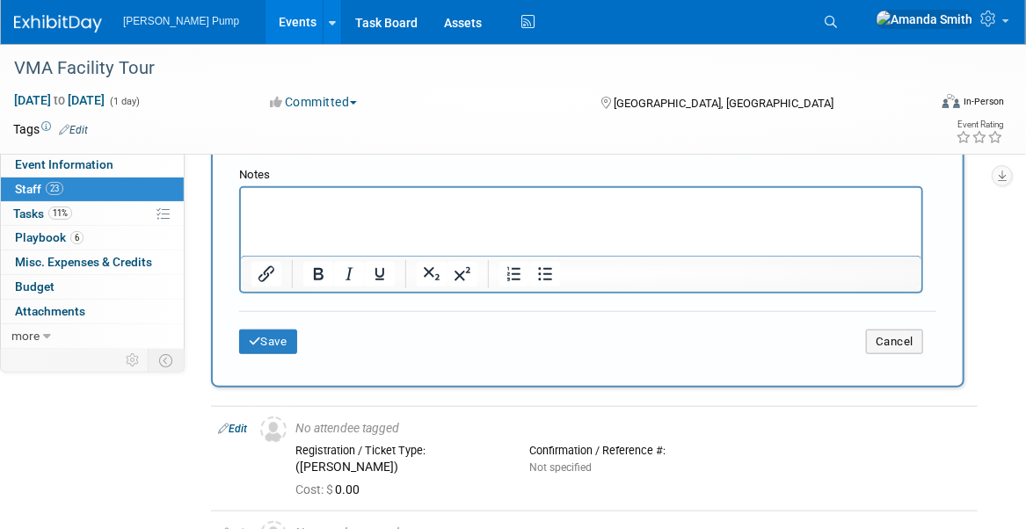
scroll to position [528, 0]
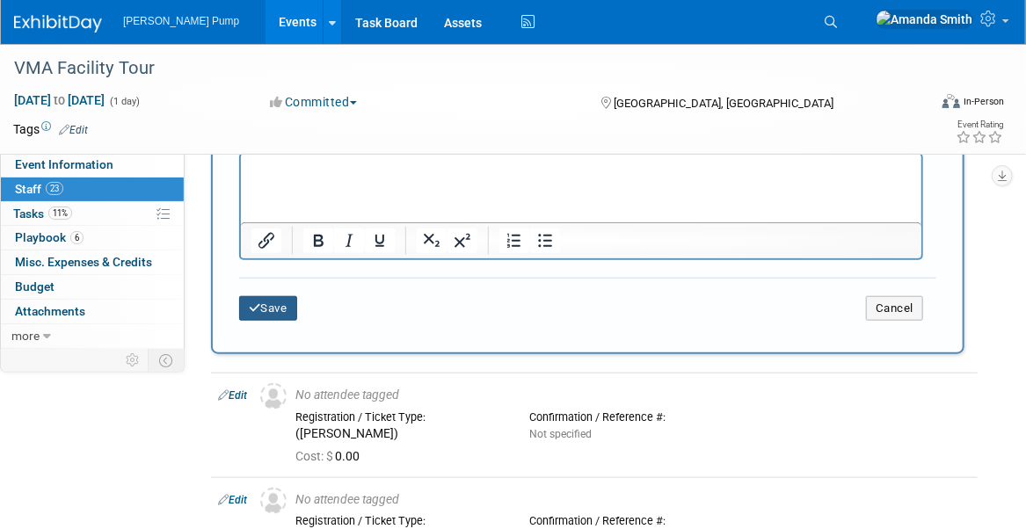
type input "(Travis Durfee)"
click at [274, 303] on button "Save" at bounding box center [268, 308] width 58 height 25
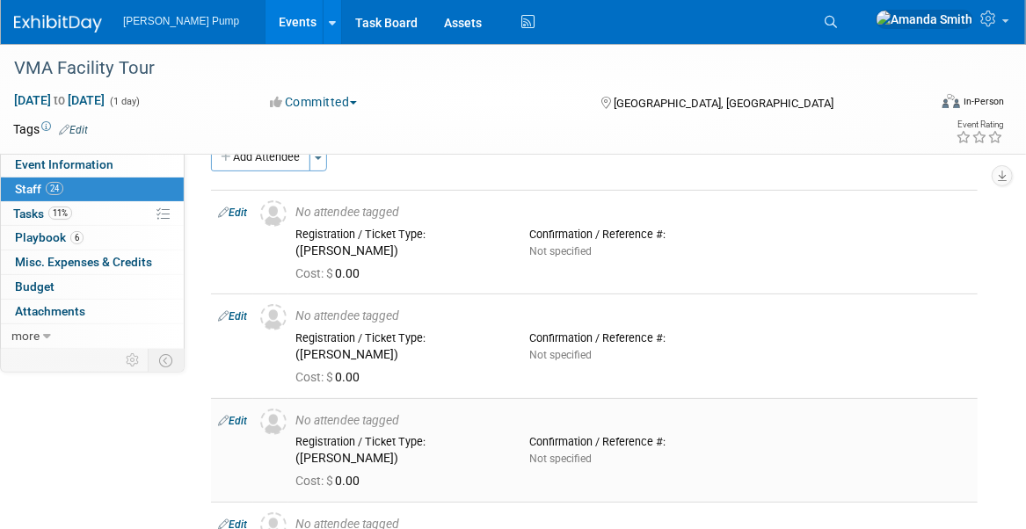
scroll to position [0, 0]
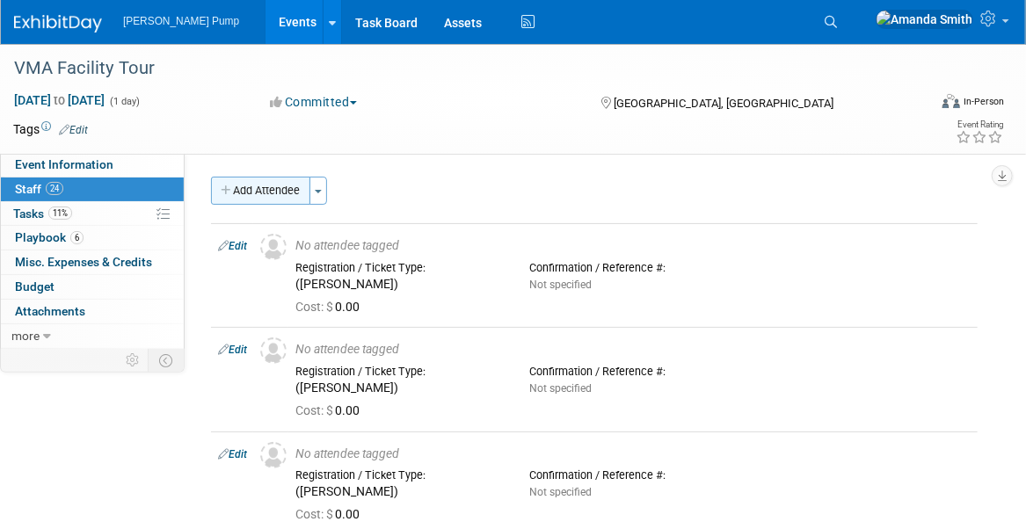
click at [257, 192] on button "Add Attendee" at bounding box center [260, 191] width 99 height 28
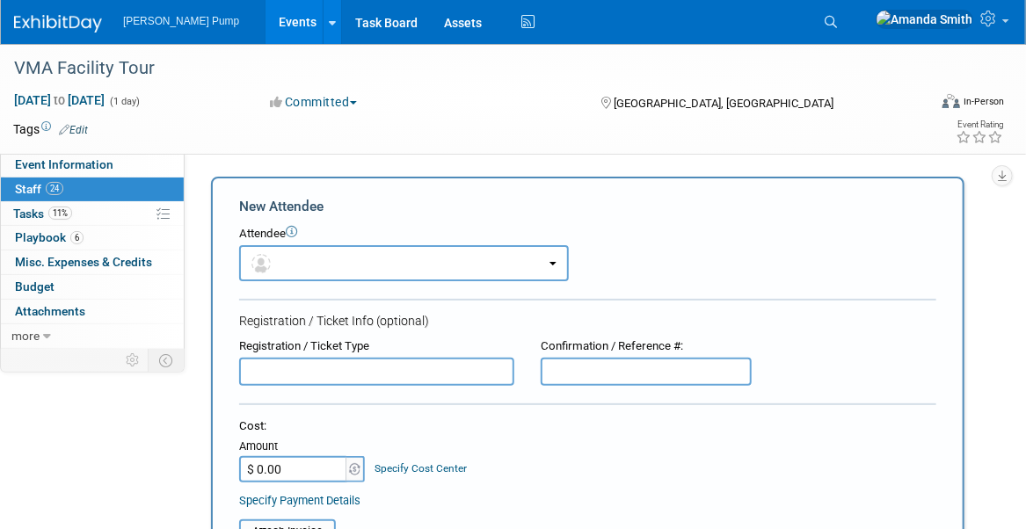
click at [306, 376] on input "text" at bounding box center [376, 372] width 275 height 28
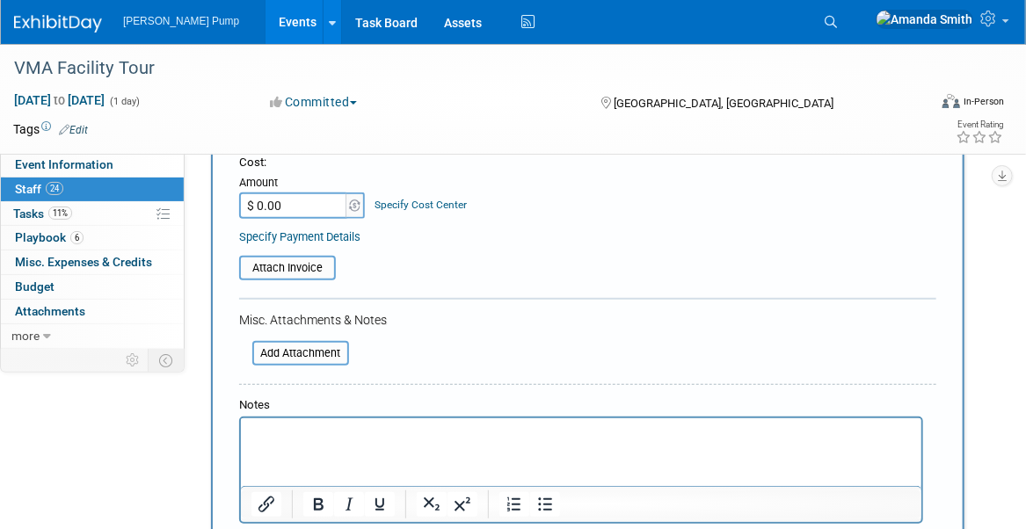
scroll to position [440, 0]
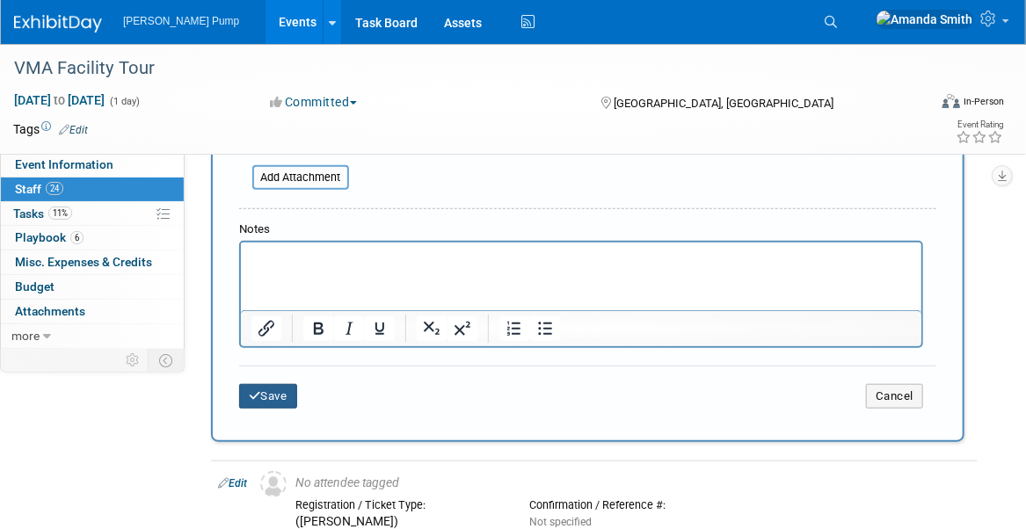
type input "(Bill Crooms)"
click at [279, 399] on button "Save" at bounding box center [268, 396] width 58 height 25
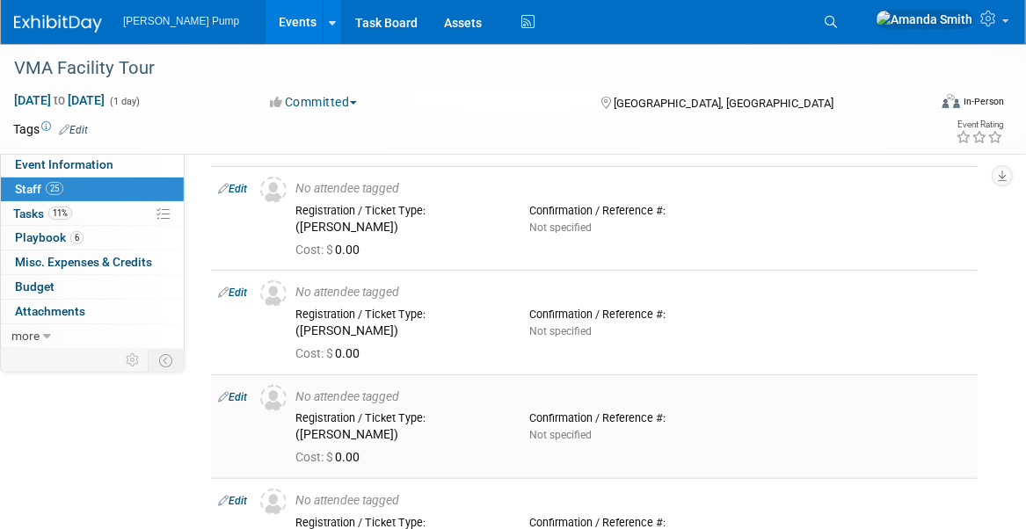
scroll to position [0, 0]
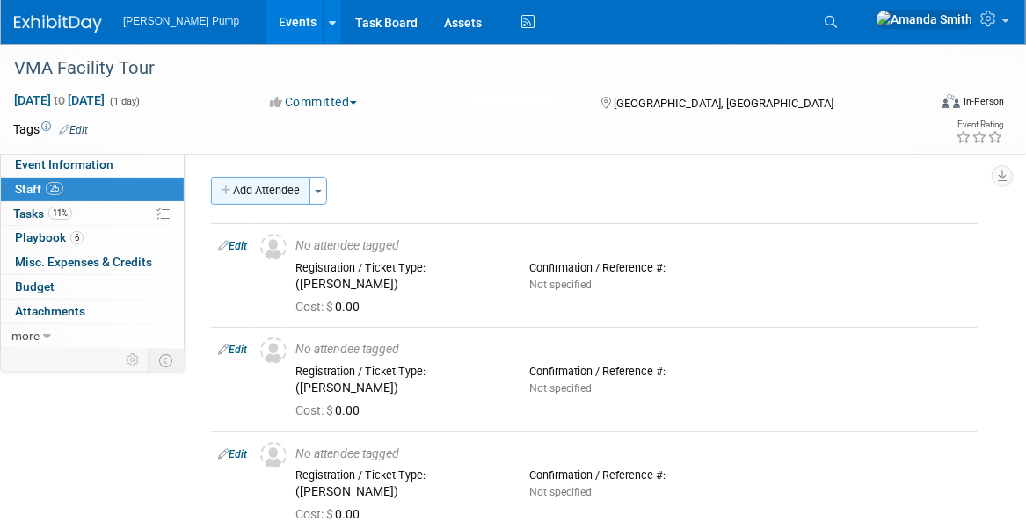
click at [252, 189] on button "Add Attendee" at bounding box center [260, 191] width 99 height 28
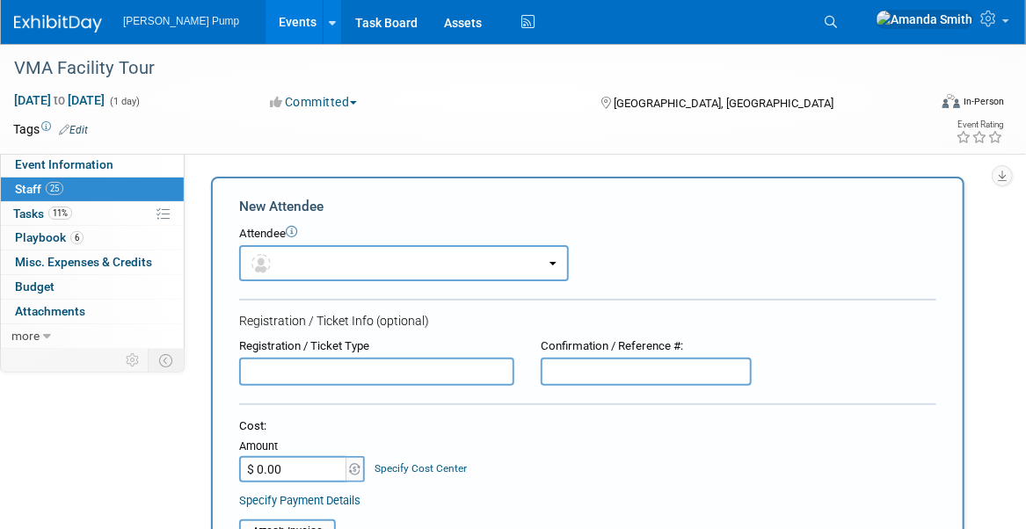
click at [272, 369] on input "text" at bounding box center [376, 372] width 275 height 28
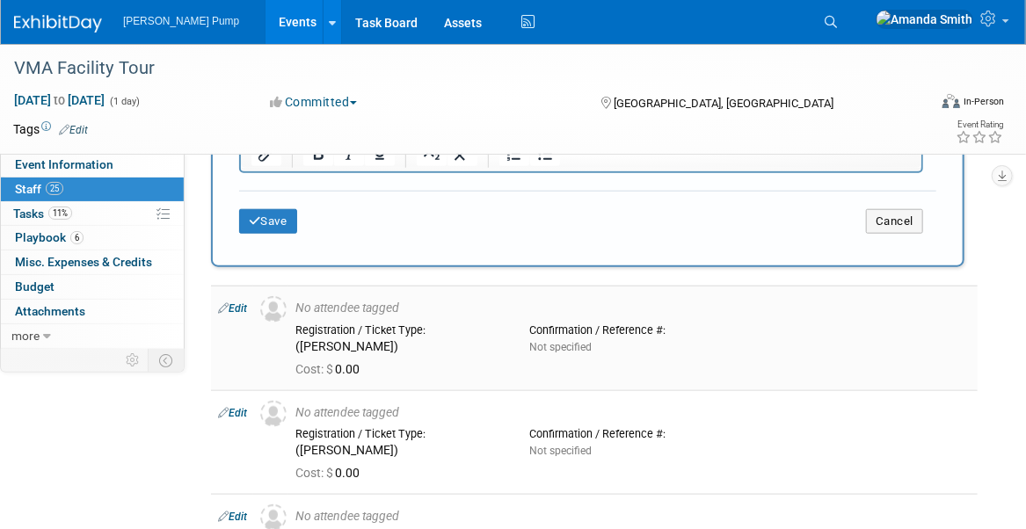
scroll to position [616, 0]
type input "(Will Cameron)"
click at [267, 215] on button "Save" at bounding box center [268, 220] width 58 height 25
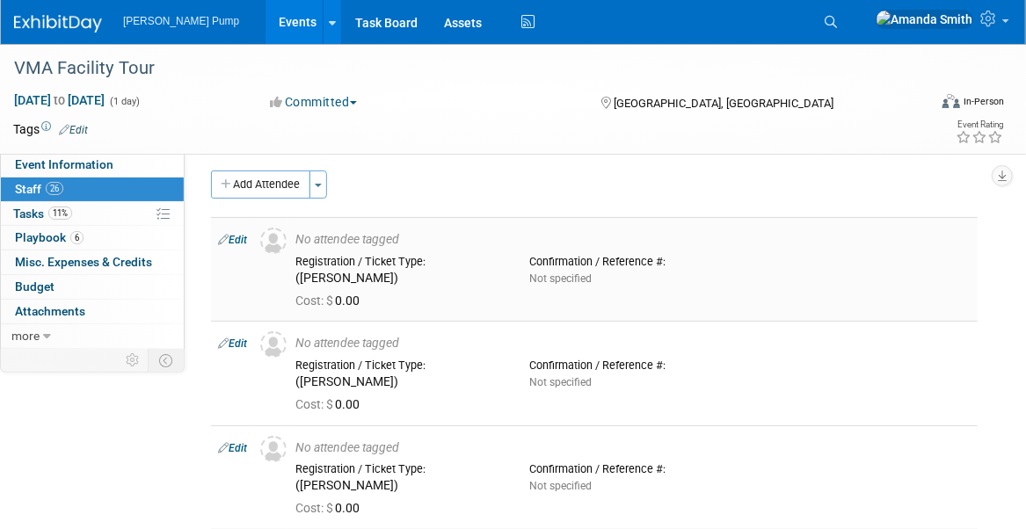
scroll to position [0, 0]
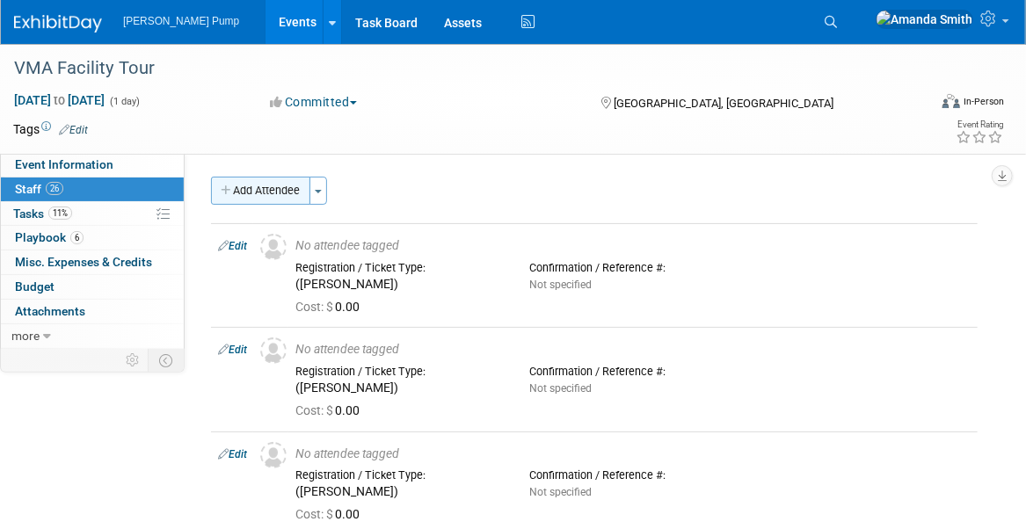
click at [288, 187] on button "Add Attendee" at bounding box center [260, 191] width 99 height 28
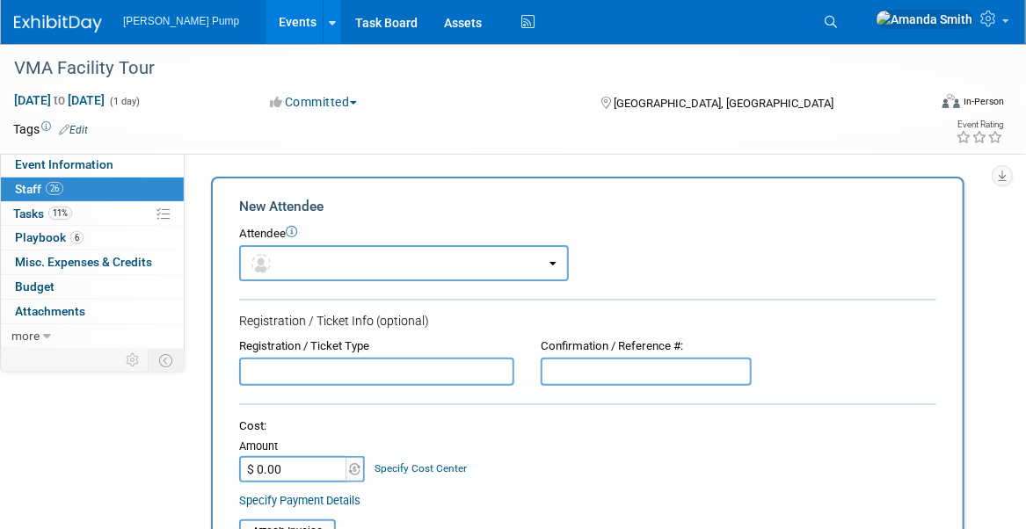
click at [317, 368] on input "text" at bounding box center [376, 372] width 275 height 28
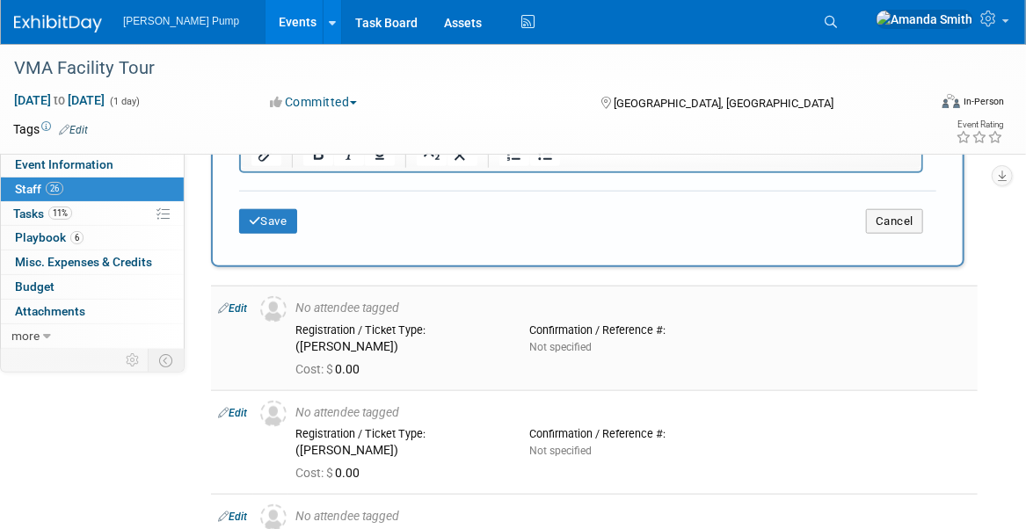
scroll to position [616, 0]
type input "(Felix Rivera)"
click at [273, 215] on button "Save" at bounding box center [268, 220] width 58 height 25
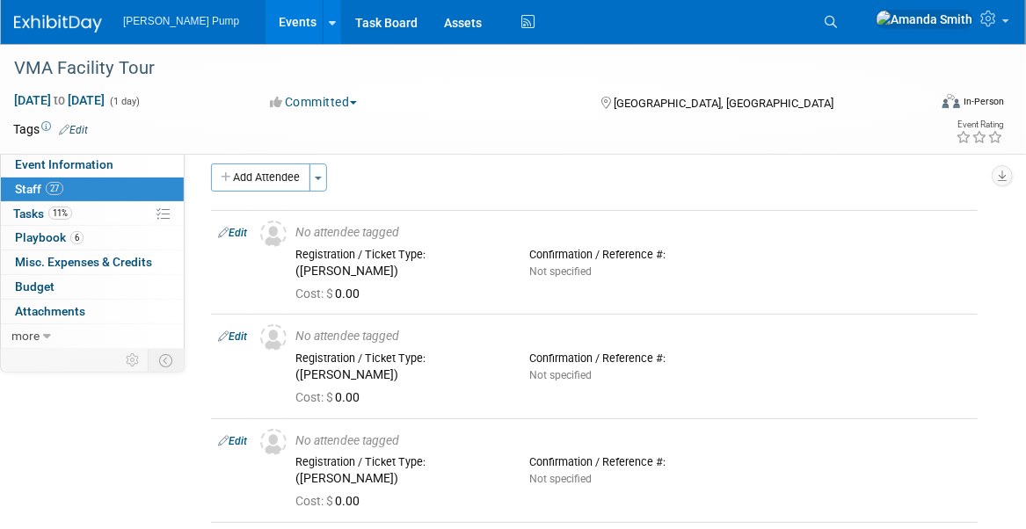
scroll to position [0, 0]
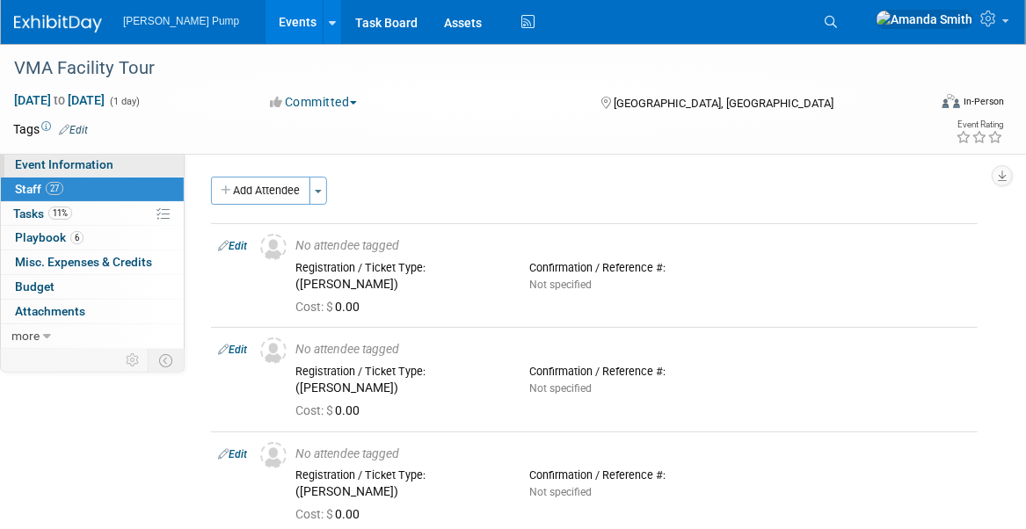
click at [62, 164] on span "Event Information" at bounding box center [64, 164] width 99 height 14
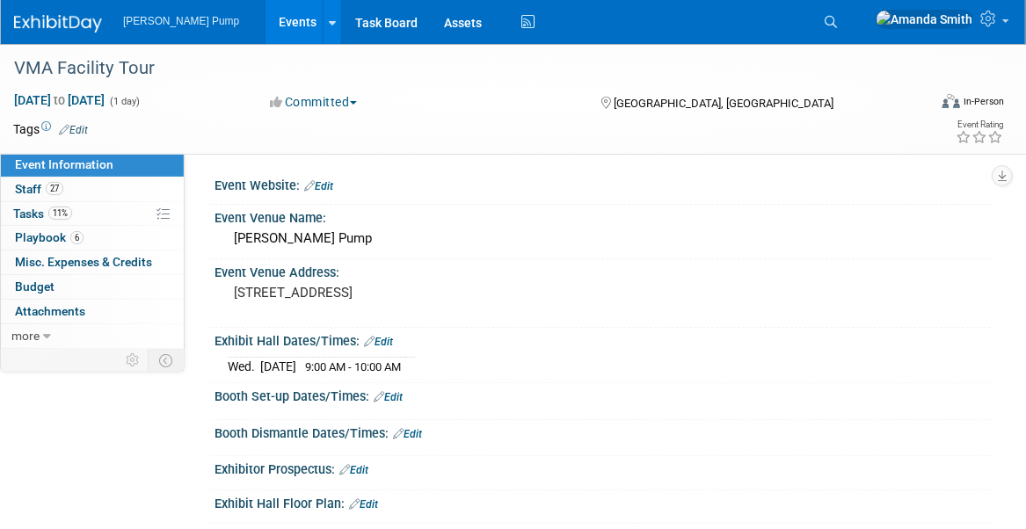
click at [266, 20] on link "Events" at bounding box center [298, 22] width 64 height 44
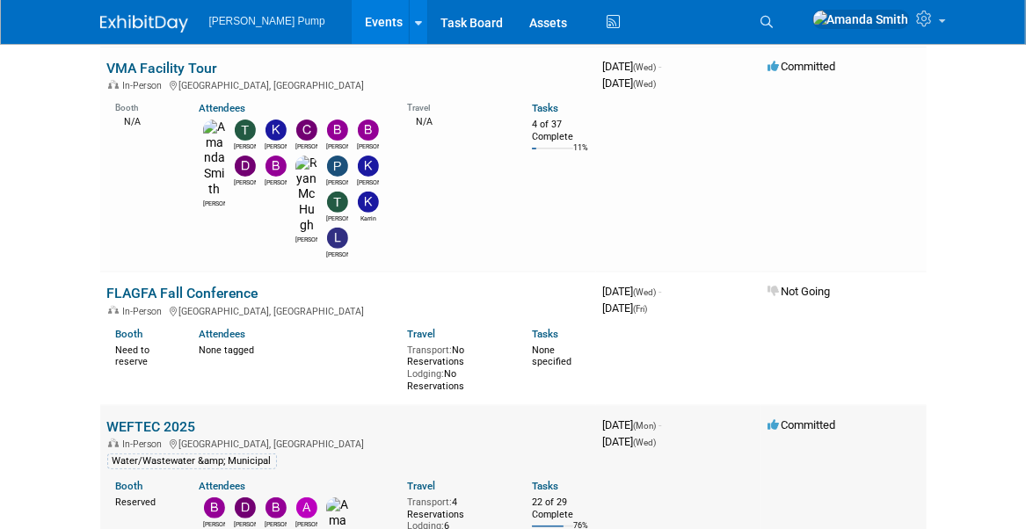
scroll to position [176, 0]
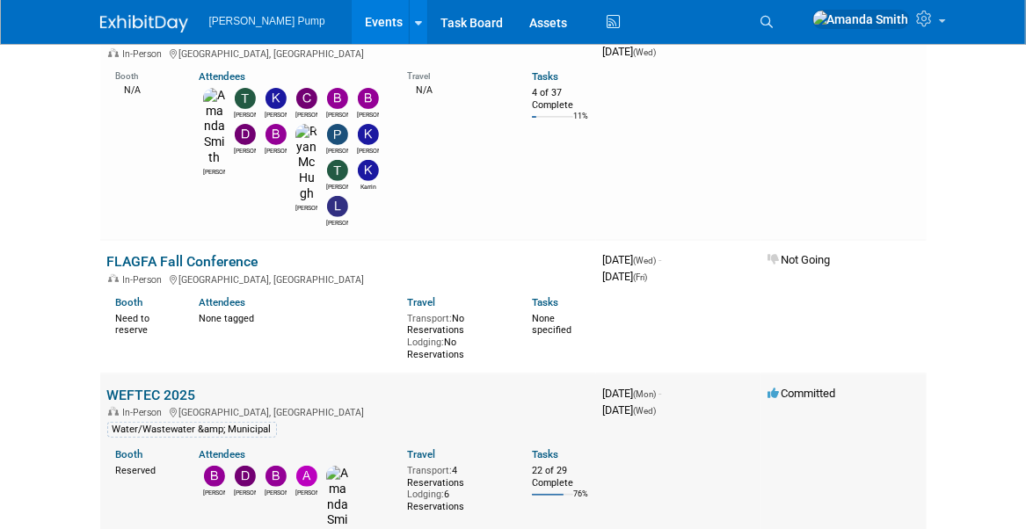
click at [171, 387] on link "WEFTEC 2025" at bounding box center [151, 395] width 89 height 17
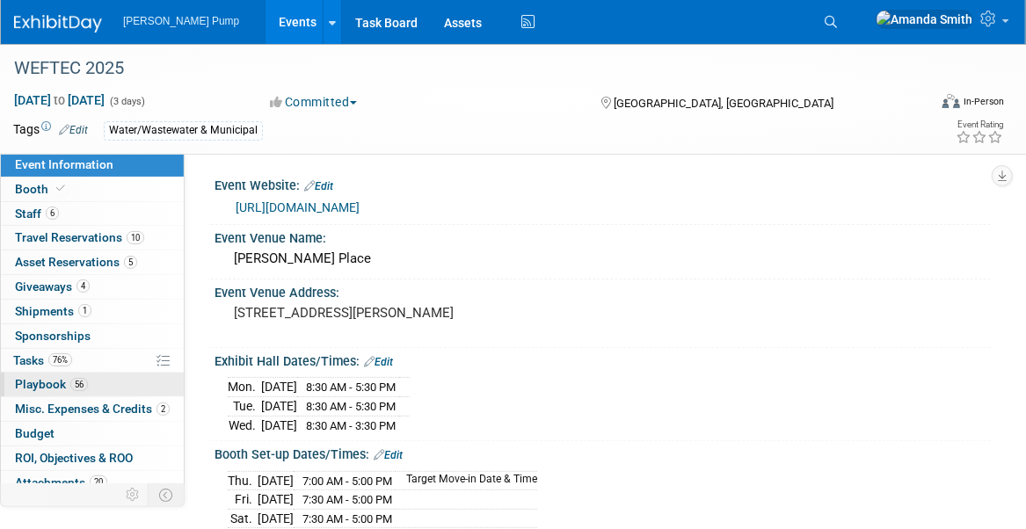
click at [37, 379] on span "Playbook 56" at bounding box center [51, 384] width 73 height 14
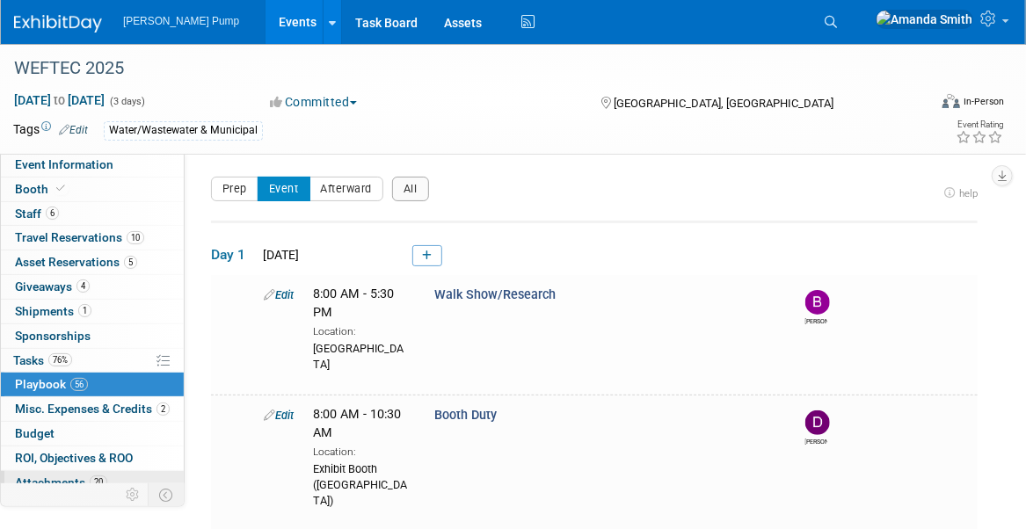
click at [55, 478] on span "Attachments 20" at bounding box center [61, 483] width 92 height 14
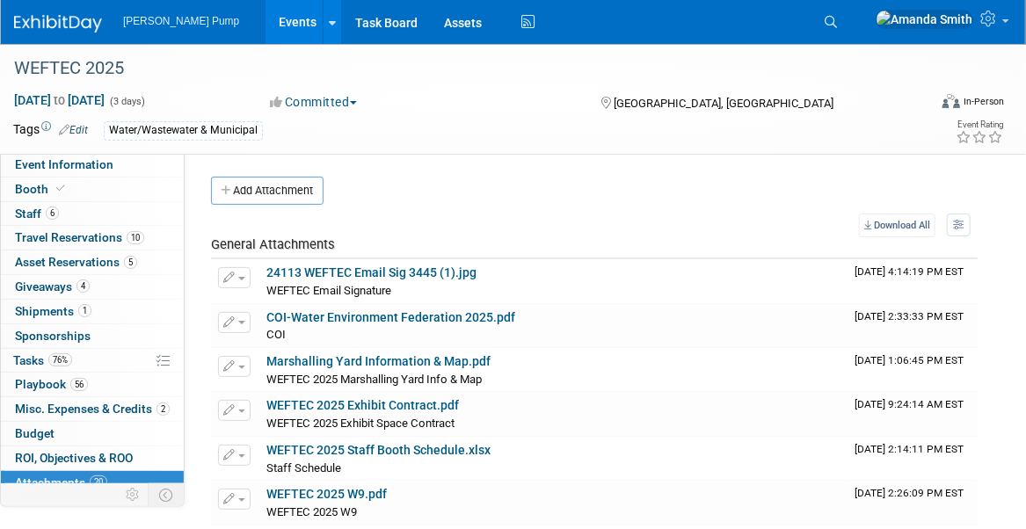
scroll to position [88, 0]
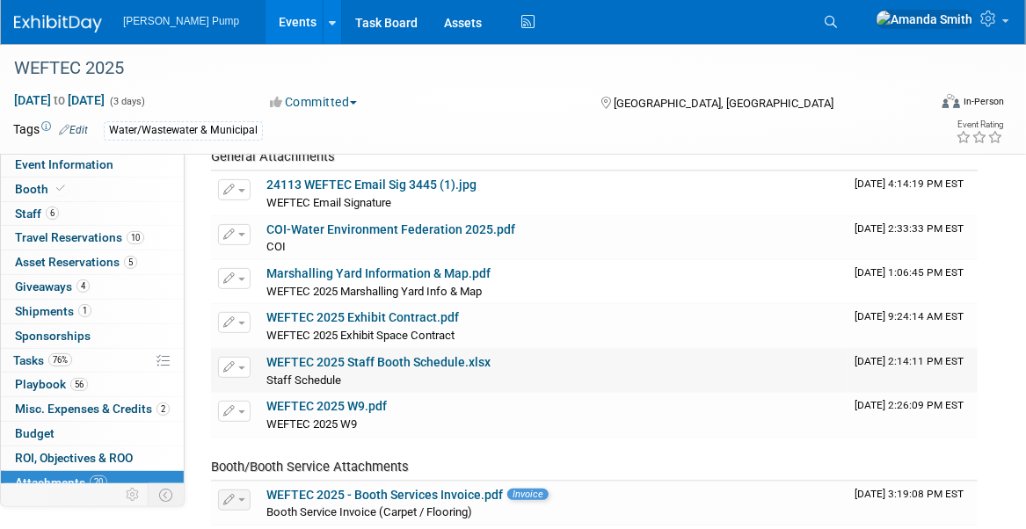
click at [341, 362] on link "WEFTEC 2025 Staff Booth Schedule.xlsx" at bounding box center [378, 362] width 224 height 14
click at [229, 367] on icon "button" at bounding box center [229, 367] width 12 height 11
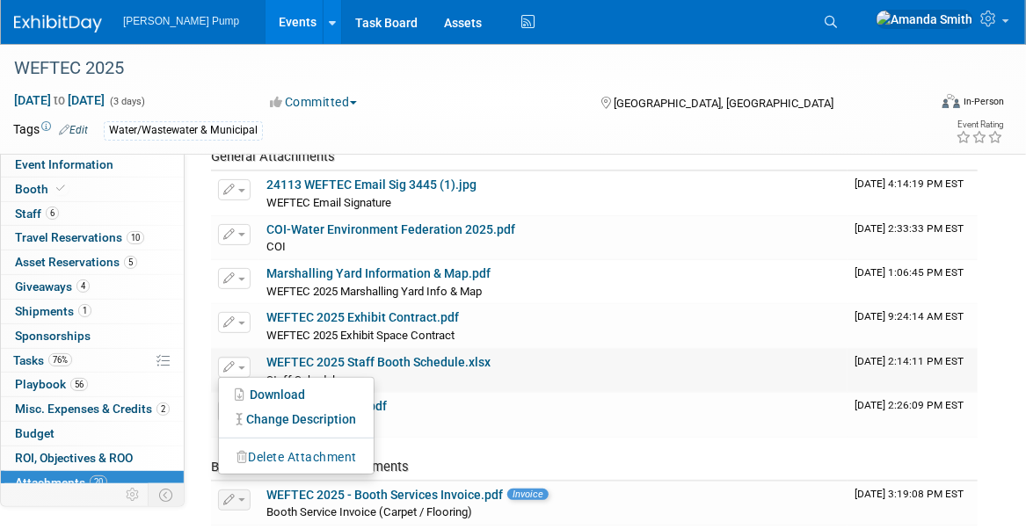
click at [283, 454] on button "Delete Attachment" at bounding box center [297, 458] width 138 height 24
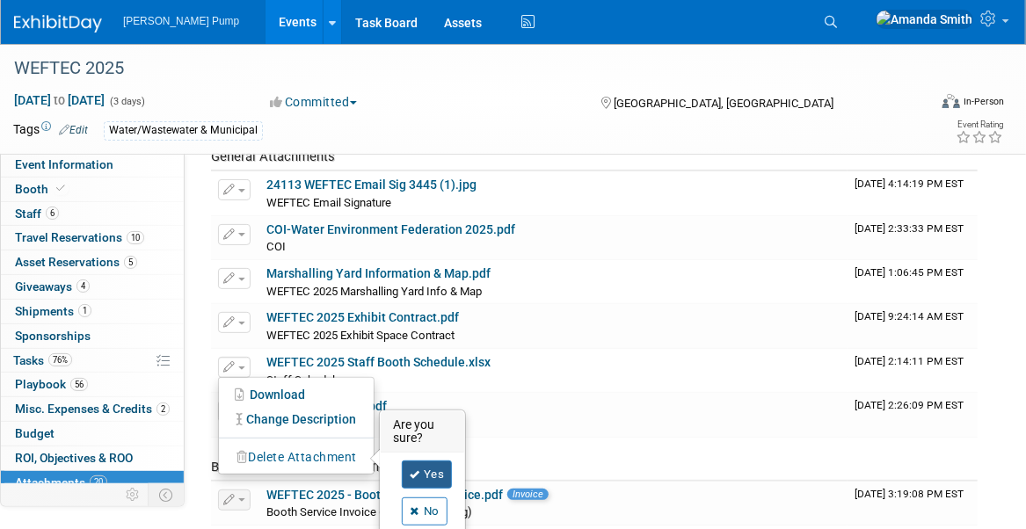
drag, startPoint x: 423, startPoint y: 468, endPoint x: 420, endPoint y: 438, distance: 30.1
click at [423, 468] on link "Yes" at bounding box center [427, 475] width 51 height 28
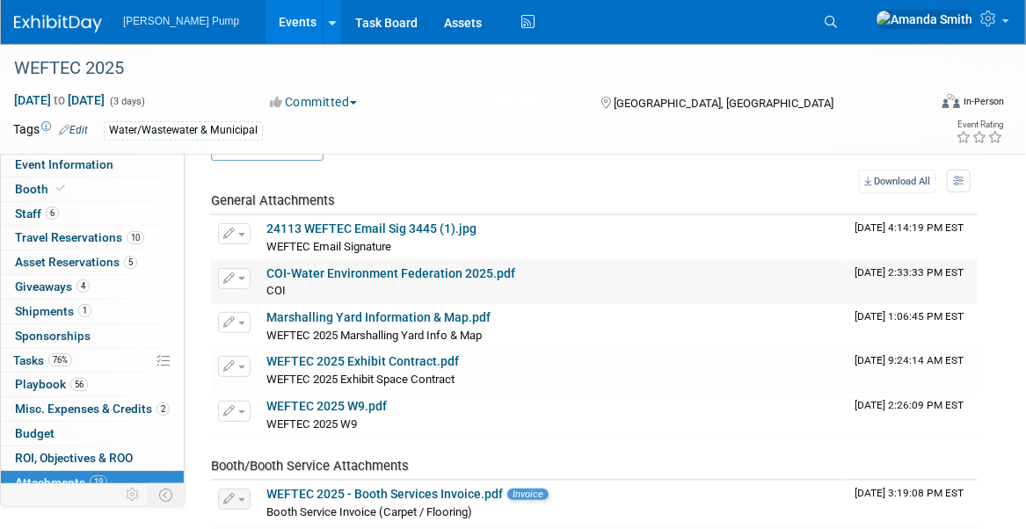
scroll to position [0, 0]
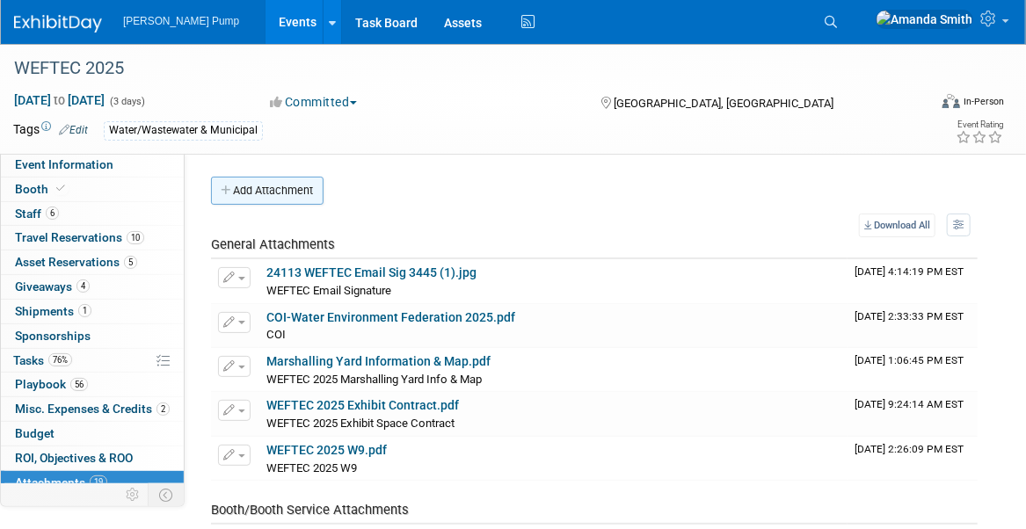
click at [267, 201] on button "Add Attachment" at bounding box center [267, 191] width 113 height 28
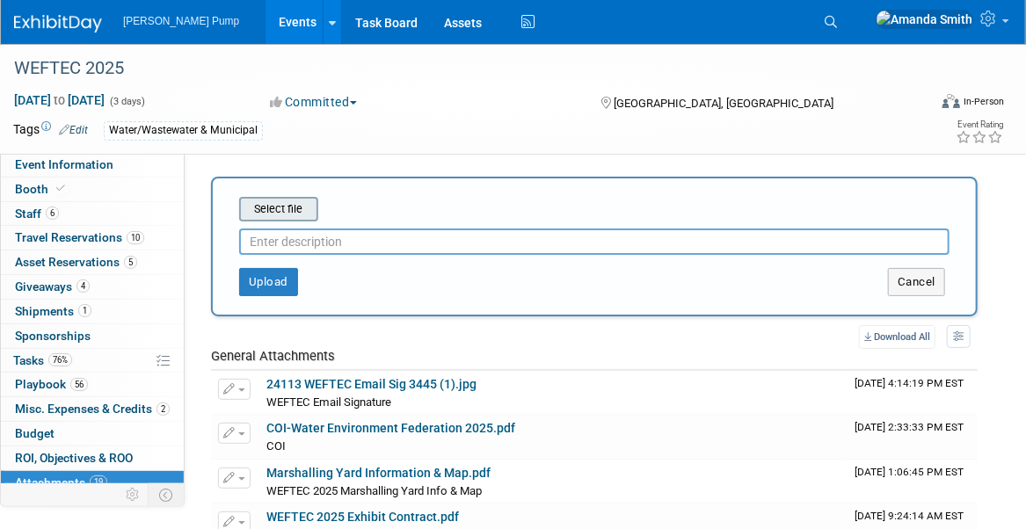
click at [277, 209] on input "file" at bounding box center [211, 209] width 209 height 21
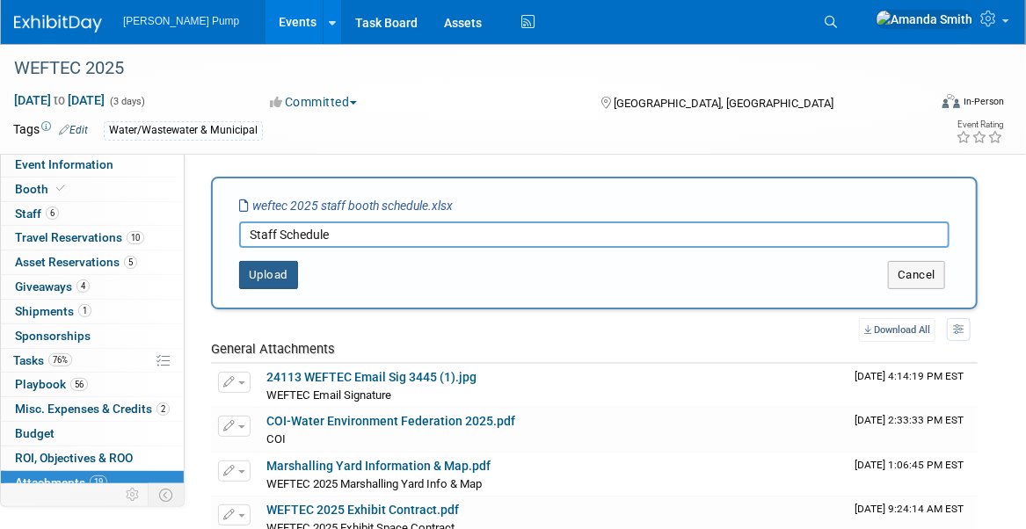
type input "Staff Schedule"
click at [283, 273] on button "Upload" at bounding box center [268, 275] width 59 height 28
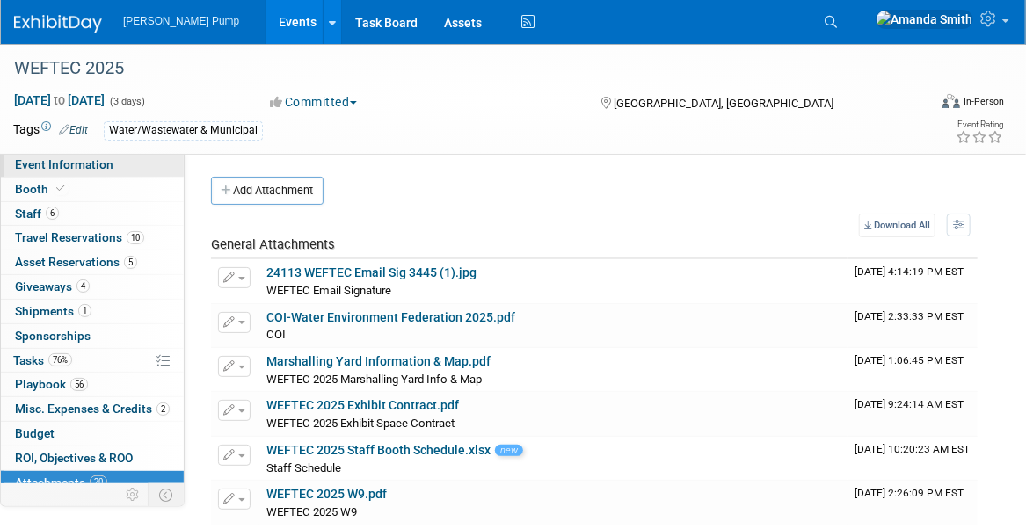
click at [31, 161] on span "Event Information" at bounding box center [64, 164] width 99 height 14
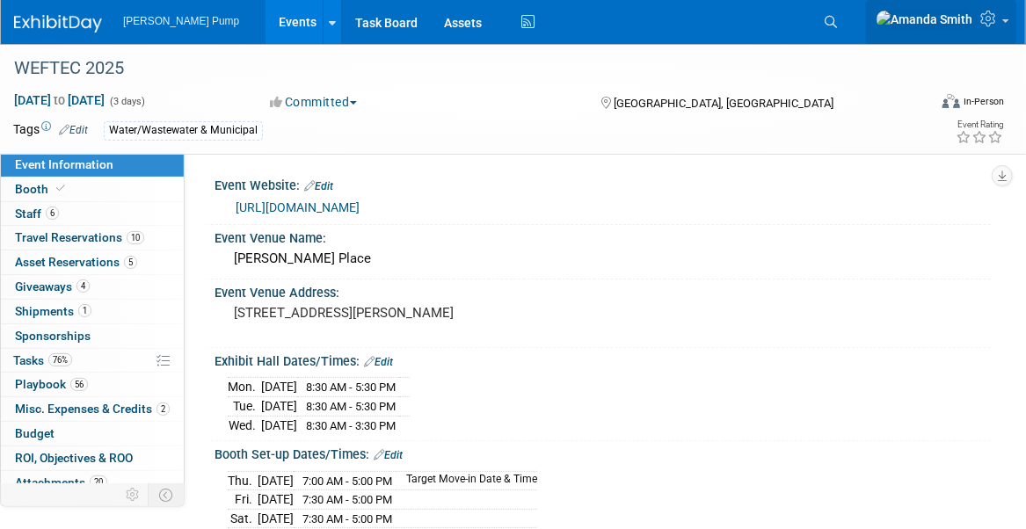
click at [995, 23] on icon at bounding box center [991, 19] width 20 height 16
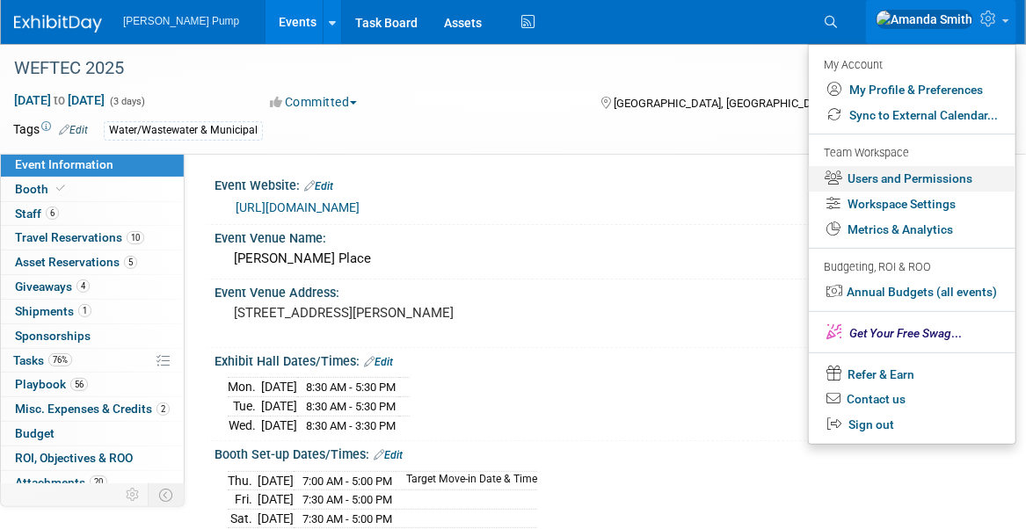
click at [903, 179] on link "Users and Permissions" at bounding box center [912, 179] width 207 height 26
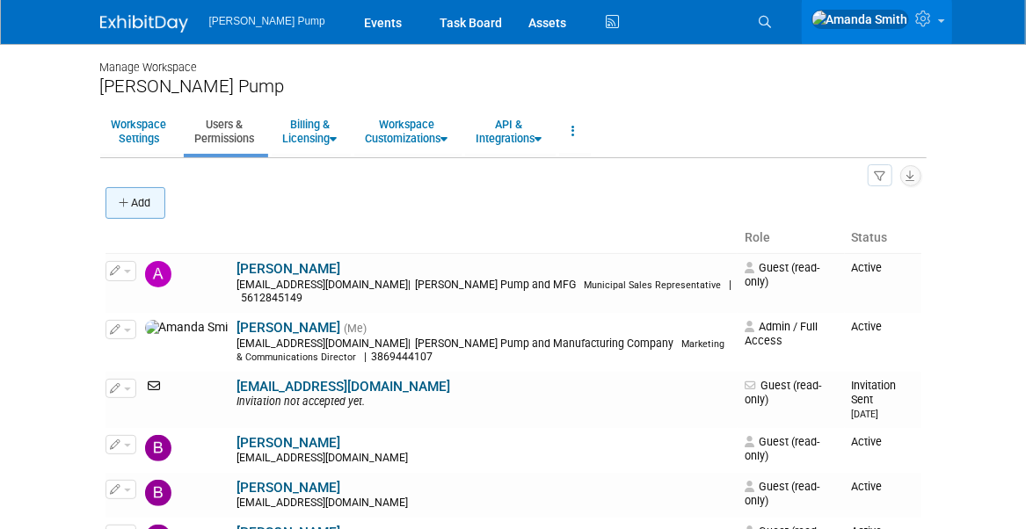
click at [138, 196] on button "Add" at bounding box center [136, 203] width 60 height 32
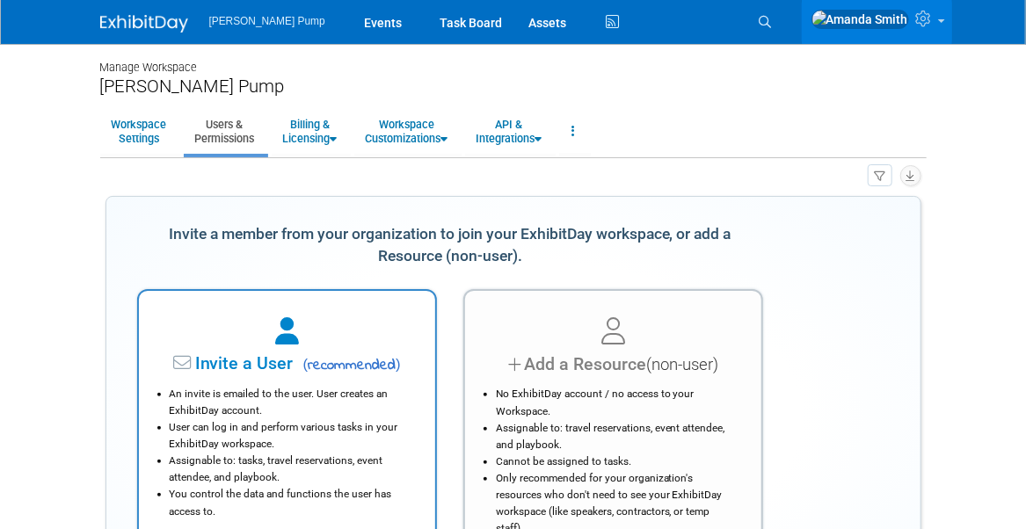
click at [354, 383] on div "An invite is emailed to the user. User creates an ExhibitDay account. User can …" at bounding box center [287, 448] width 252 height 142
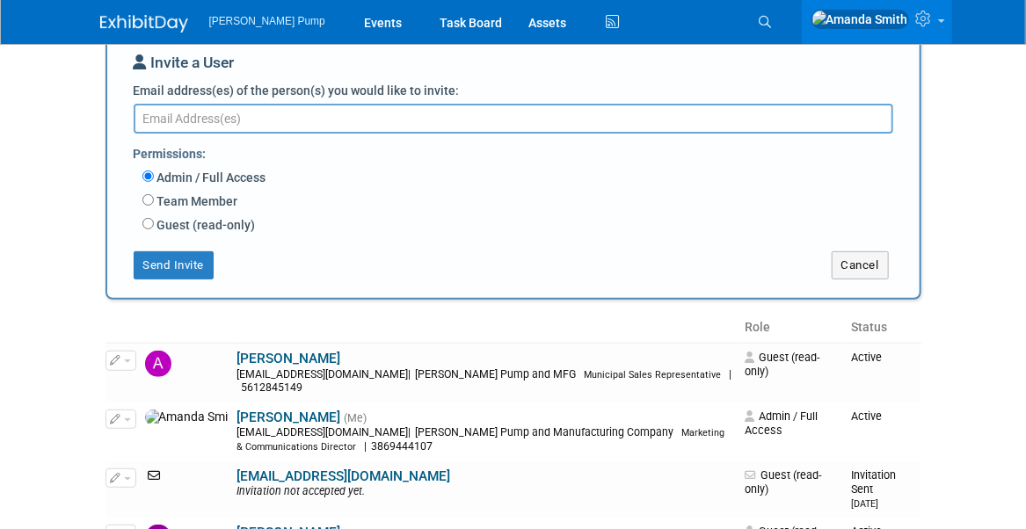
scroll to position [176, 0]
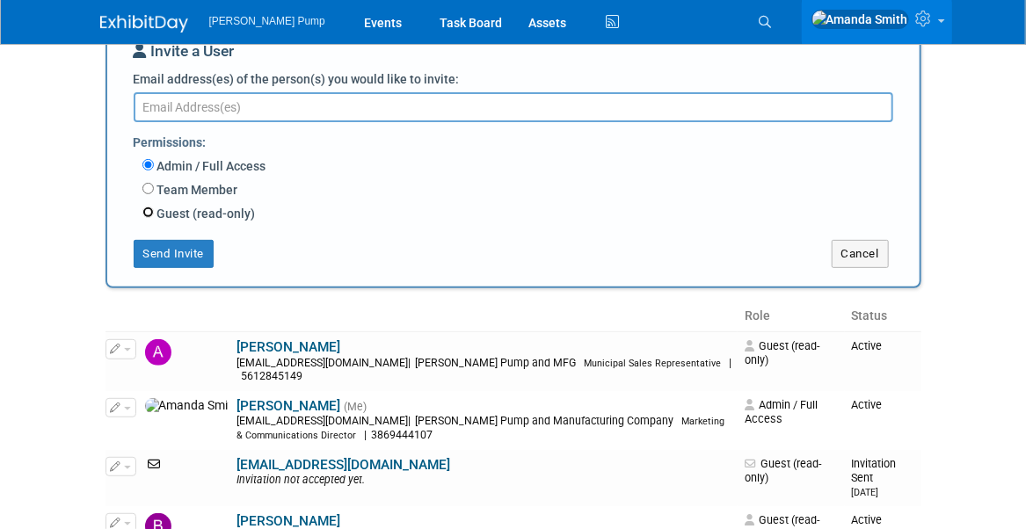
click at [146, 212] on input "Guest (read-only)" at bounding box center [147, 212] width 11 height 11
radio input "true"
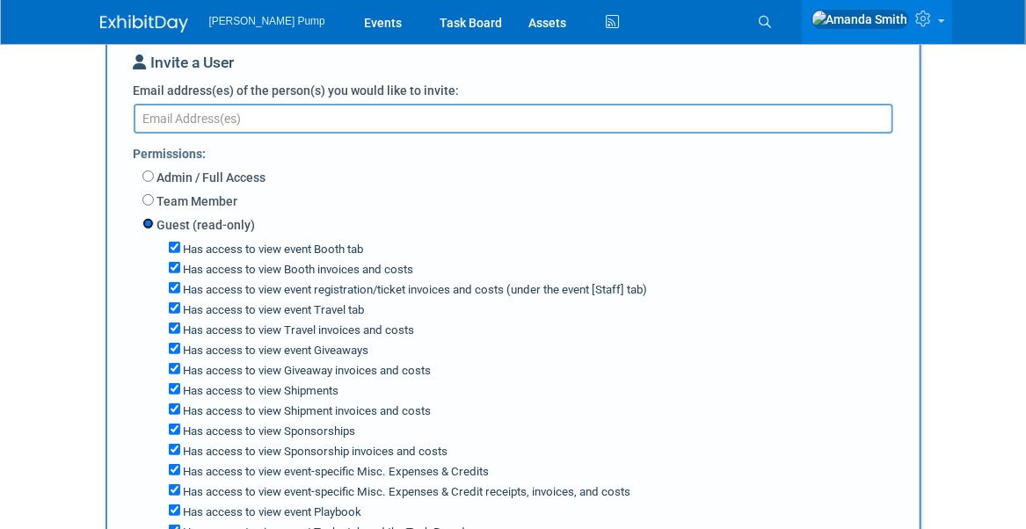
scroll to position [0, 0]
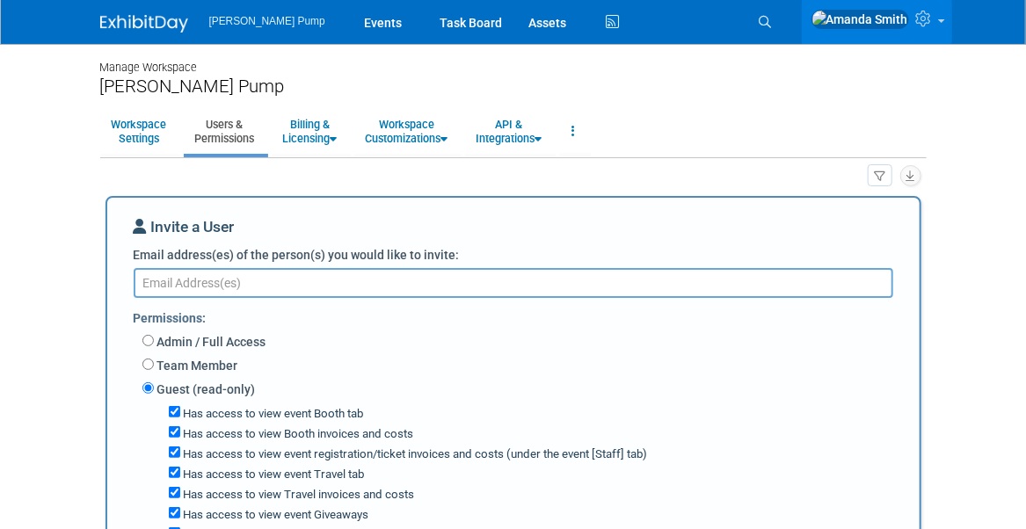
click at [174, 278] on textarea "Email address(es) of the person(s) you would like to invite:" at bounding box center [514, 283] width 760 height 30
type textarea "[EMAIL_ADDRESS][DOMAIN_NAME]"
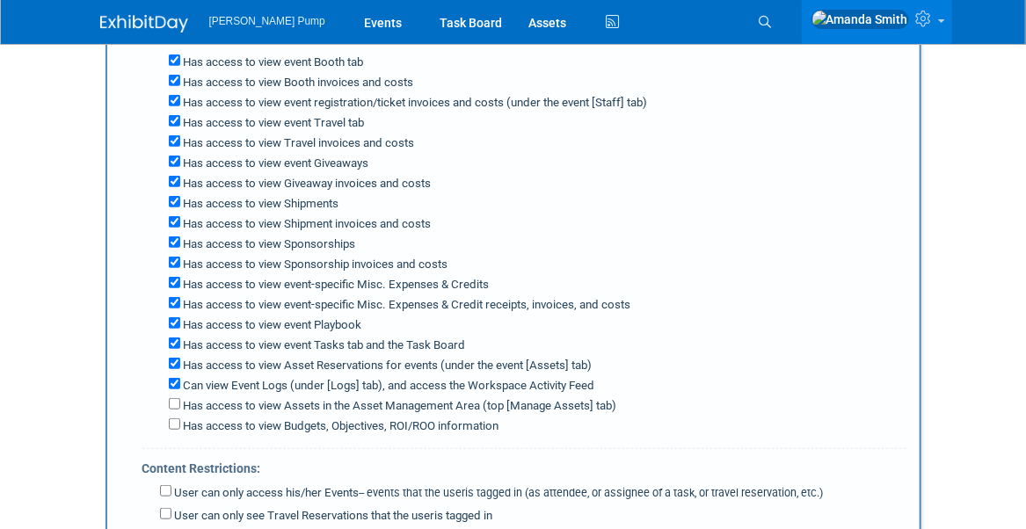
scroll to position [616, 0]
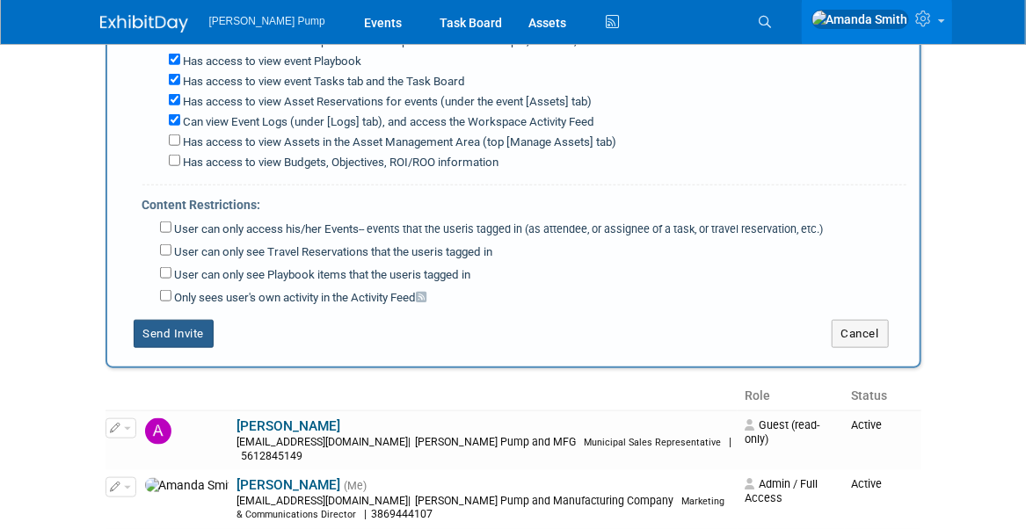
click at [170, 320] on button "Send Invite" at bounding box center [174, 334] width 81 height 28
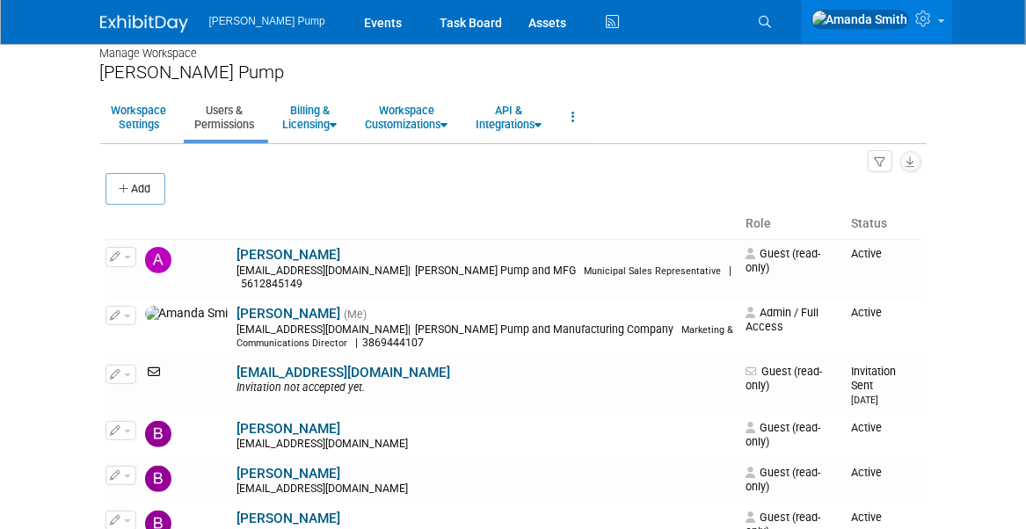
scroll to position [0, 0]
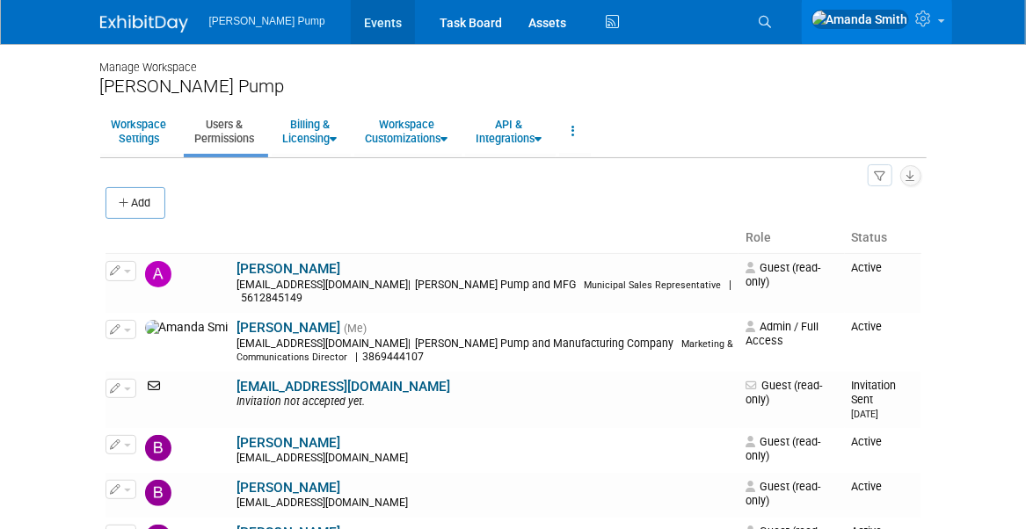
click at [351, 18] on link "Events" at bounding box center [383, 22] width 64 height 44
